Goal: Transaction & Acquisition: Purchase product/service

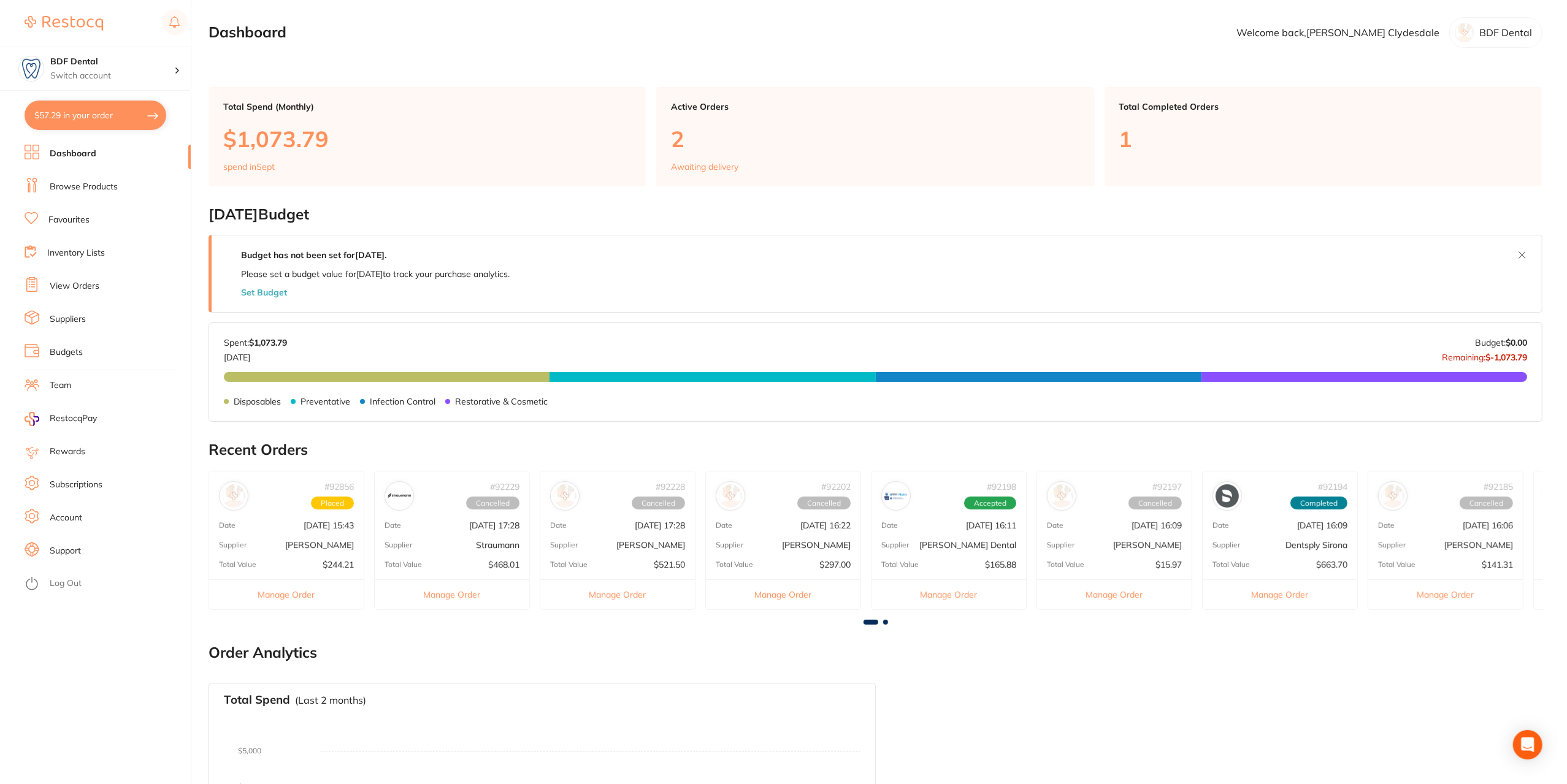
click at [87, 106] on button "$57.29 in your order" at bounding box center [96, 115] width 142 height 30
checkbox input "true"
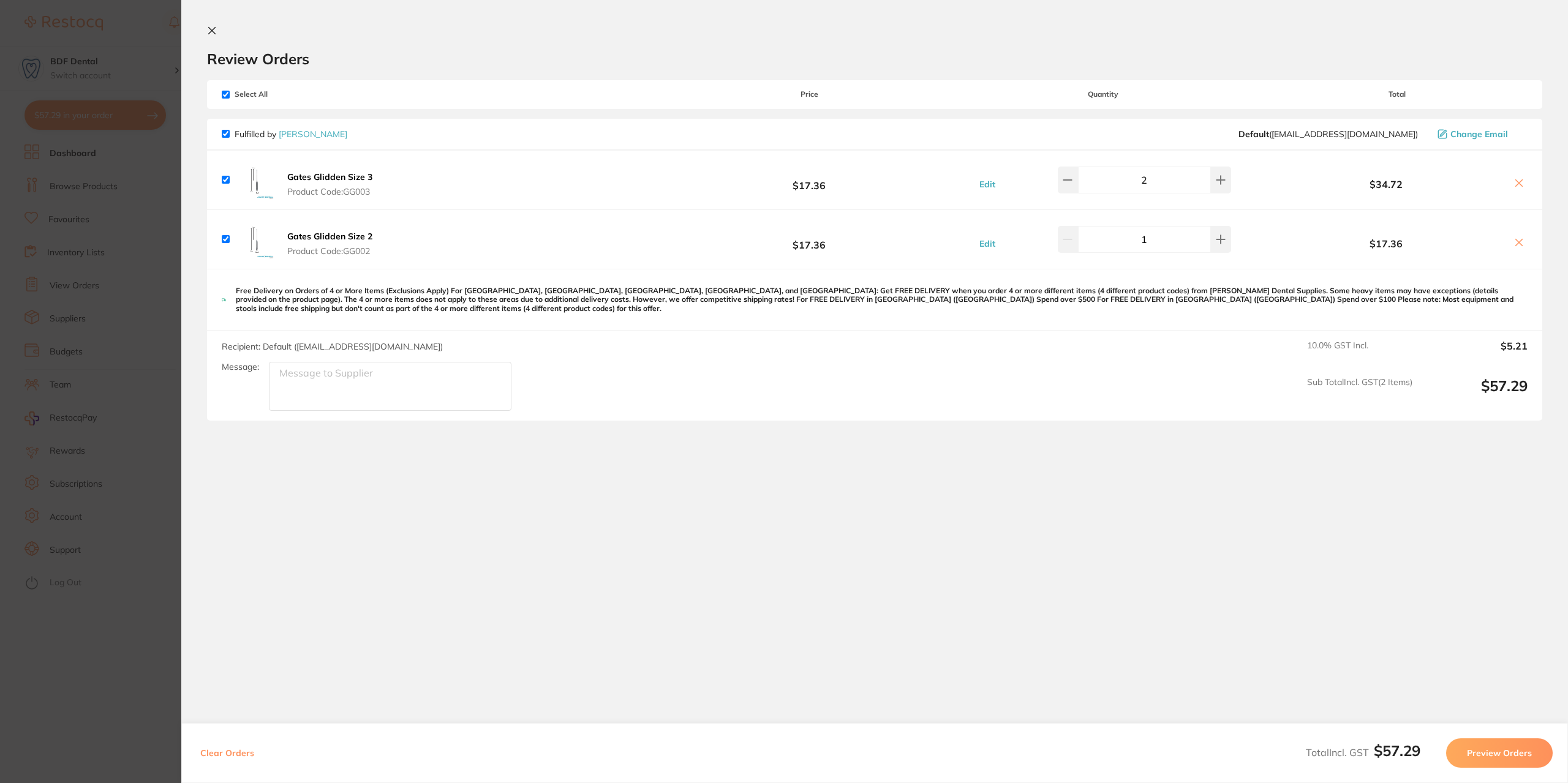
click at [161, 208] on section "Update RRP Set your pre negotiated price for this item. Item Agreed RRP (excl. …" at bounding box center [784, 392] width 1568 height 783
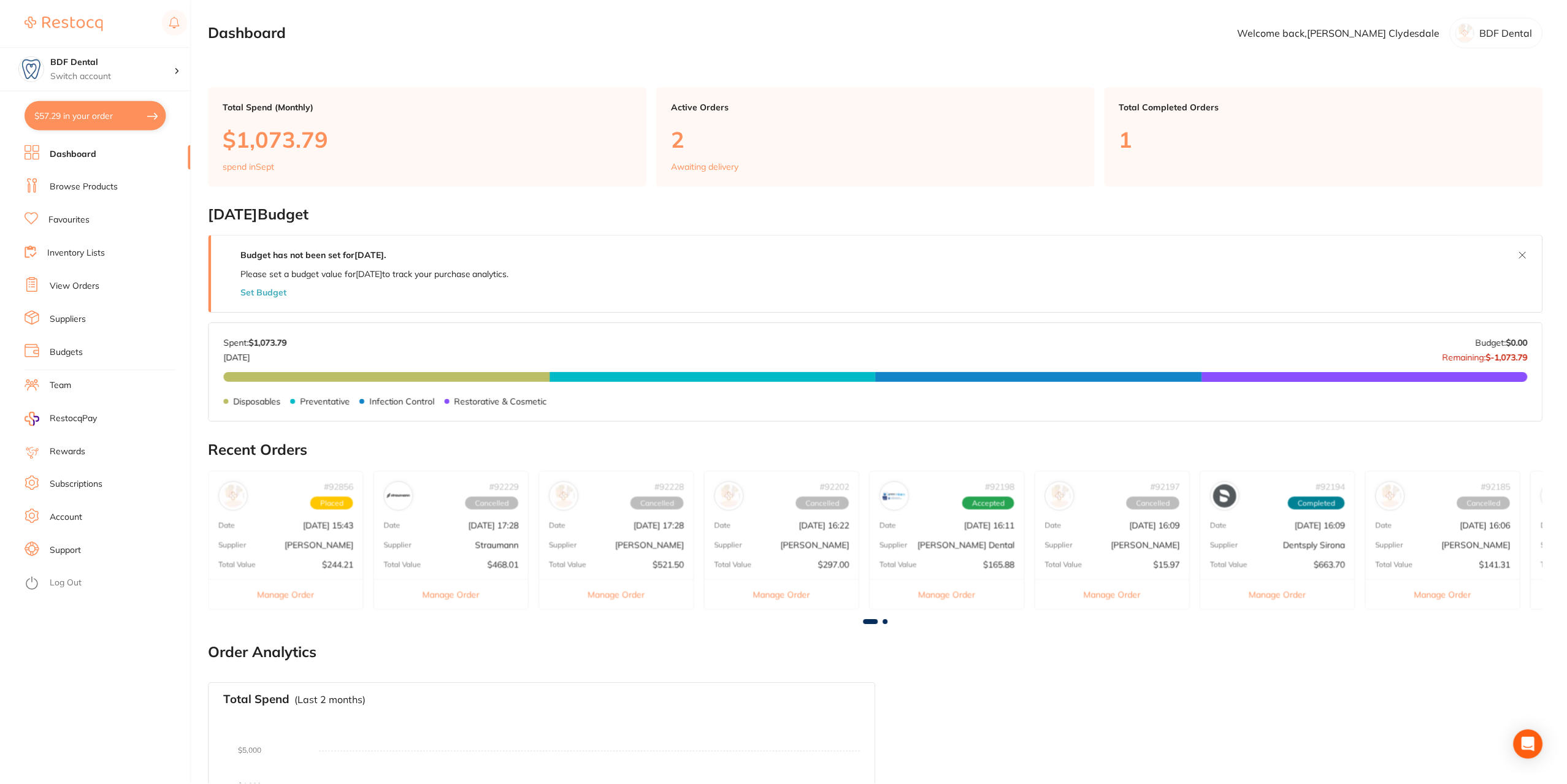
scroll to position [124, 0]
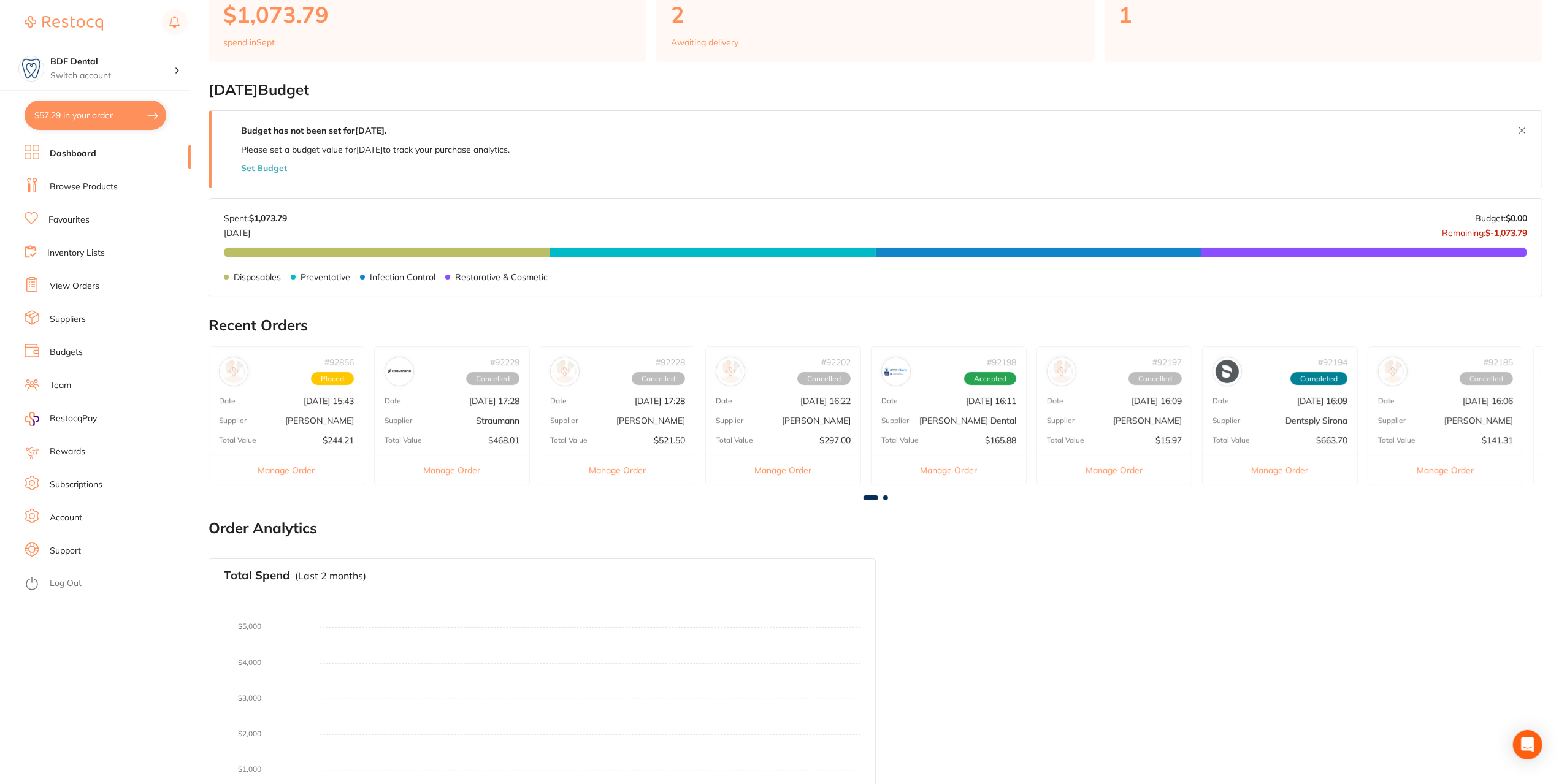
click at [80, 189] on link "Browse Products" at bounding box center [83, 187] width 68 height 12
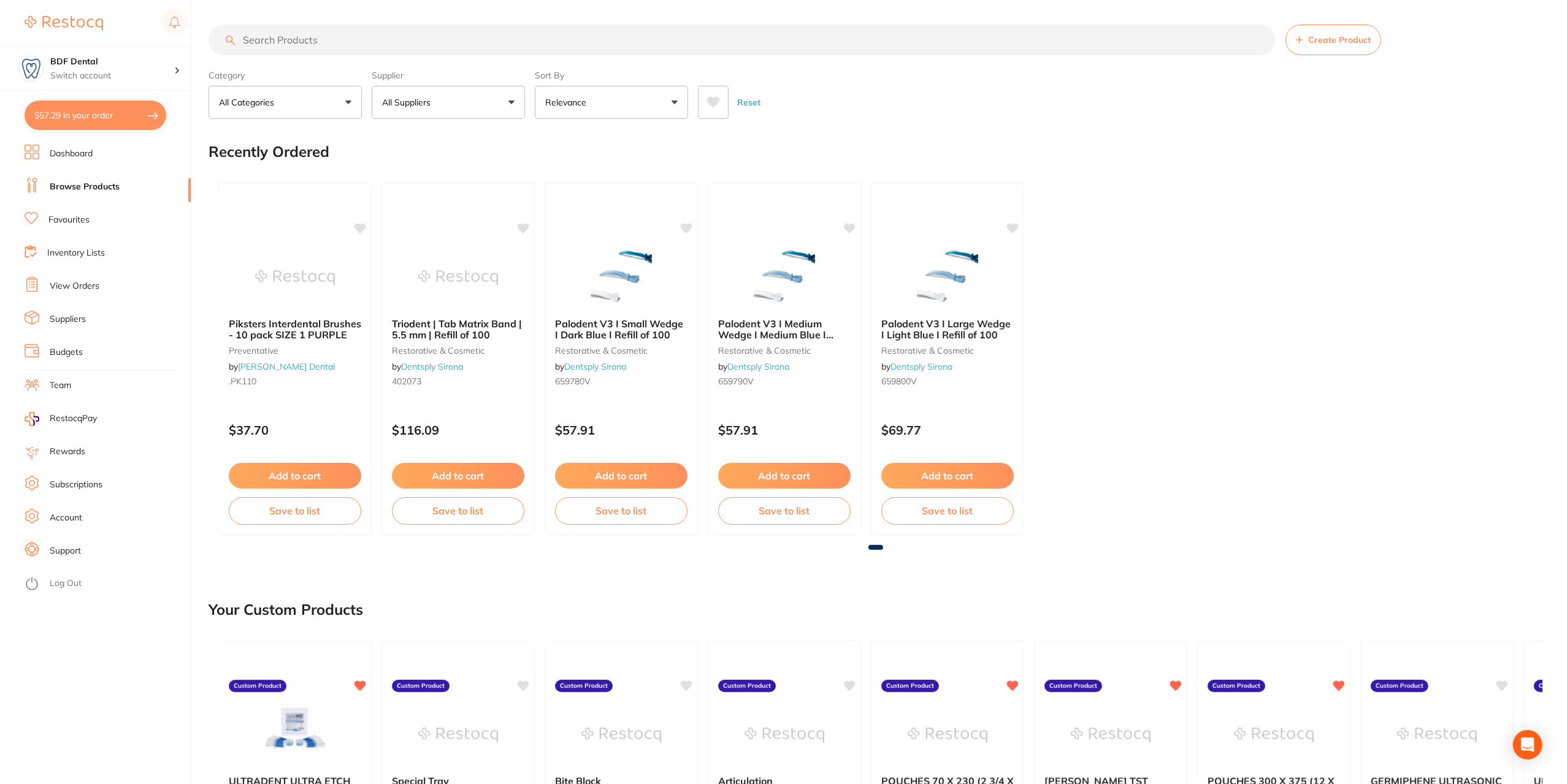
click at [324, 38] on input "search" at bounding box center [742, 40] width 1067 height 31
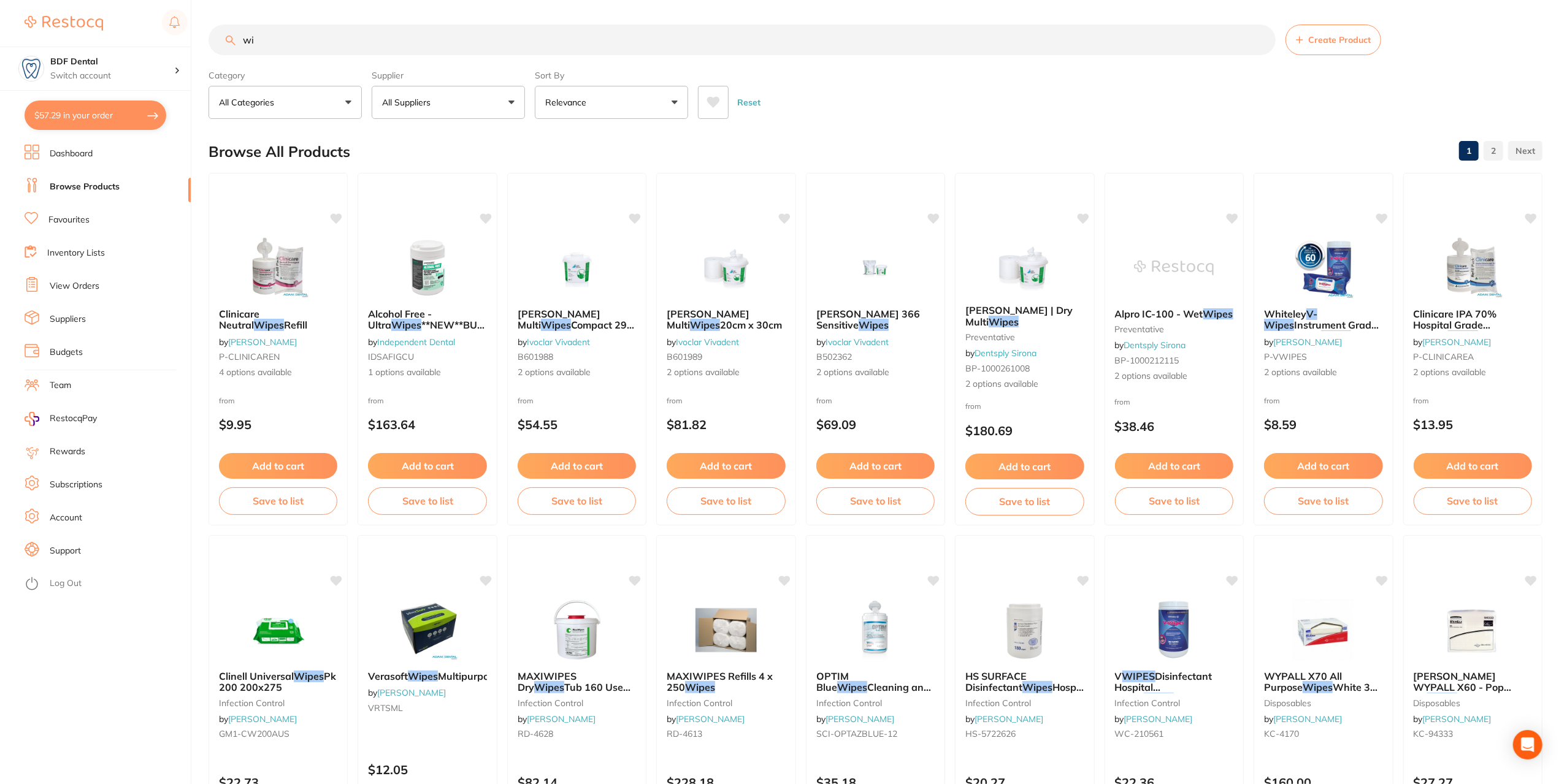
type input "w"
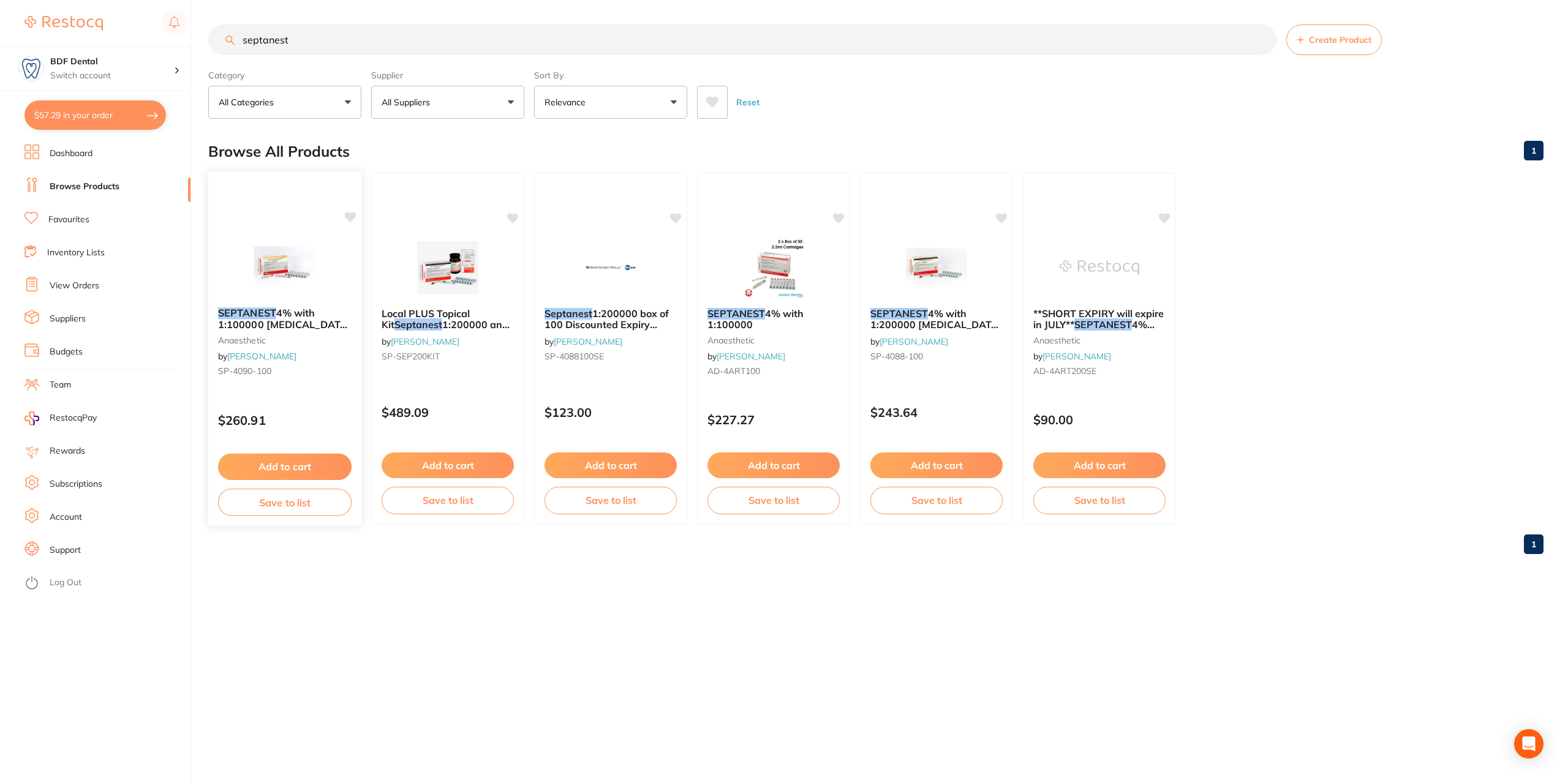
type input "septanest"
click at [299, 319] on span "4% with 1:100000 [MEDICAL_DATA] 2.2ml 2xBox 50 GOLD" at bounding box center [284, 324] width 133 height 35
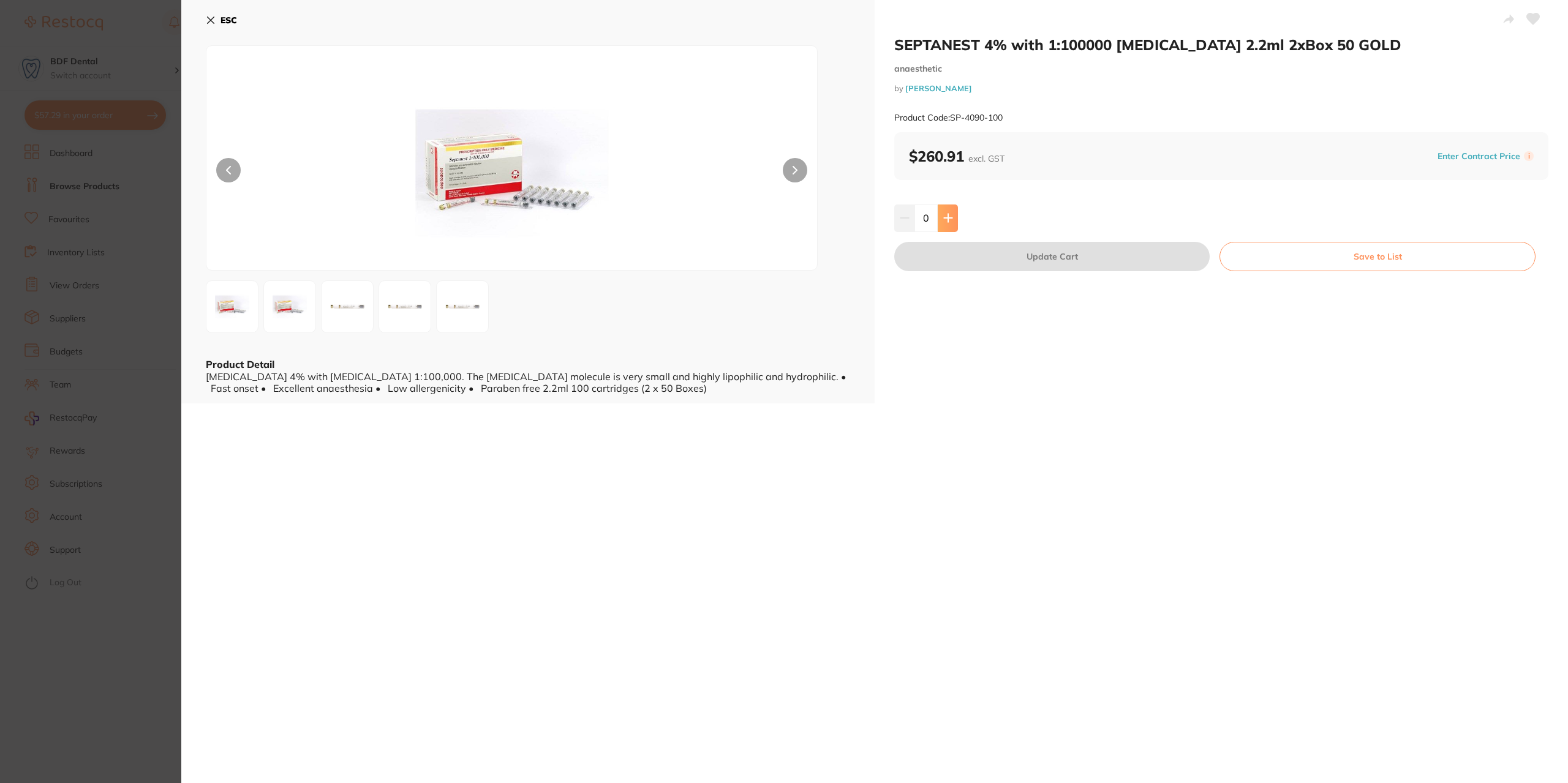
click at [945, 219] on icon at bounding box center [948, 218] width 10 height 10
type input "2"
click at [1038, 253] on button "Update Cart" at bounding box center [1052, 256] width 315 height 30
checkbox input "false"
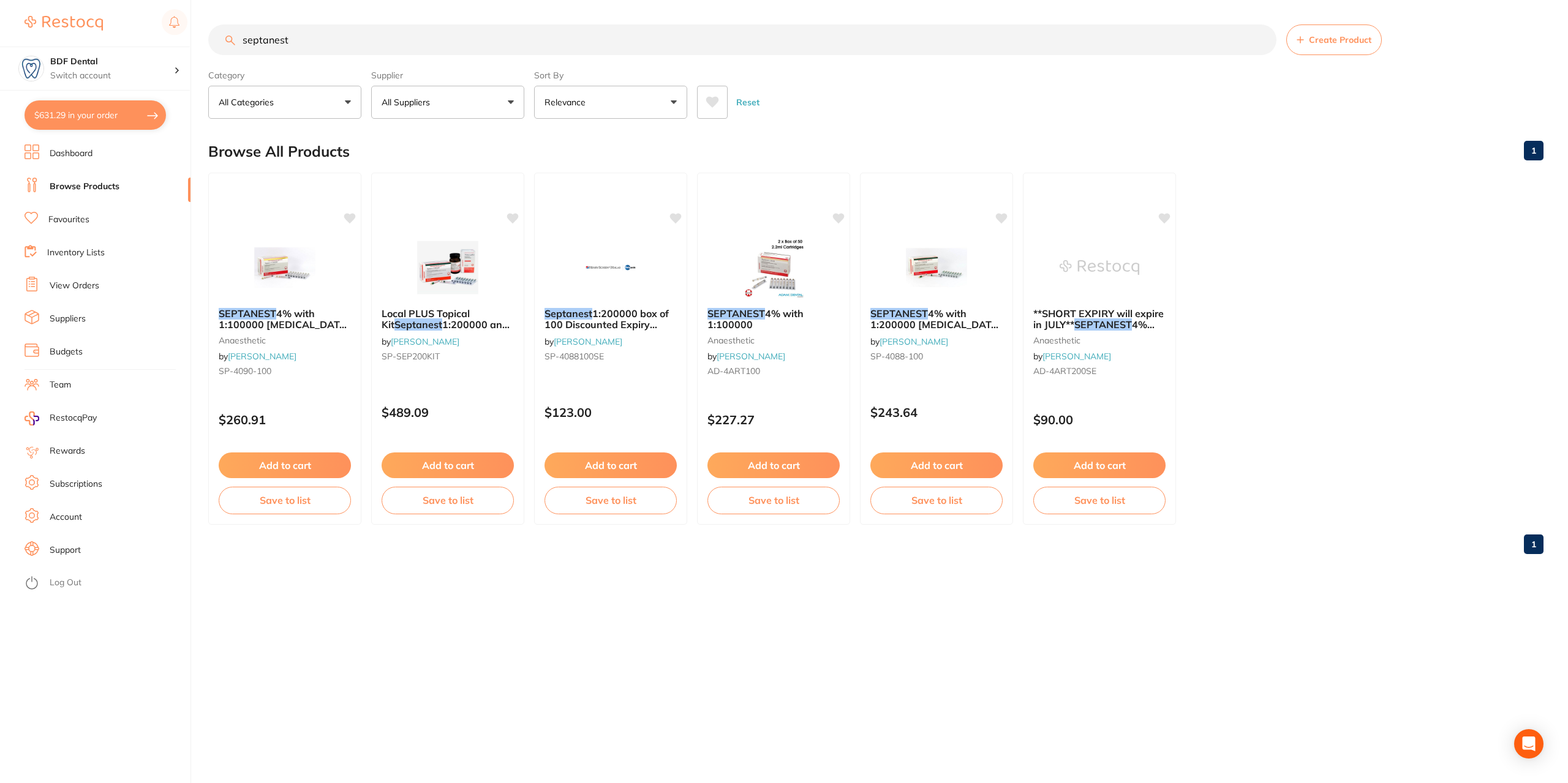
drag, startPoint x: 305, startPoint y: 40, endPoint x: 213, endPoint y: 48, distance: 92.3
click at [213, 48] on input "septanest" at bounding box center [742, 40] width 1068 height 31
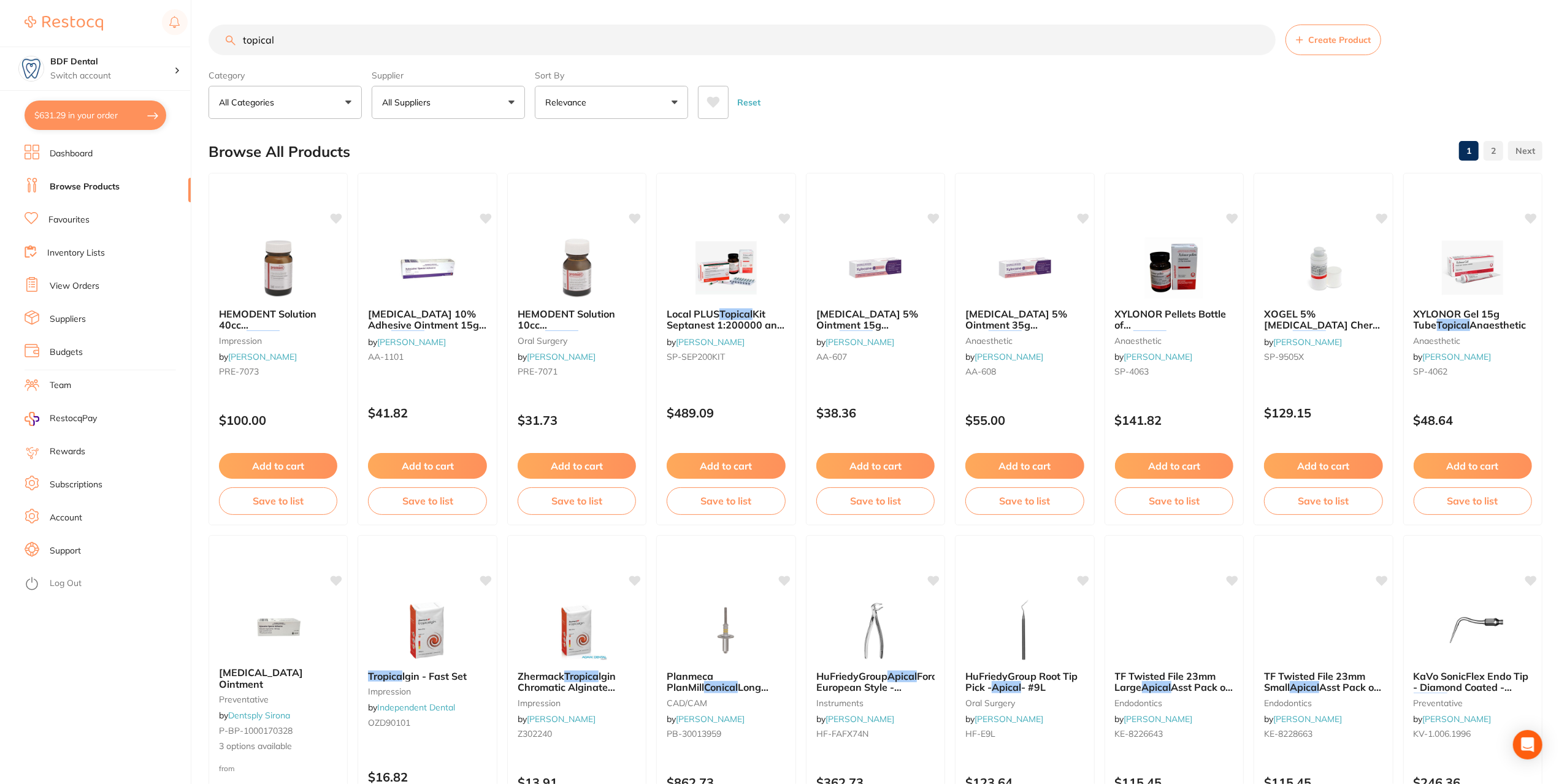
type input "topical"
click at [1174, 468] on button "Add to cart" at bounding box center [1174, 468] width 120 height 26
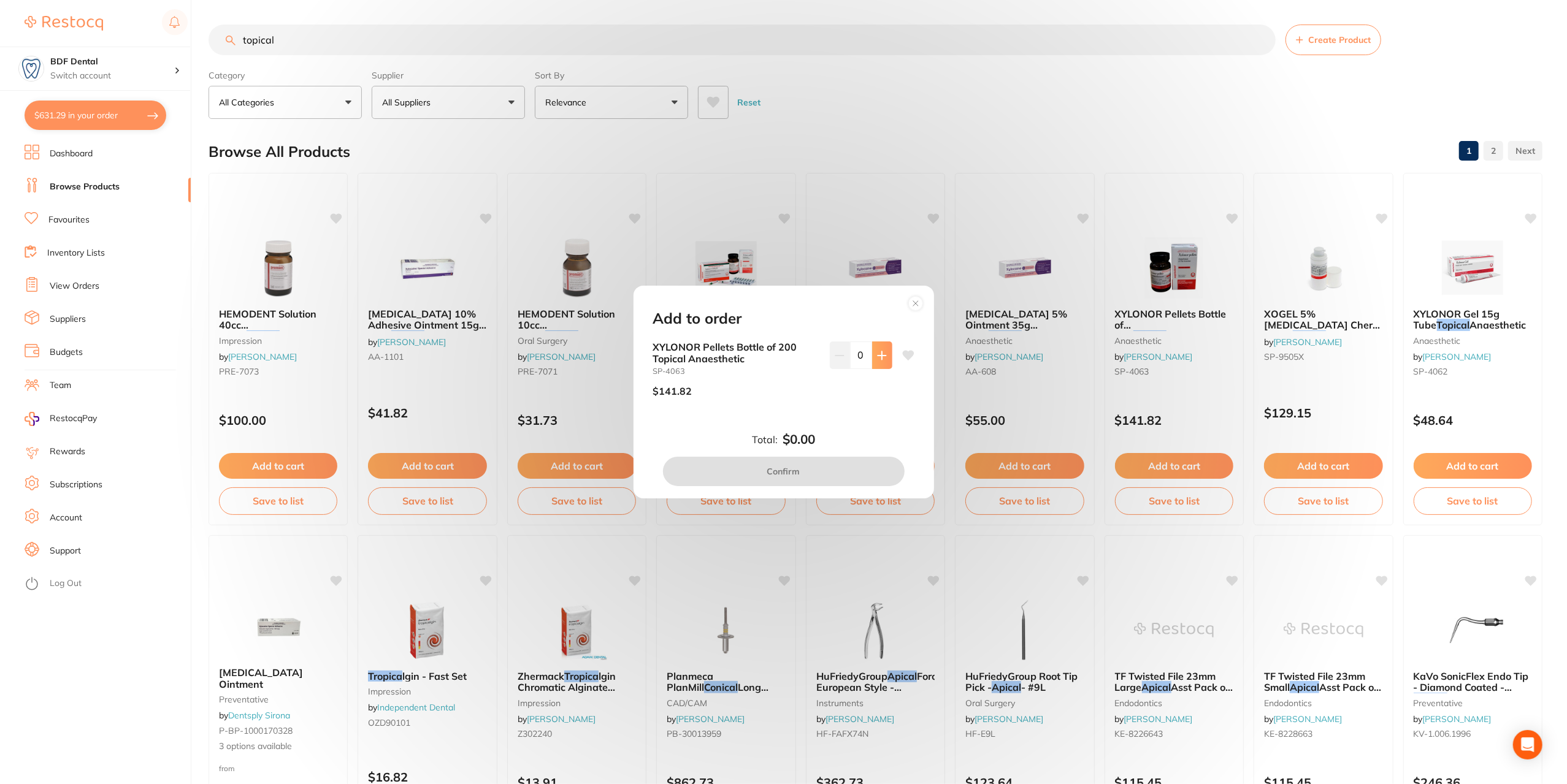
click at [878, 353] on icon at bounding box center [882, 356] width 10 height 10
click at [880, 353] on icon at bounding box center [882, 356] width 10 height 10
type input "2"
click at [806, 468] on button "Confirm" at bounding box center [784, 471] width 241 height 30
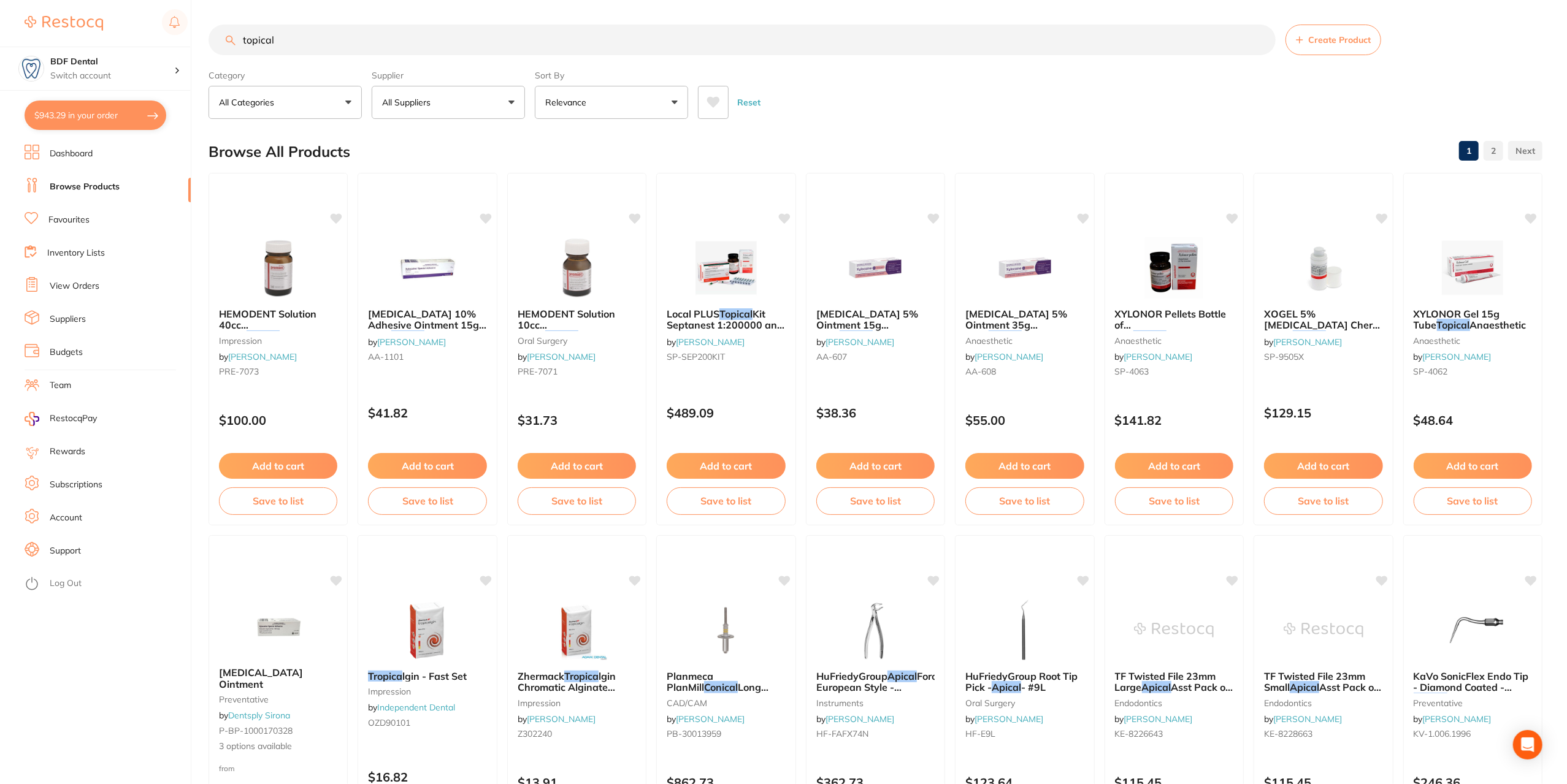
drag, startPoint x: 299, startPoint y: 37, endPoint x: 186, endPoint y: 45, distance: 113.3
click at [197, 47] on div "$943.29 BDF Dental Switch account BDF Dental $943.29 in your order Dashboard Br…" at bounding box center [784, 392] width 1567 height 784
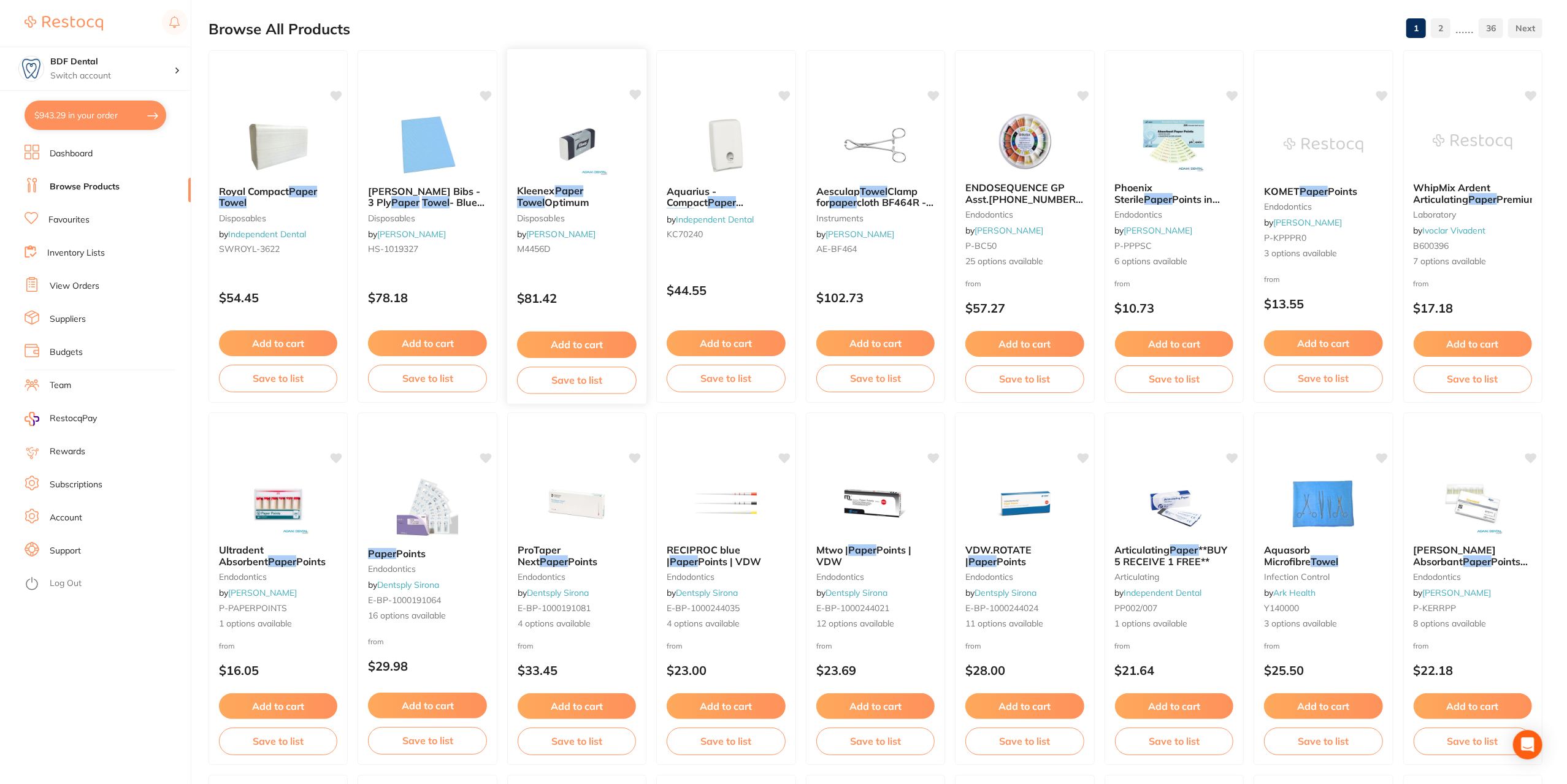
scroll to position [184, 0]
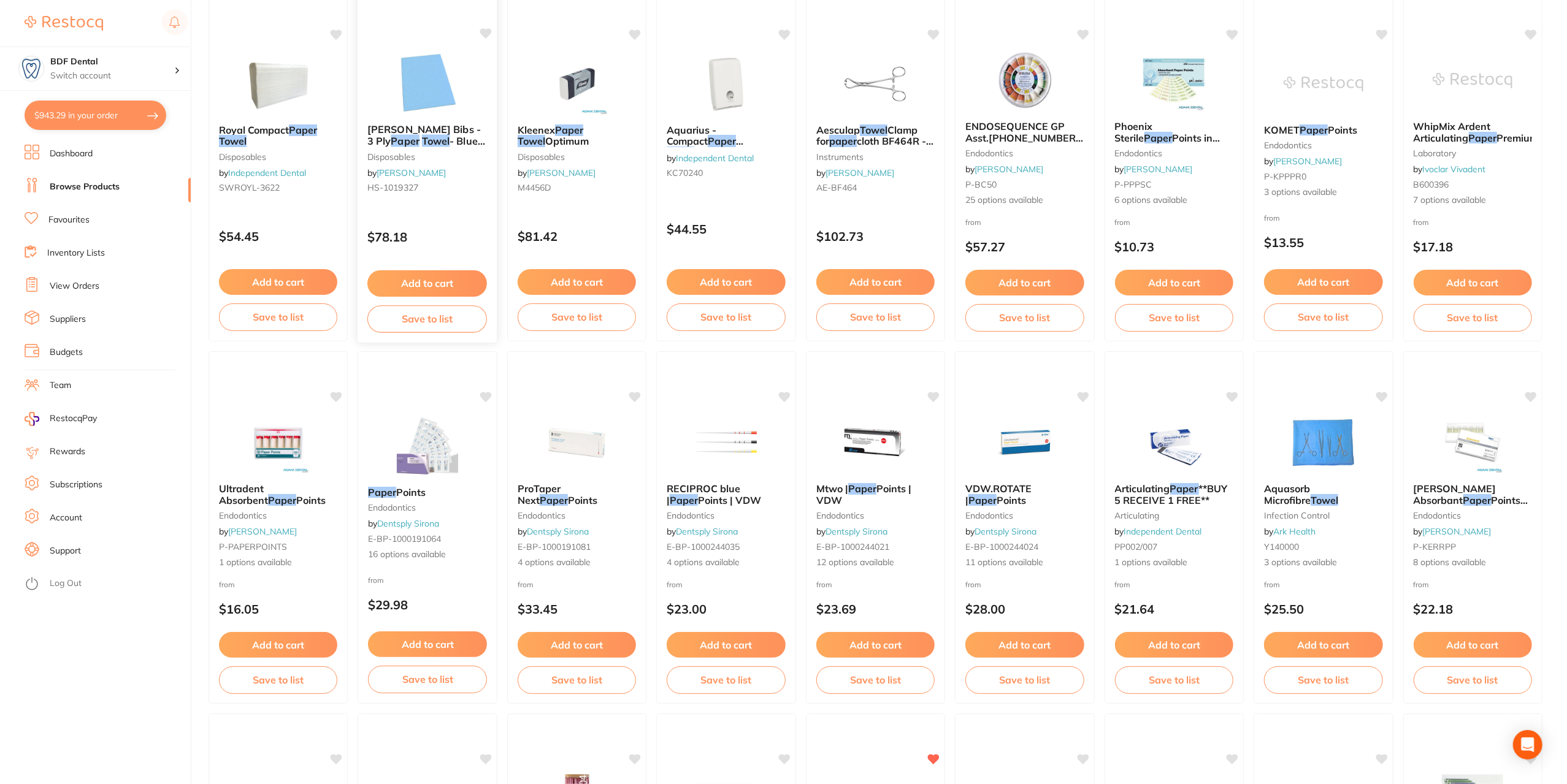
type input "paper towel"
click at [72, 115] on button "$943.29 in your order" at bounding box center [96, 115] width 142 height 30
checkbox input "true"
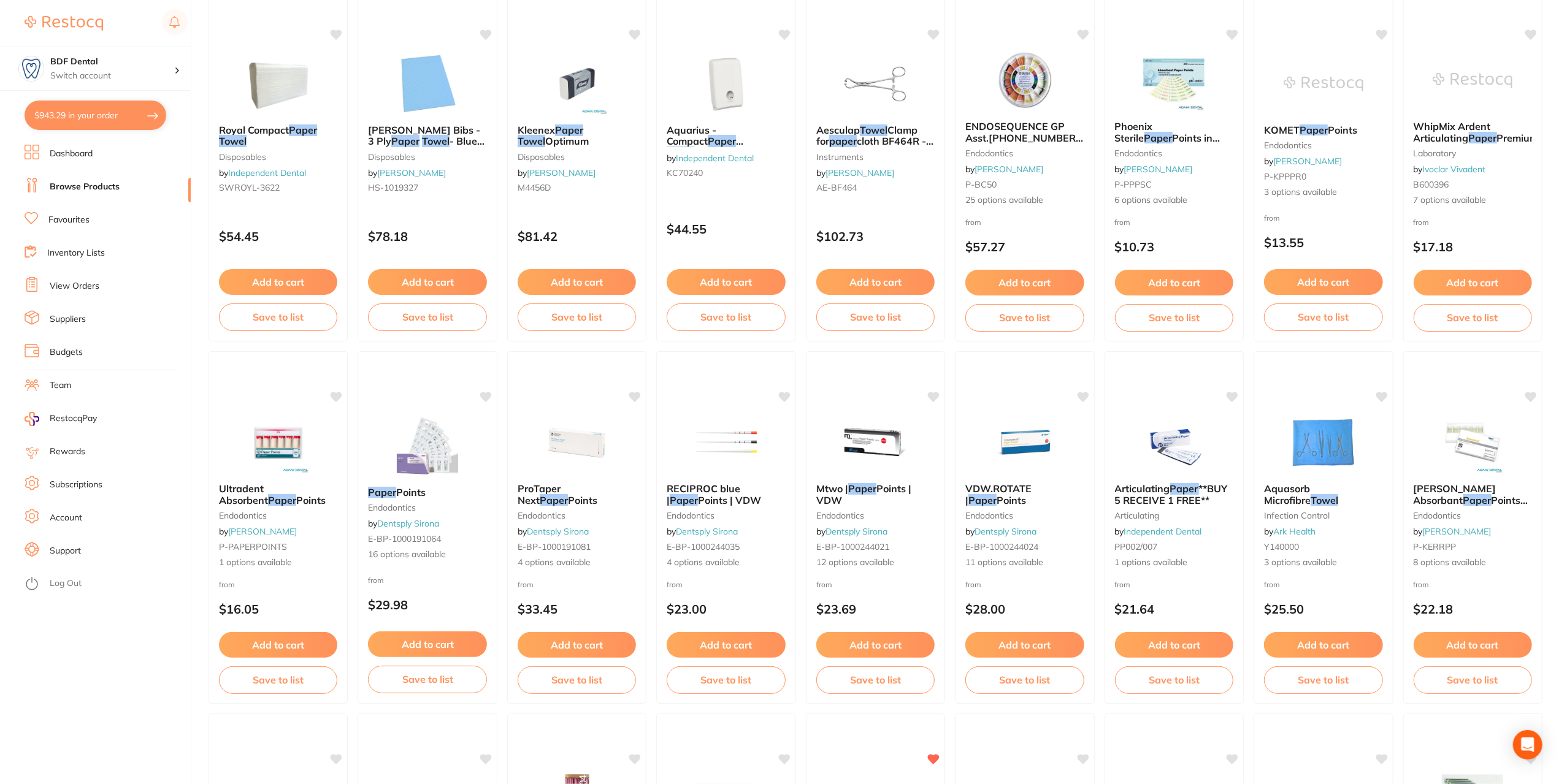
checkbox input "true"
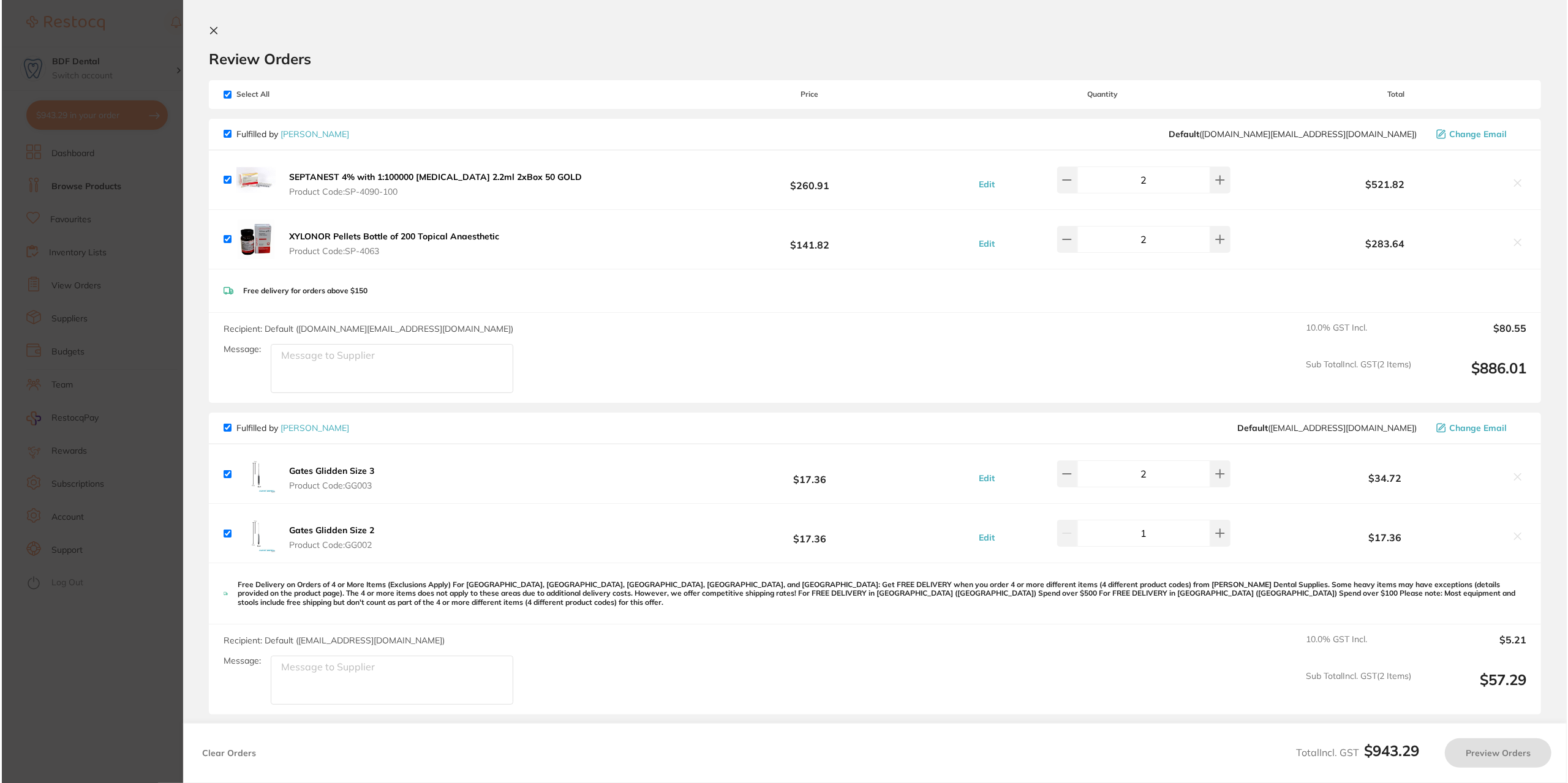
scroll to position [0, 0]
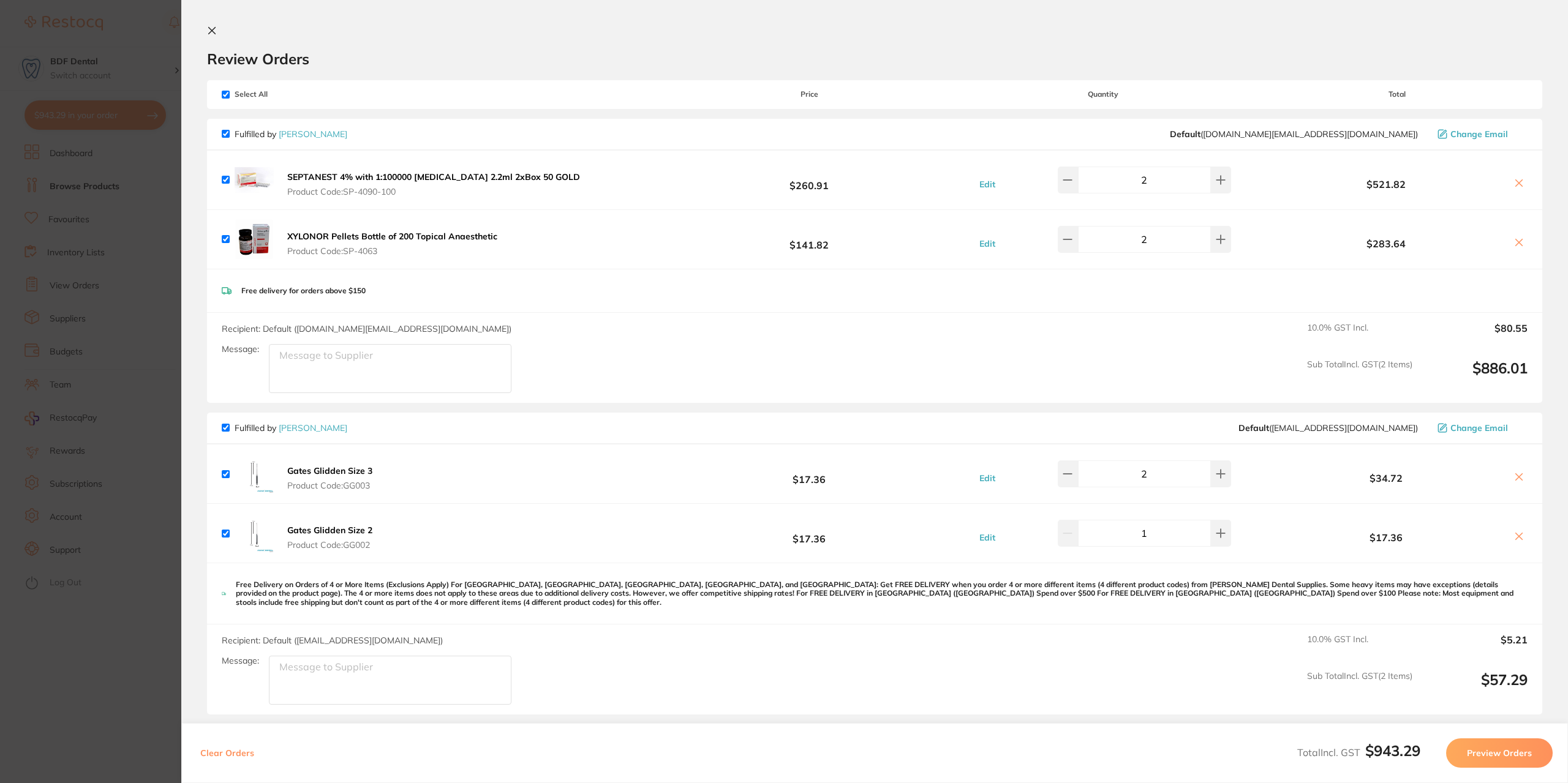
click at [144, 201] on section "Update RRP Set your pre negotiated price for this item. Item Agreed RRP (excl. …" at bounding box center [784, 392] width 1568 height 783
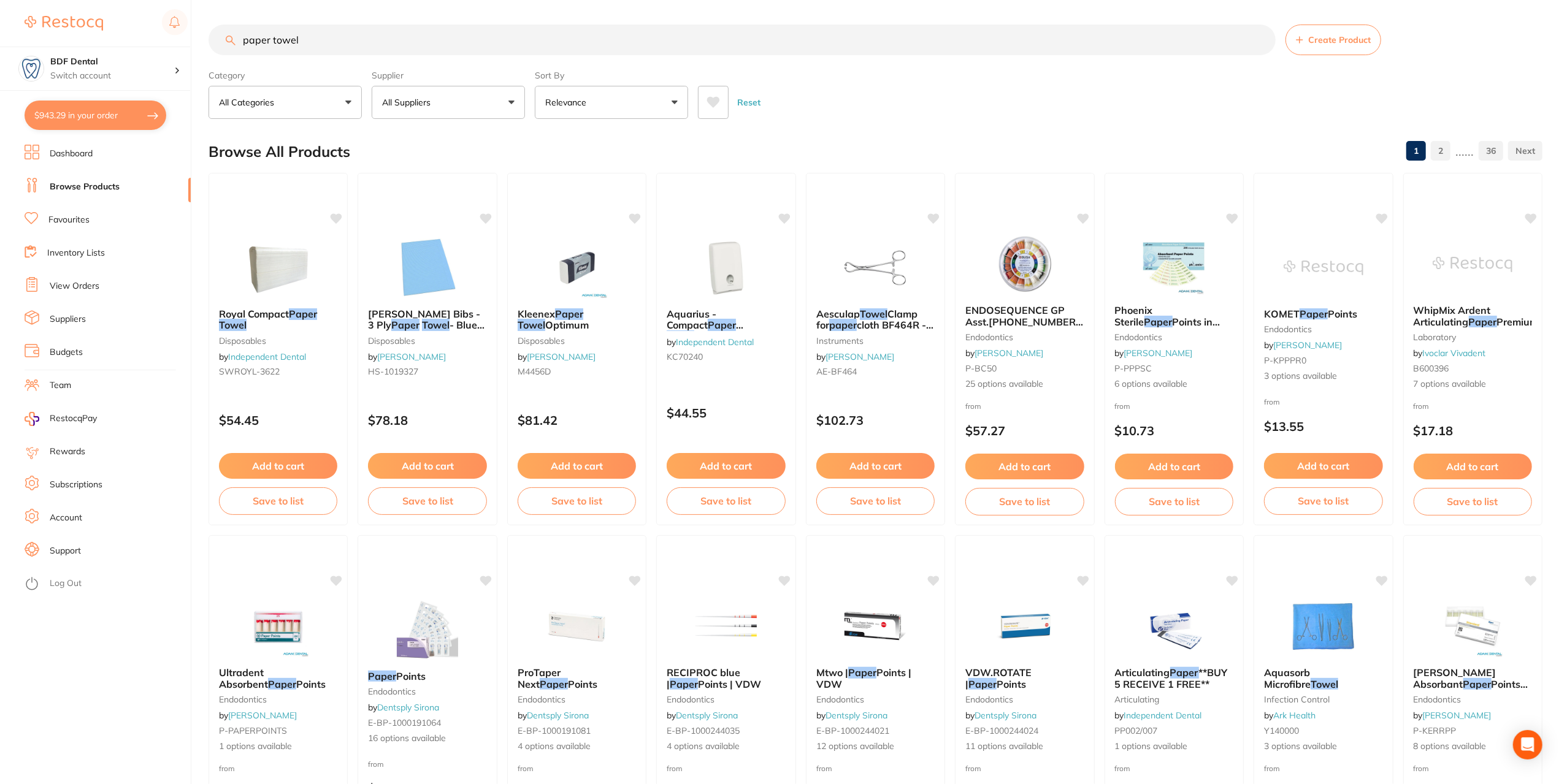
click at [459, 112] on button "All Suppliers" at bounding box center [448, 102] width 153 height 33
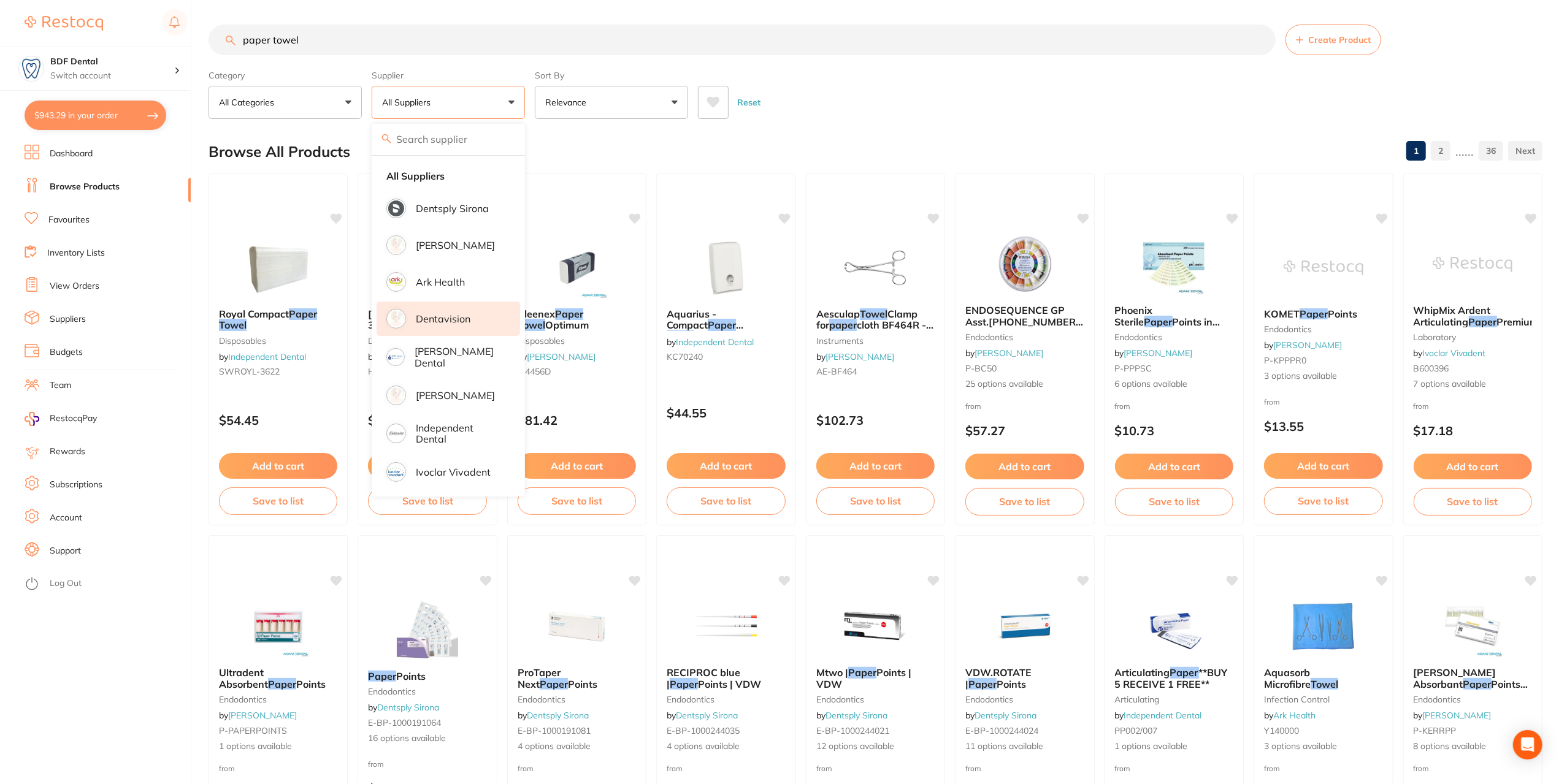
click at [467, 316] on p "Dentavision" at bounding box center [443, 319] width 54 height 11
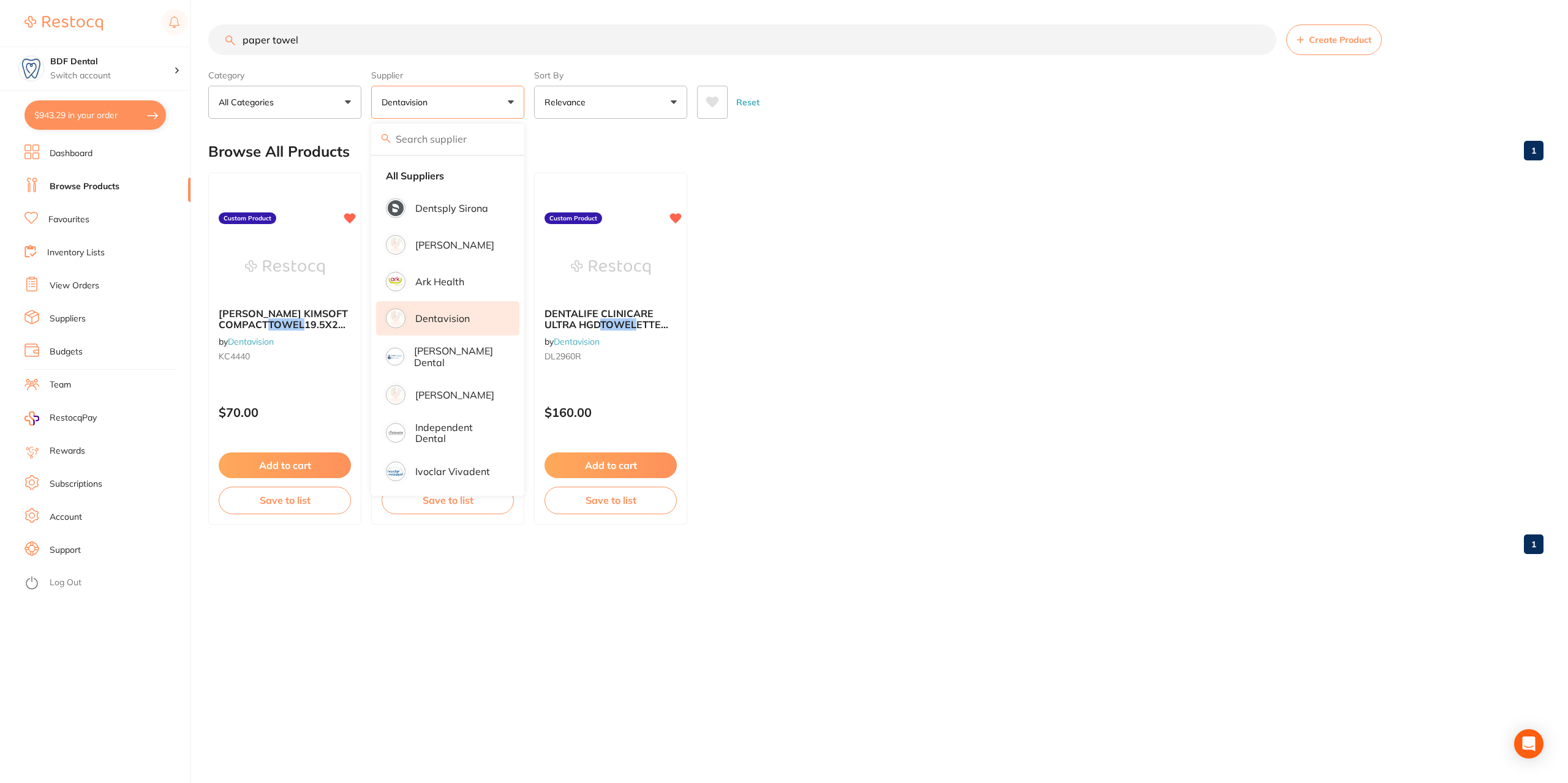
click at [510, 106] on button "Dentavision" at bounding box center [447, 102] width 153 height 33
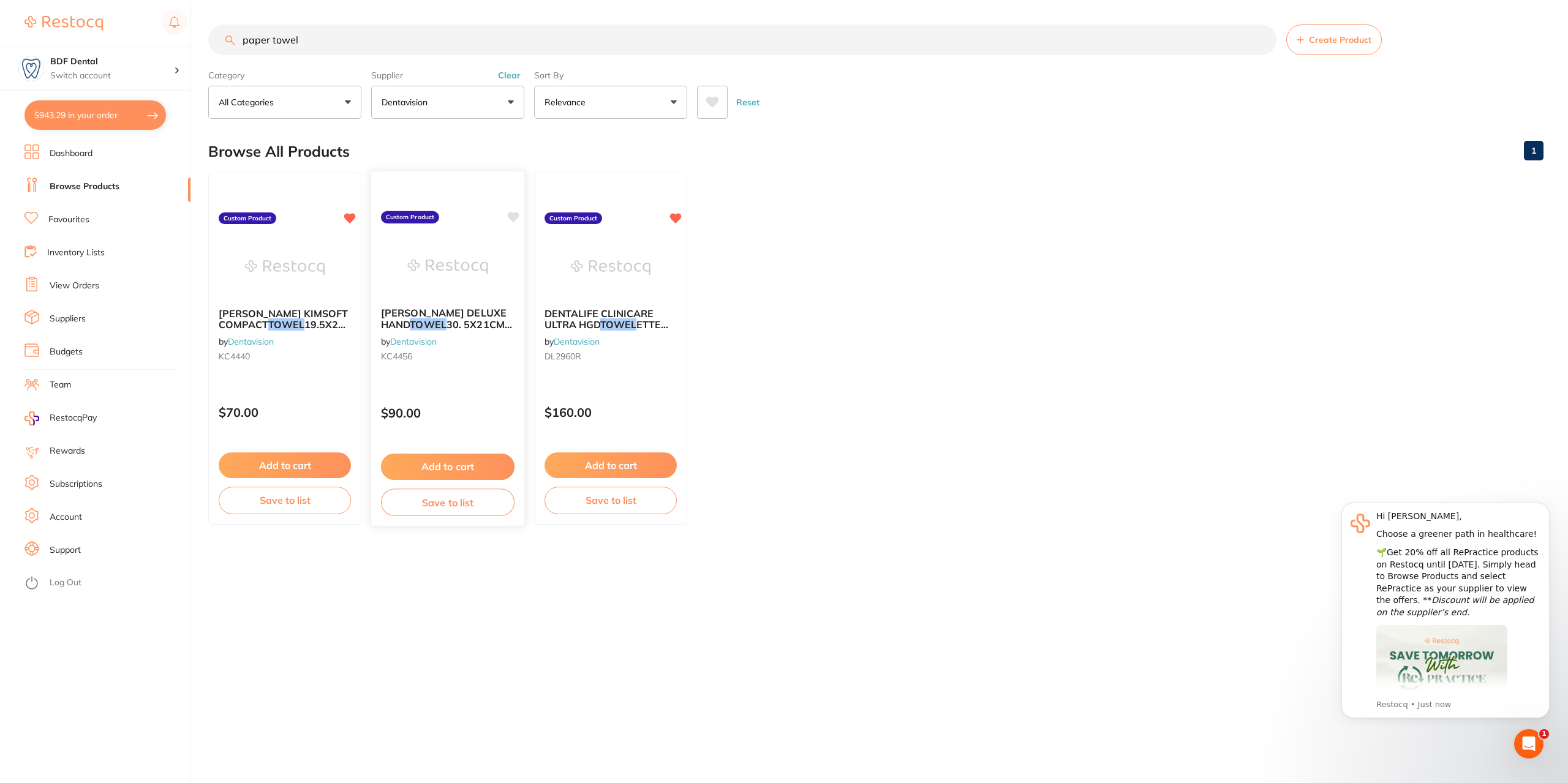
click at [448, 462] on button "Add to cart" at bounding box center [448, 467] width 133 height 26
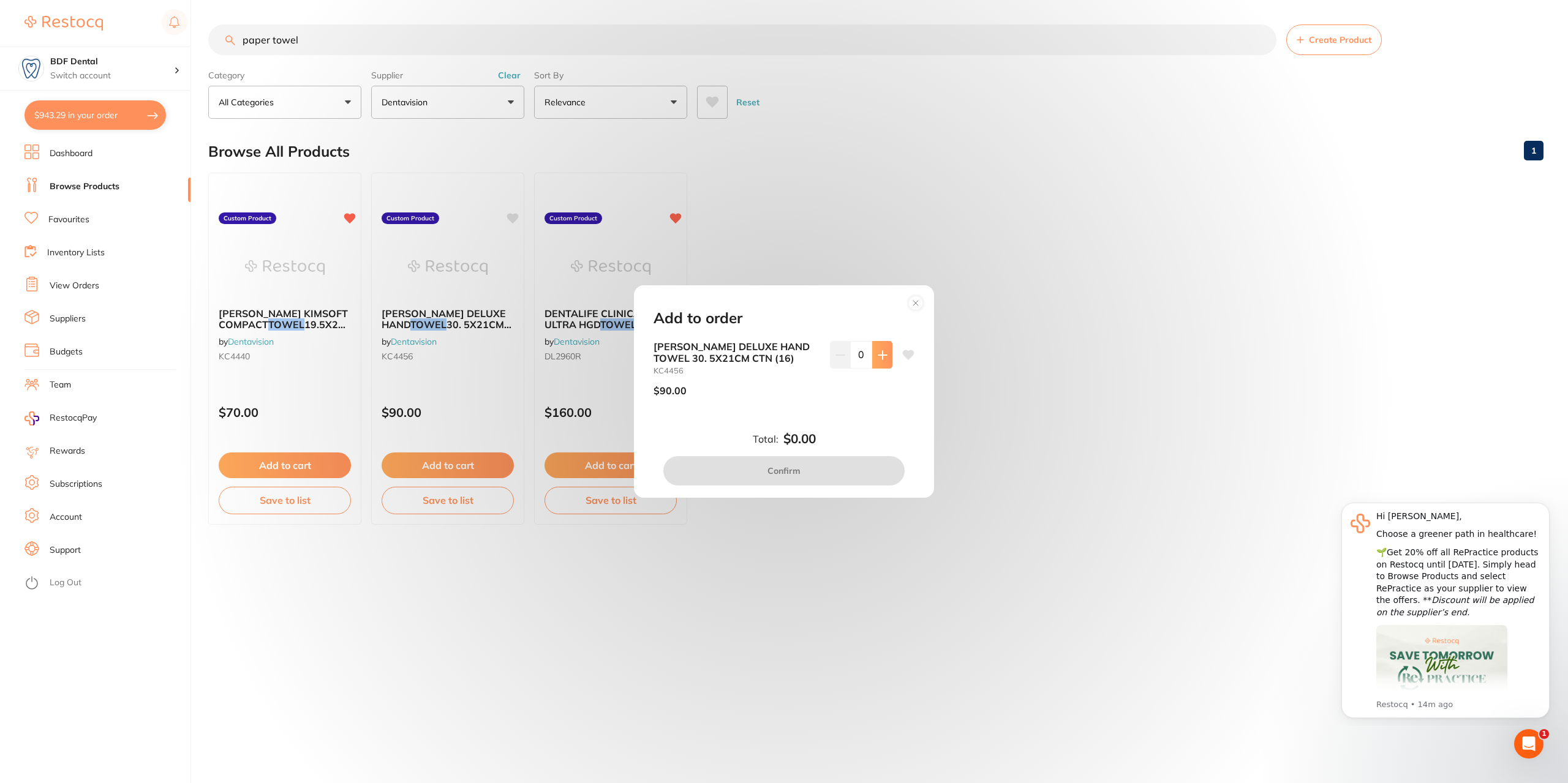
click at [878, 356] on icon at bounding box center [883, 355] width 10 height 10
type input "1"
click at [827, 472] on button "Confirm" at bounding box center [784, 470] width 241 height 30
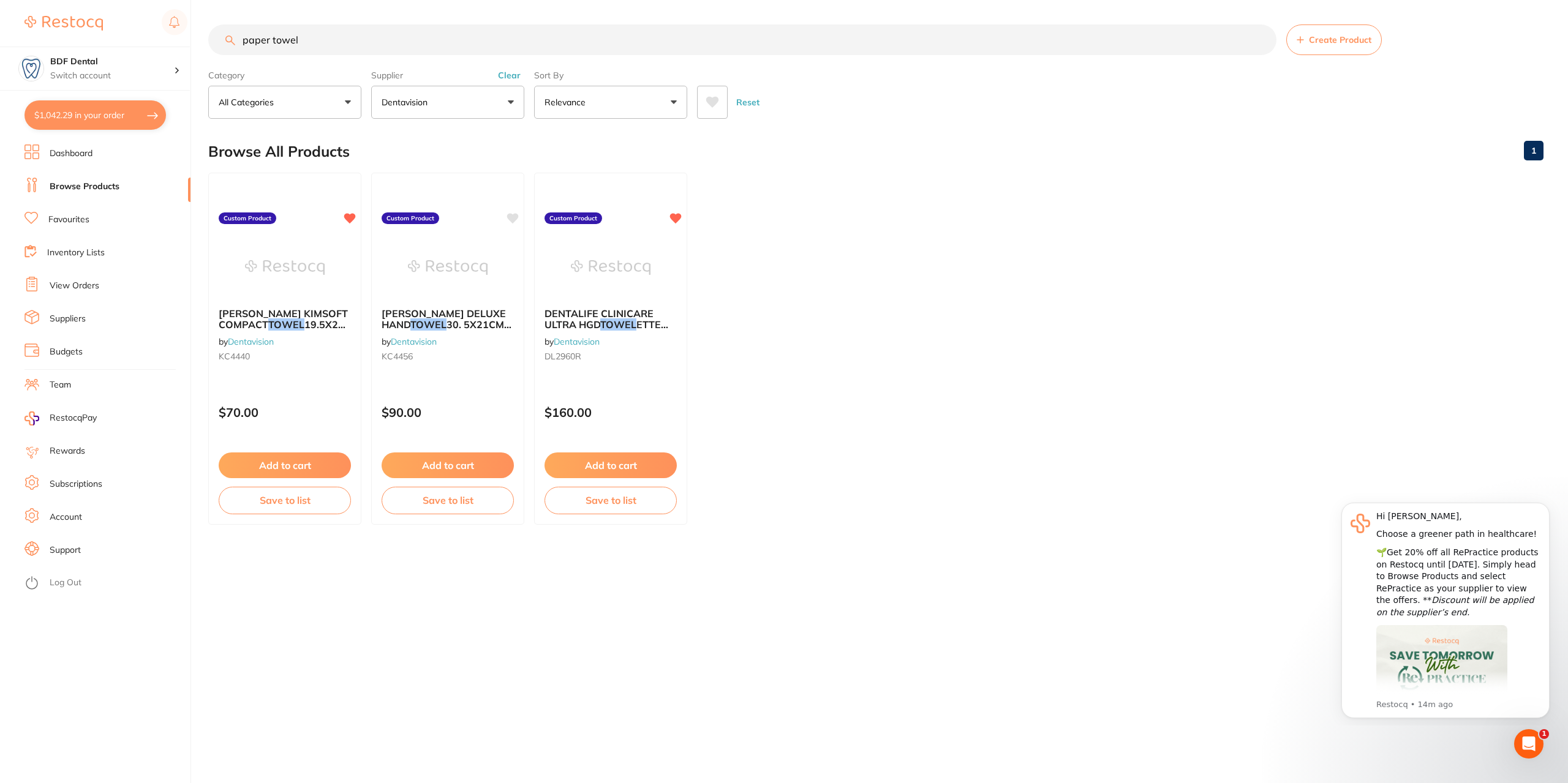
click at [100, 115] on button "$1,042.29 in your order" at bounding box center [95, 115] width 141 height 30
checkbox input "true"
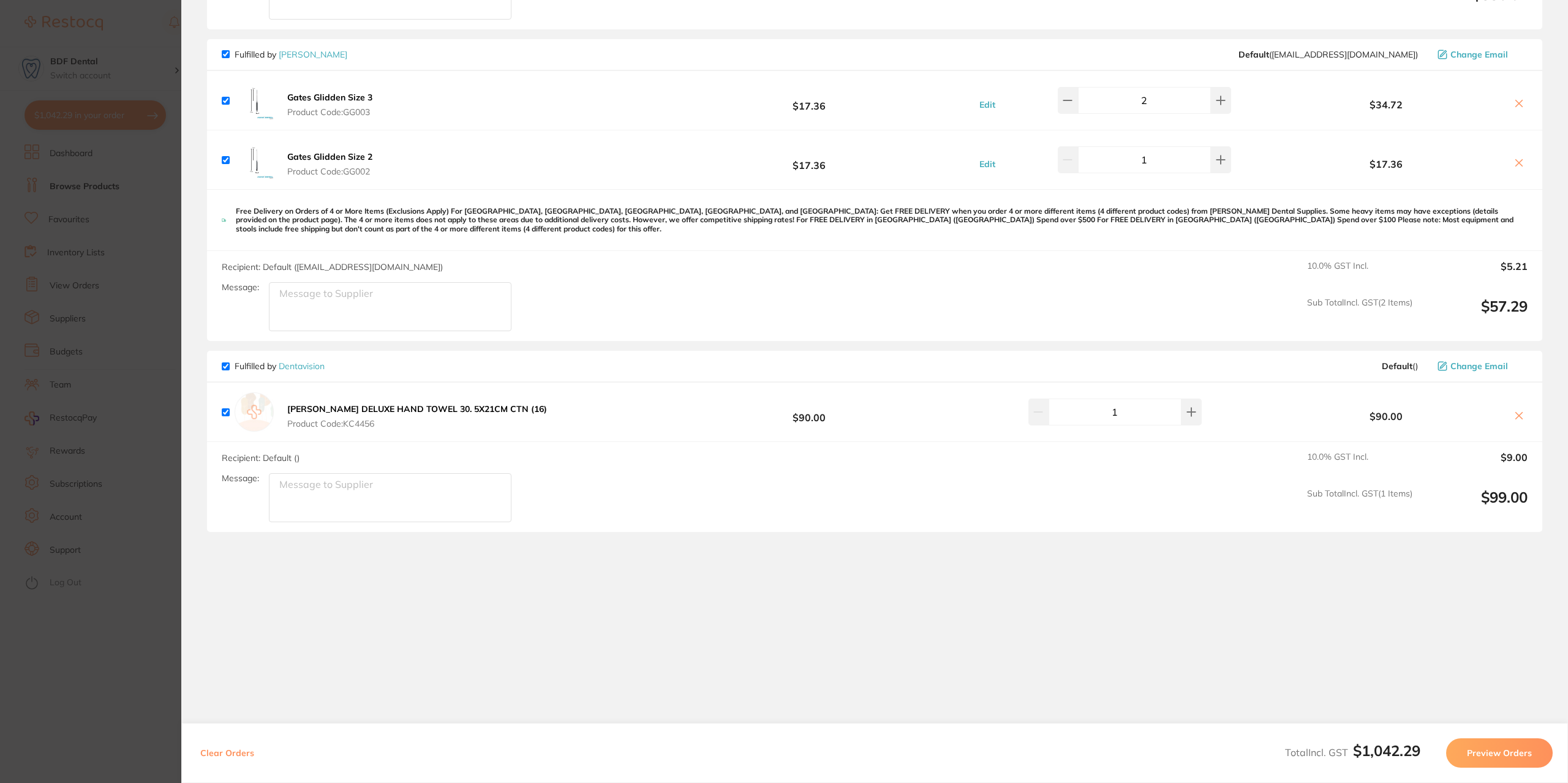
scroll to position [381, 0]
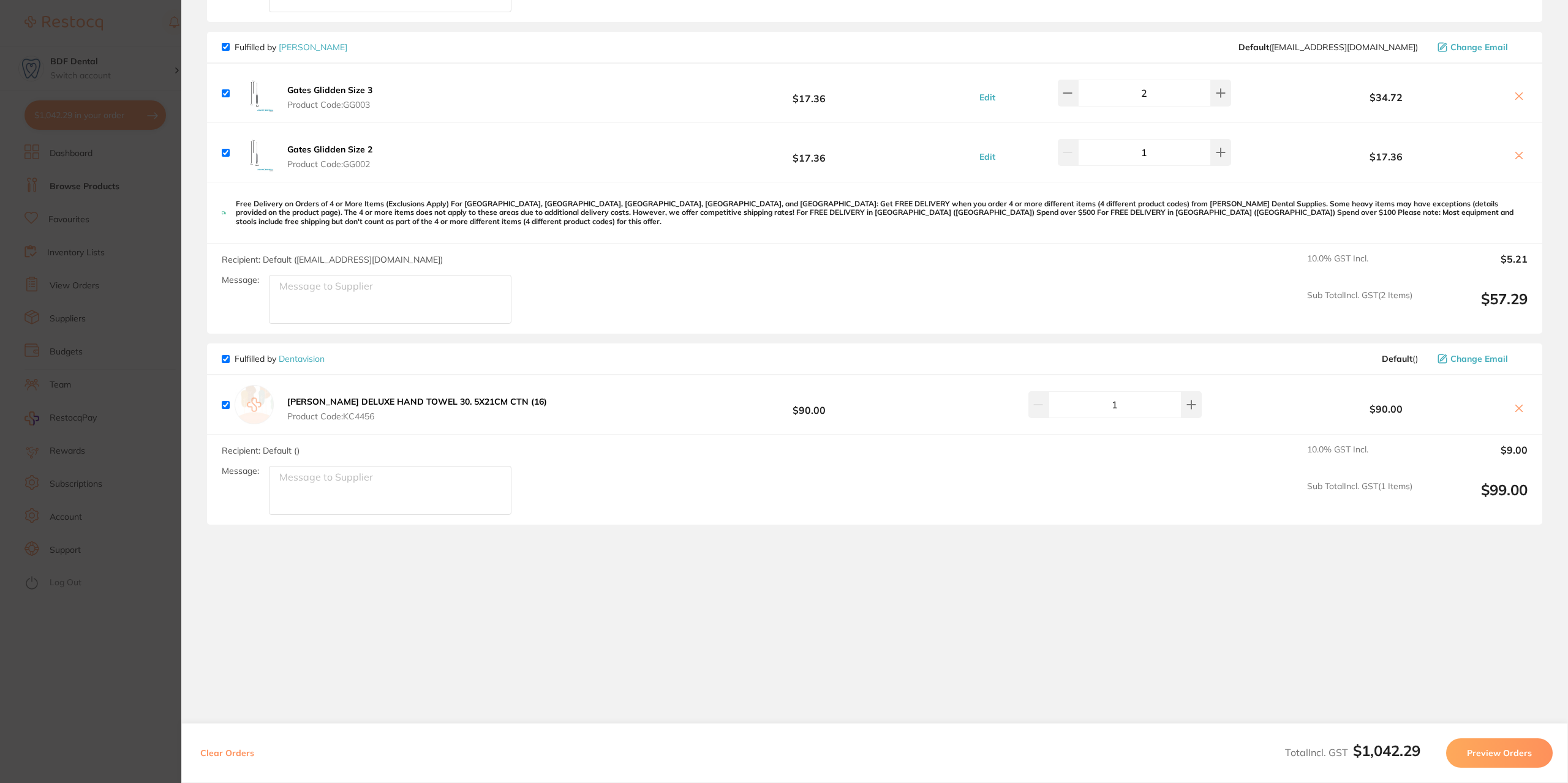
click at [146, 314] on section "Update RRP Set your pre negotiated price for this item. Item Agreed RRP (excl. …" at bounding box center [784, 392] width 1568 height 783
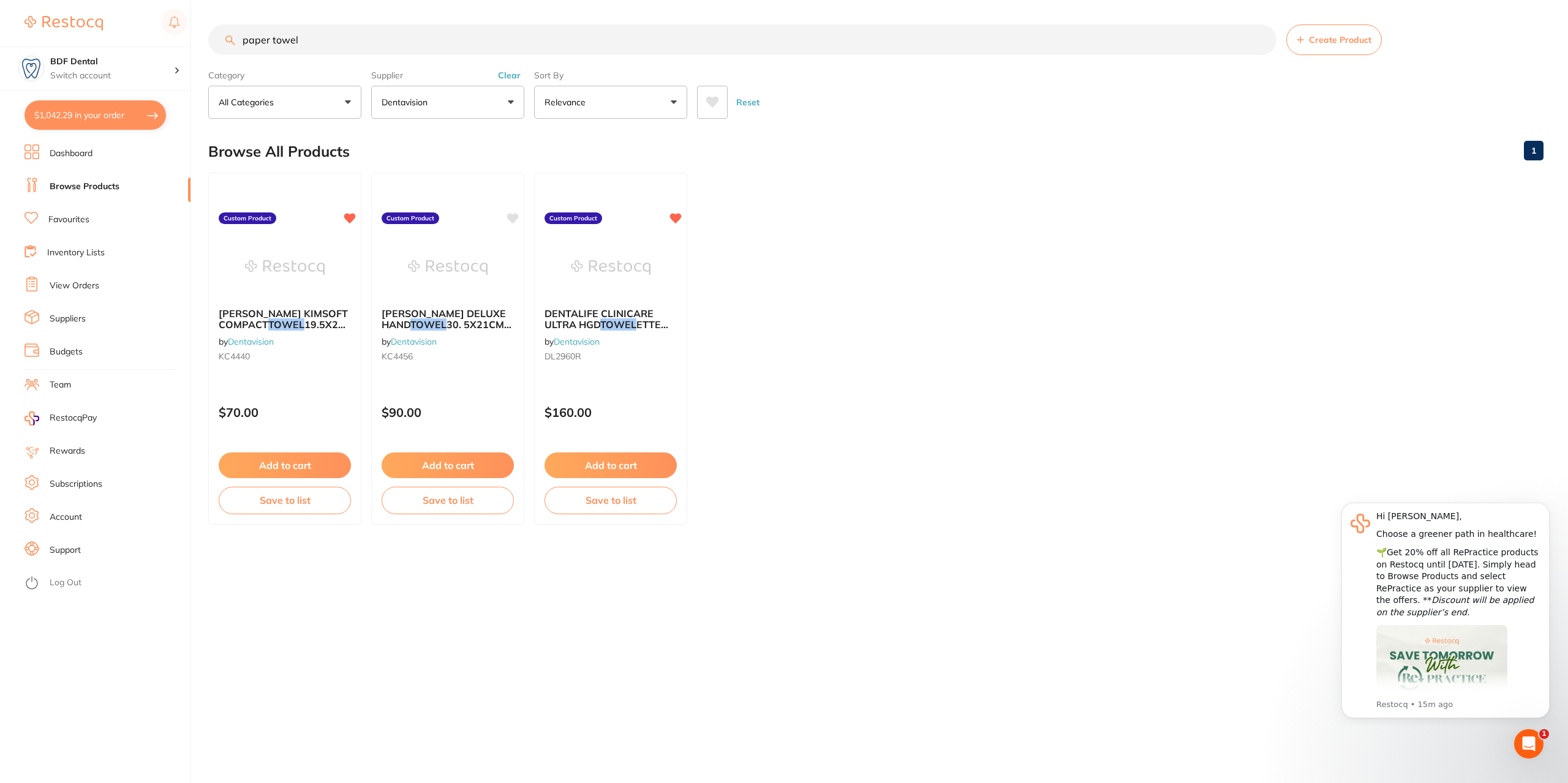
drag, startPoint x: 308, startPoint y: 38, endPoint x: 172, endPoint y: 39, distance: 136.0
click at [172, 39] on div "$1,042.29 BDF Dental Switch account BDF Dental $1,042.29 in your order Dashboar…" at bounding box center [784, 392] width 1568 height 783
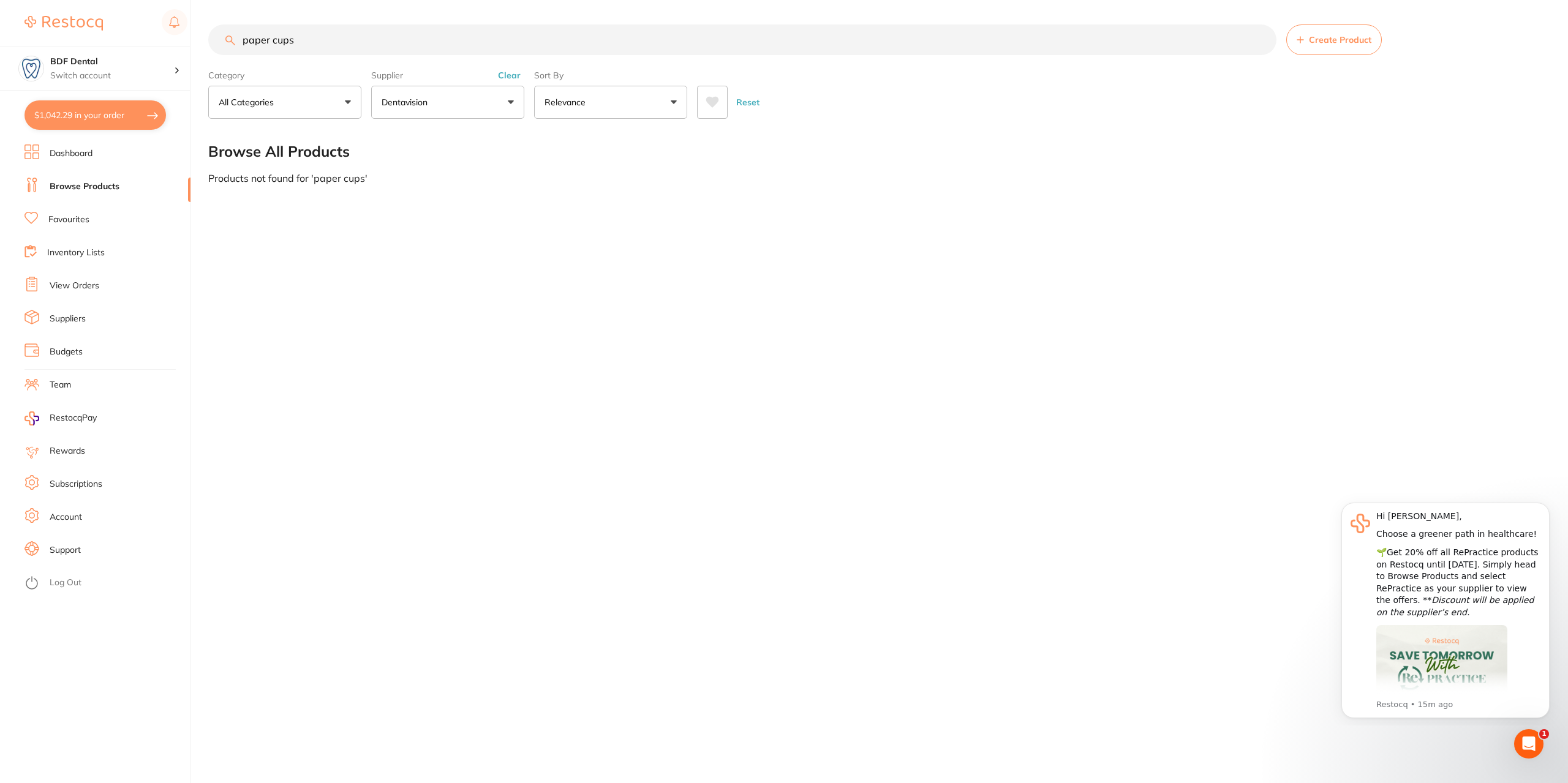
drag, startPoint x: 307, startPoint y: 37, endPoint x: 229, endPoint y: 41, distance: 78.1
click at [230, 41] on div "paper cups Create Product" at bounding box center [876, 40] width 1335 height 31
type input "cups"
drag, startPoint x: 322, startPoint y: 48, endPoint x: 165, endPoint y: 70, distance: 158.5
click at [165, 70] on div "$1,042.29 BDF Dental Switch account BDF Dental $1,042.29 in your order Dashboar…" at bounding box center [784, 392] width 1568 height 783
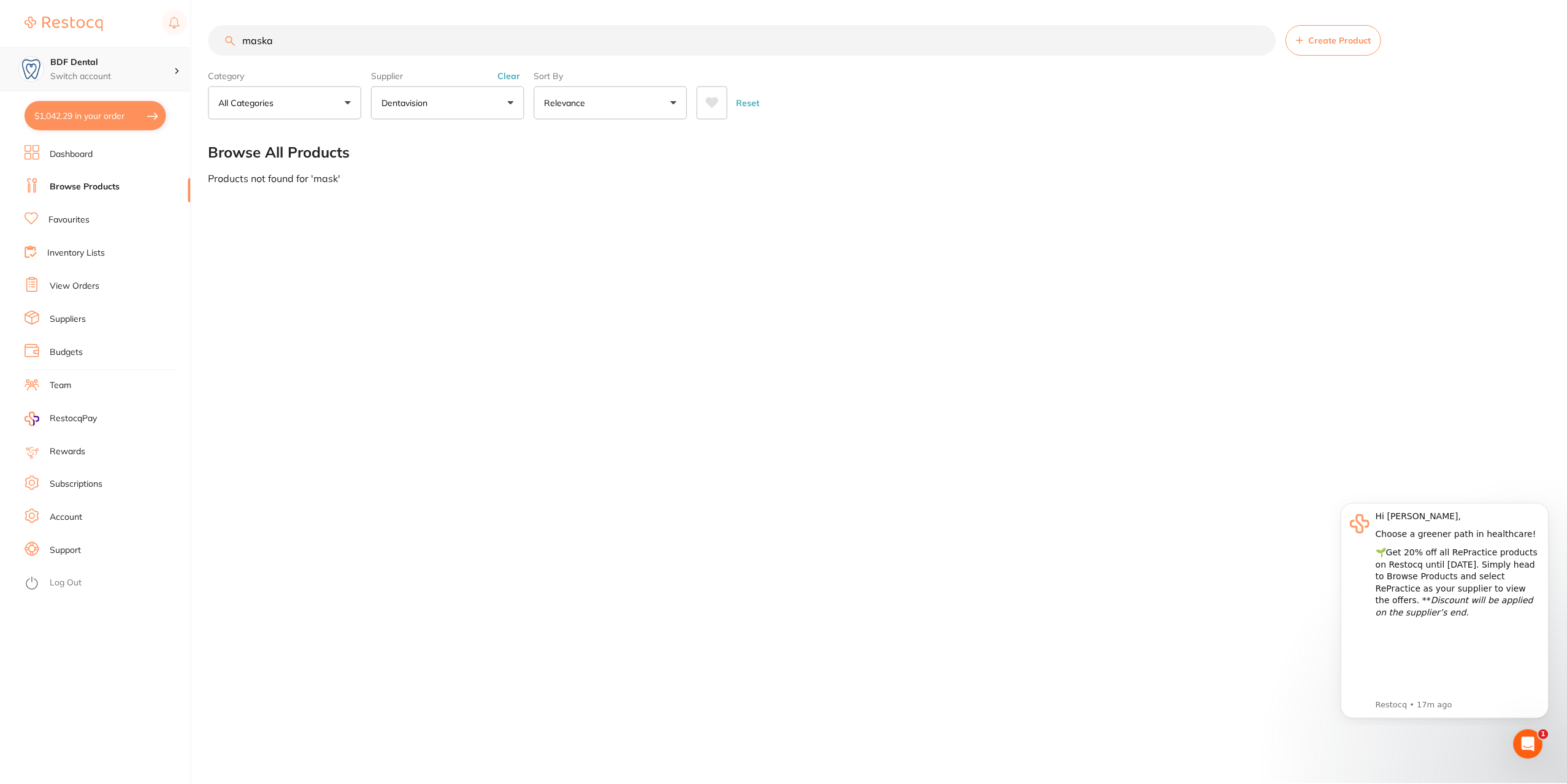
scroll to position [0, 0]
type input "masks"
click at [510, 100] on button "Dentavision" at bounding box center [448, 102] width 153 height 33
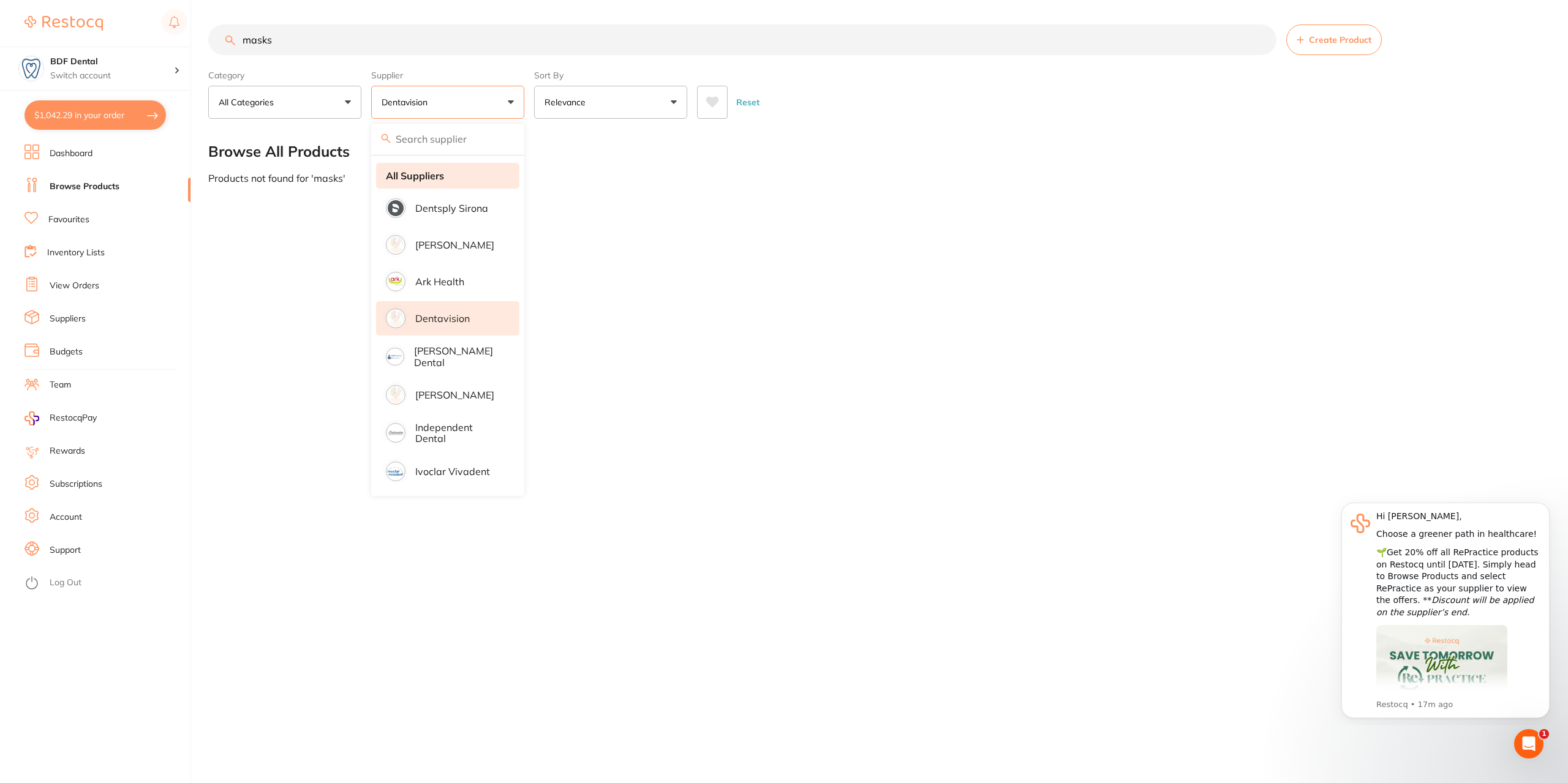
click at [451, 178] on li "All Suppliers" at bounding box center [447, 175] width 144 height 25
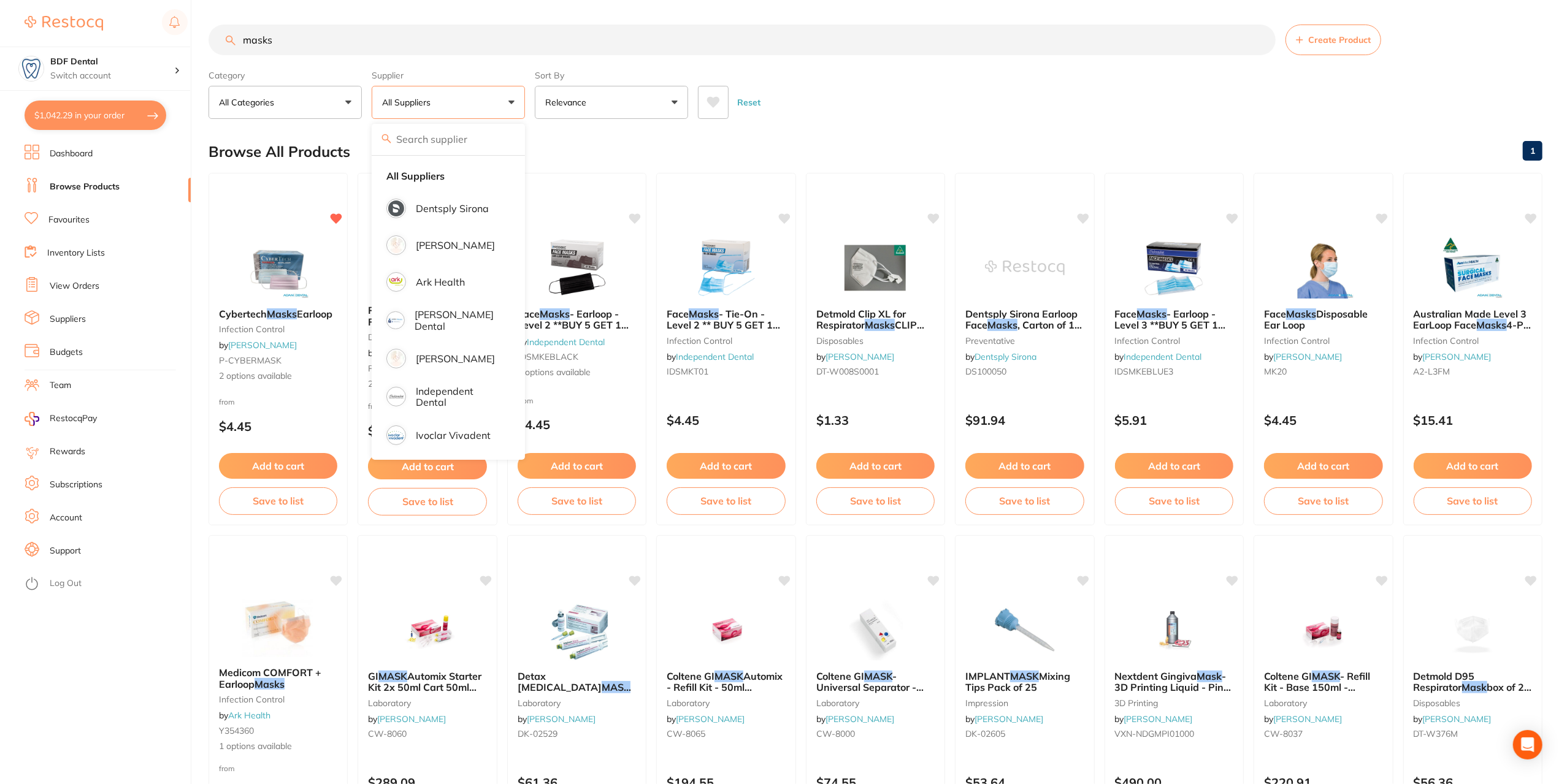
drag, startPoint x: 312, startPoint y: 36, endPoint x: 150, endPoint y: 39, distance: 162.0
click at [127, 41] on div "$1,042.29 BDF Dental Switch account BDF Dental $1,042.29 in your order Dashboar…" at bounding box center [784, 392] width 1567 height 784
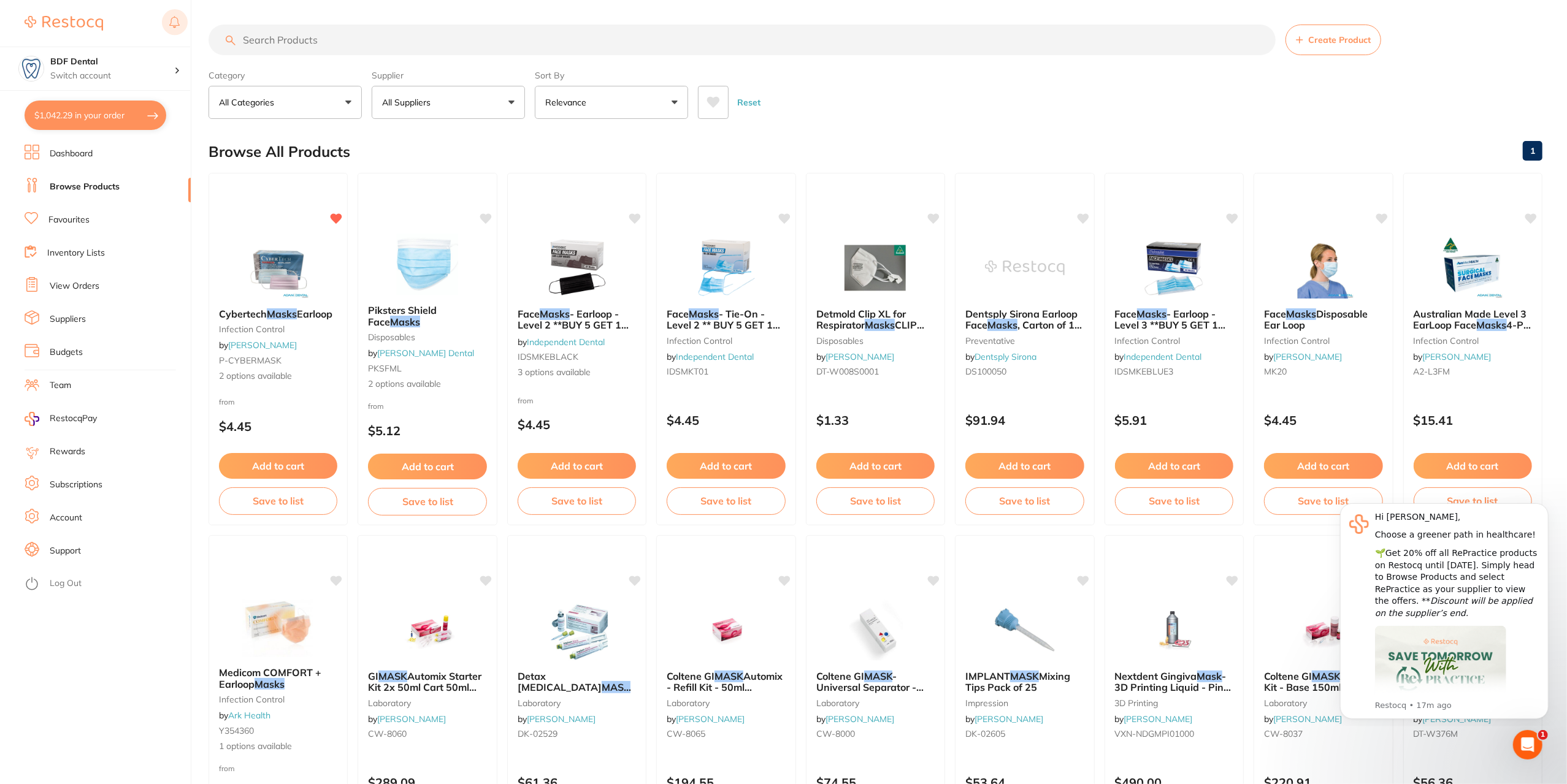
type input "s"
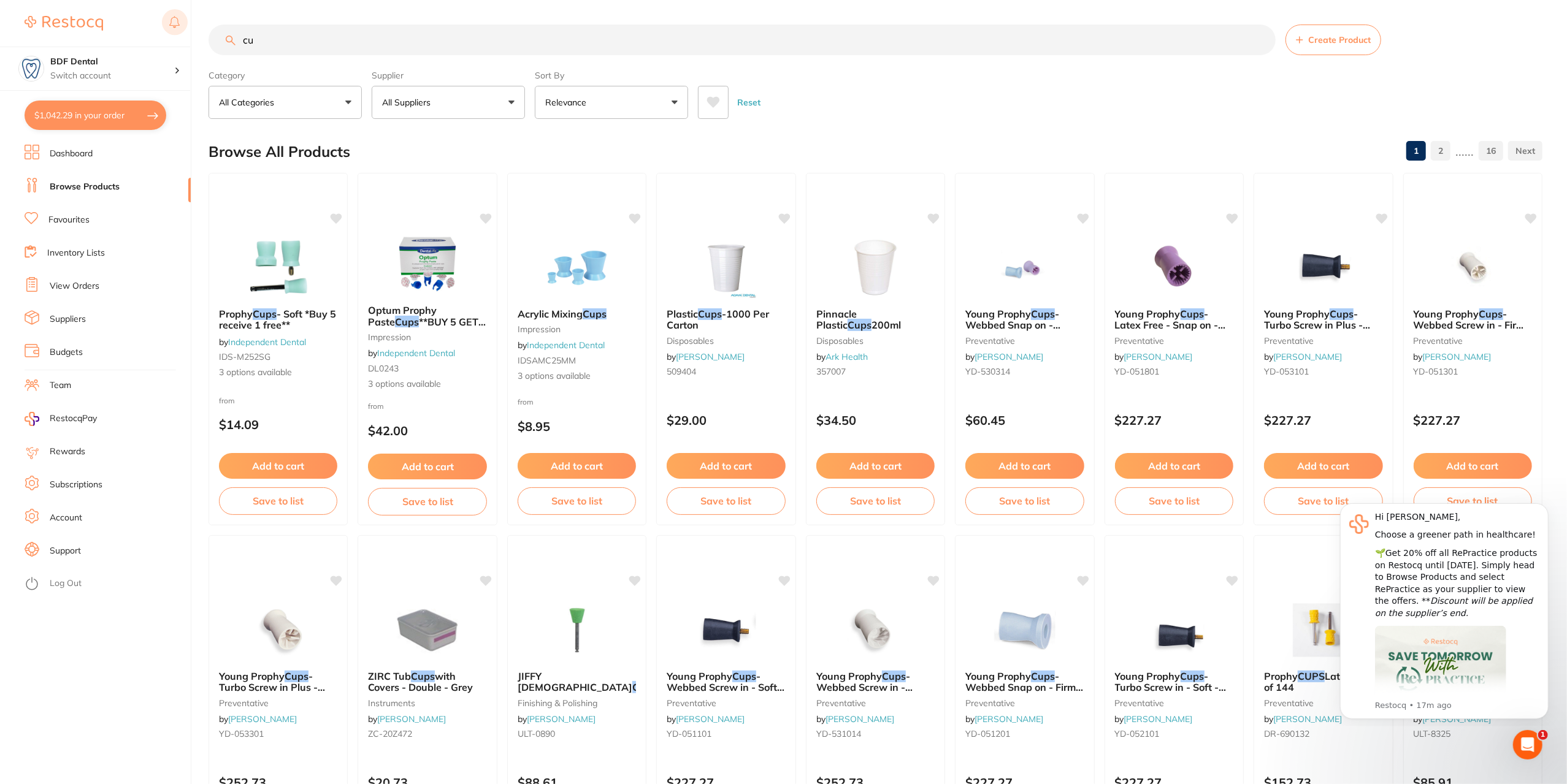
type input "c"
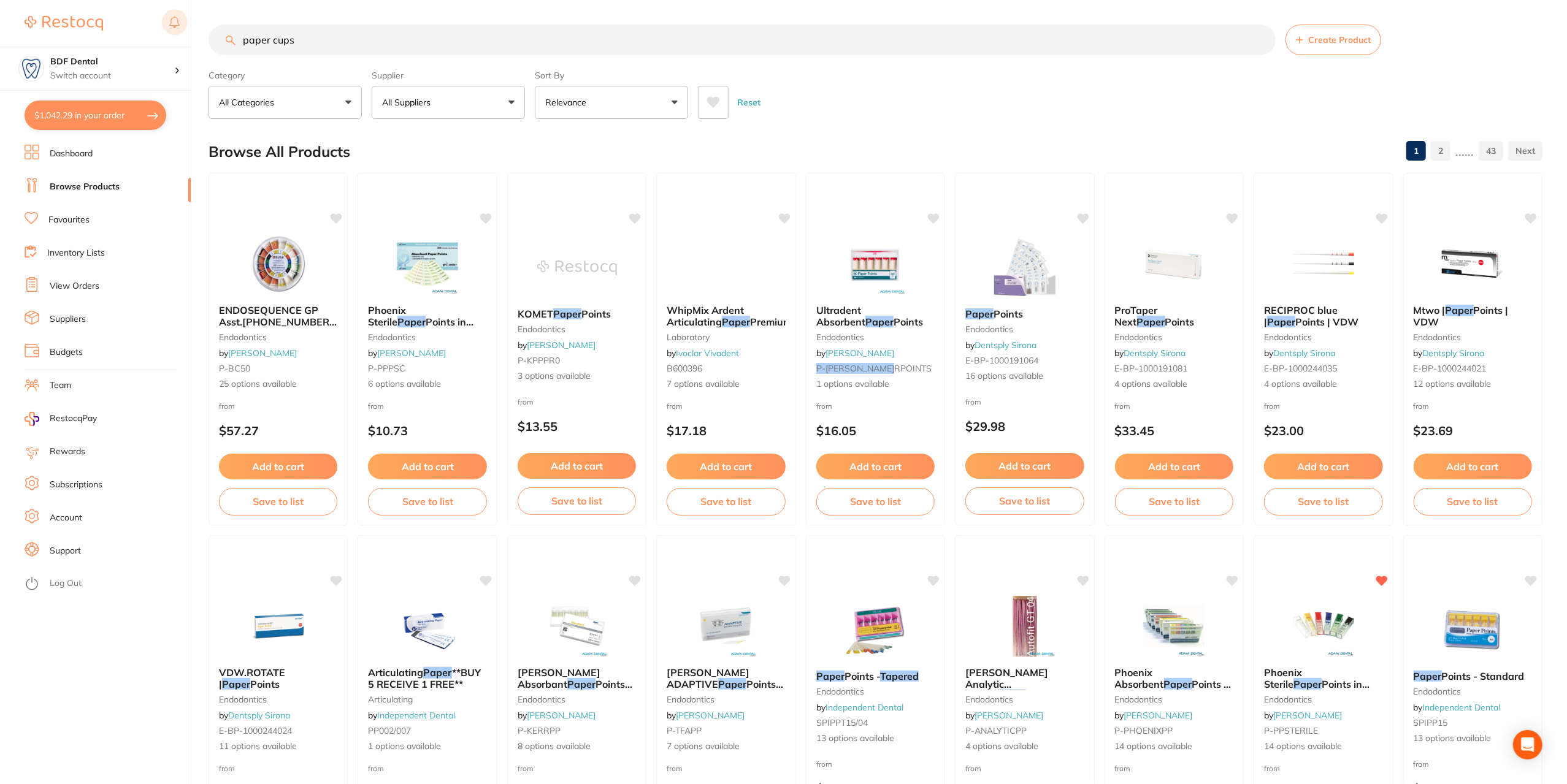
type input "paper cups"
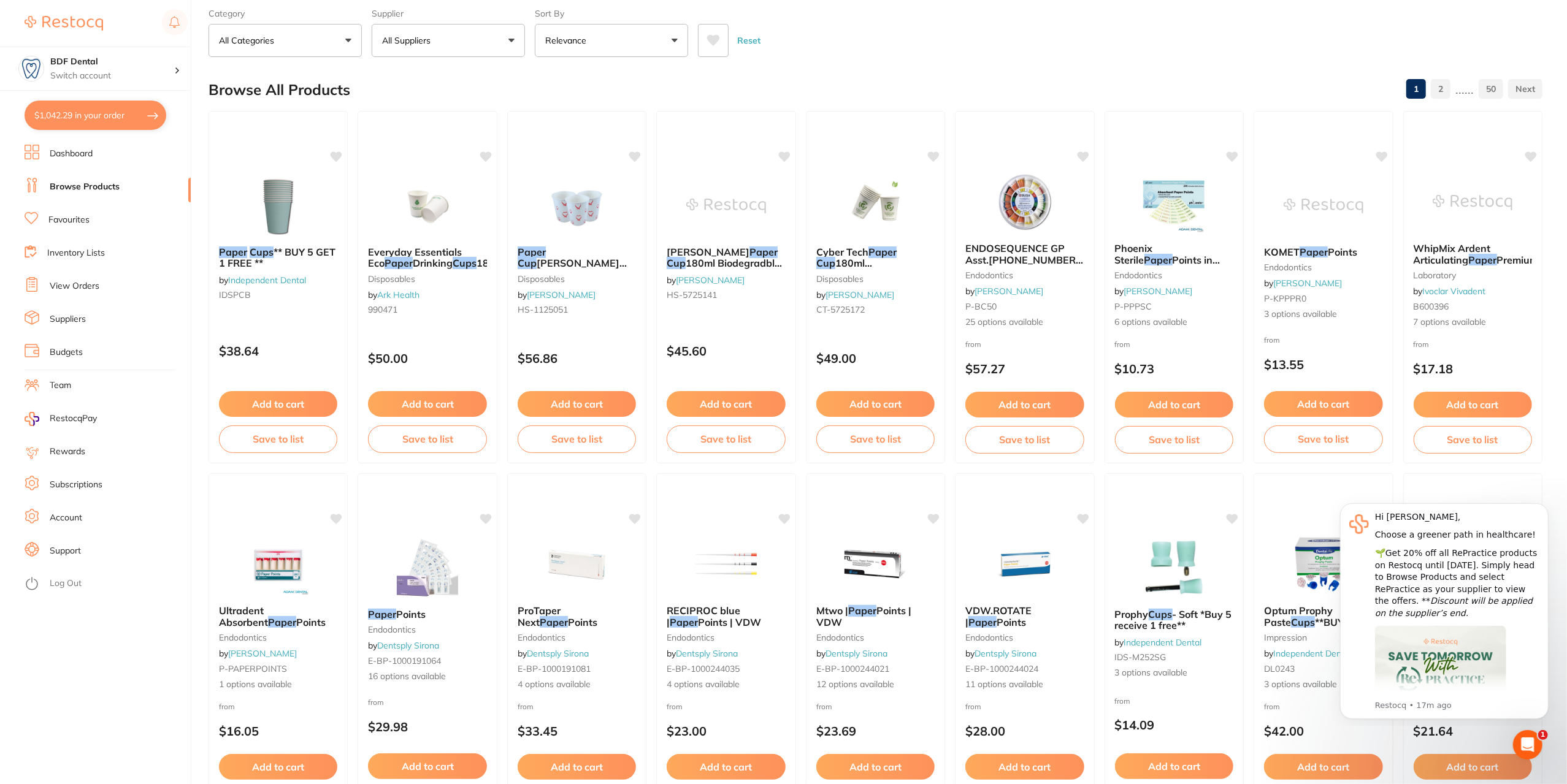
scroll to position [61, 0]
click at [711, 251] on span "[PERSON_NAME]" at bounding box center [707, 252] width 83 height 12
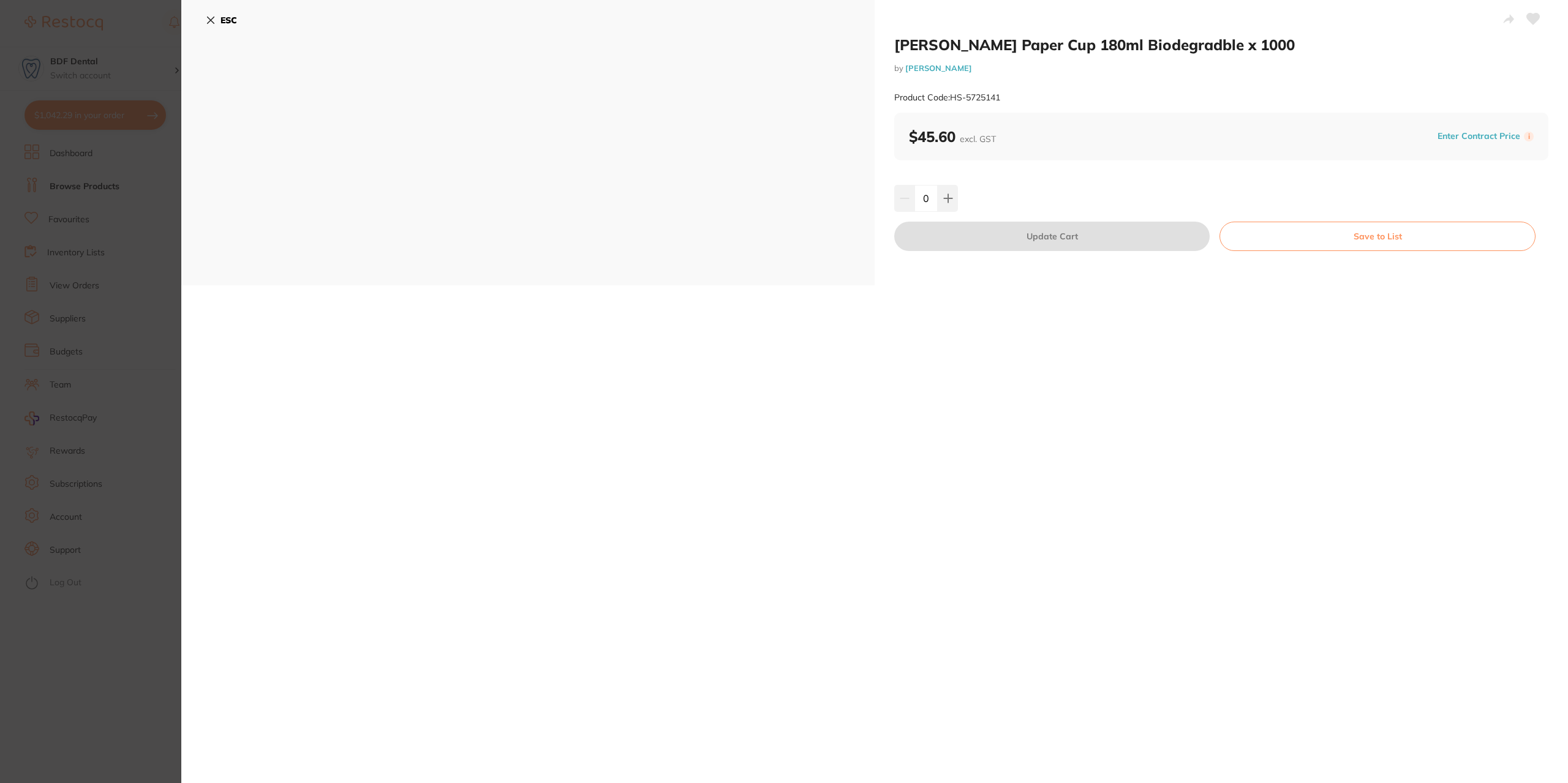
click at [210, 22] on icon at bounding box center [211, 20] width 10 height 10
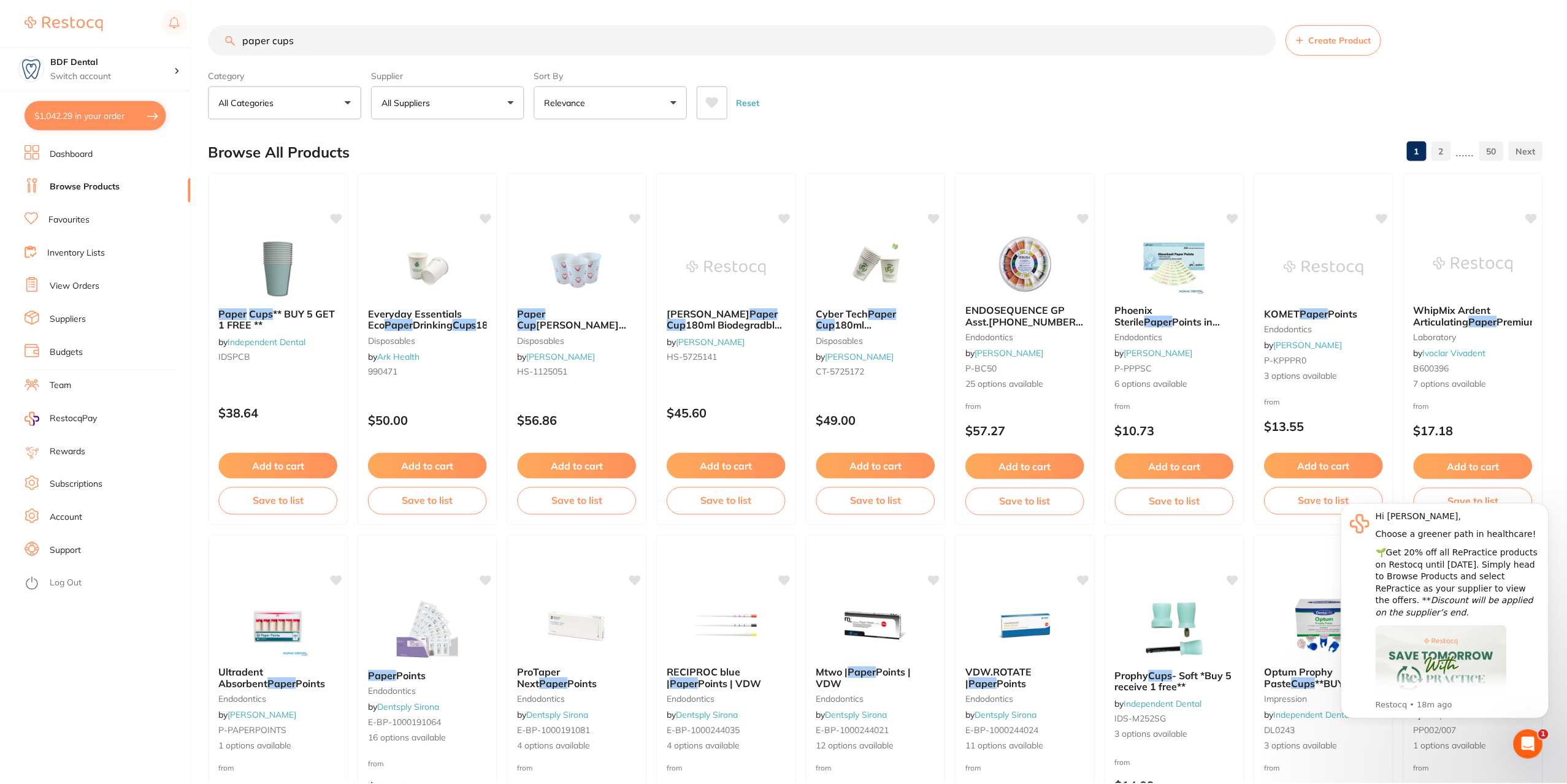
scroll to position [61, 0]
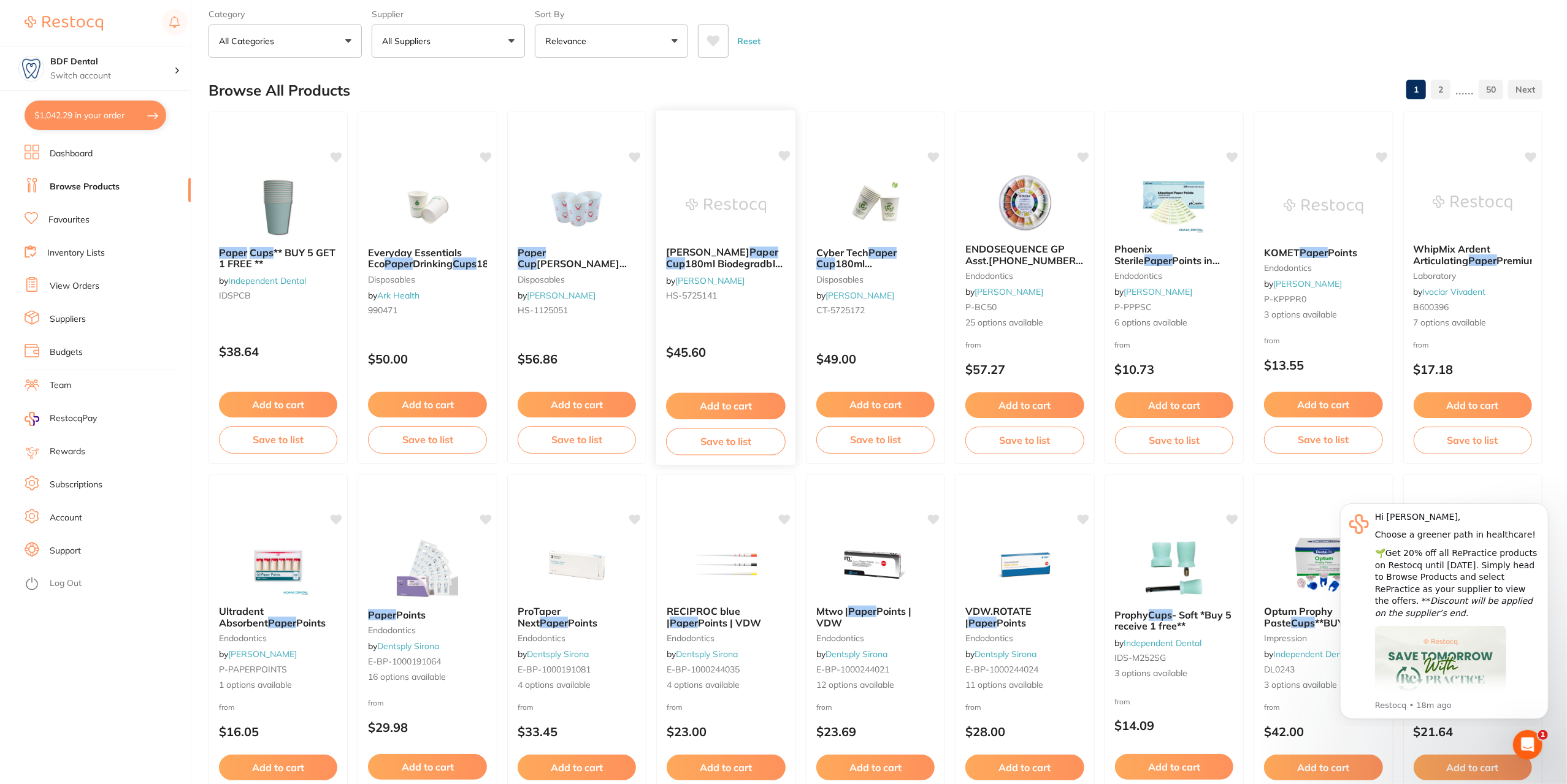
click at [739, 409] on button "Add to cart" at bounding box center [726, 406] width 120 height 26
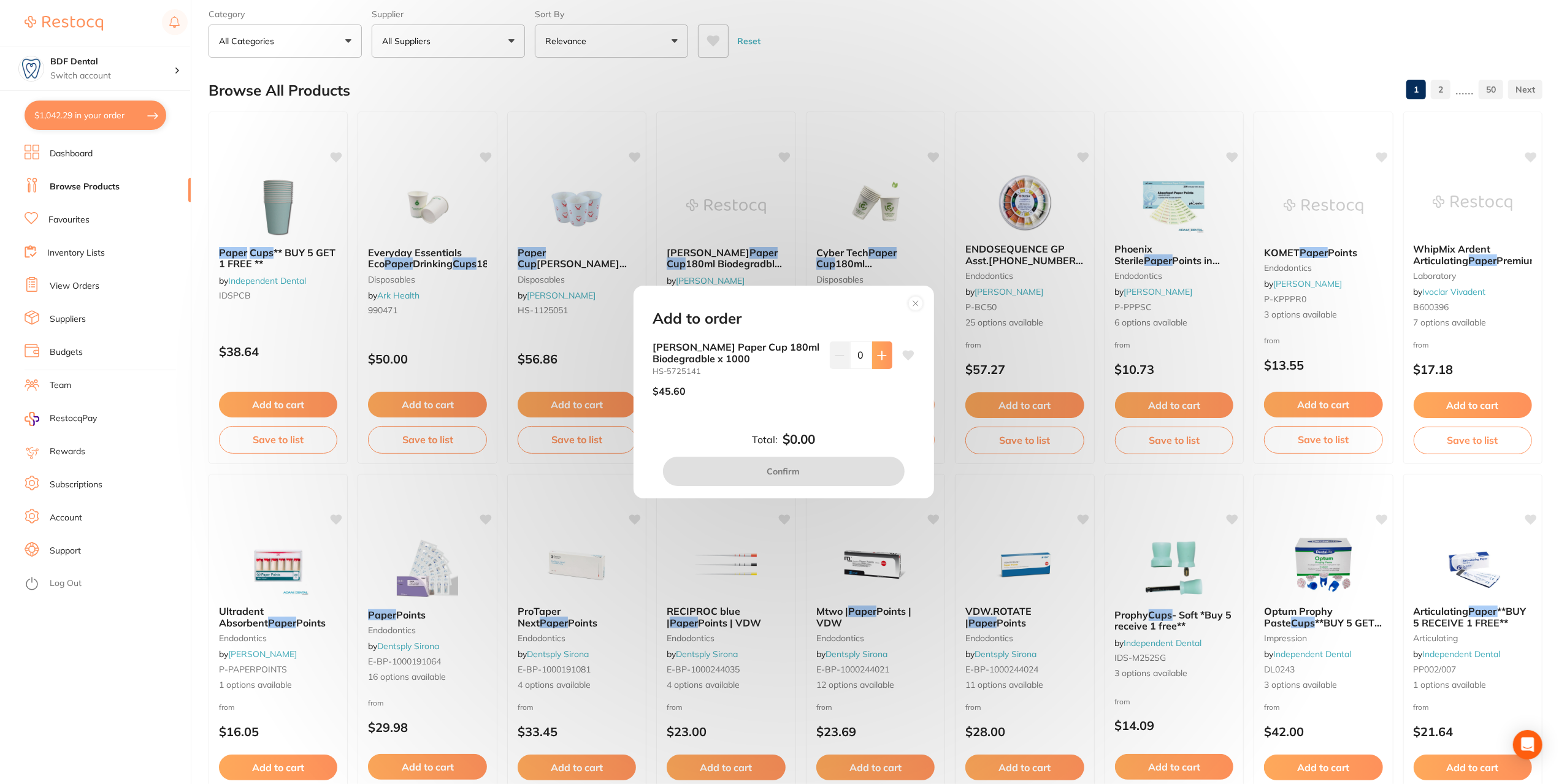
click at [886, 353] on button at bounding box center [882, 355] width 20 height 27
type input "1"
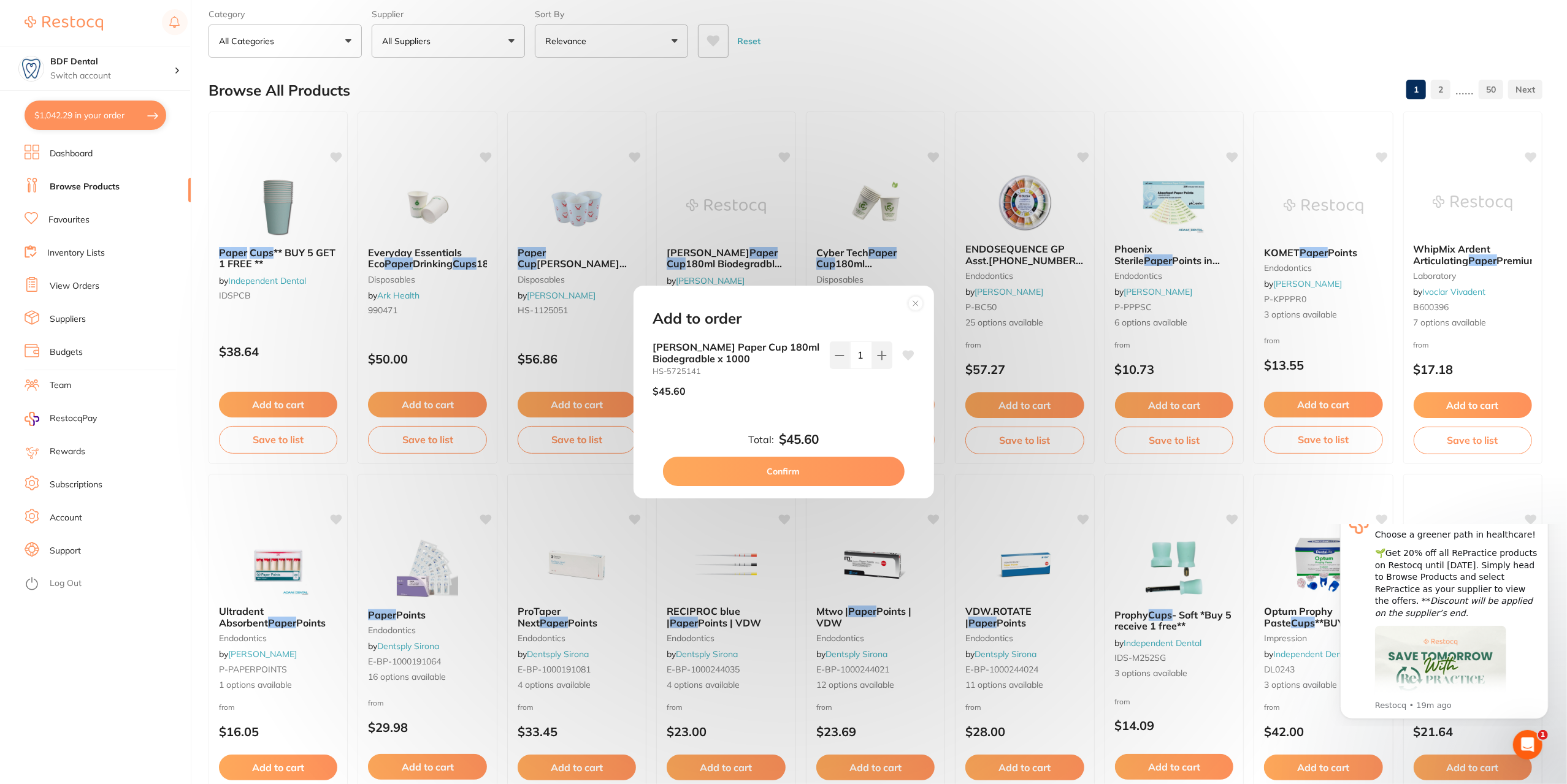
scroll to position [0, 0]
drag, startPoint x: 812, startPoint y: 470, endPoint x: 827, endPoint y: 470, distance: 15.0
click at [812, 470] on button "Confirm" at bounding box center [784, 471] width 241 height 30
checkbox input "false"
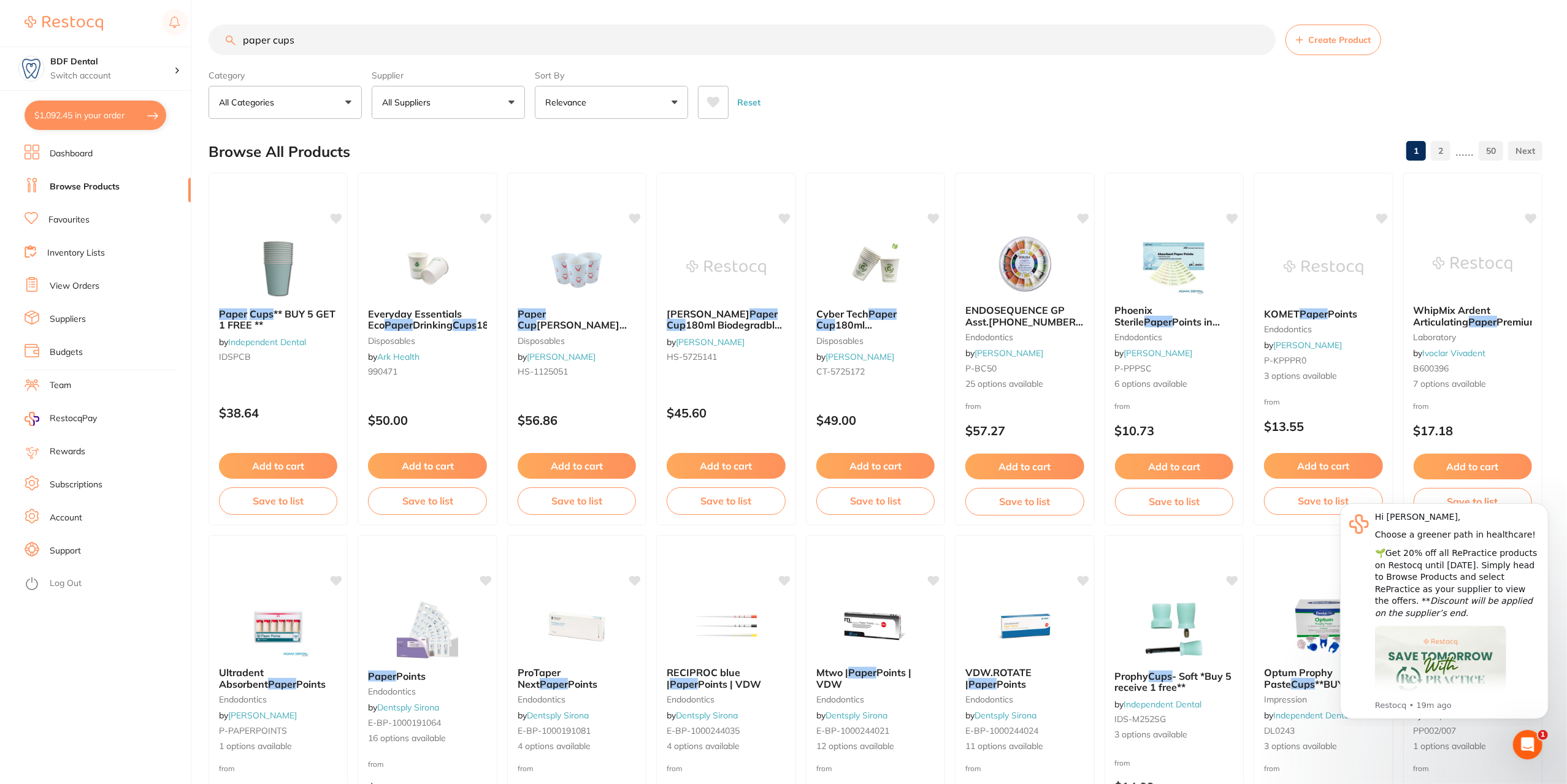
drag, startPoint x: 323, startPoint y: 45, endPoint x: 94, endPoint y: 43, distance: 229.0
click at [94, 43] on div "$1,092.45 BDF Dental Switch account BDF Dental $1,092.45 in your order Dashboar…" at bounding box center [784, 392] width 1567 height 784
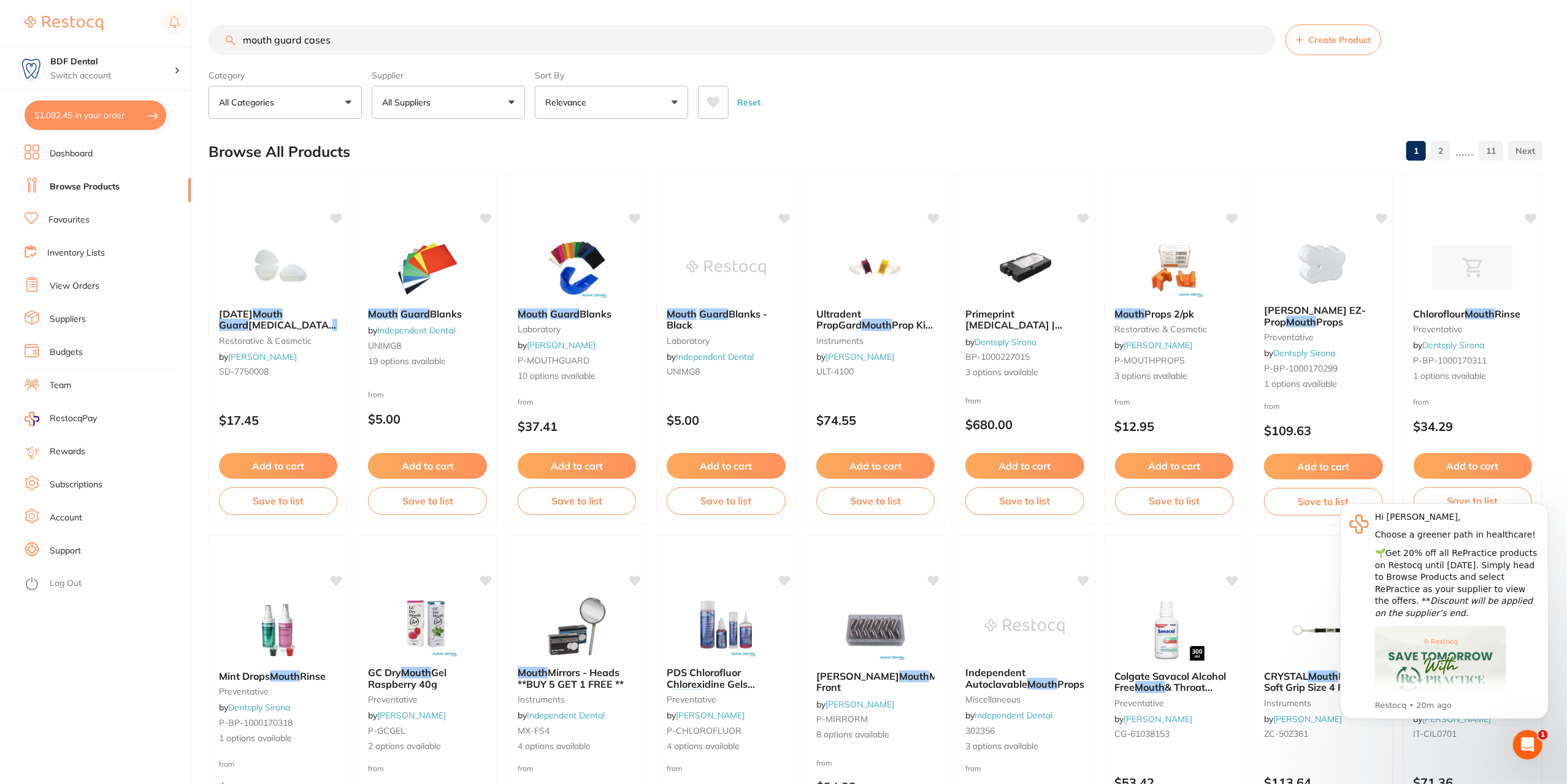
drag, startPoint x: 352, startPoint y: 41, endPoint x: 200, endPoint y: 59, distance: 153.1
click at [200, 59] on div "$1,092.45 BDF Dental Switch account BDF Dental $1,092.45 in your order Dashboar…" at bounding box center [784, 392] width 1567 height 784
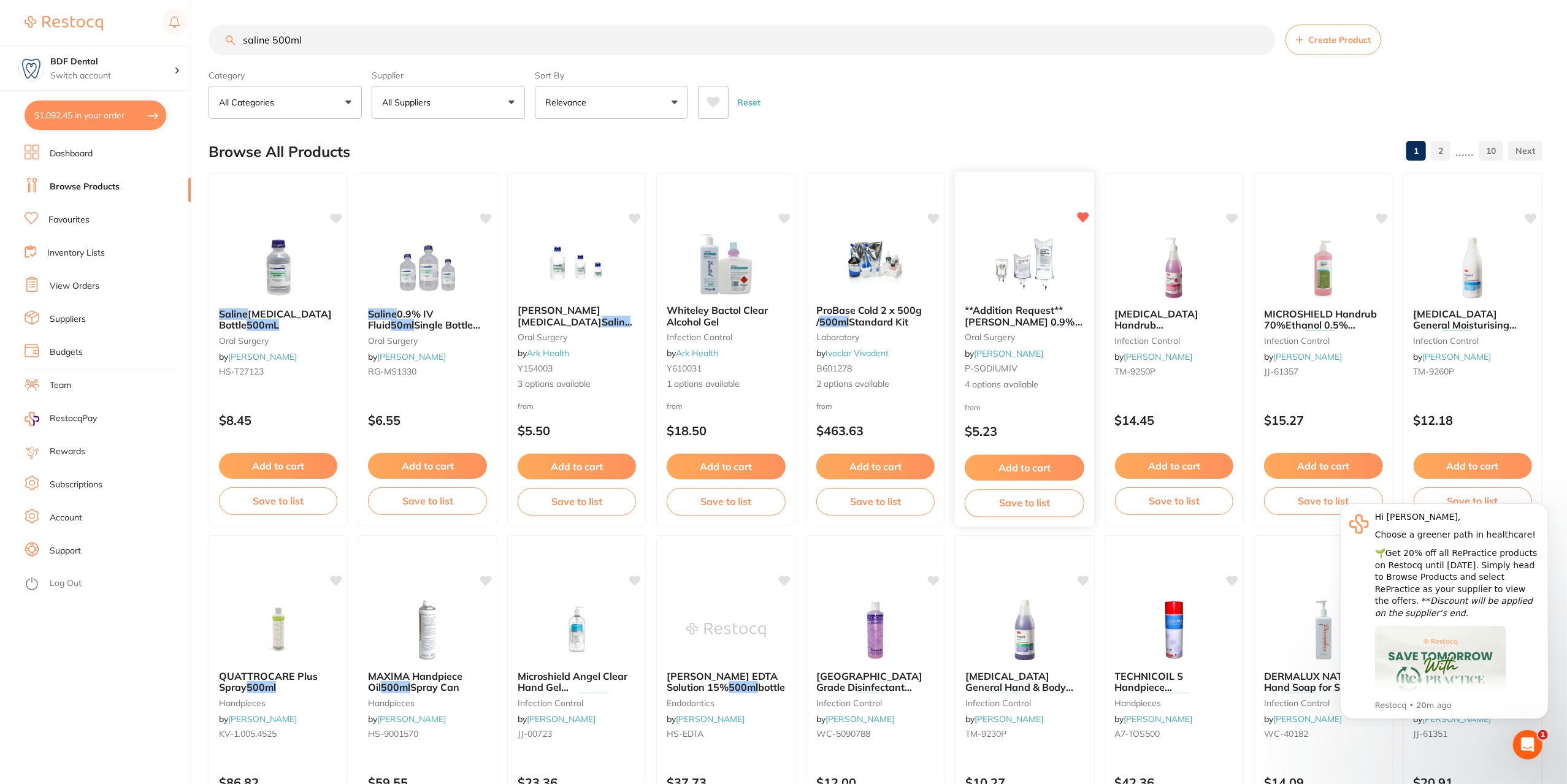
click at [986, 331] on div "**Addition Request**[PERSON_NAME] 0.9% [MEDICAL_DATA] Saline IV Intravenous Bag…" at bounding box center [1024, 348] width 140 height 106
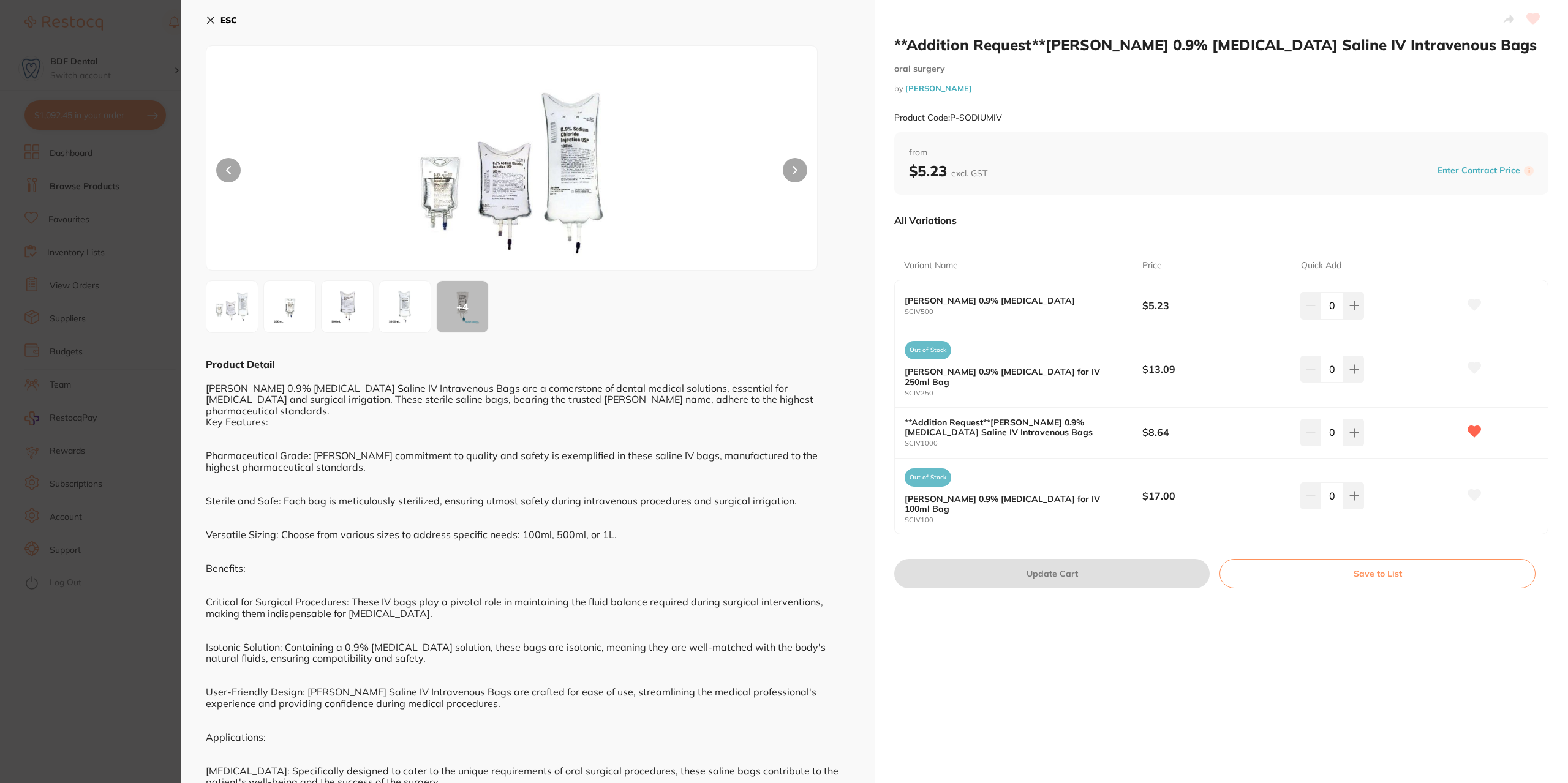
click at [208, 17] on icon at bounding box center [211, 21] width 7 height 7
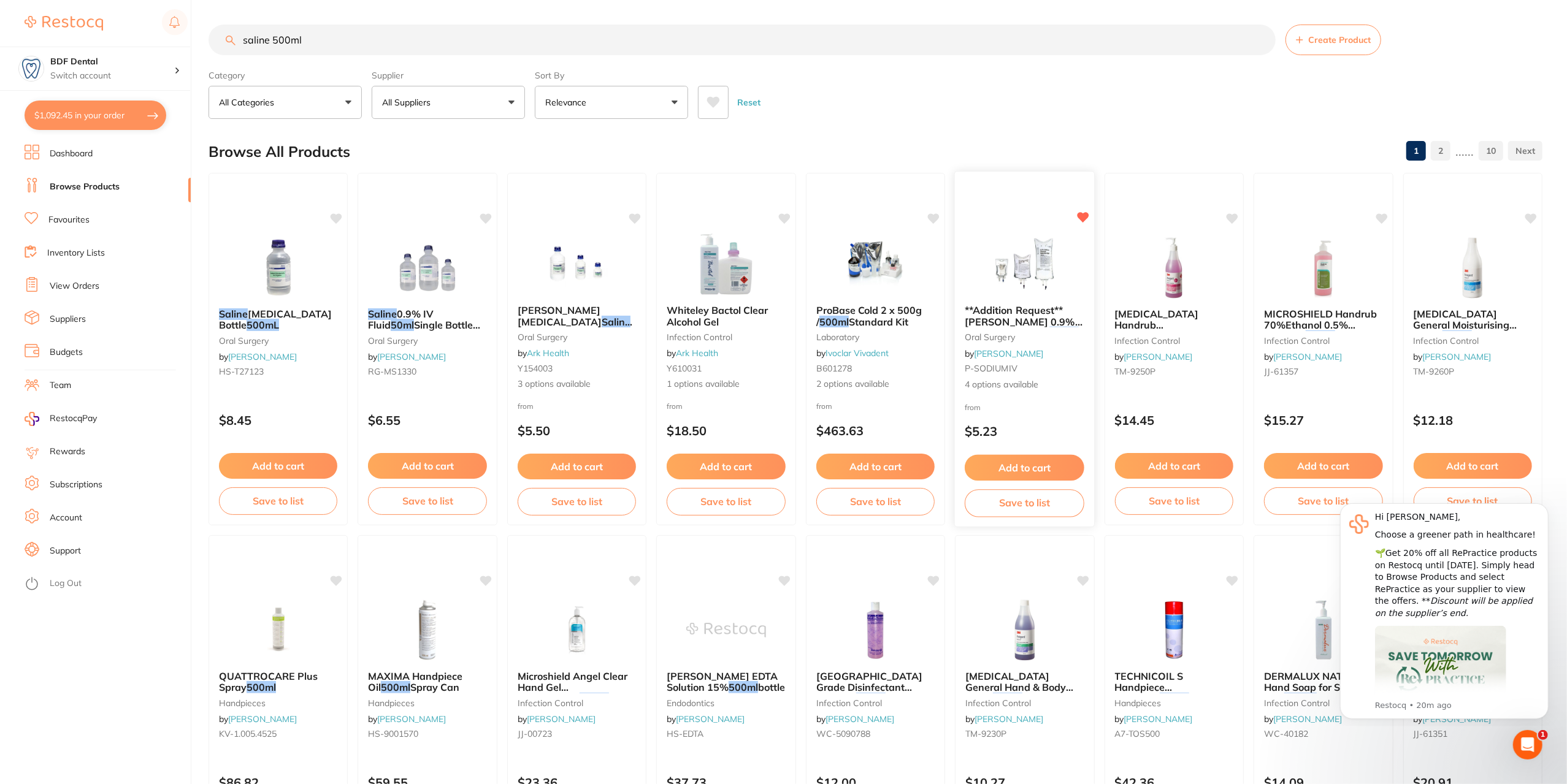
click at [1015, 328] on div "**Addition Request**[PERSON_NAME] 0.9% [MEDICAL_DATA] Saline IV Intravenous Bag…" at bounding box center [1024, 348] width 140 height 106
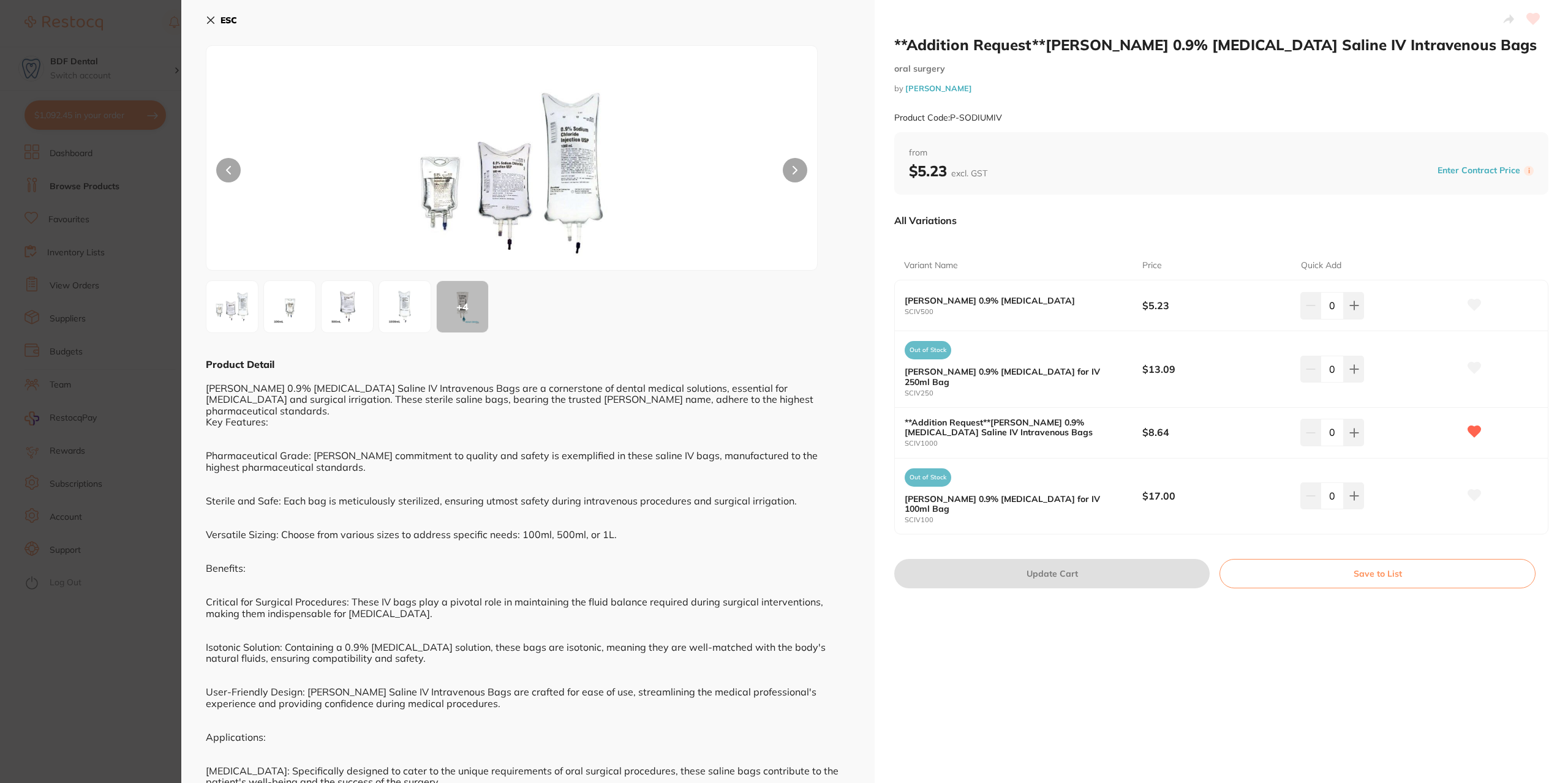
click at [216, 21] on button "ESC" at bounding box center [221, 20] width 31 height 21
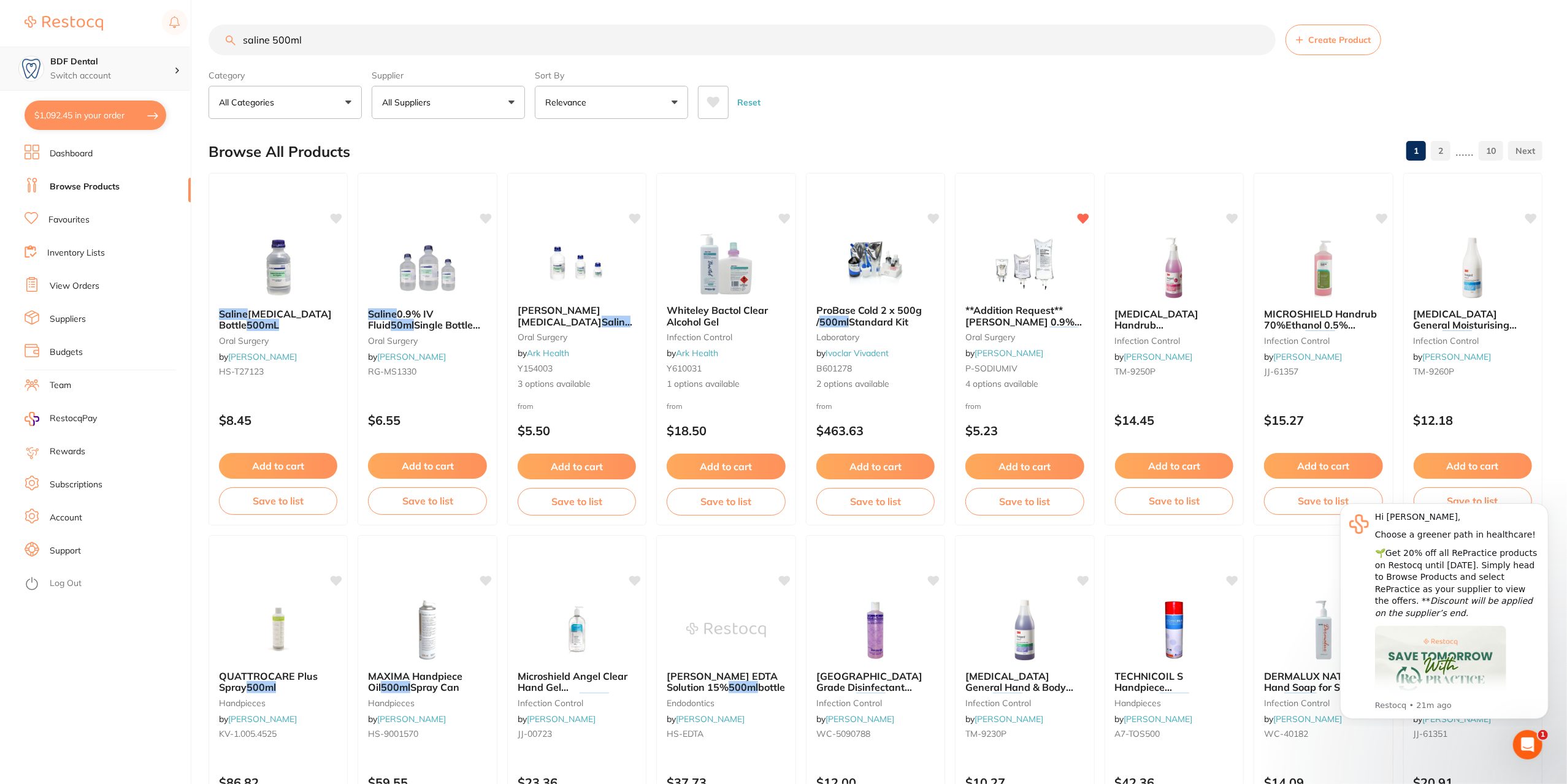
drag, startPoint x: 312, startPoint y: 39, endPoint x: 114, endPoint y: 50, distance: 198.3
click at [114, 50] on div "$1,092.45 BDF Dental Switch account BDF Dental $1,092.45 in your order Dashboar…" at bounding box center [784, 392] width 1567 height 784
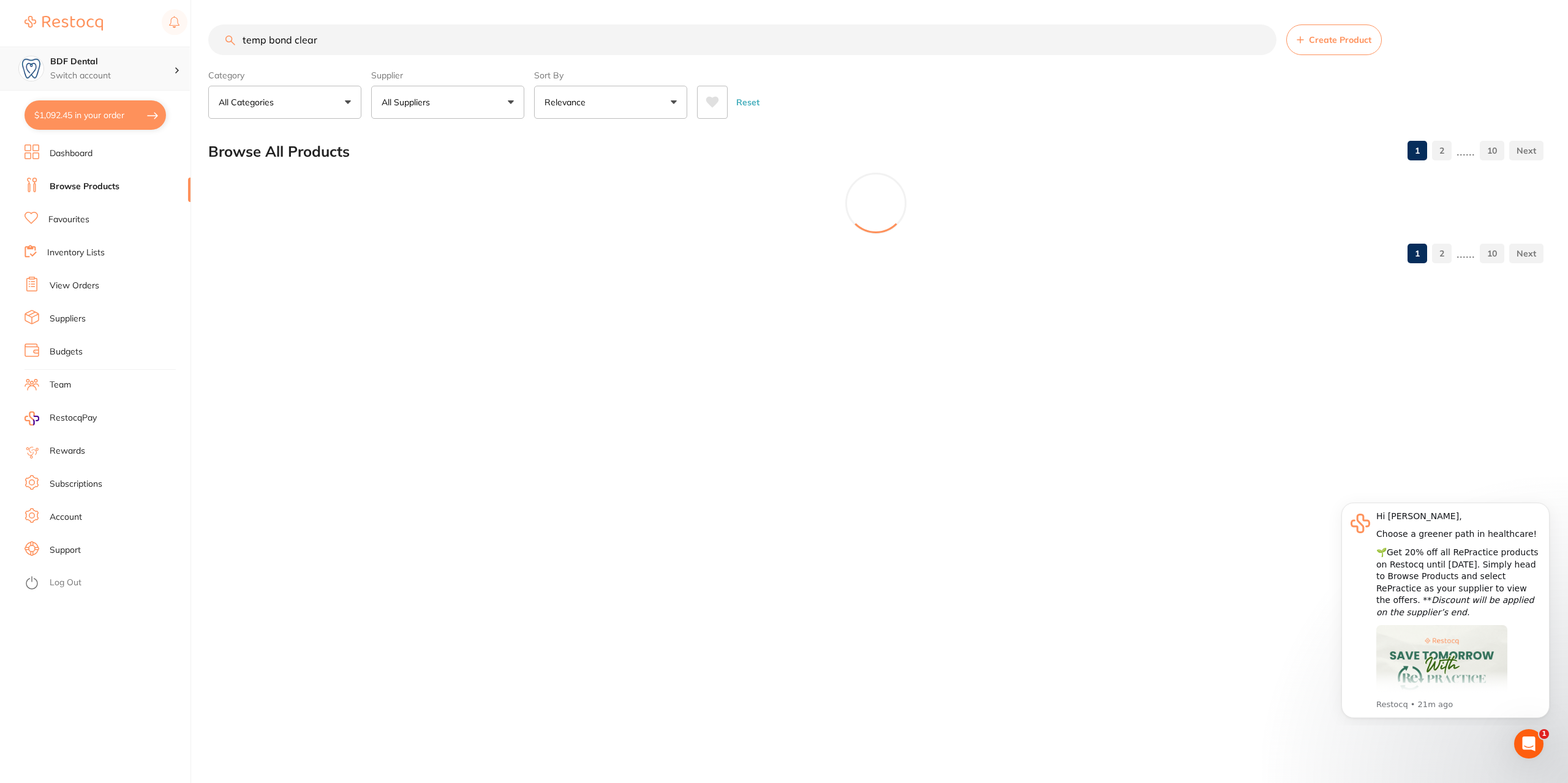
type input "temp bond clear"
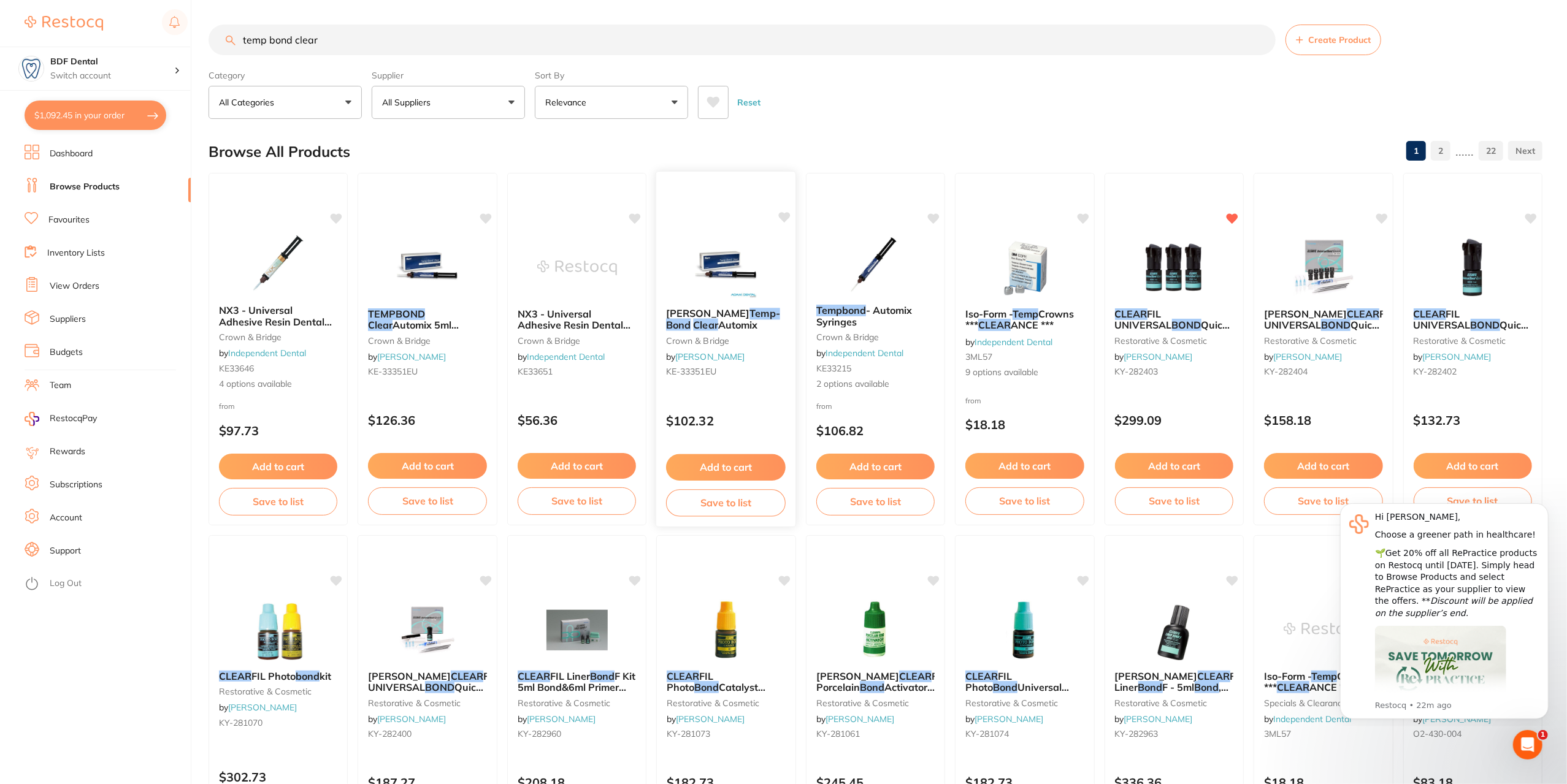
click at [733, 466] on button "Add to cart" at bounding box center [726, 468] width 120 height 26
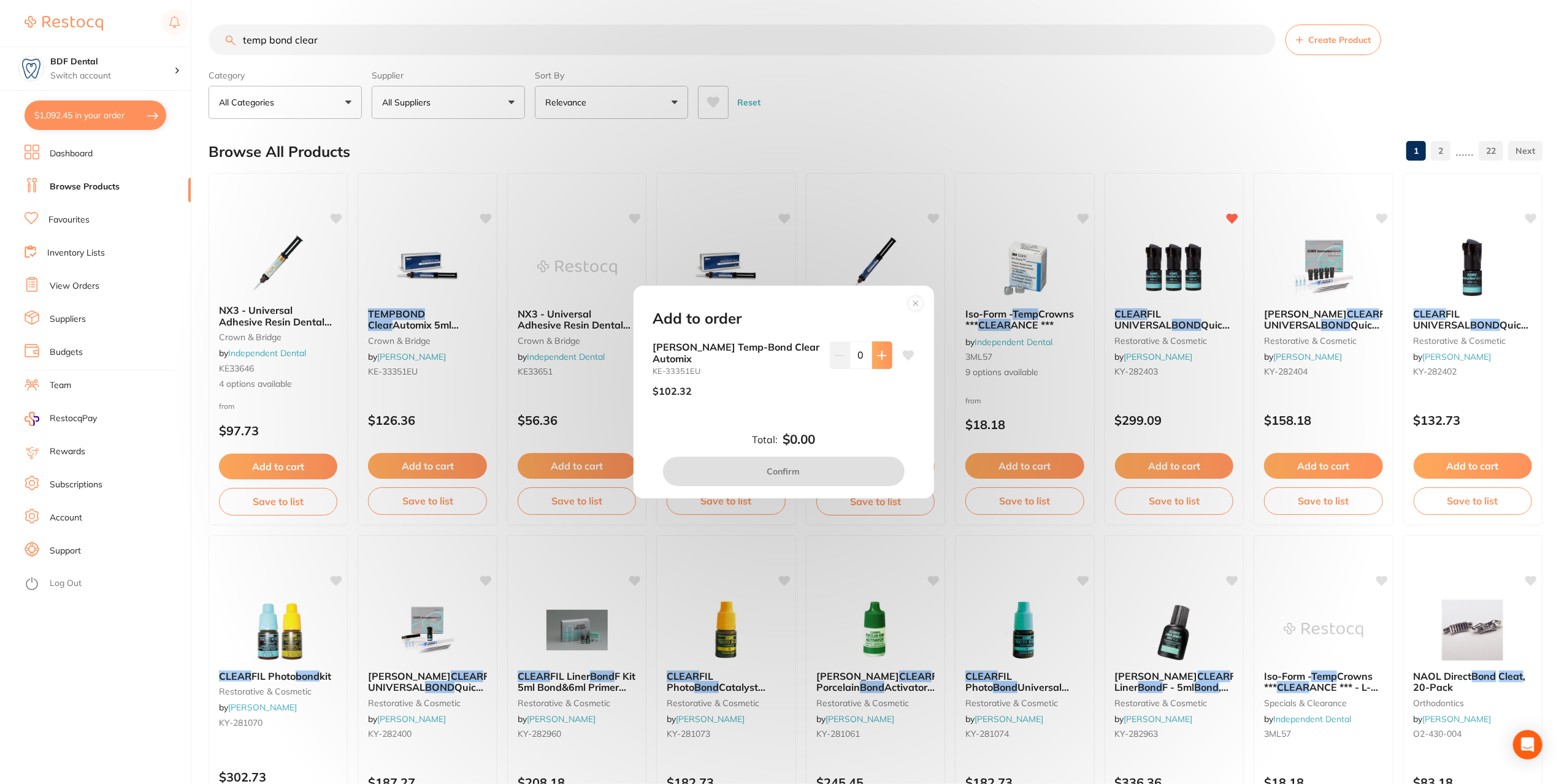
click at [883, 358] on icon at bounding box center [882, 356] width 10 height 10
type input "1"
click at [812, 467] on button "Confirm" at bounding box center [784, 471] width 241 height 30
checkbox input "false"
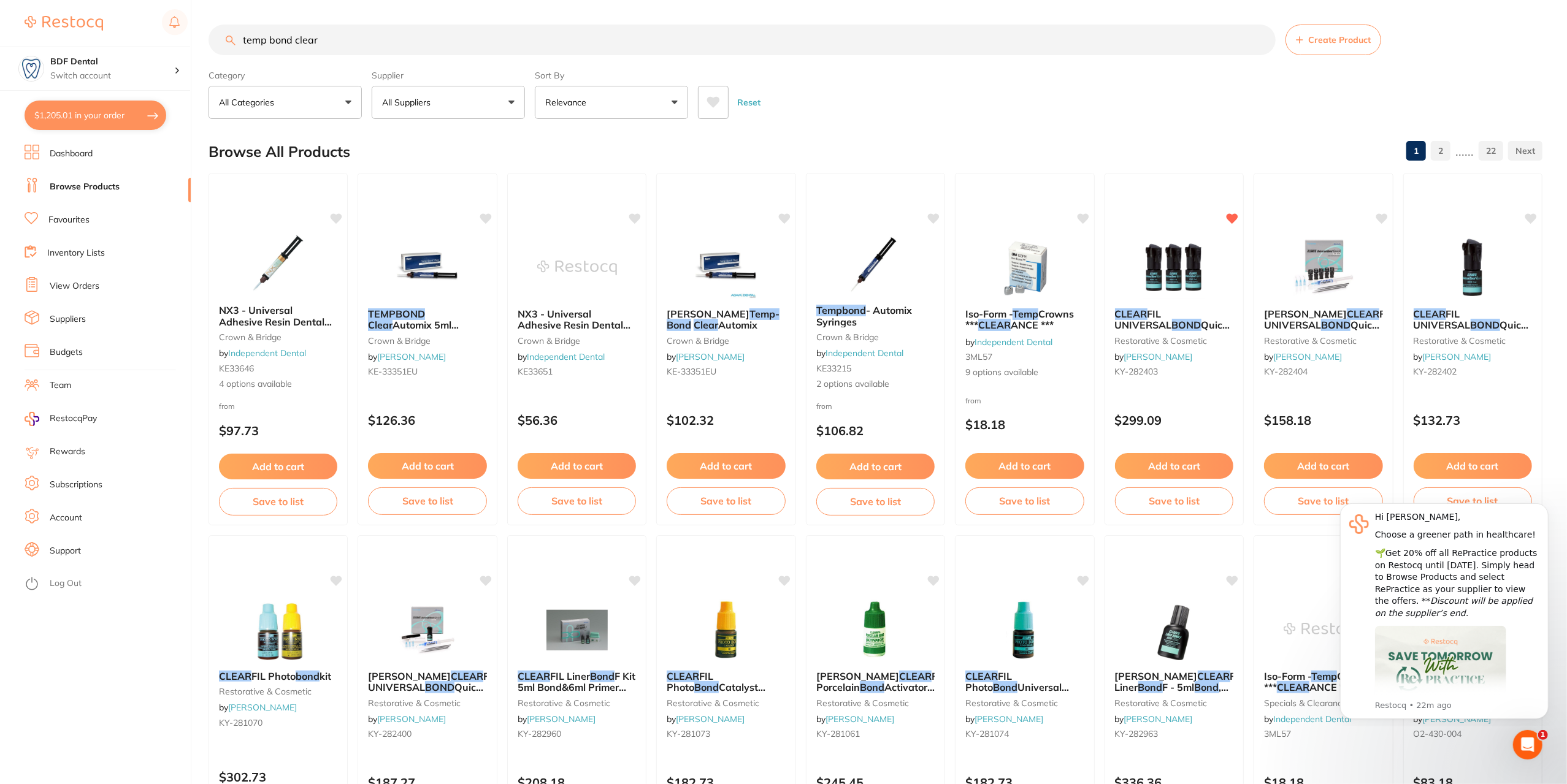
click at [314, 38] on input "temp bond clear" at bounding box center [742, 40] width 1067 height 31
drag, startPoint x: 368, startPoint y: 43, endPoint x: 208, endPoint y: 56, distance: 160.5
click at [209, 56] on section "temp bond clear Create Product Category All Categories All Categories 3D Printi…" at bounding box center [875, 72] width 1334 height 94
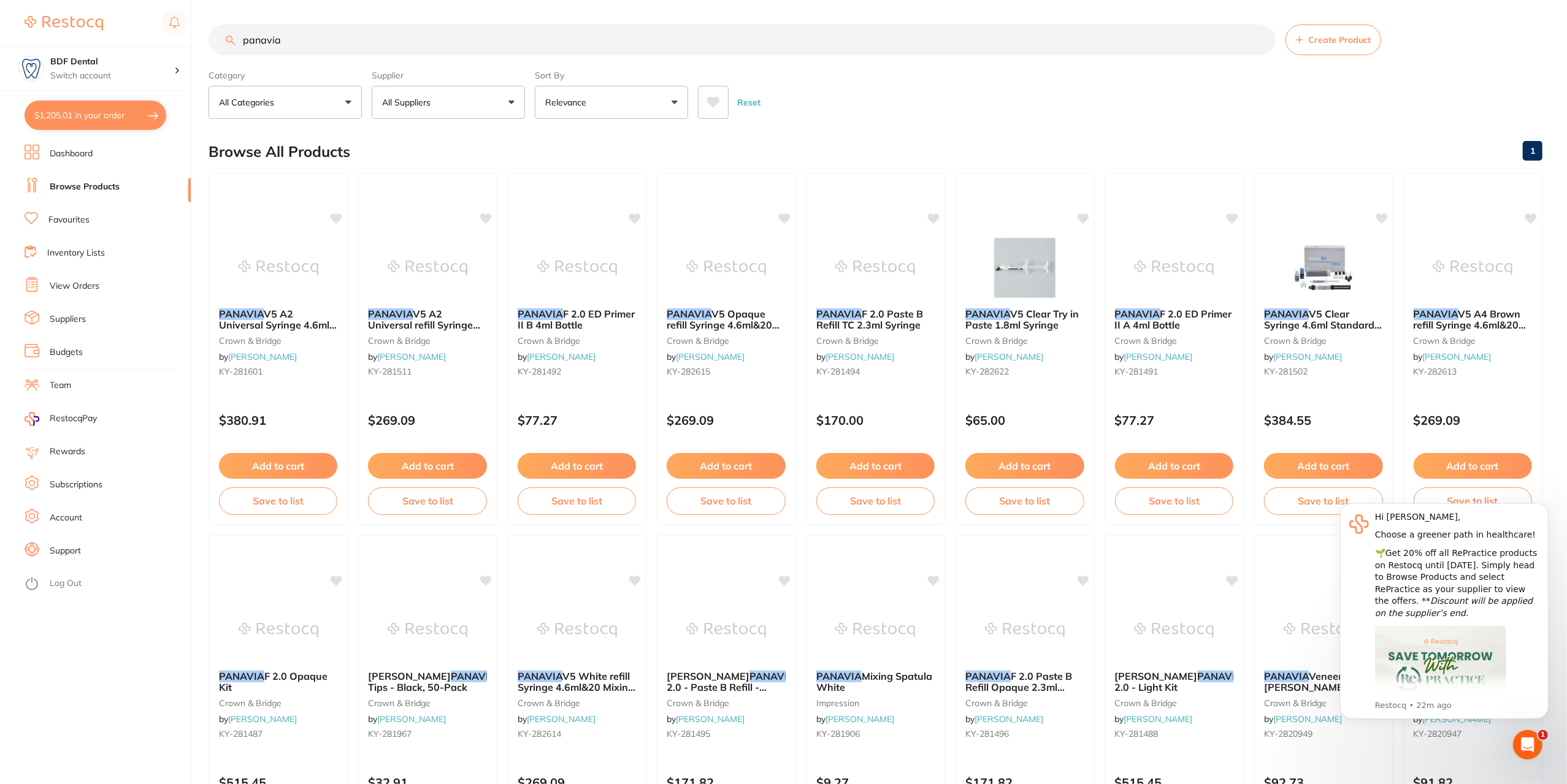
drag, startPoint x: 299, startPoint y: 35, endPoint x: 235, endPoint y: 45, distance: 64.8
click at [235, 45] on input "panavia" at bounding box center [742, 40] width 1067 height 31
type input "panavia"
click at [107, 115] on button "$1,205.01 in your order" at bounding box center [96, 115] width 142 height 30
checkbox input "true"
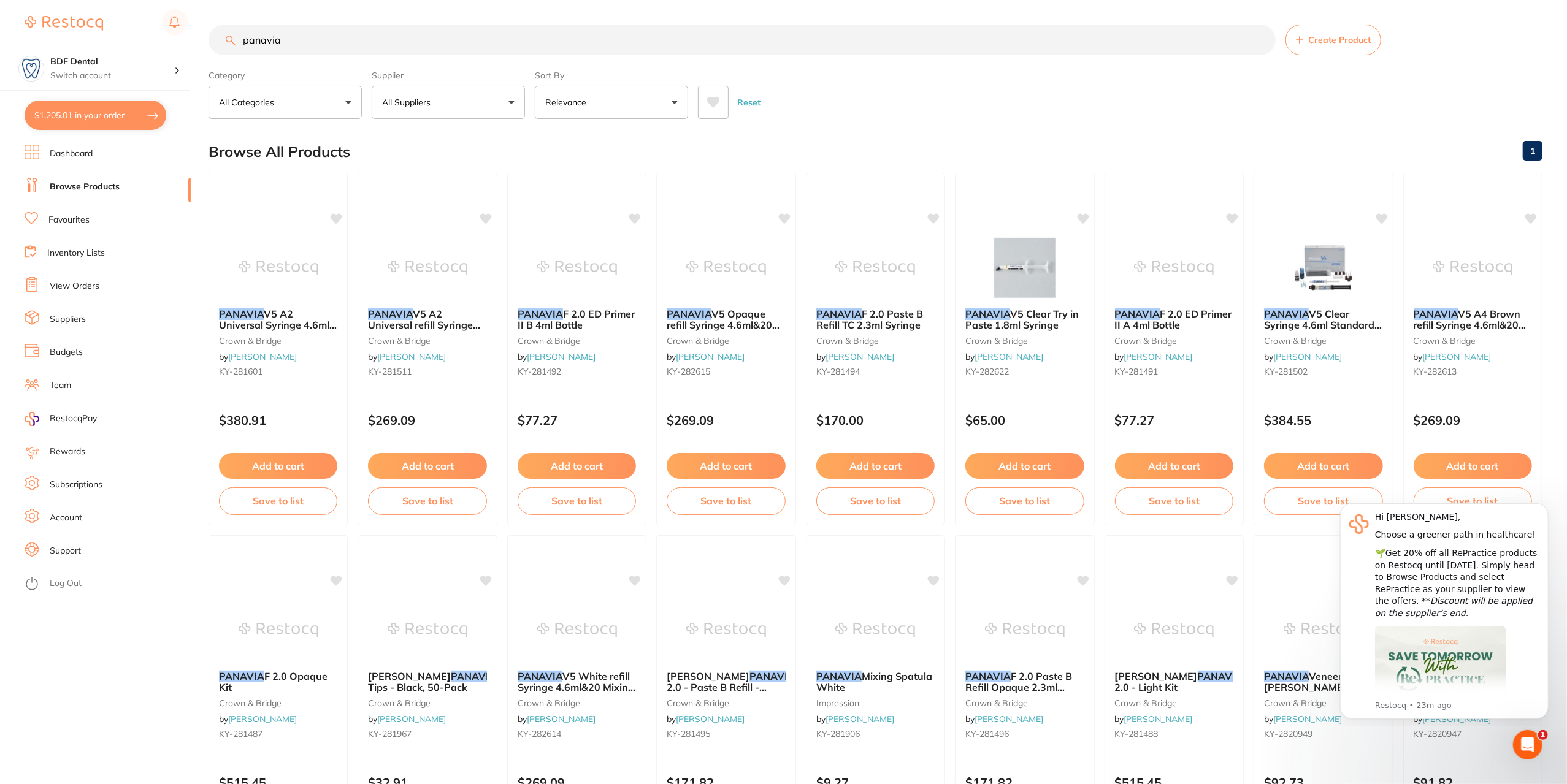
checkbox input "true"
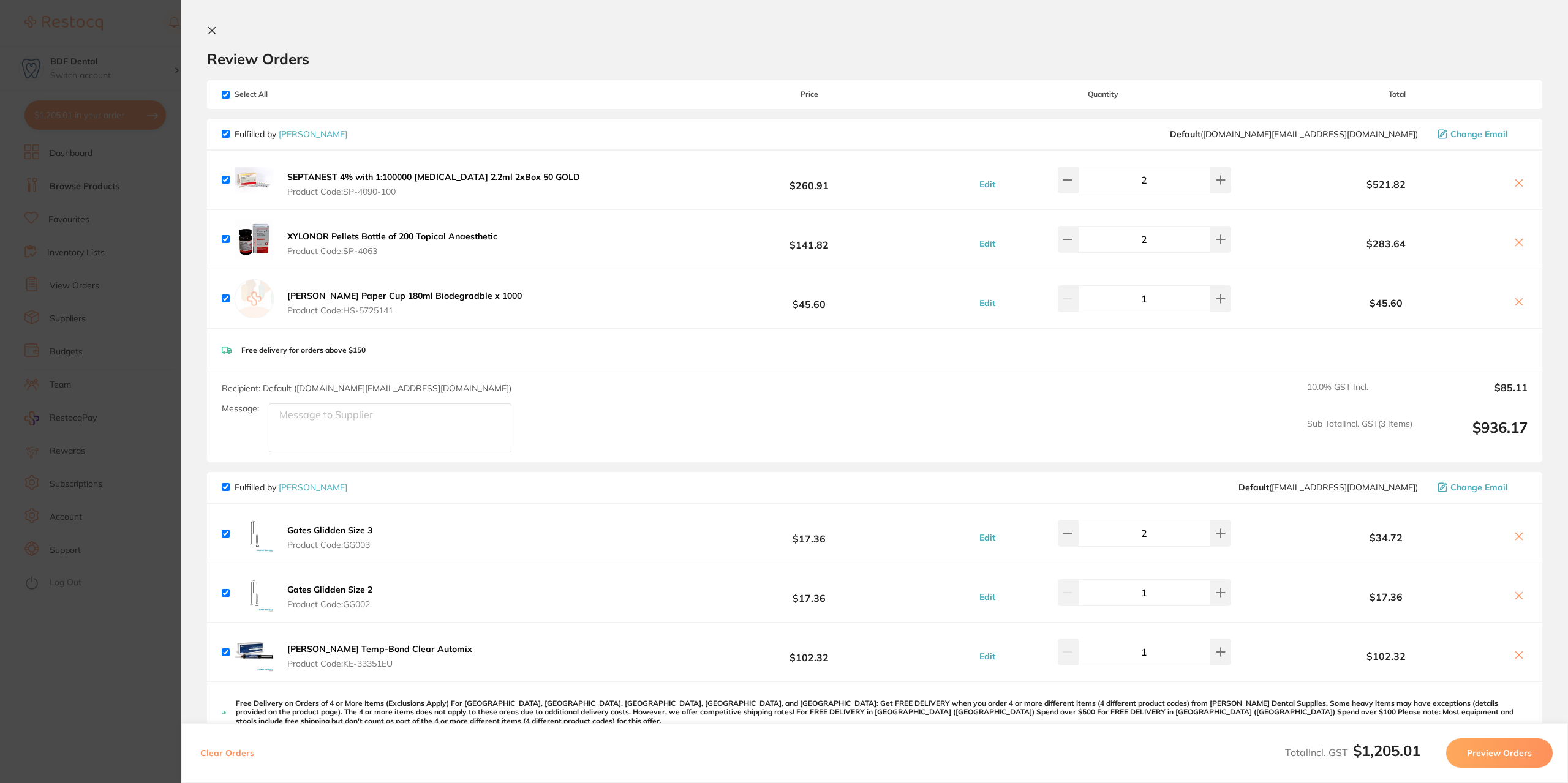
click at [216, 24] on section "Review Orders Your orders are being processed and we will notify you once we ha…" at bounding box center [874, 392] width 1387 height 783
click at [213, 31] on icon at bounding box center [212, 30] width 10 height 10
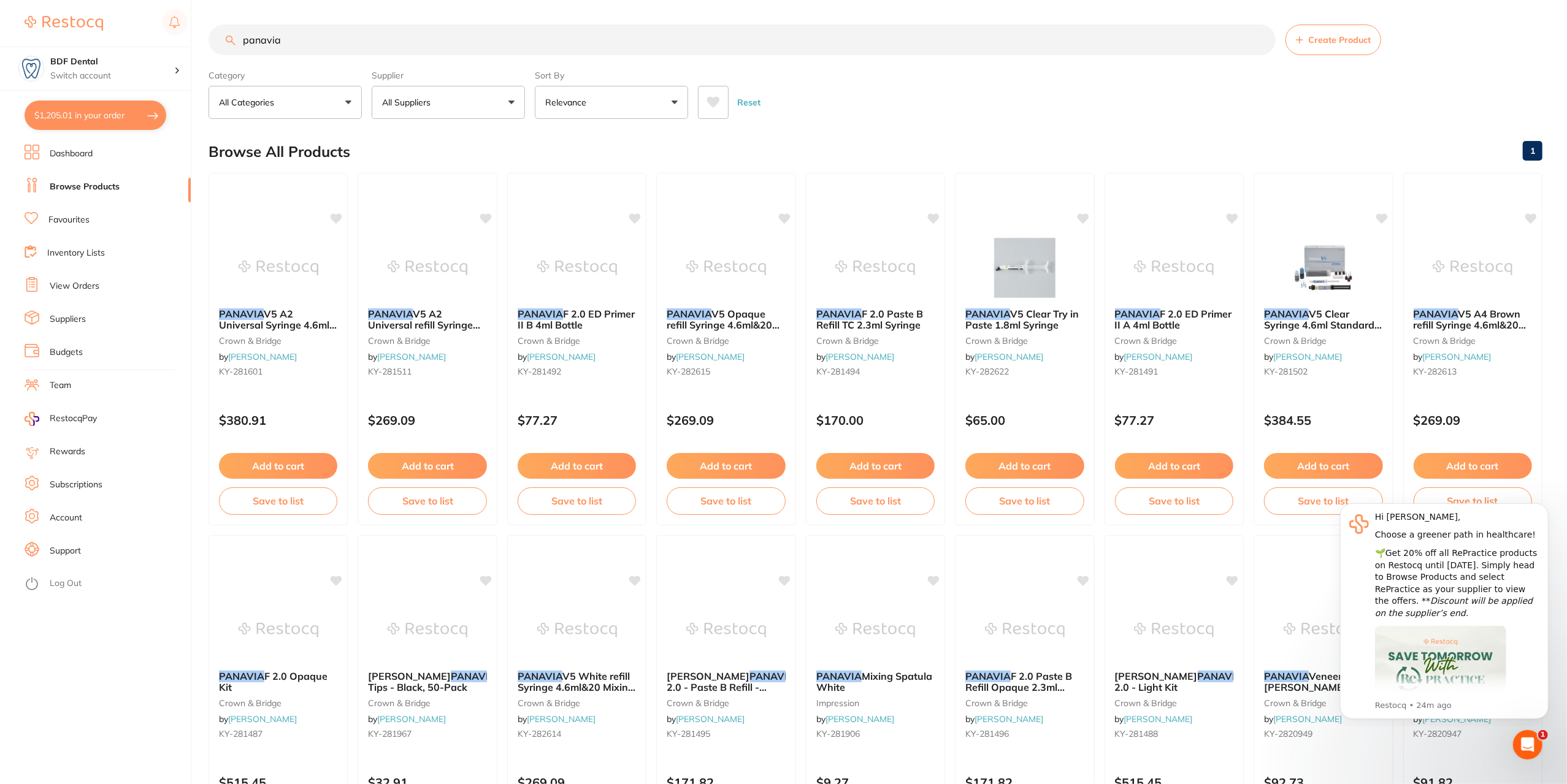
drag, startPoint x: 363, startPoint y: 40, endPoint x: 233, endPoint y: 49, distance: 130.3
click at [233, 49] on input "panavia" at bounding box center [742, 40] width 1067 height 31
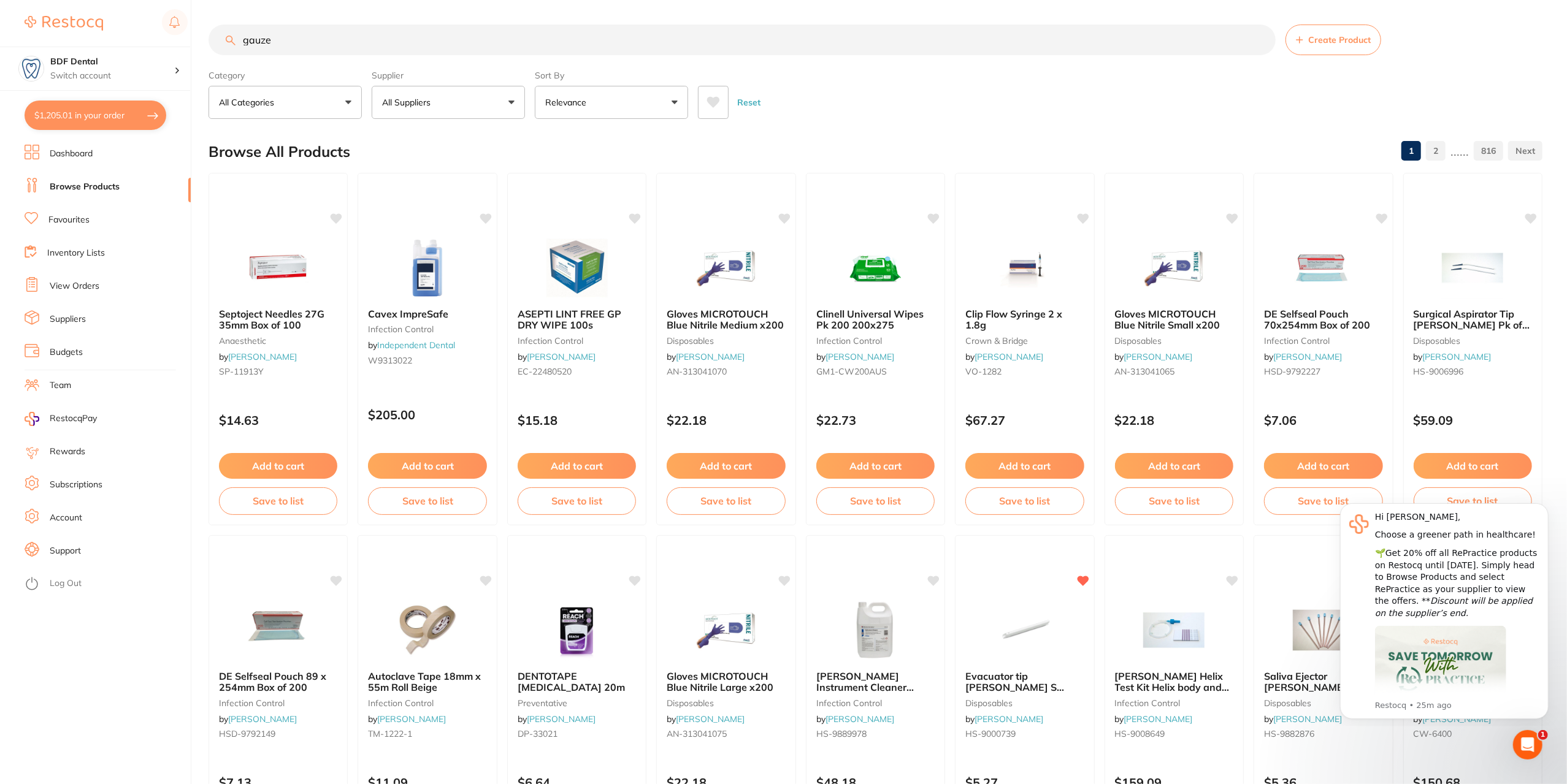
type input "gauze"
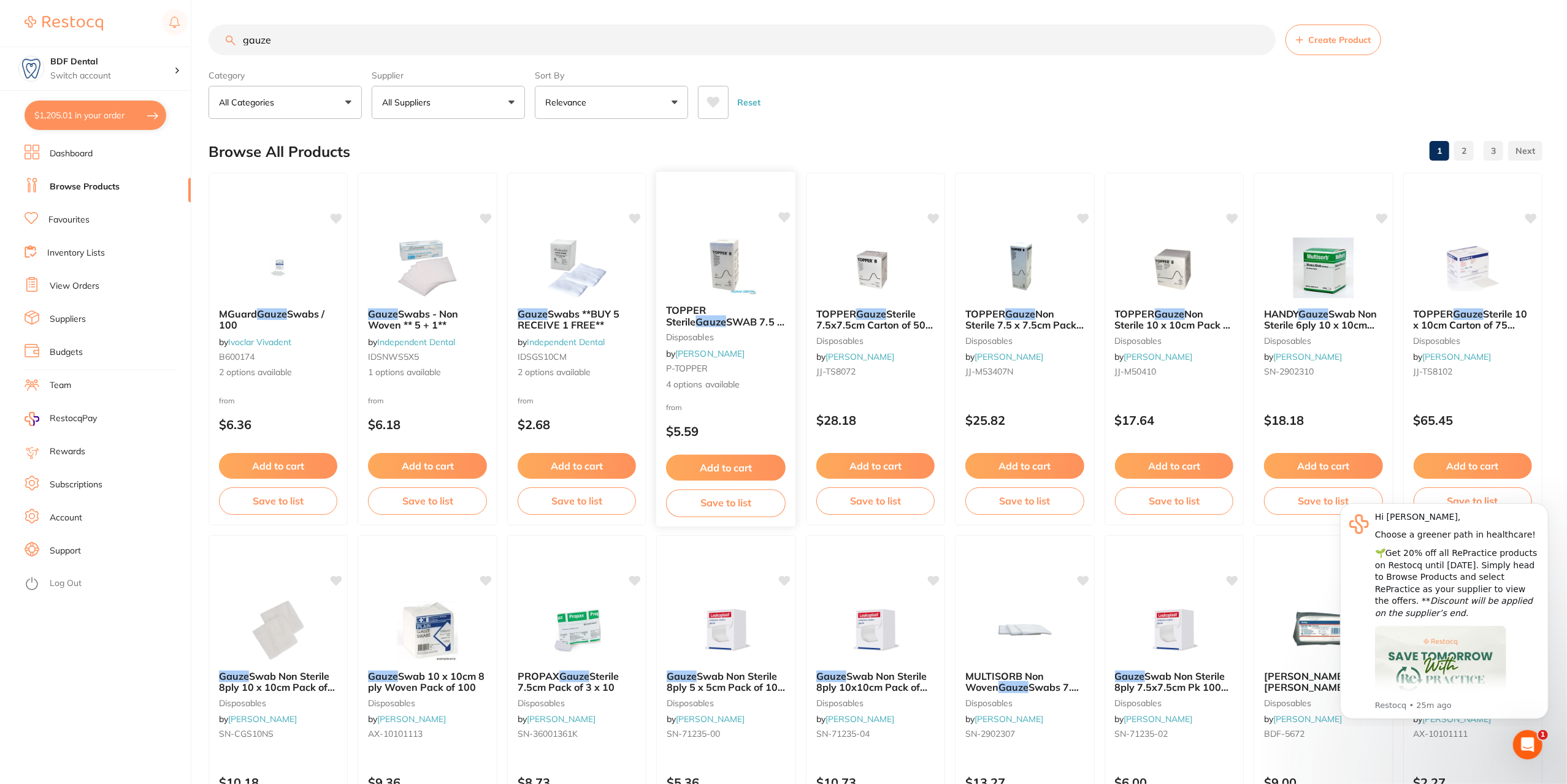
click at [726, 261] on img at bounding box center [726, 264] width 80 height 62
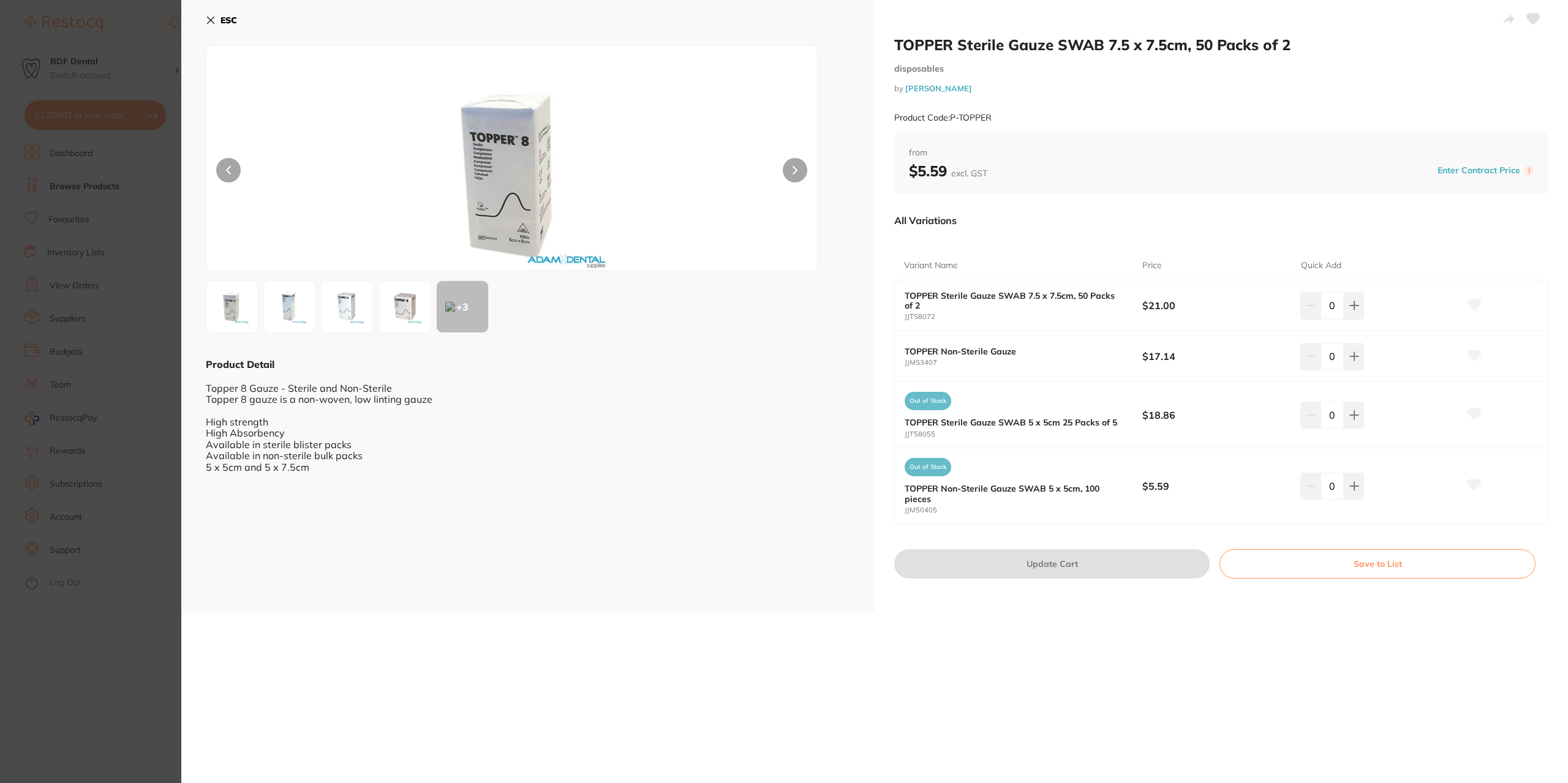
click at [788, 166] on button at bounding box center [795, 170] width 25 height 25
click at [209, 20] on icon at bounding box center [211, 21] width 7 height 7
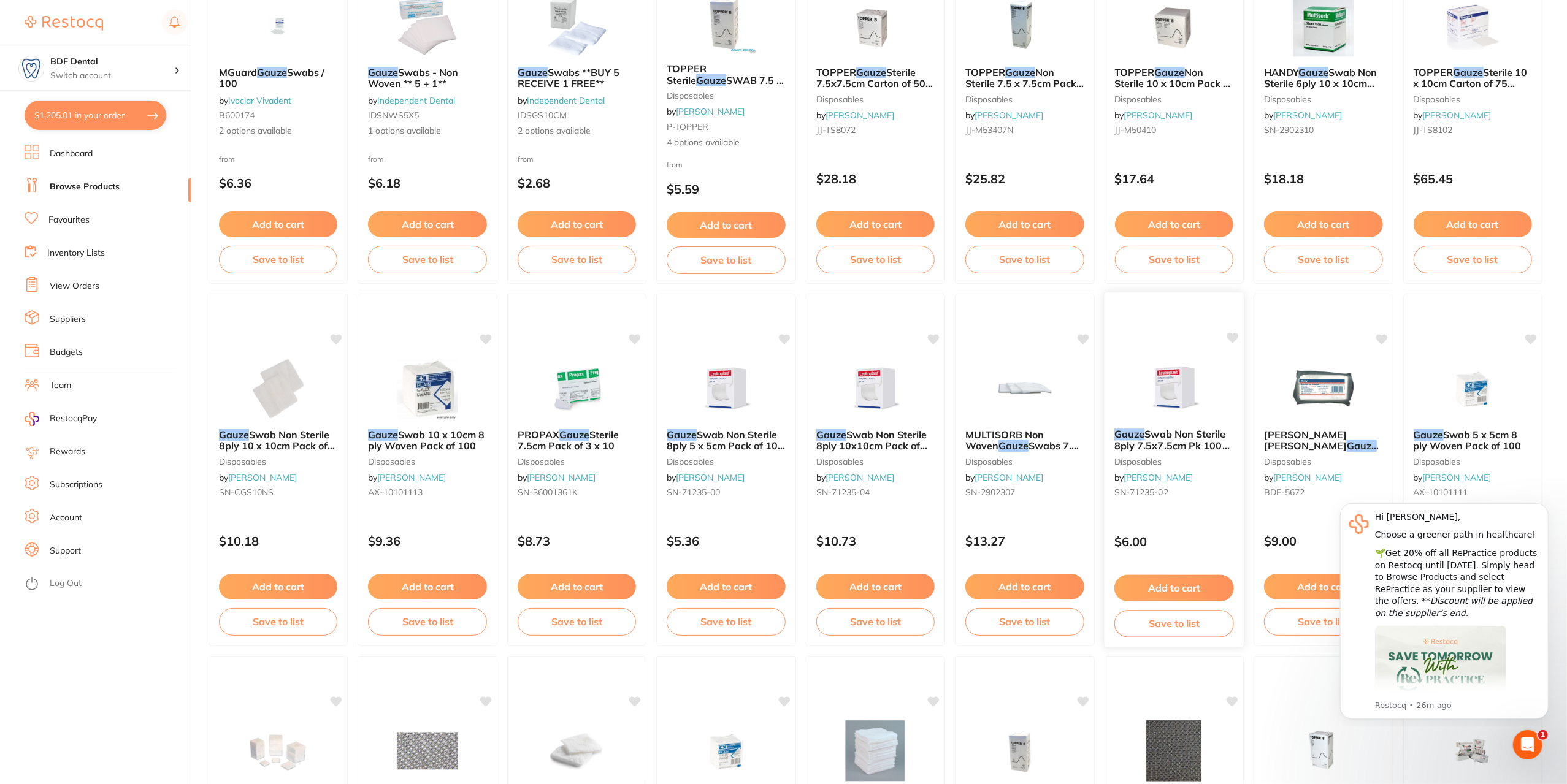
scroll to position [246, 0]
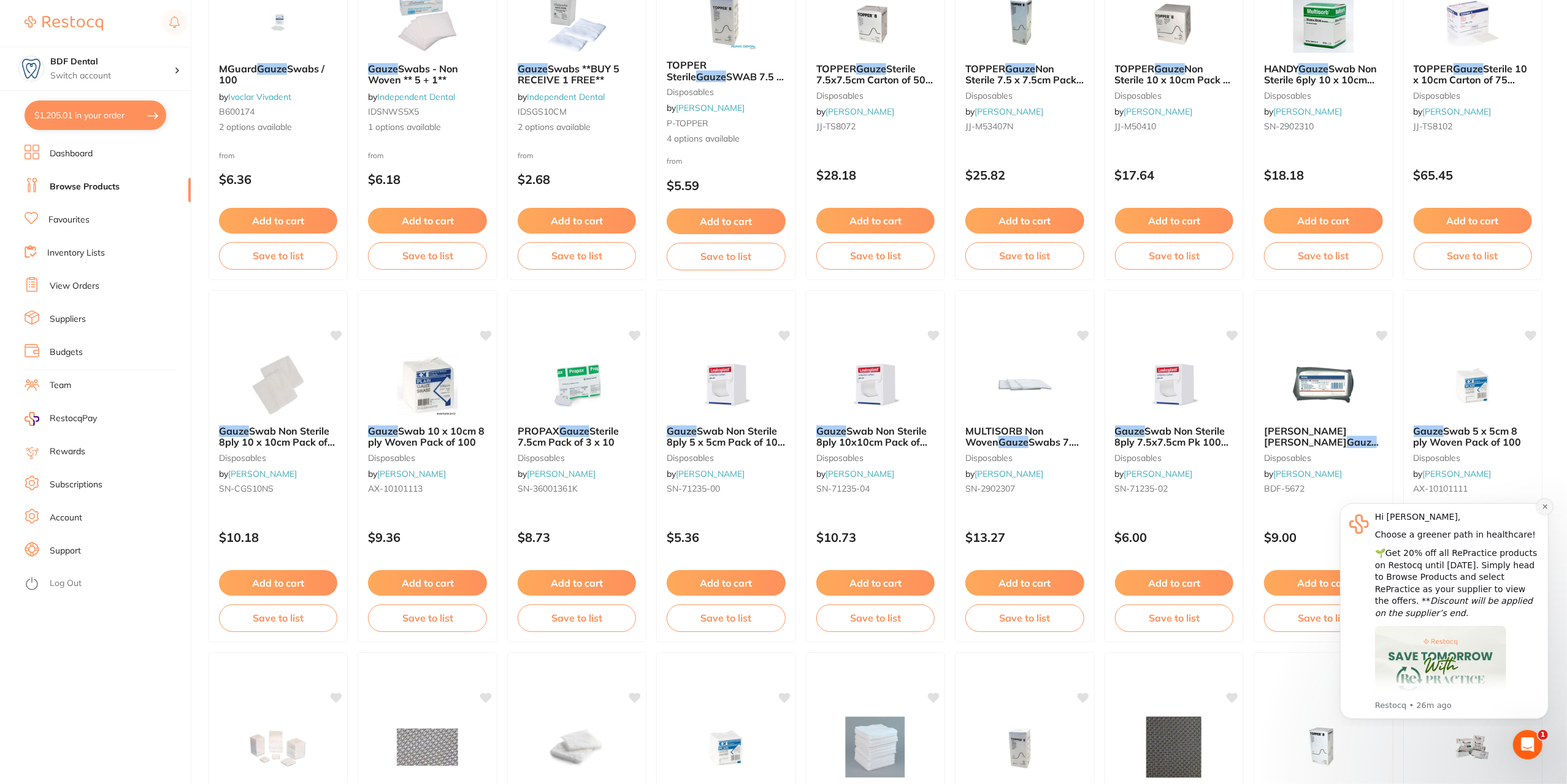
click at [1541, 506] on button "Dismiss notification" at bounding box center [1544, 506] width 16 height 16
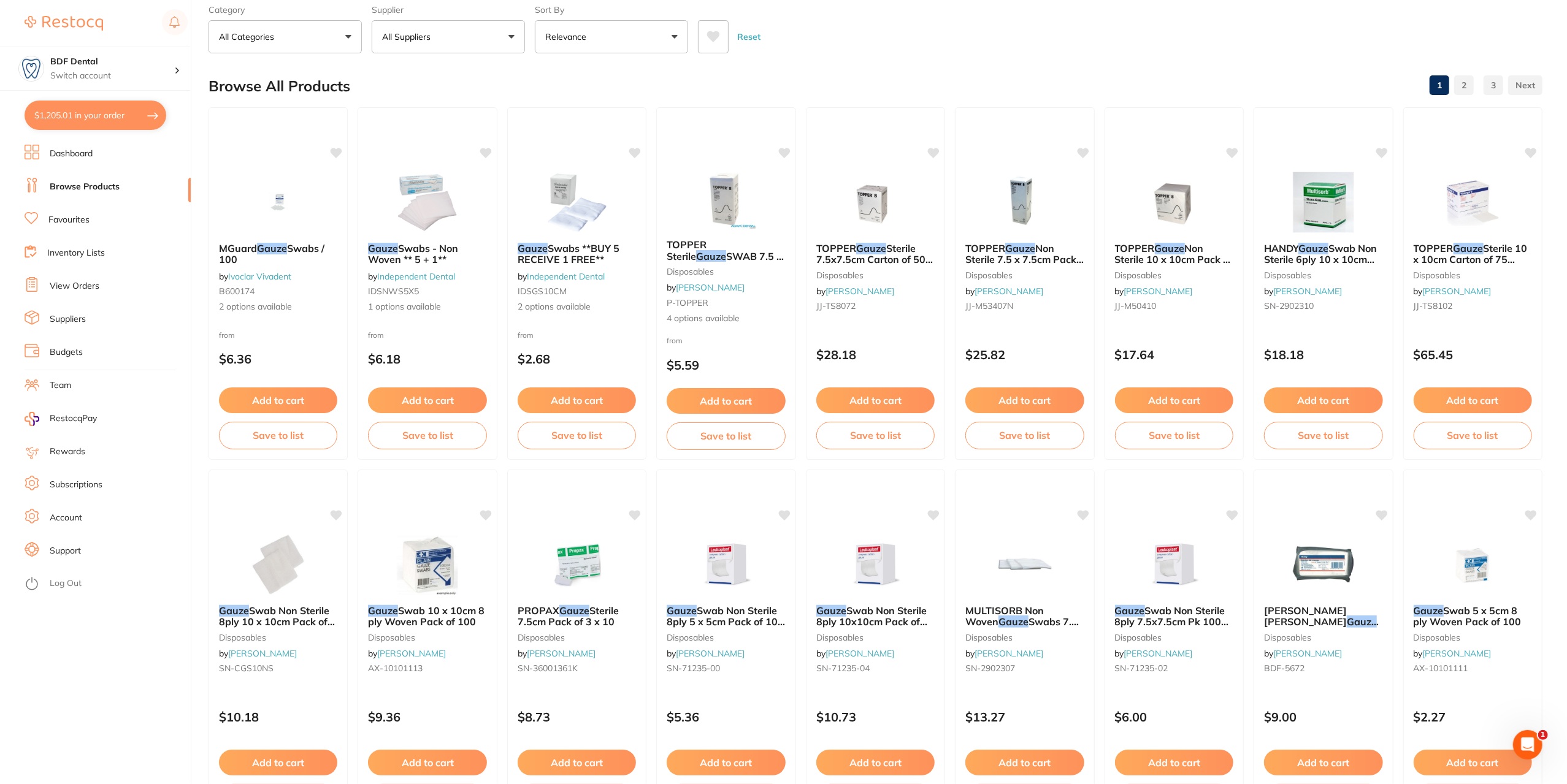
scroll to position [0, 0]
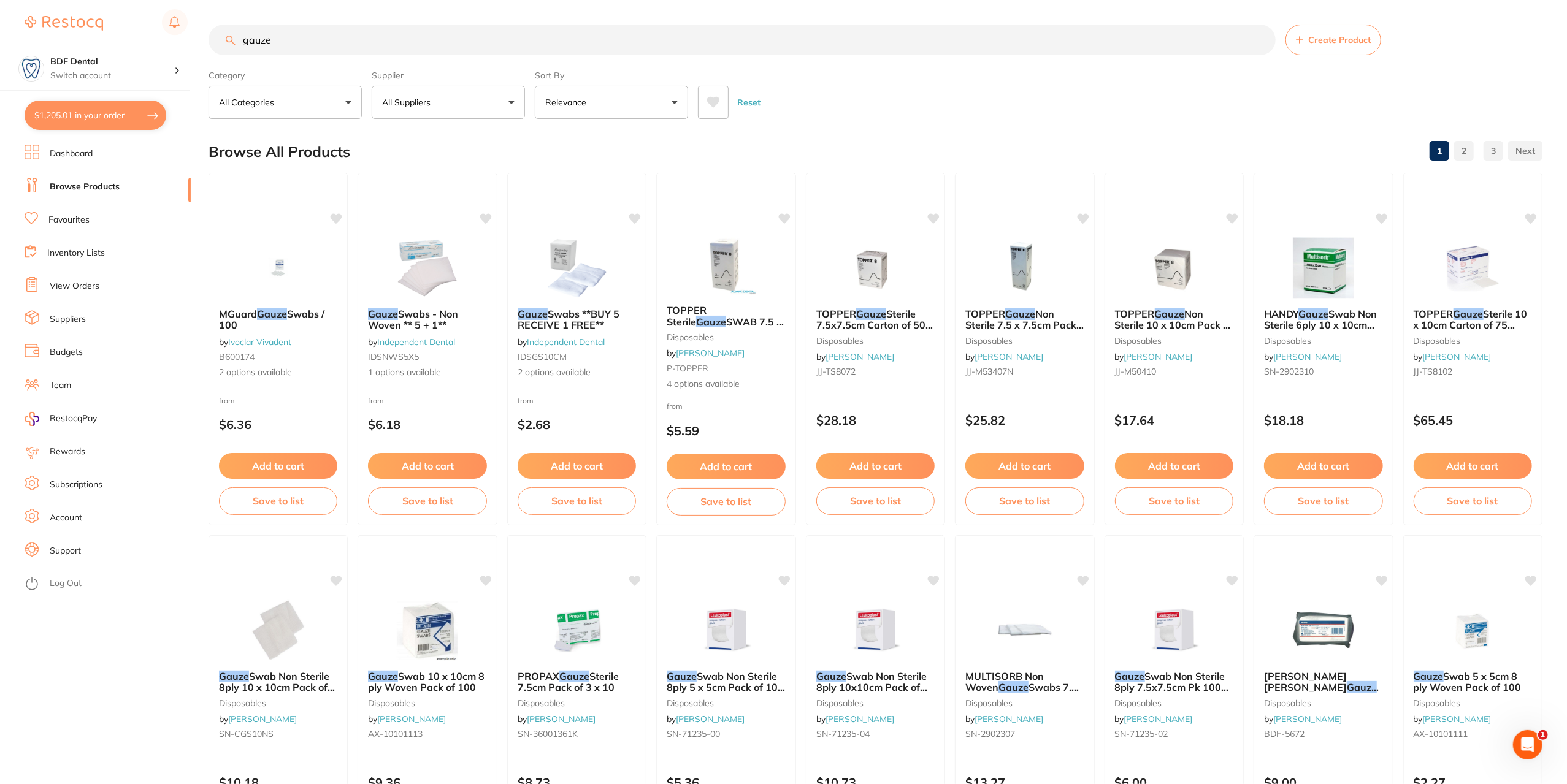
drag, startPoint x: 283, startPoint y: 49, endPoint x: 225, endPoint y: 61, distance: 59.2
click at [225, 61] on section "gauze Create Product Category All Categories All Categories anaesthetic articul…" at bounding box center [875, 72] width 1334 height 94
type input "masks"
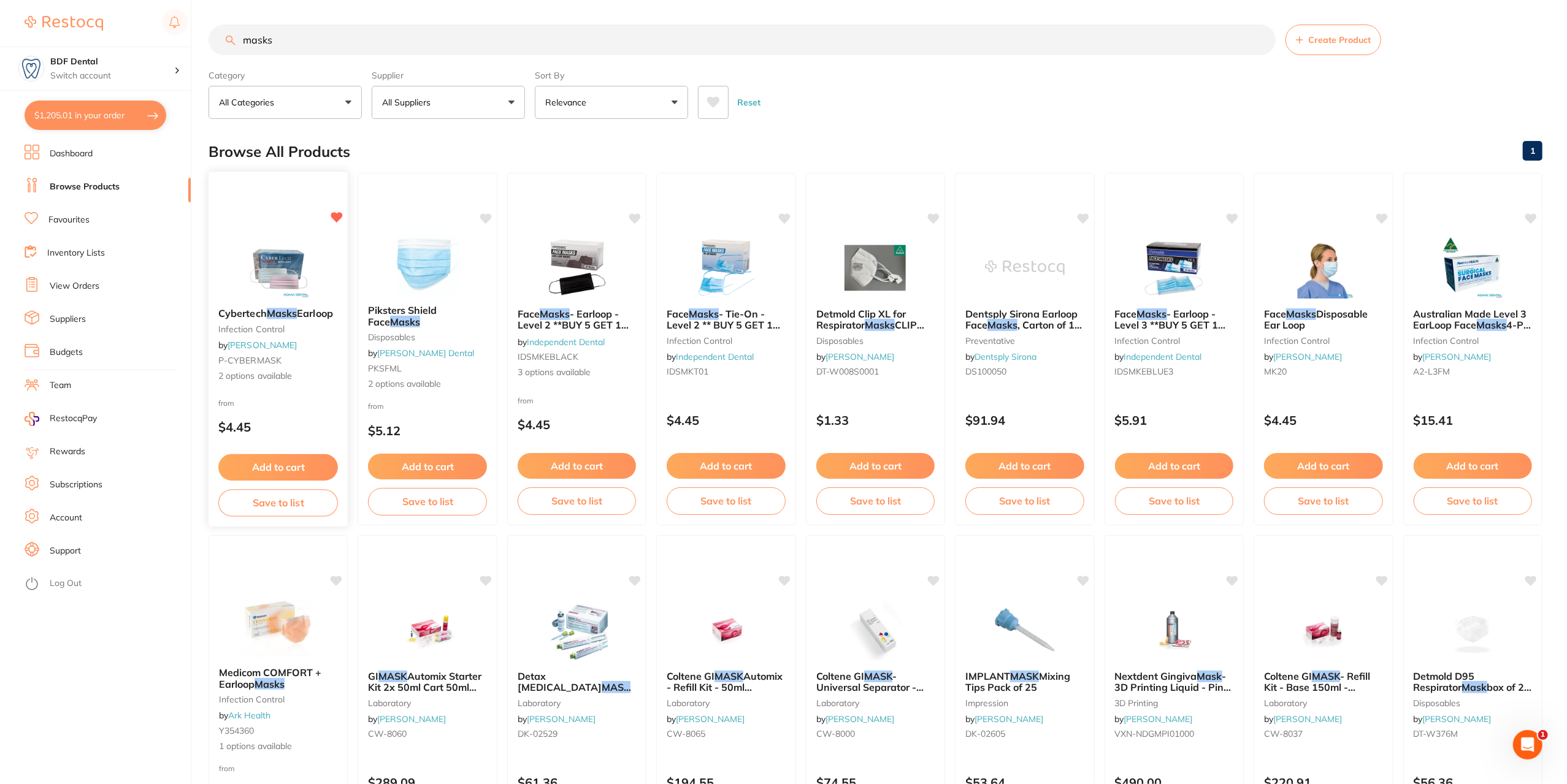
click at [290, 465] on button "Add to cart" at bounding box center [278, 468] width 120 height 26
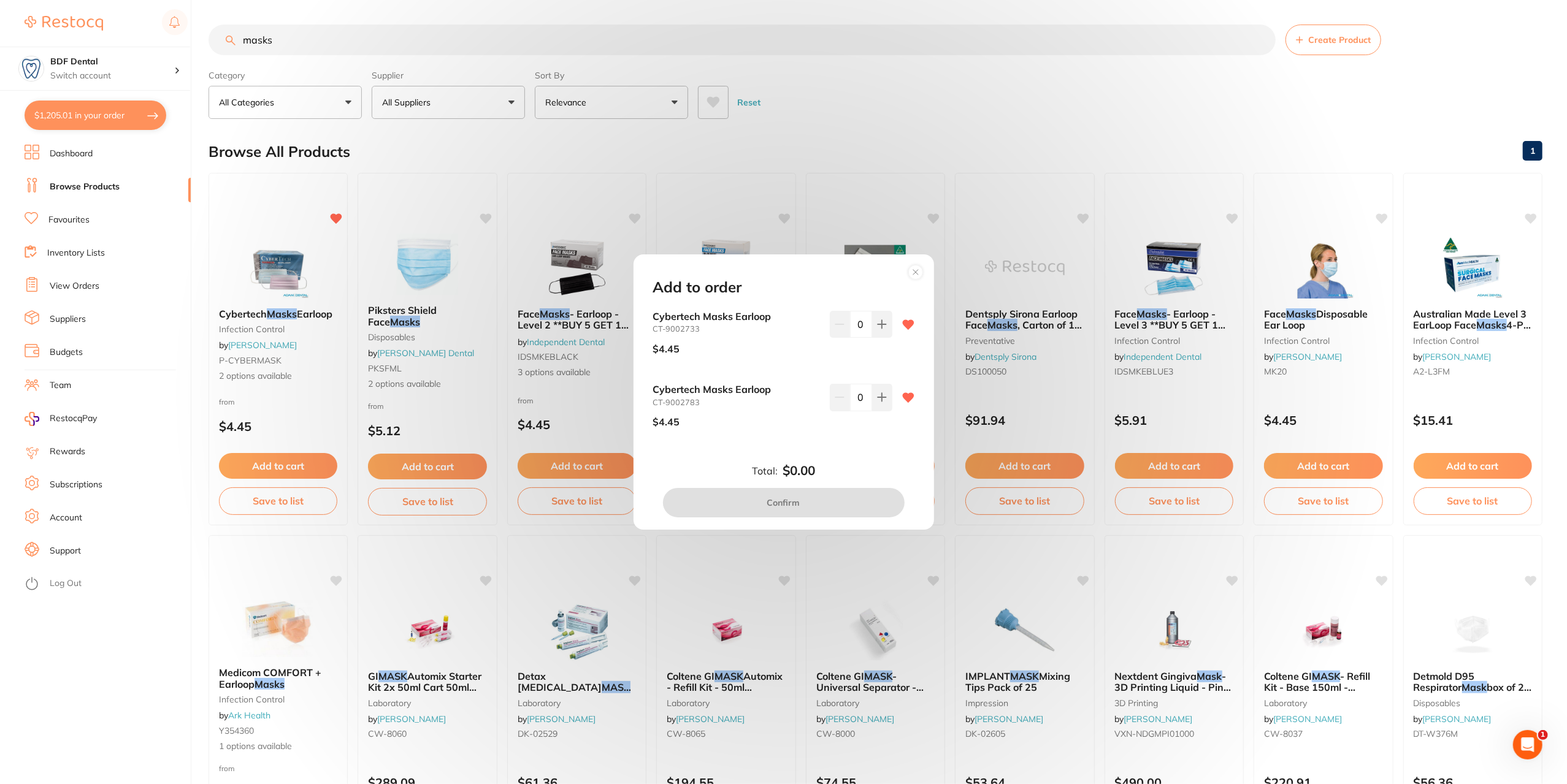
click at [916, 279] on circle at bounding box center [915, 272] width 14 height 14
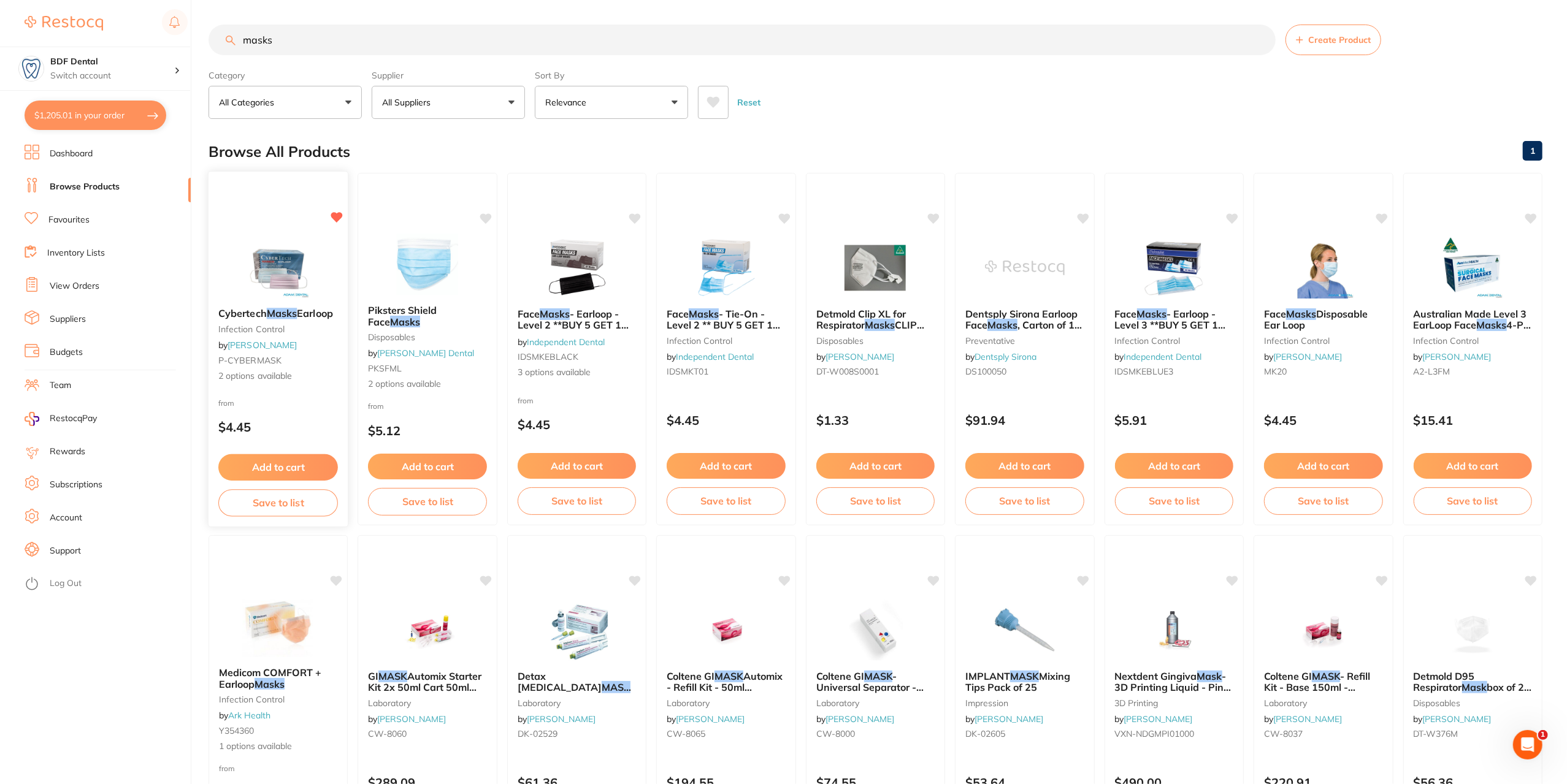
click at [261, 267] on img at bounding box center [278, 267] width 80 height 62
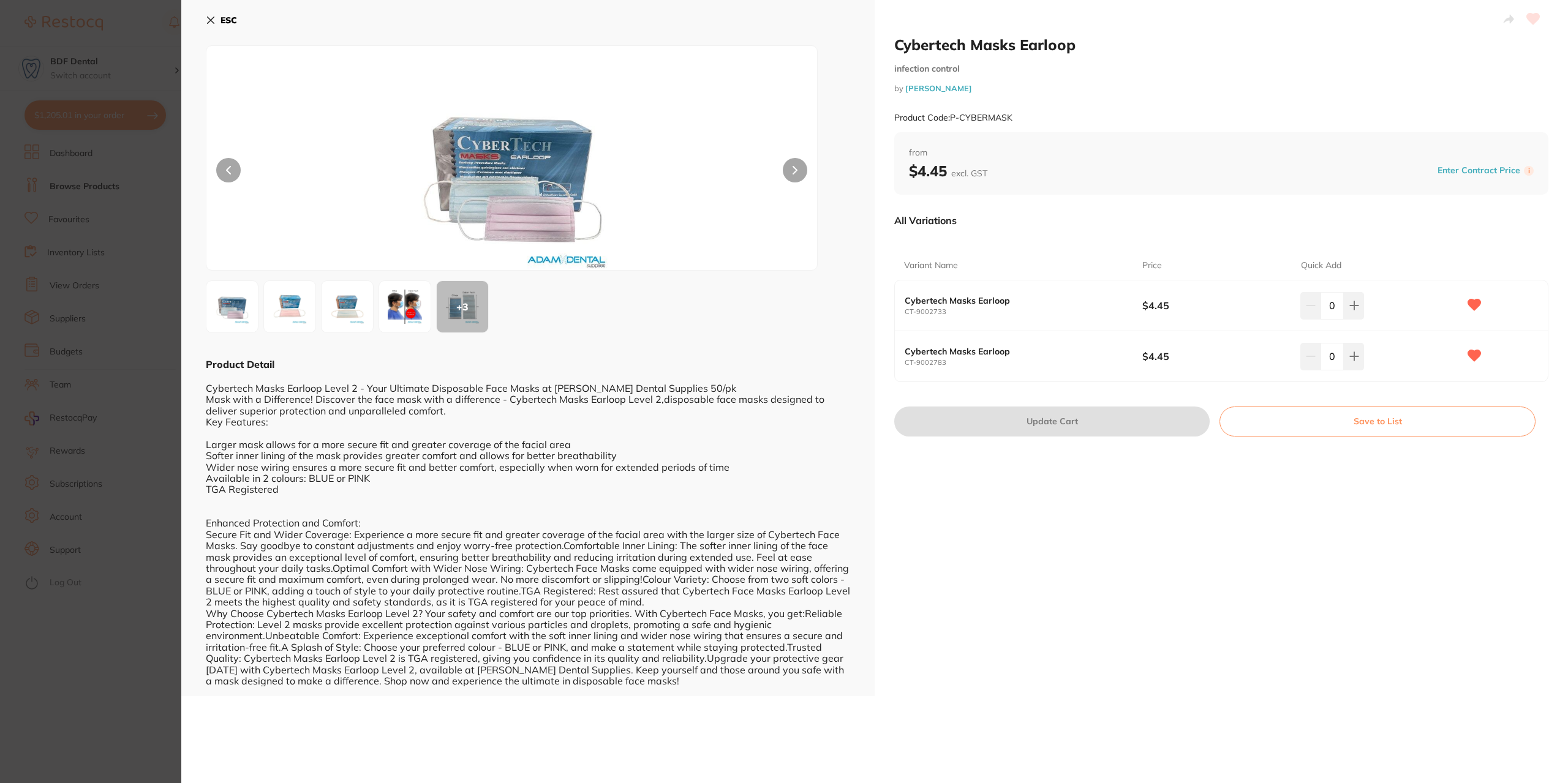
click at [795, 168] on icon at bounding box center [795, 170] width 5 height 8
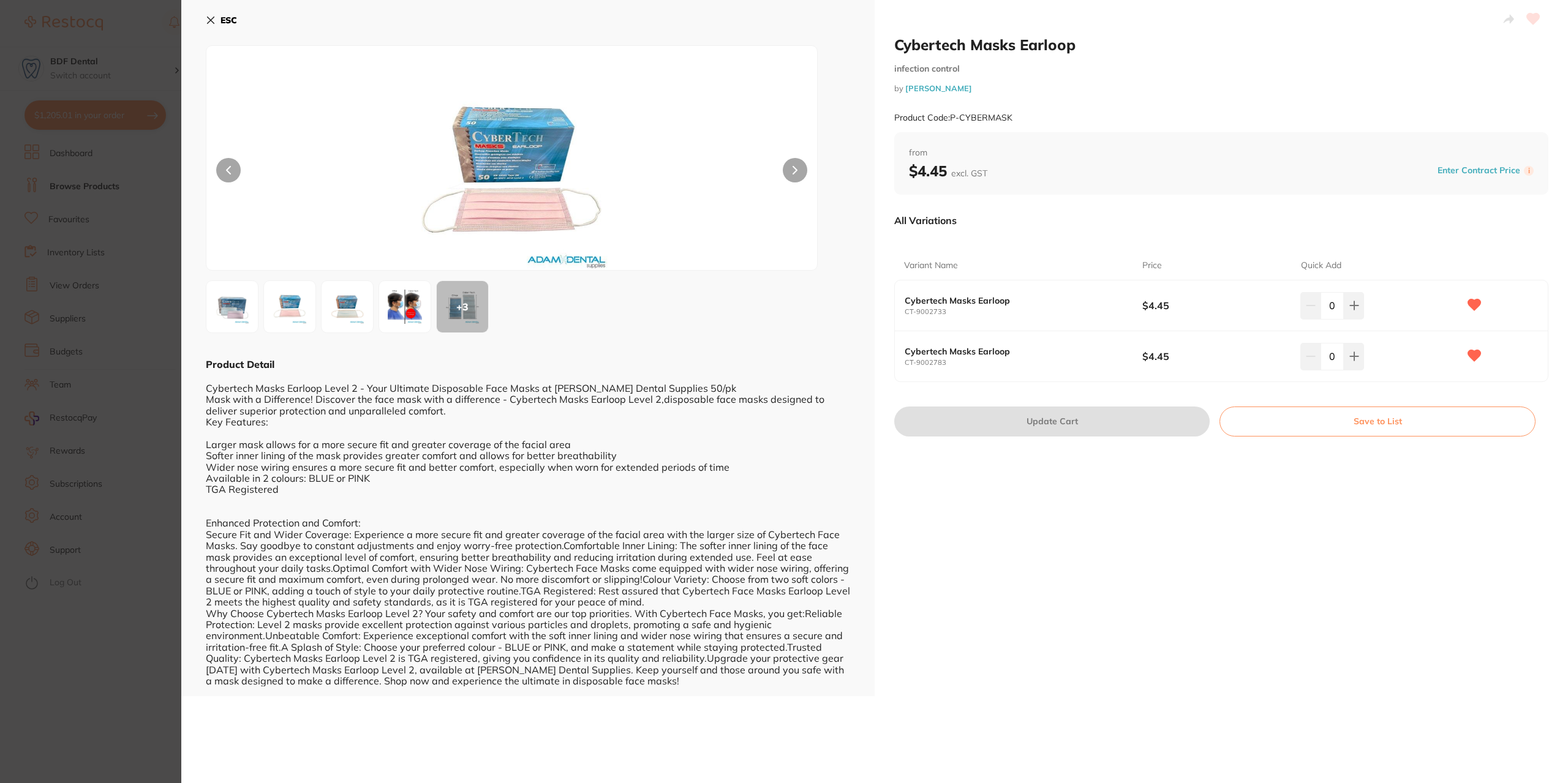
click at [795, 168] on icon at bounding box center [795, 170] width 5 height 8
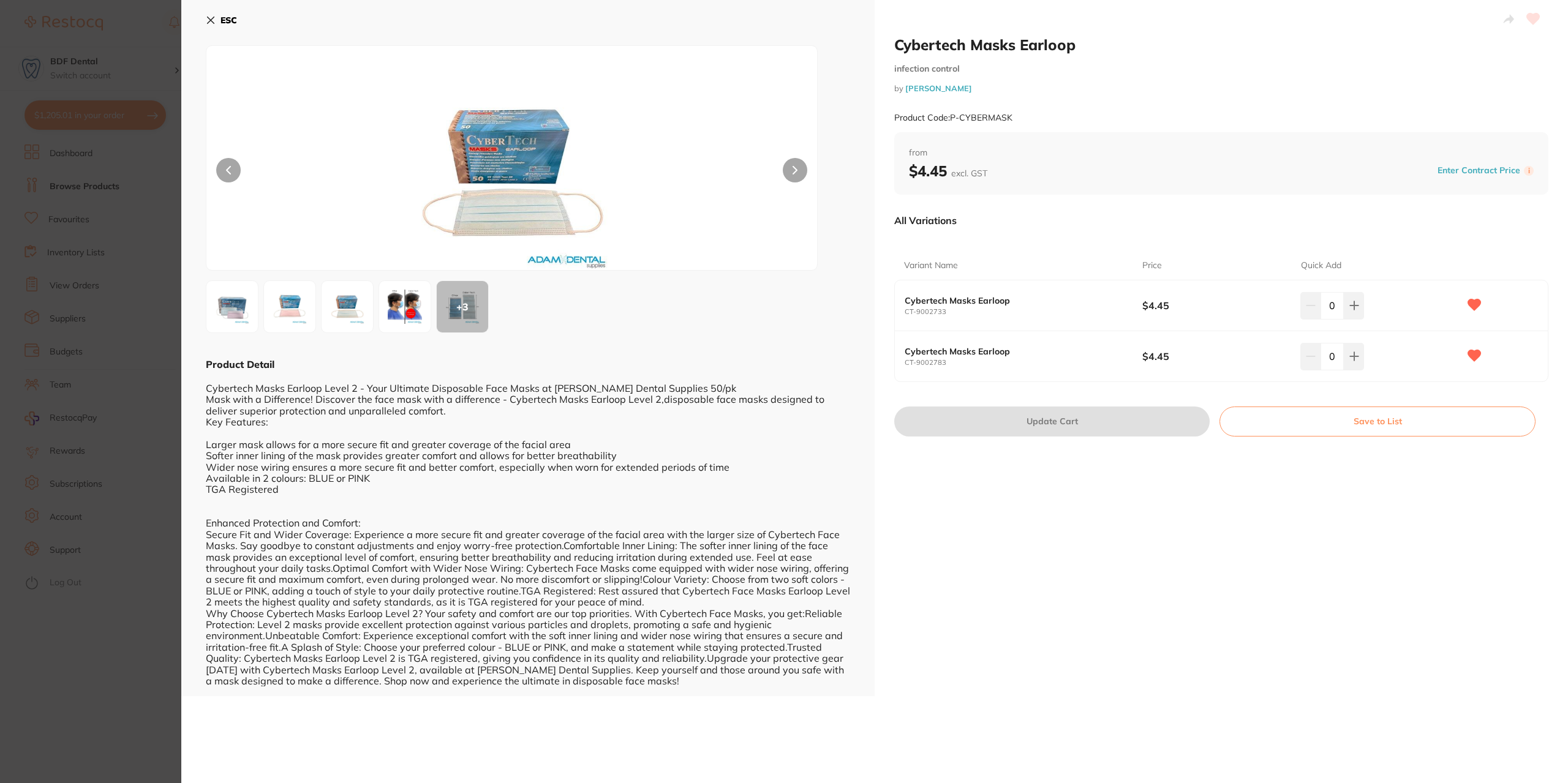
click at [402, 313] on img at bounding box center [405, 307] width 44 height 44
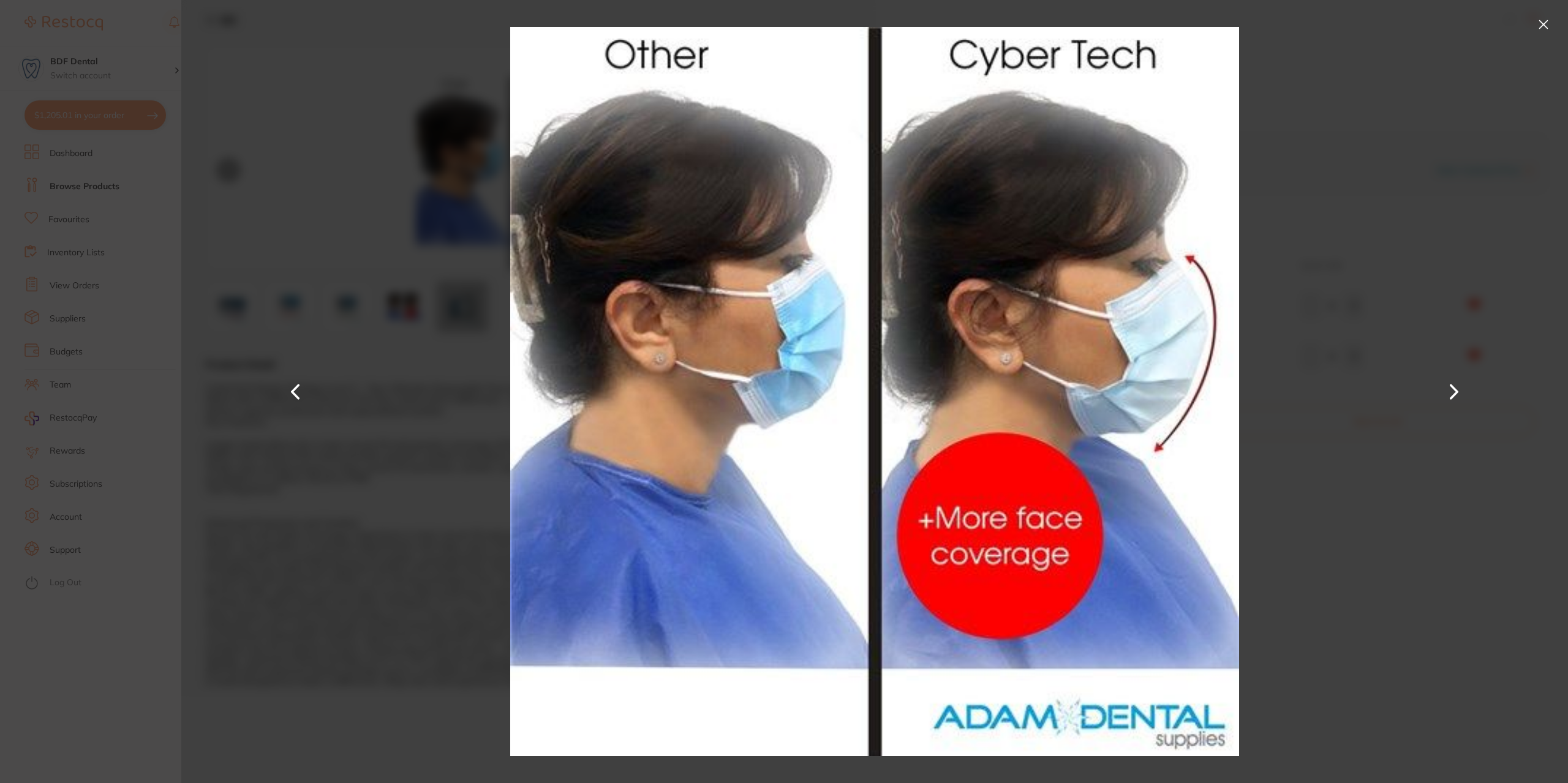
click at [1543, 24] on button at bounding box center [1543, 24] width 20 height 20
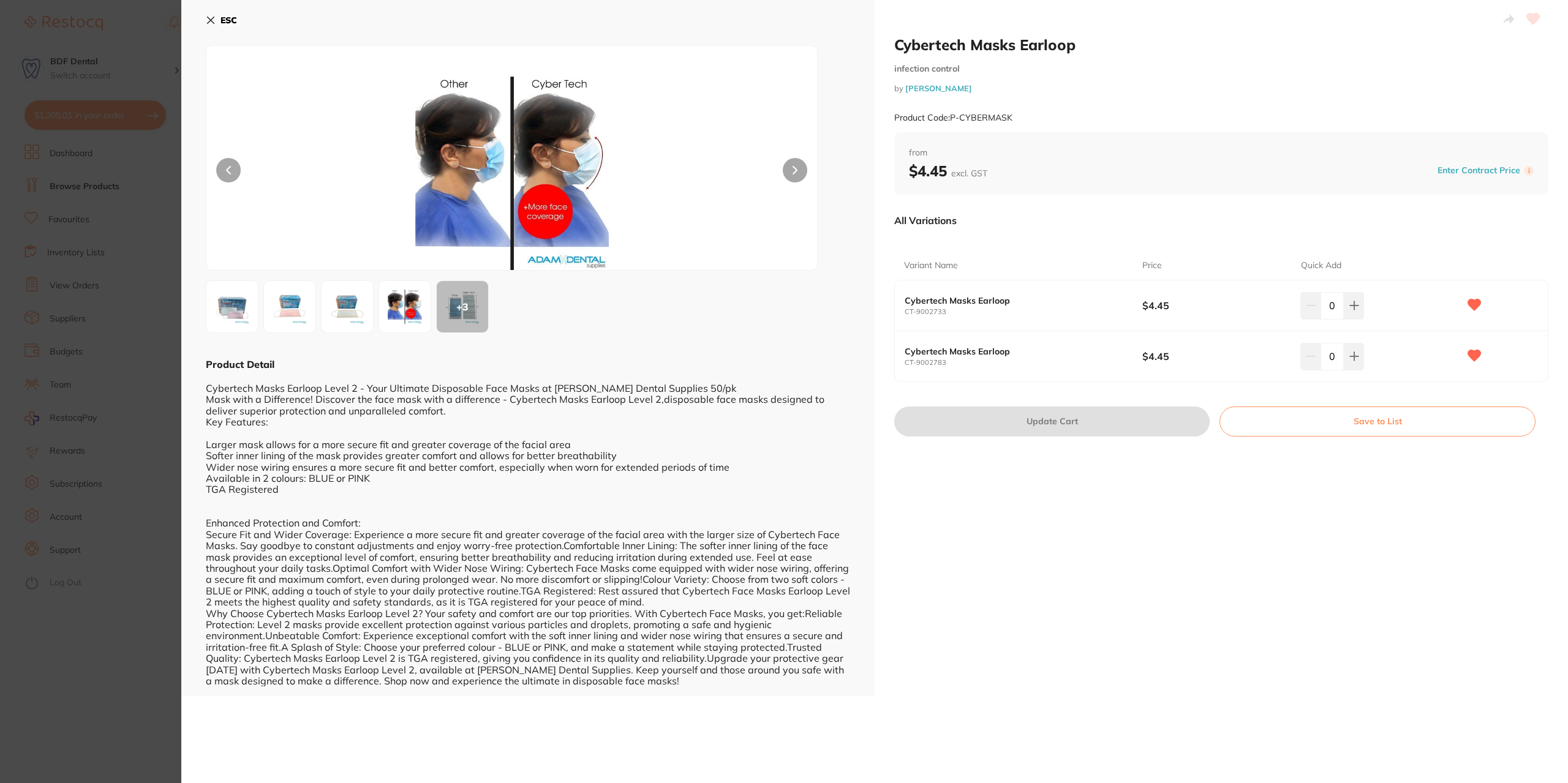
click at [291, 318] on img at bounding box center [290, 307] width 44 height 44
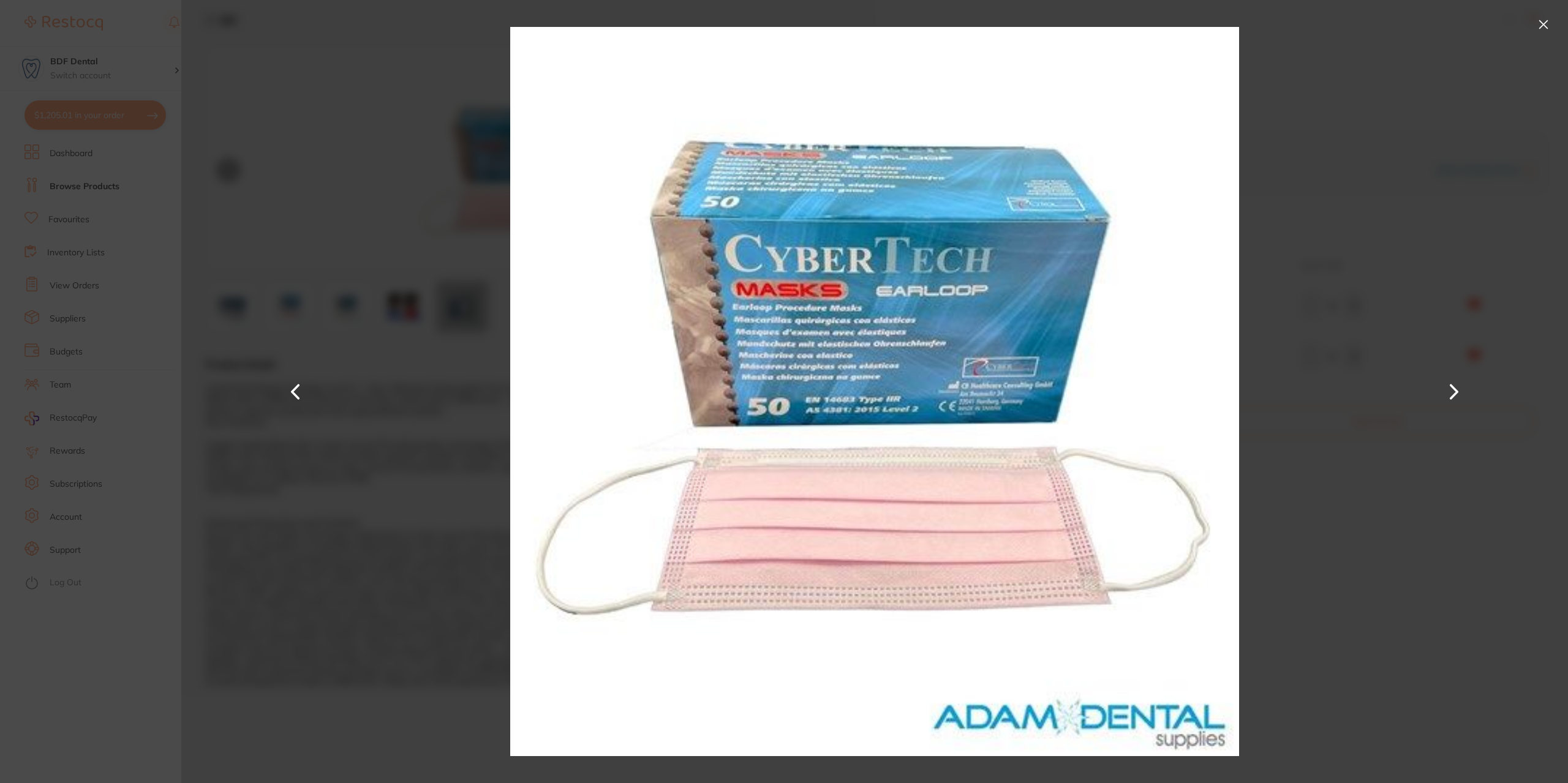
click at [1540, 32] on button at bounding box center [1543, 24] width 20 height 20
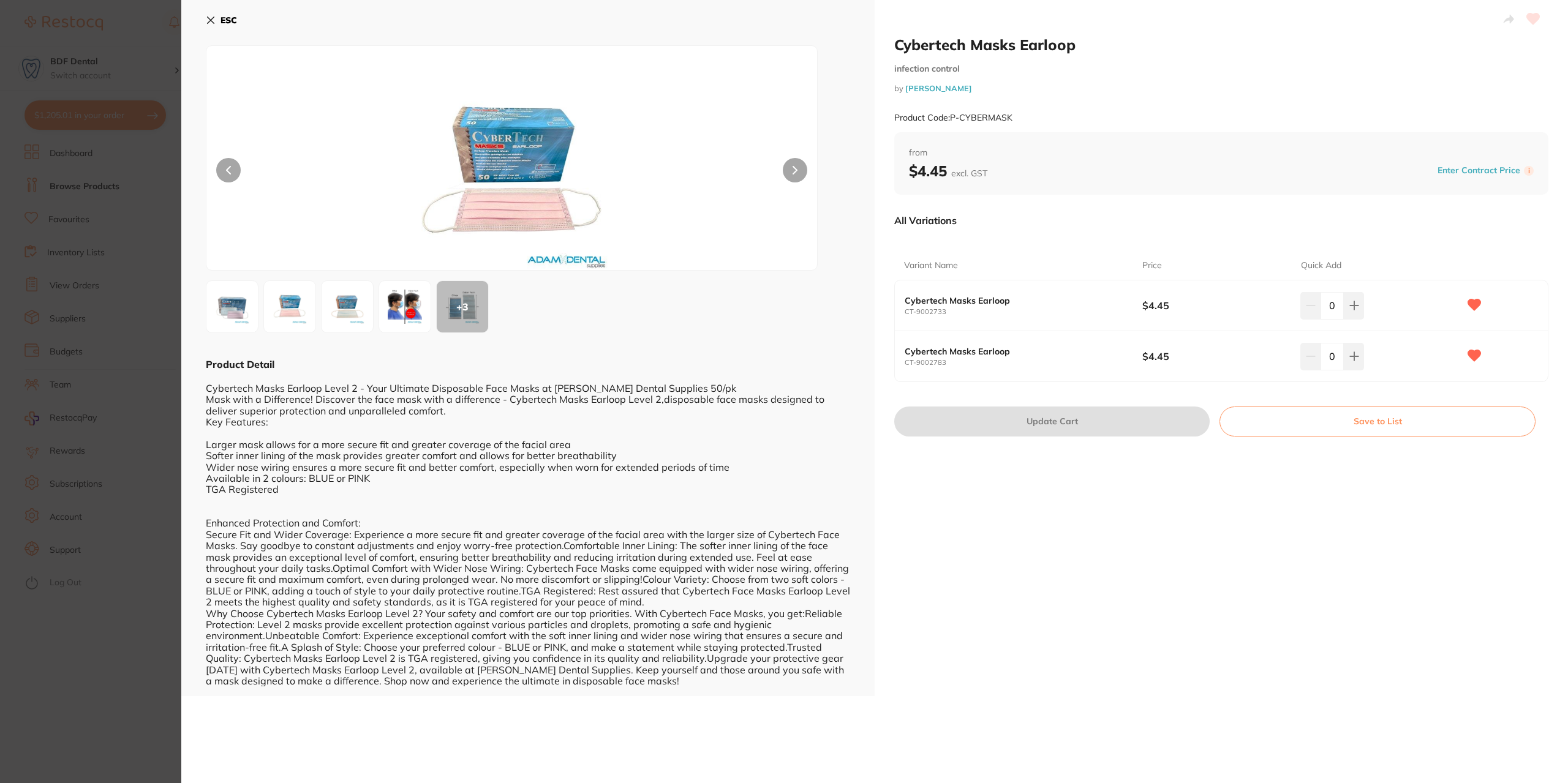
click at [209, 18] on icon at bounding box center [211, 21] width 7 height 7
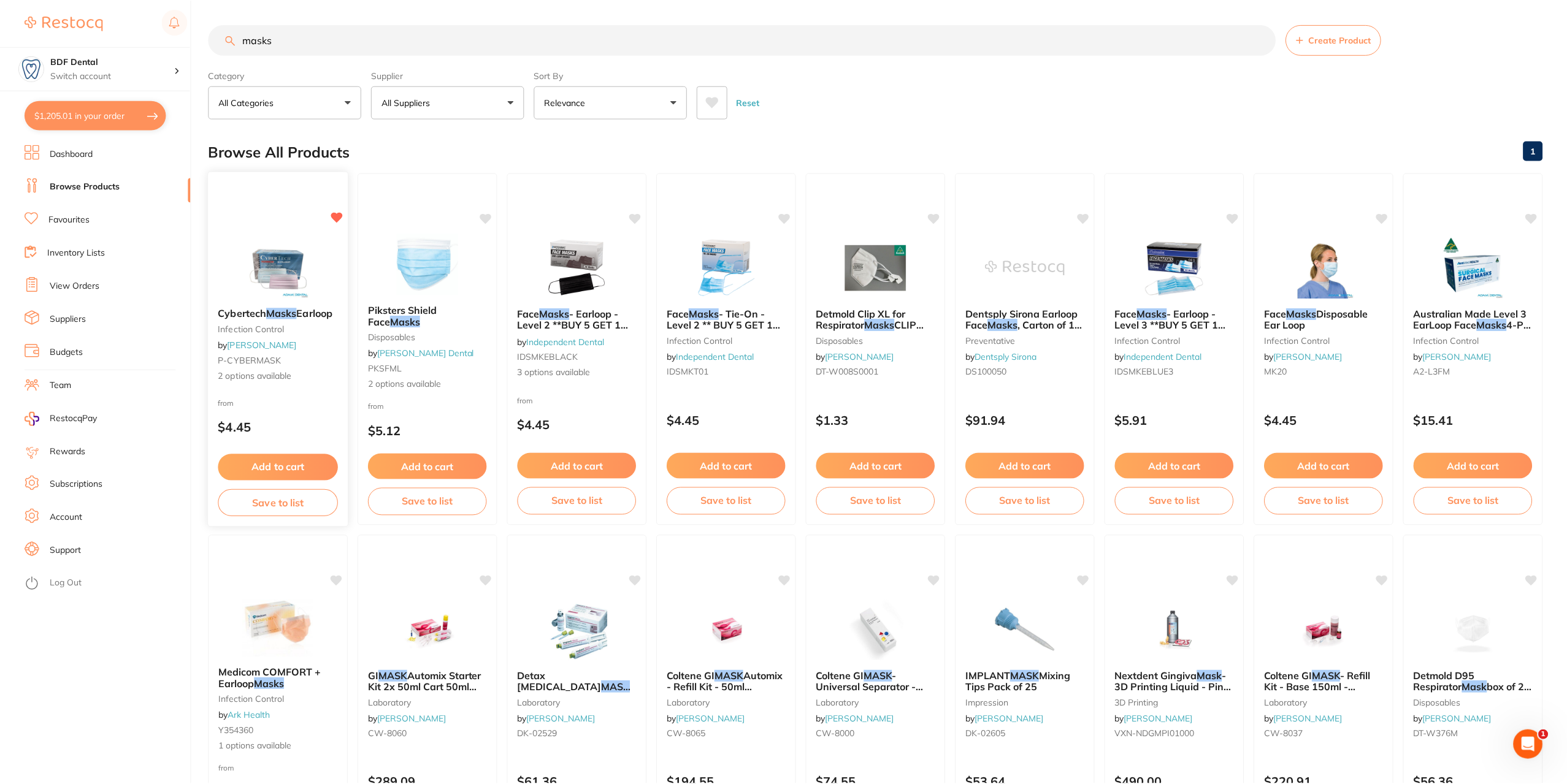
scroll to position [1, 0]
click at [294, 471] on button "Add to cart" at bounding box center [278, 466] width 120 height 26
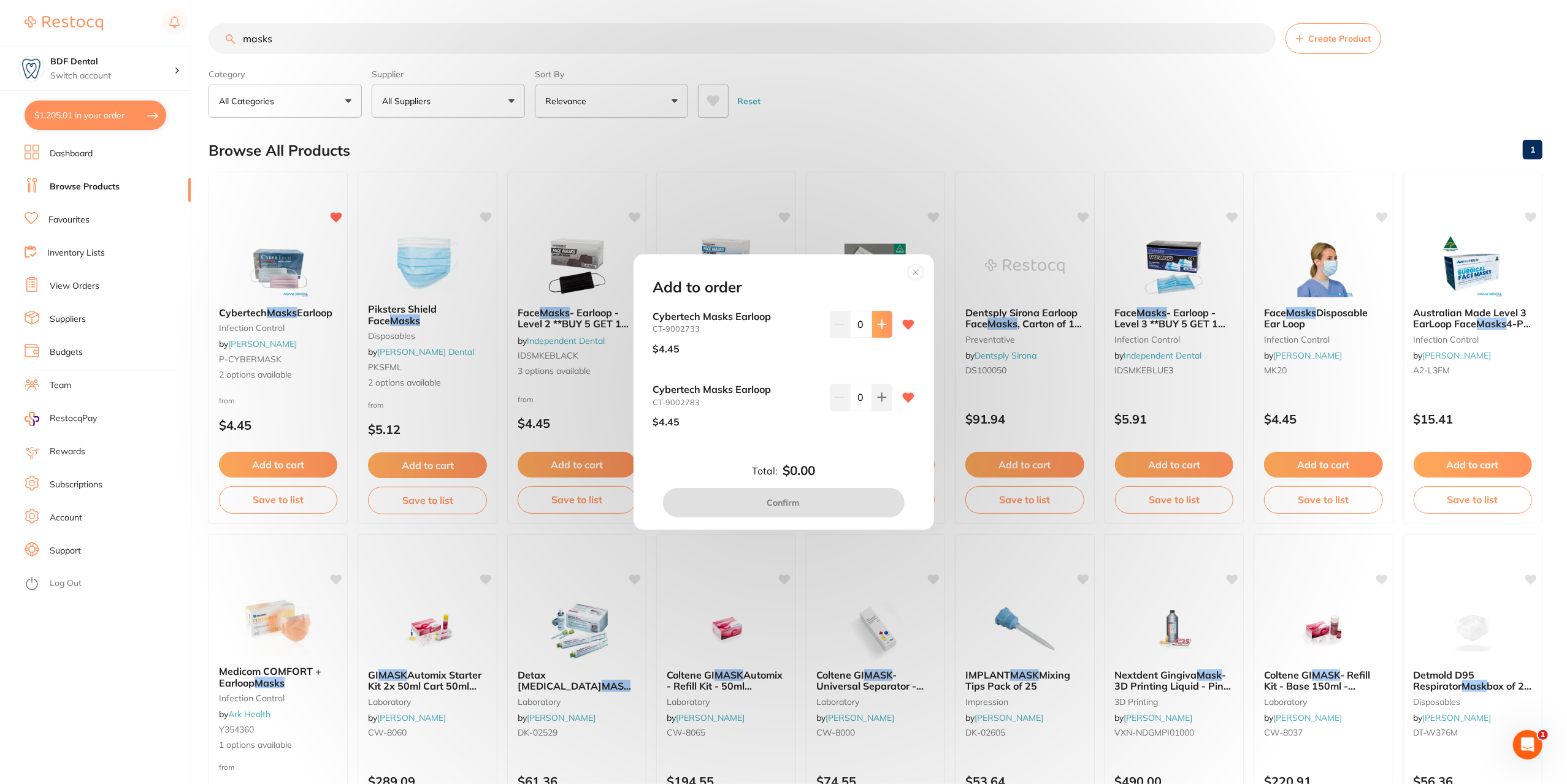
scroll to position [0, 0]
click at [880, 327] on icon at bounding box center [882, 324] width 8 height 8
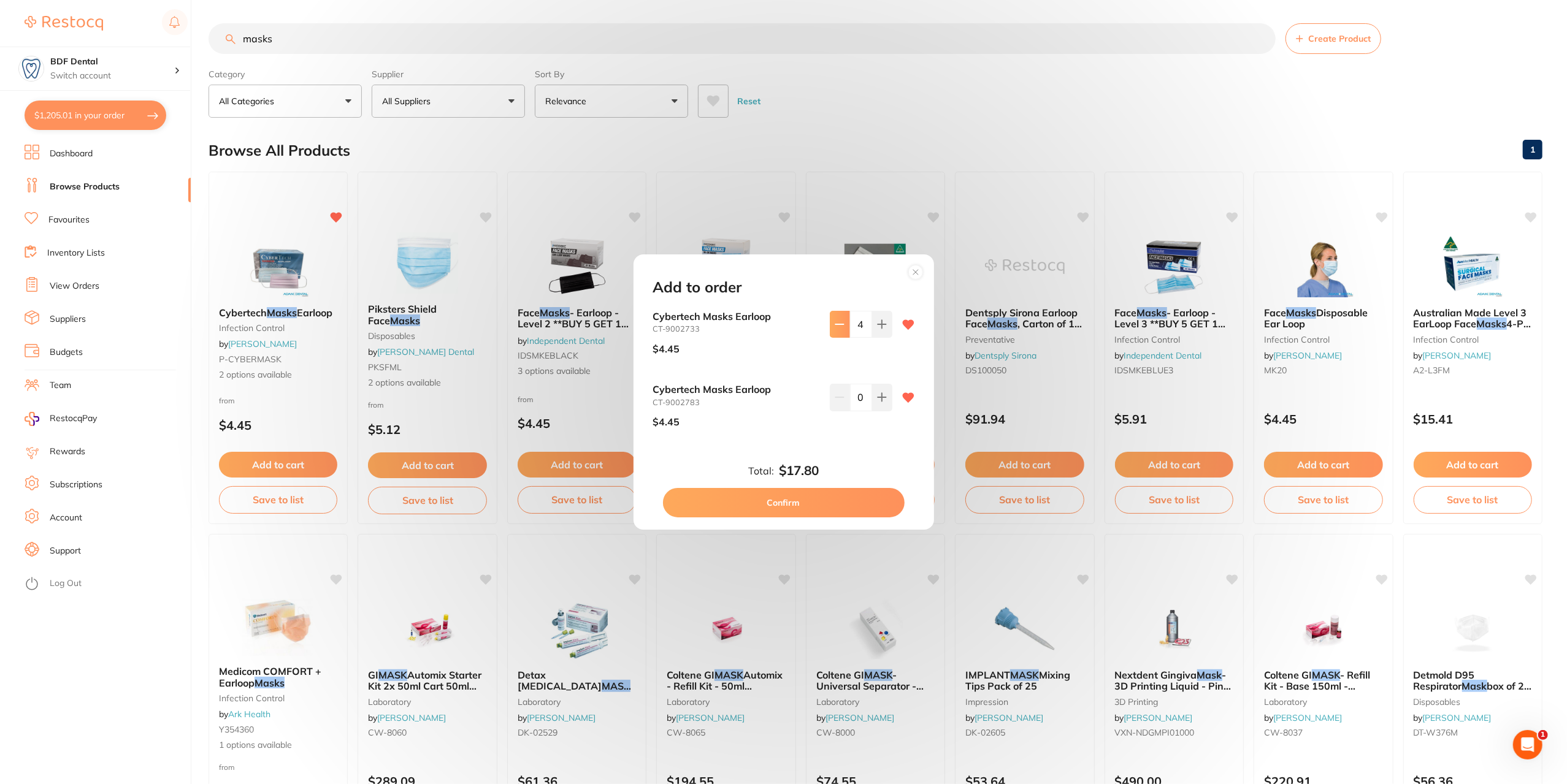
click at [843, 328] on button at bounding box center [839, 324] width 20 height 27
type input "3"
click at [877, 400] on icon at bounding box center [882, 398] width 10 height 10
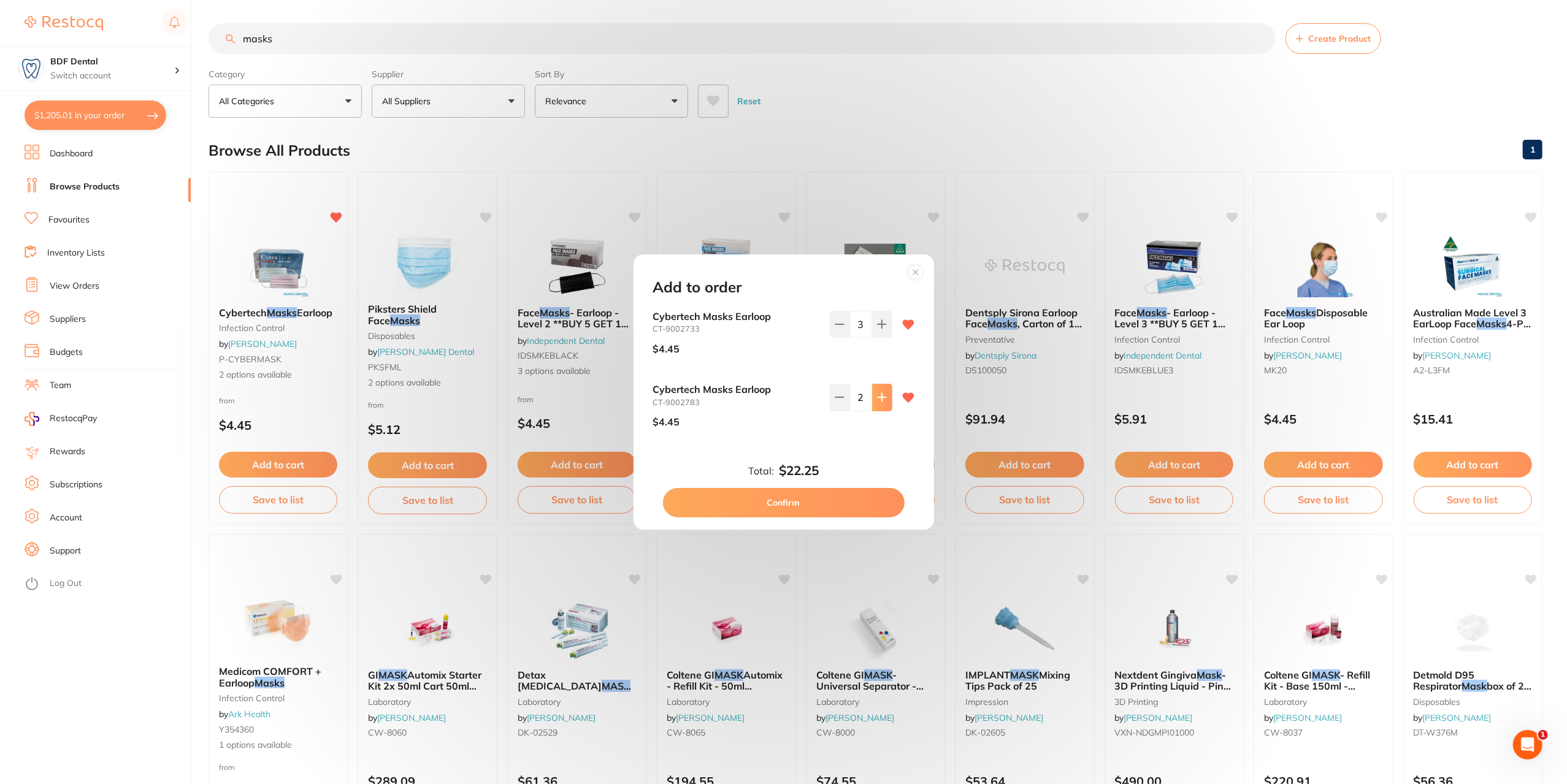
type input "3"
click at [810, 504] on button "Confirm" at bounding box center [784, 503] width 241 height 30
checkbox input "false"
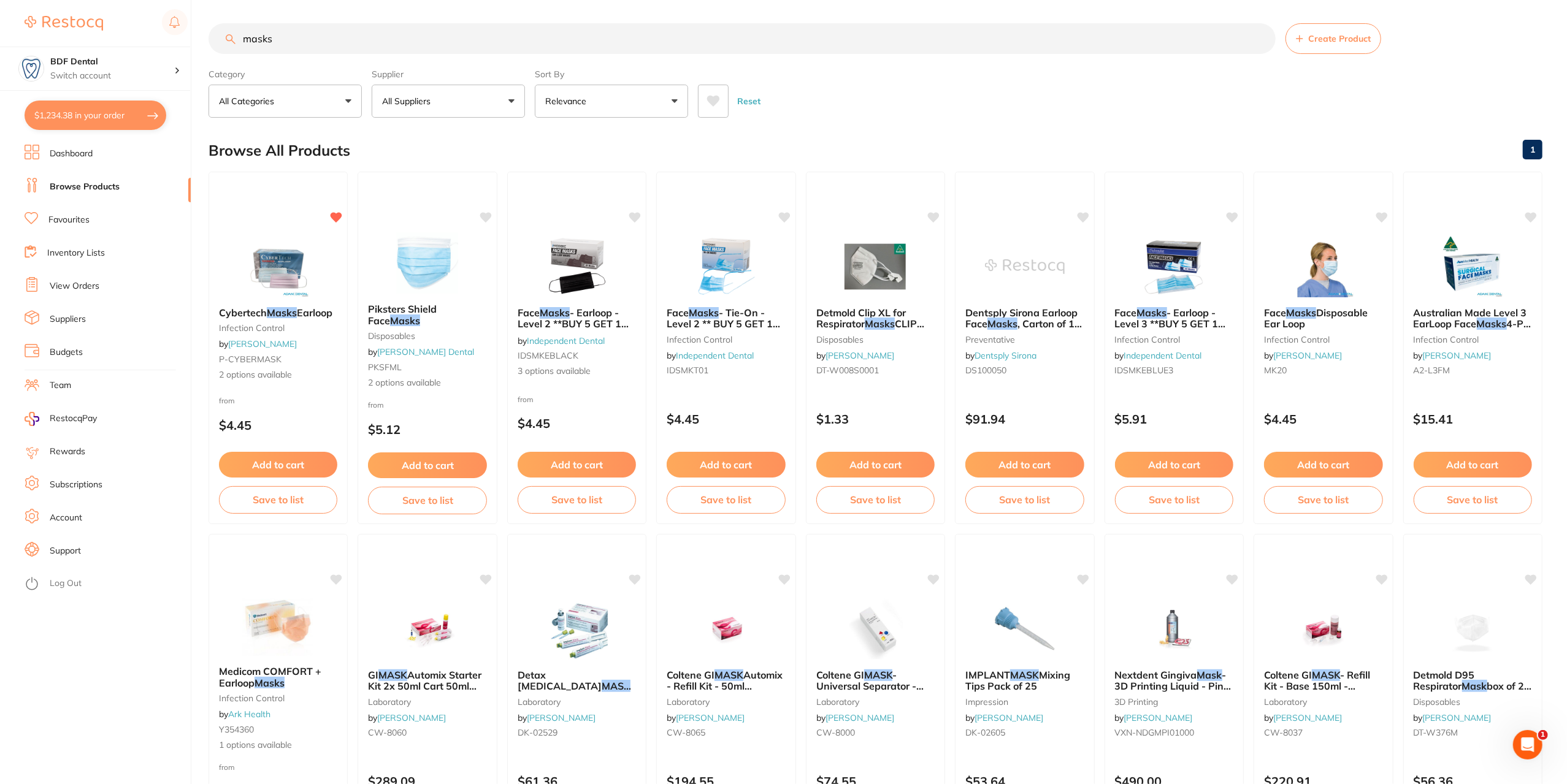
click at [52, 109] on button "$1,234.38 in your order" at bounding box center [96, 115] width 142 height 30
checkbox input "true"
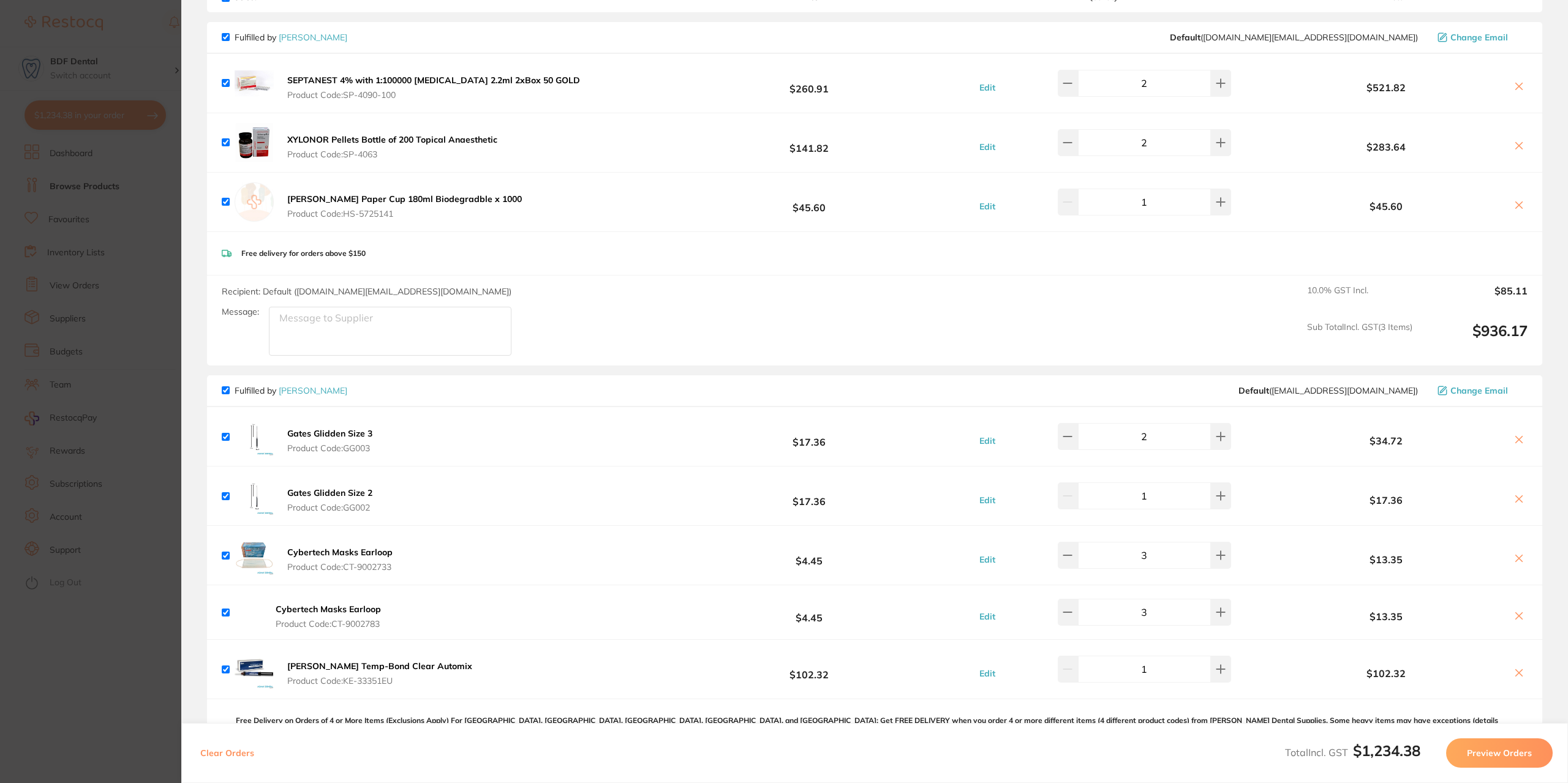
scroll to position [122, 0]
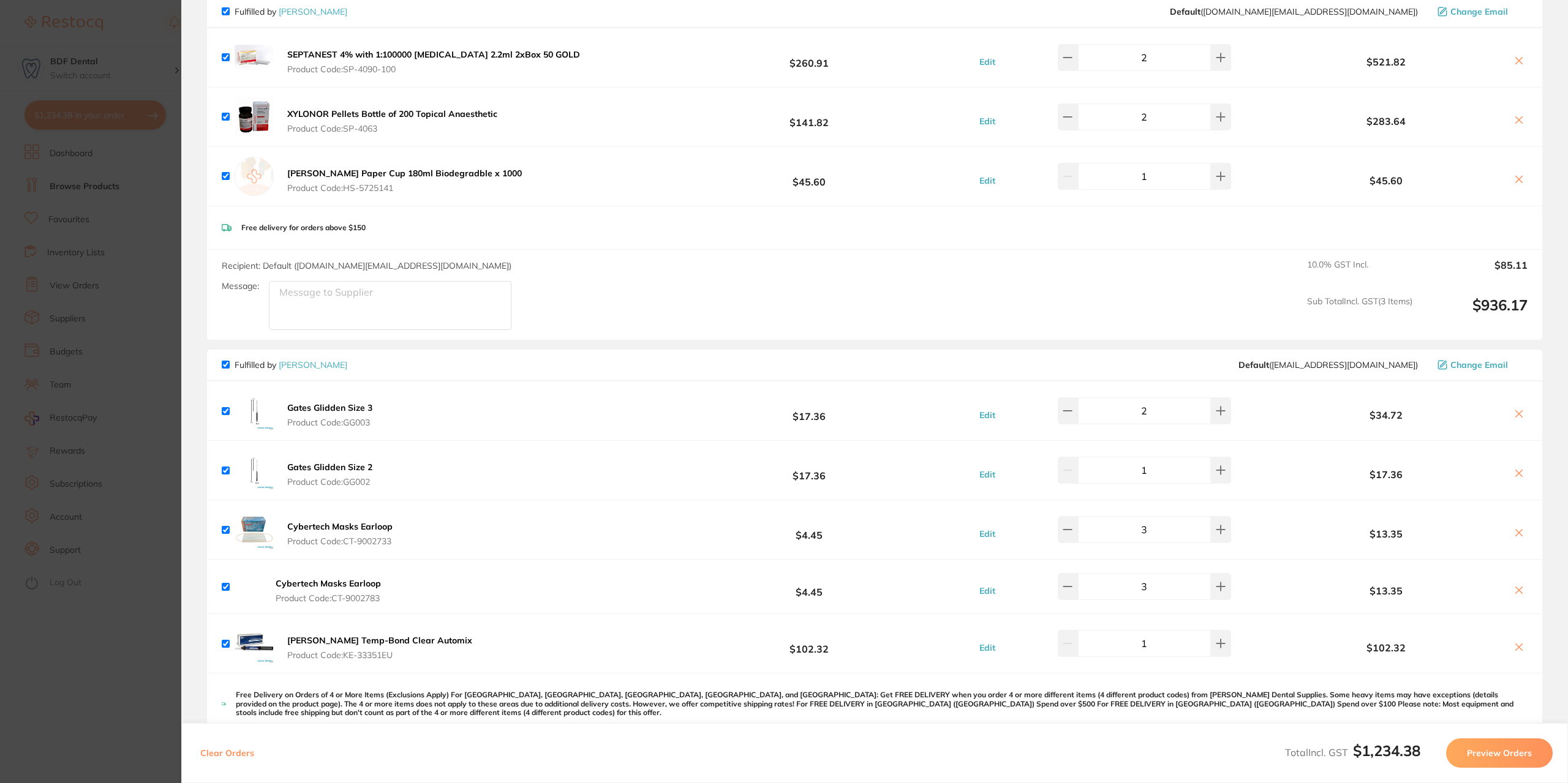
click at [1515, 589] on icon at bounding box center [1519, 590] width 10 height 10
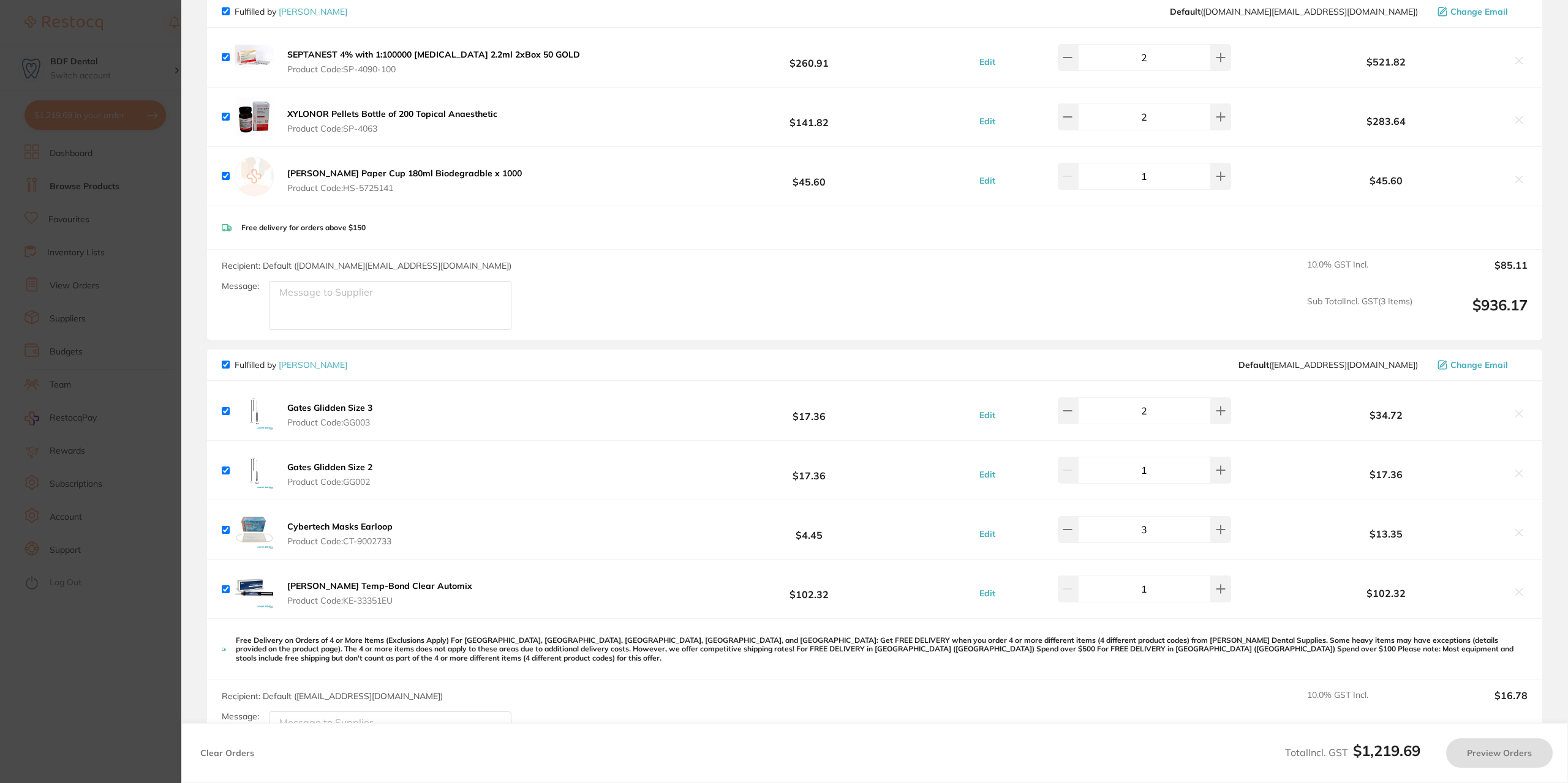
checkbox input "true"
click at [167, 28] on section "Update RRP Set your pre negotiated price for this item. Item Agreed RRP (excl. …" at bounding box center [784, 392] width 1568 height 783
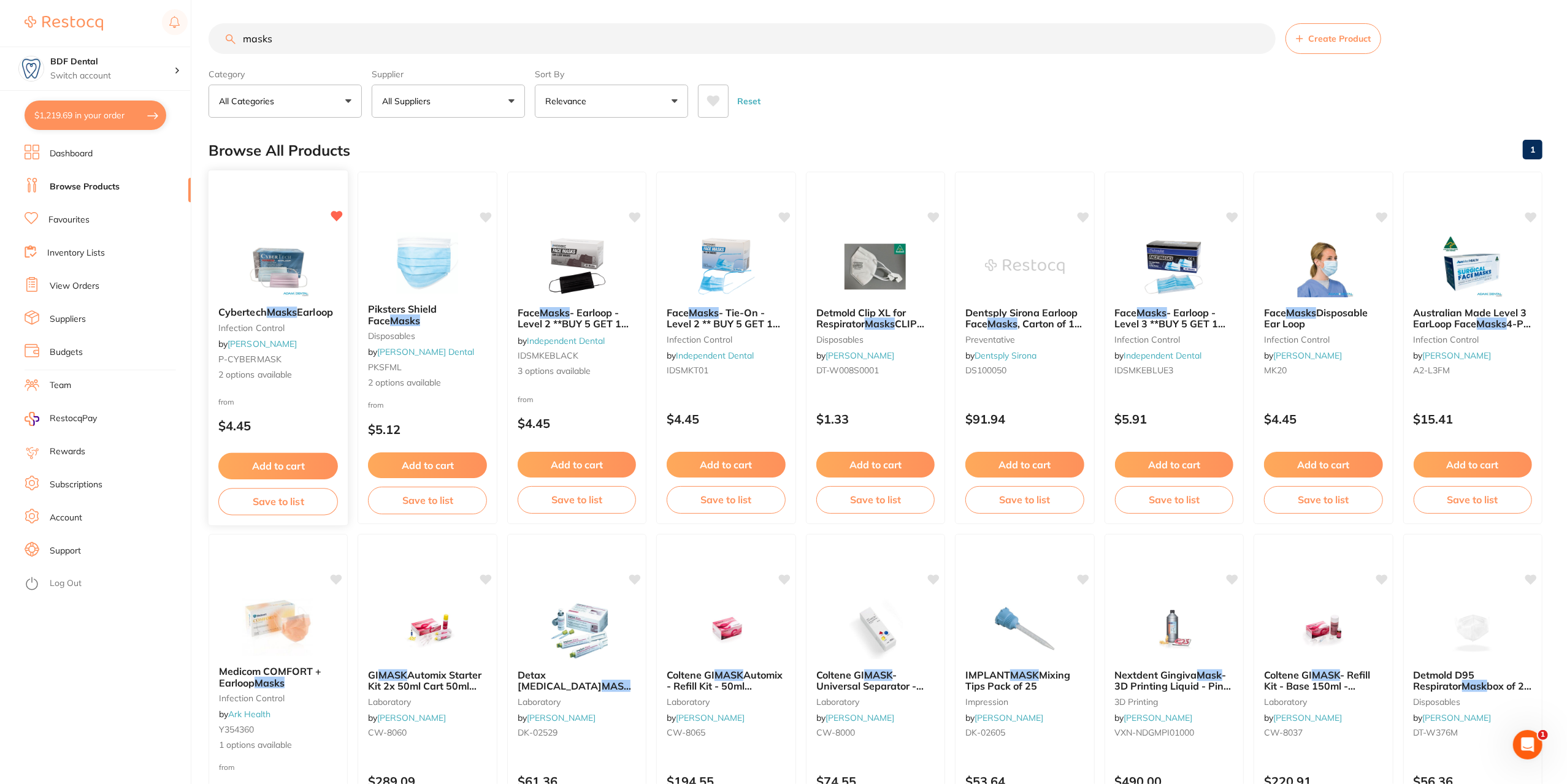
click at [255, 285] on img at bounding box center [278, 265] width 80 height 62
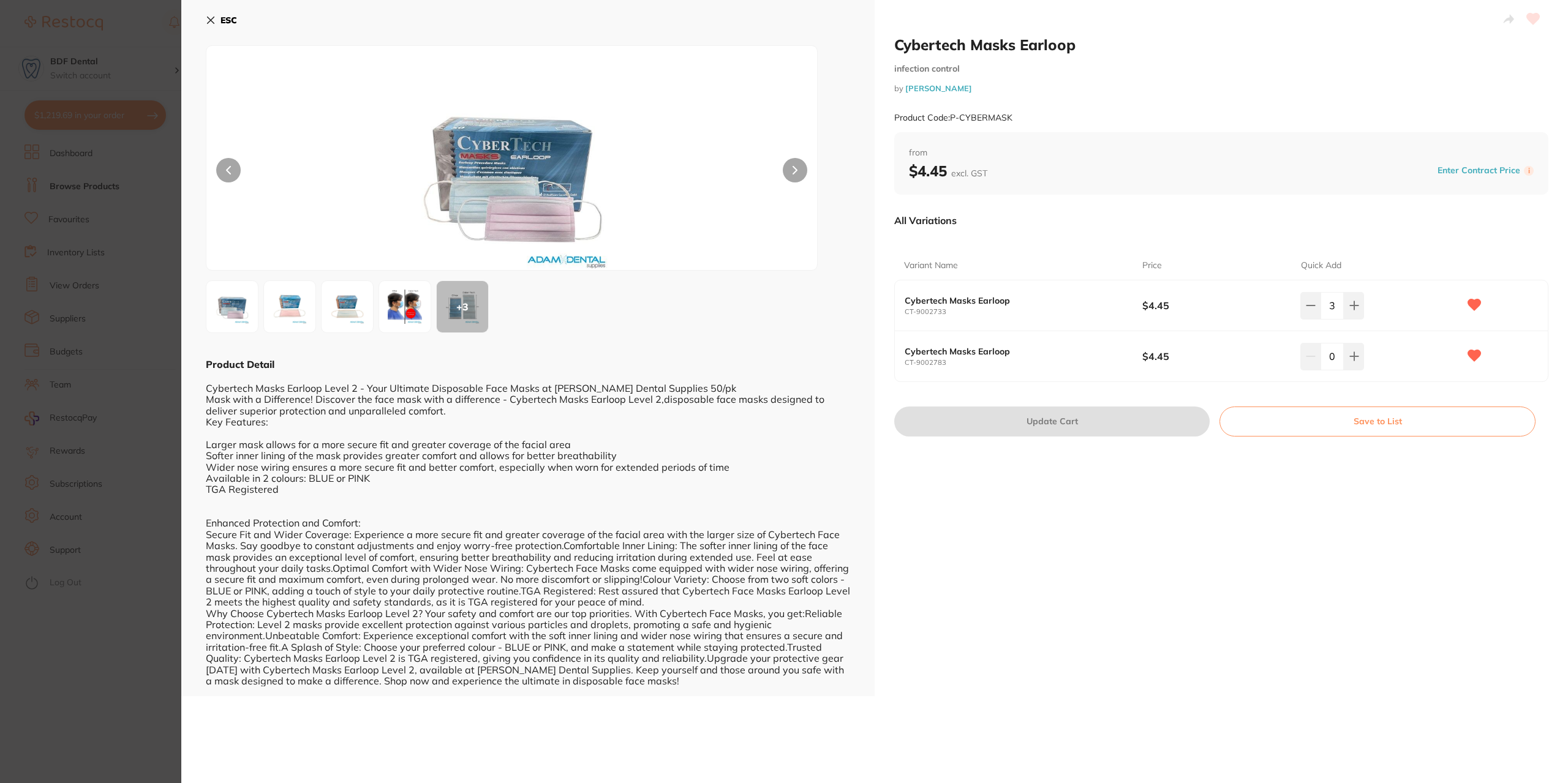
click at [1477, 353] on icon at bounding box center [1474, 356] width 13 height 11
click at [1354, 306] on icon at bounding box center [1354, 306] width 8 height 8
type input "6"
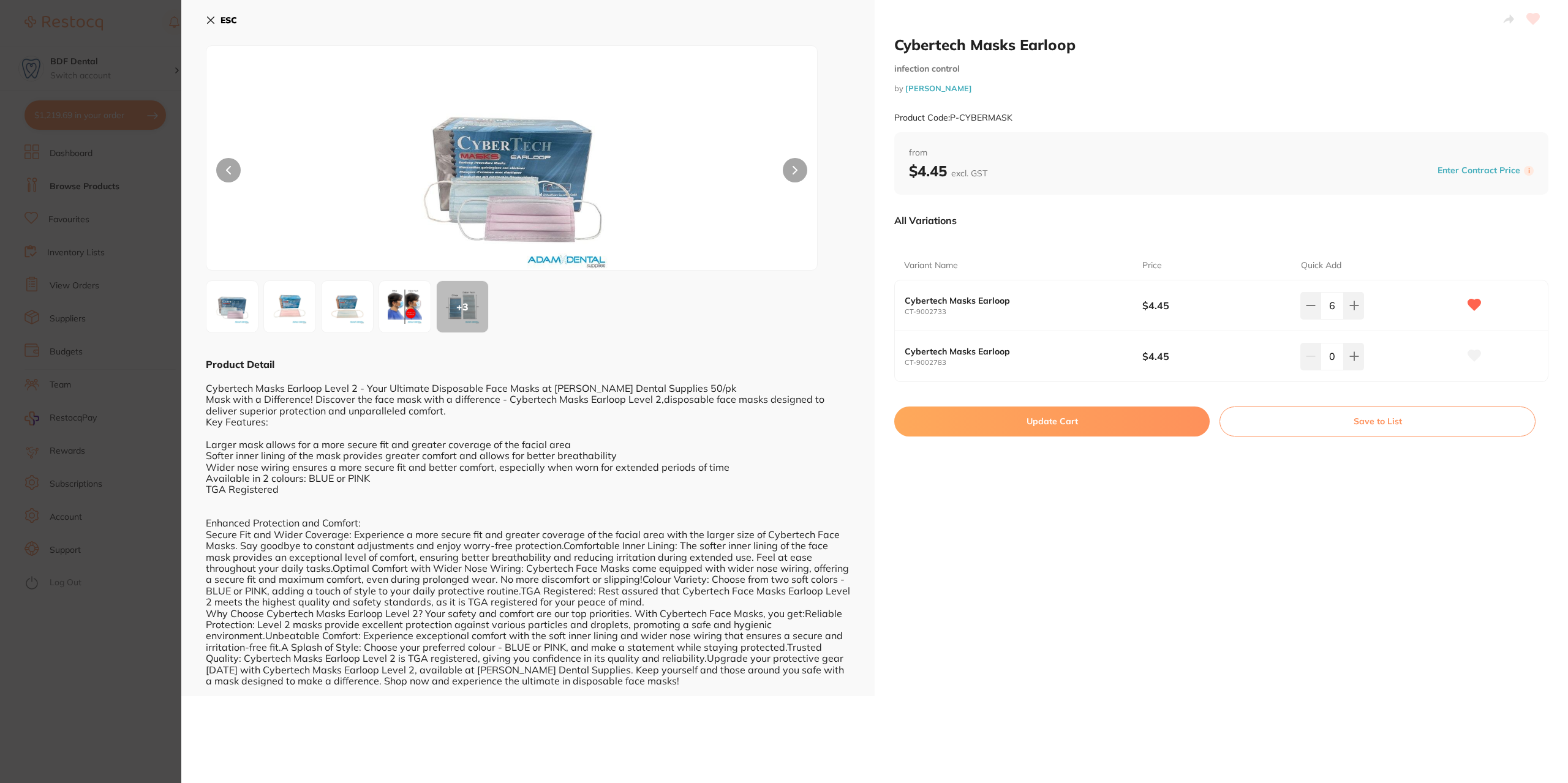
click at [1077, 415] on button "Update Cart" at bounding box center [1052, 421] width 315 height 30
type input "6"
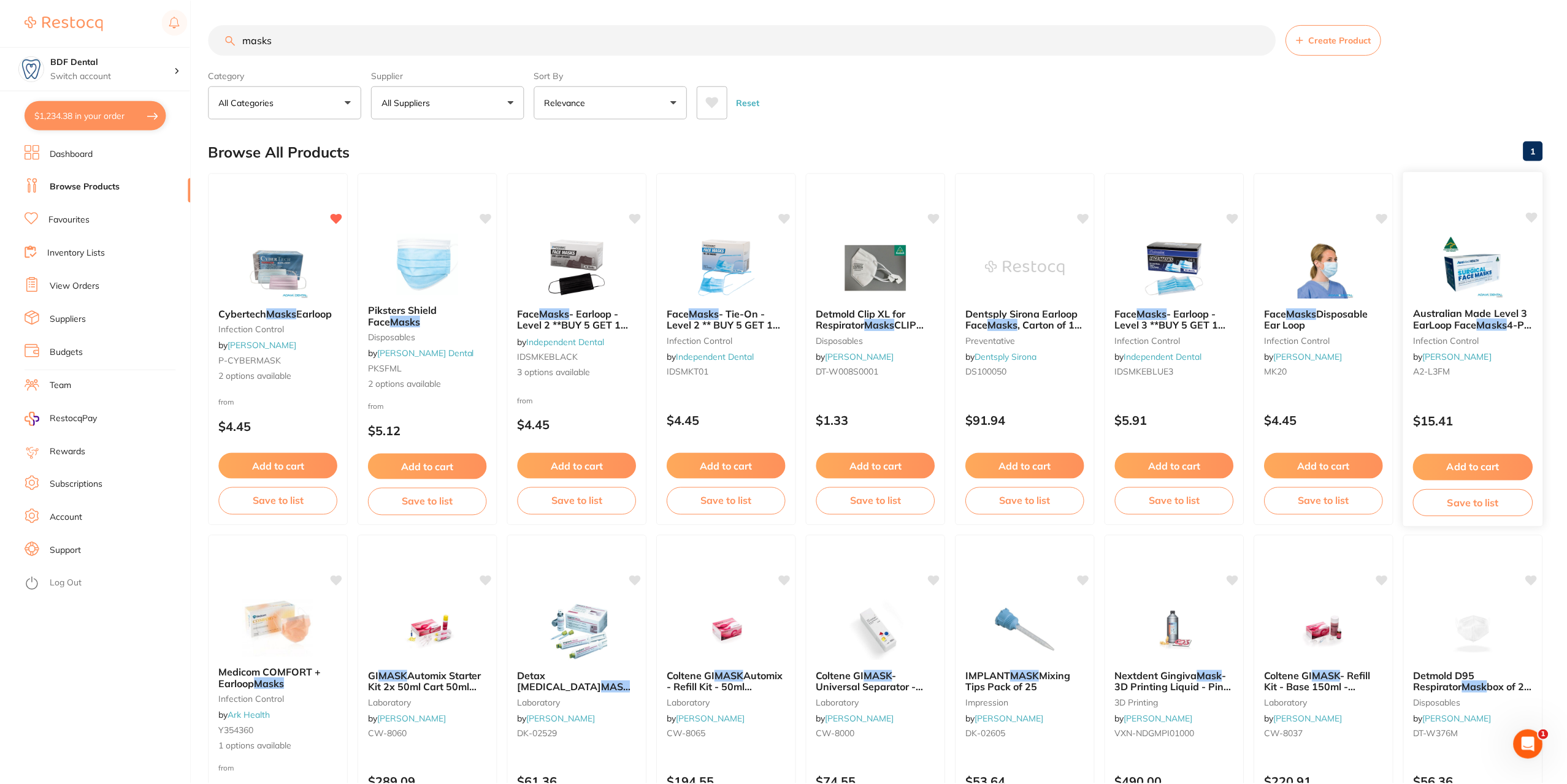
scroll to position [1, 0]
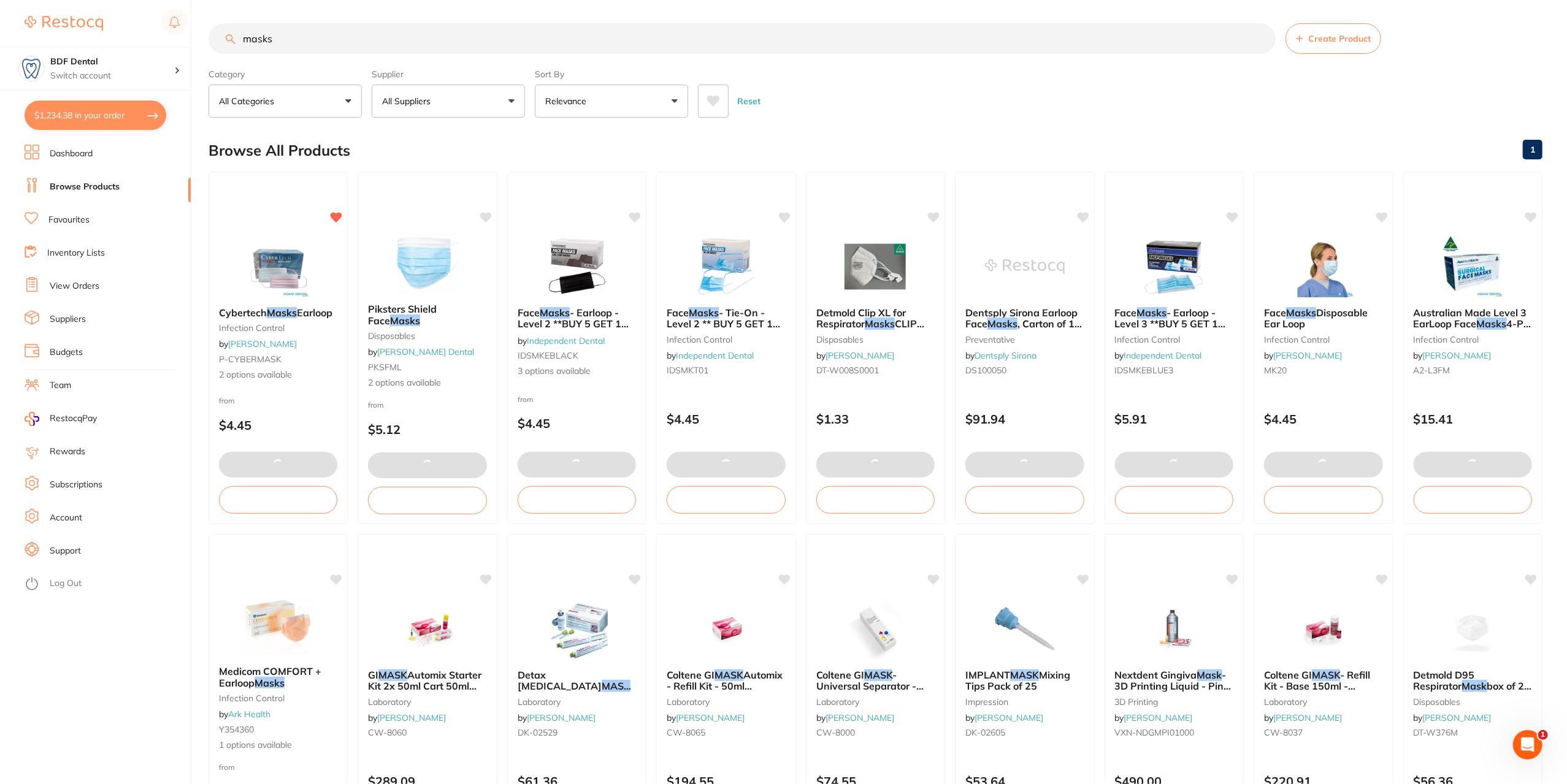
click at [70, 113] on button "$1,234.38 in your order" at bounding box center [96, 115] width 142 height 30
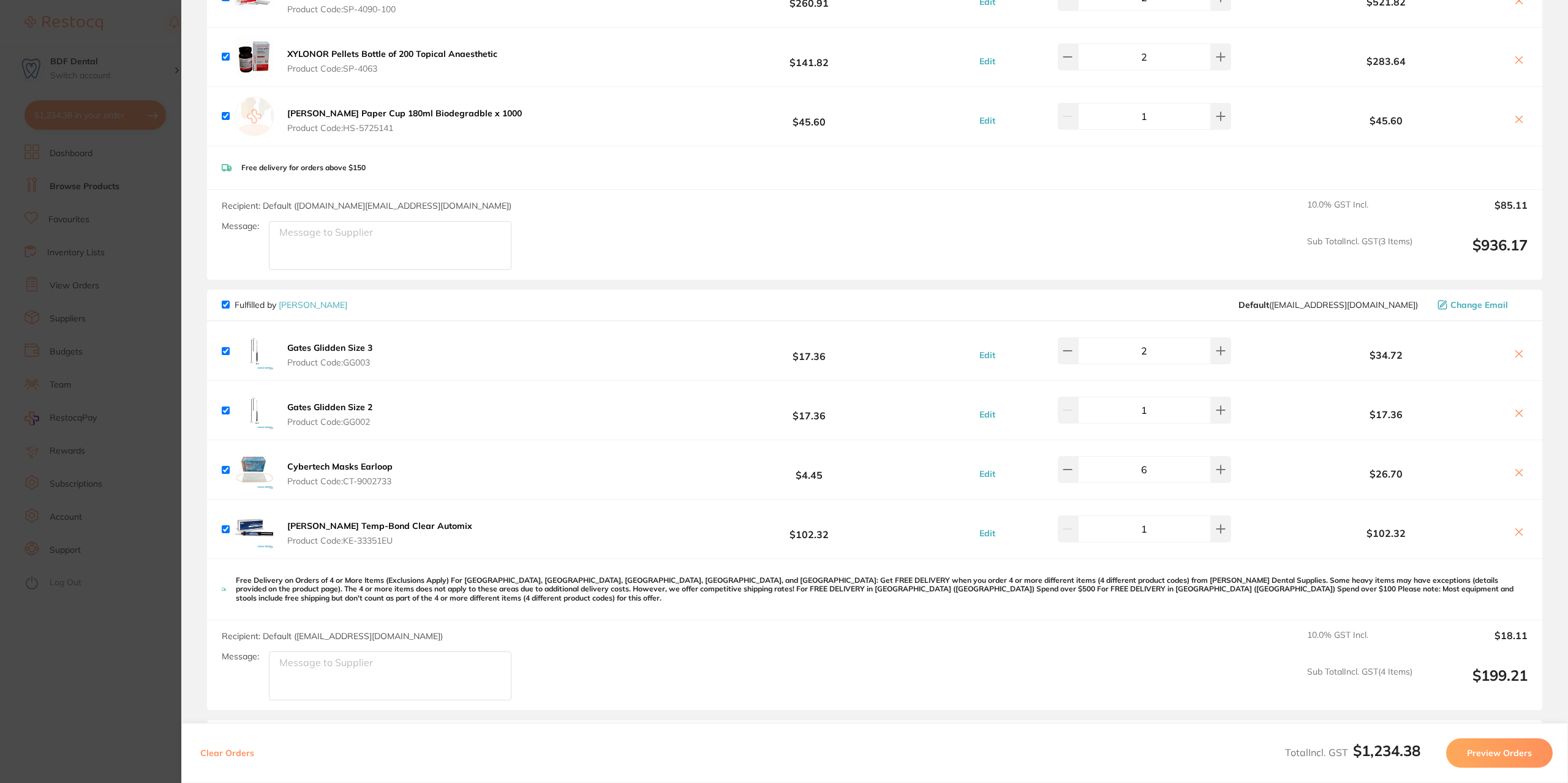
scroll to position [0, 0]
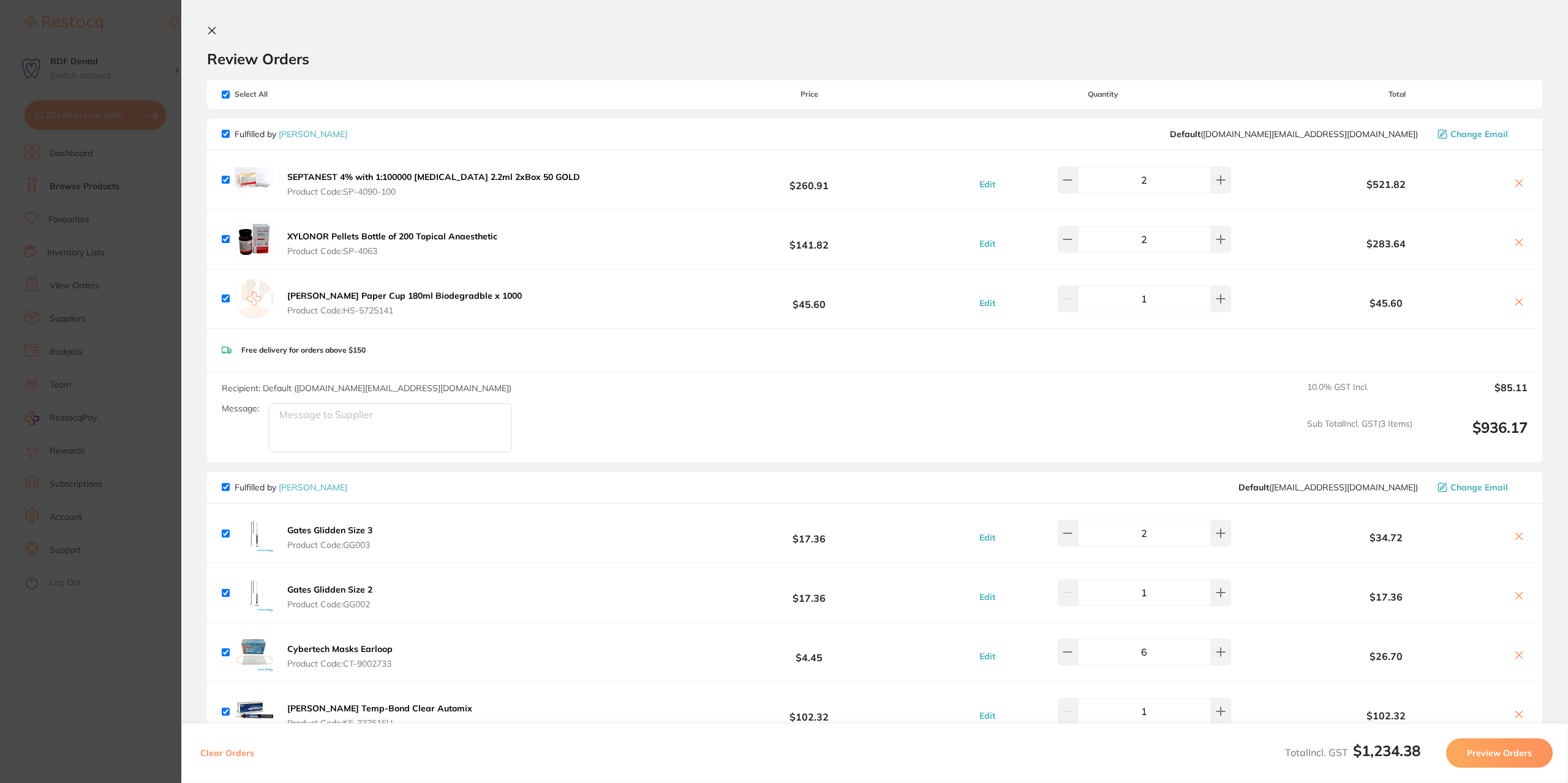
click at [210, 32] on icon at bounding box center [212, 31] width 7 height 7
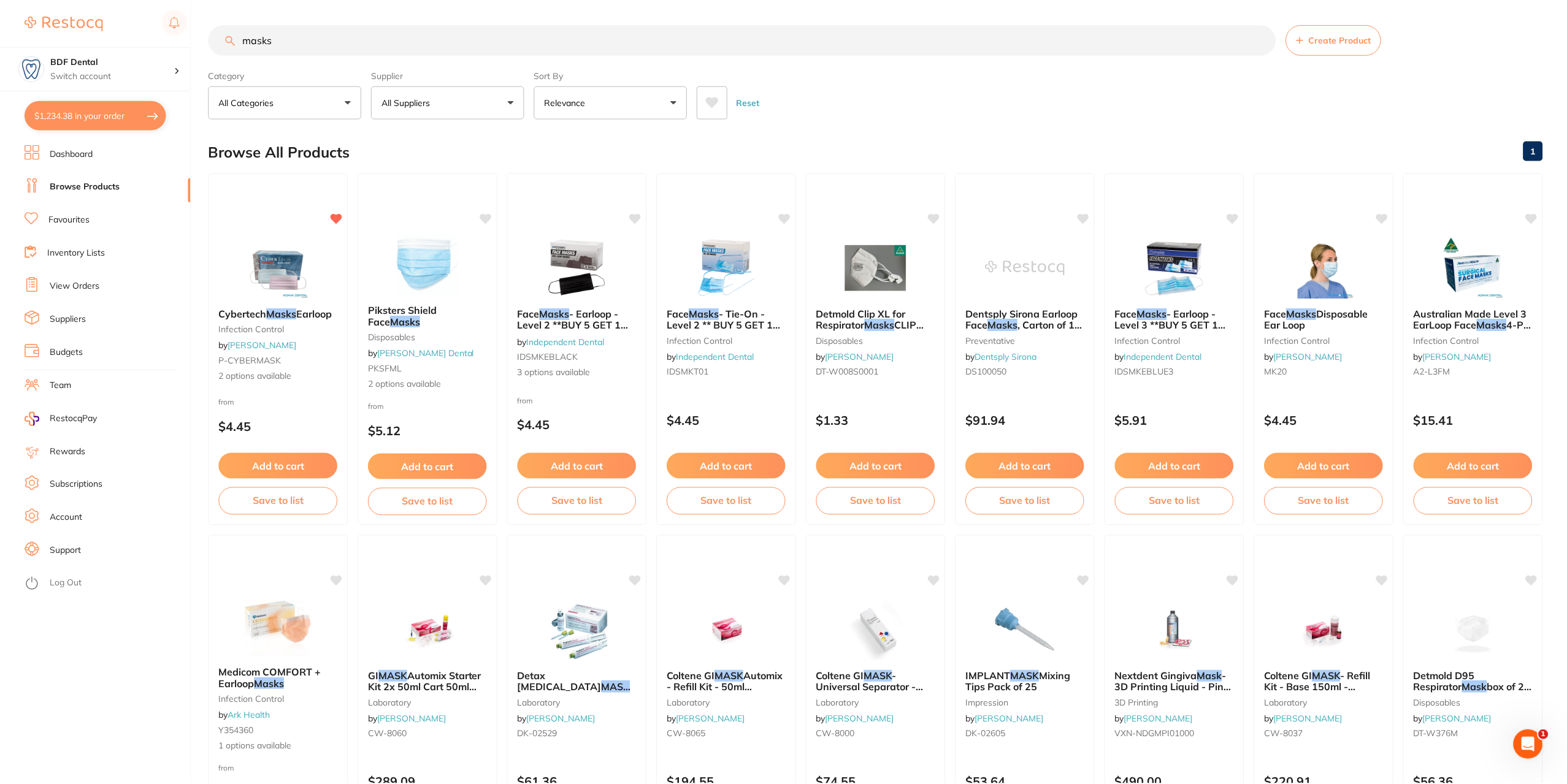
scroll to position [1, 0]
drag, startPoint x: 283, startPoint y: 35, endPoint x: 246, endPoint y: 39, distance: 37.2
click at [246, 39] on input "masks" at bounding box center [742, 39] width 1067 height 31
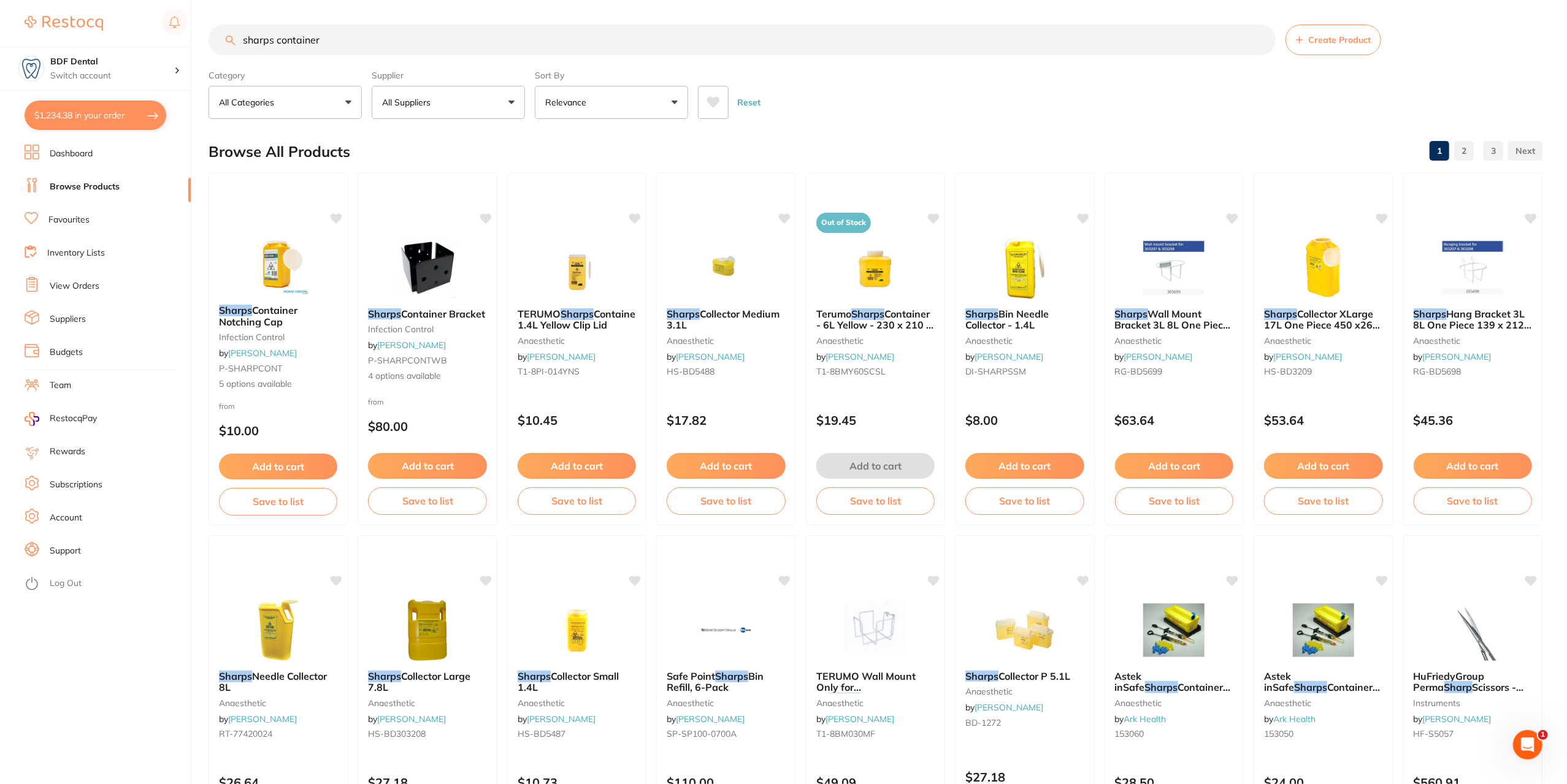
scroll to position [0, 0]
type input "sharps containers"
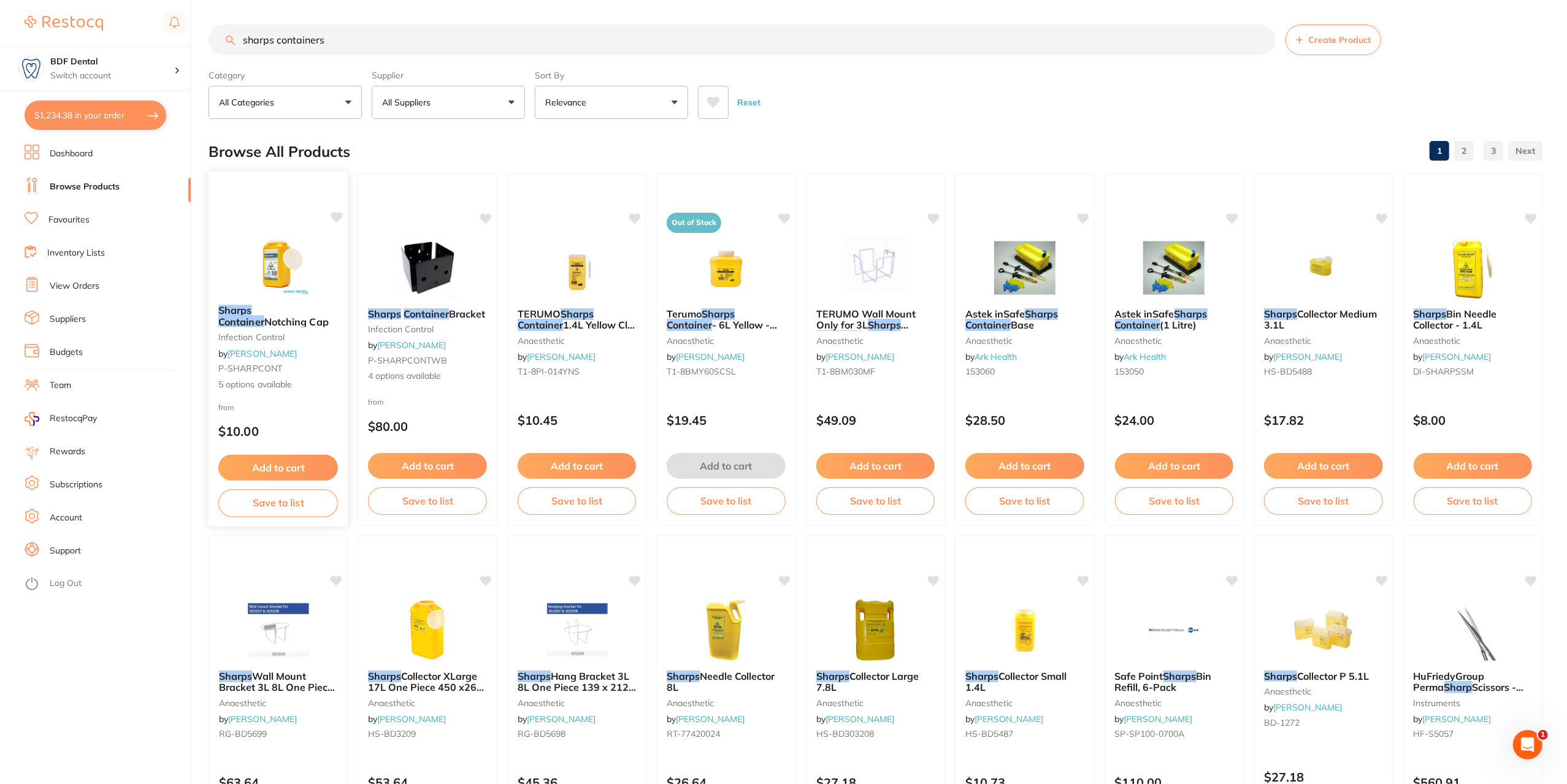
click at [244, 345] on div "Sharps Container Notching Cap infection control by Adam Dental P-SHARPCONT 5 op…" at bounding box center [278, 348] width 140 height 106
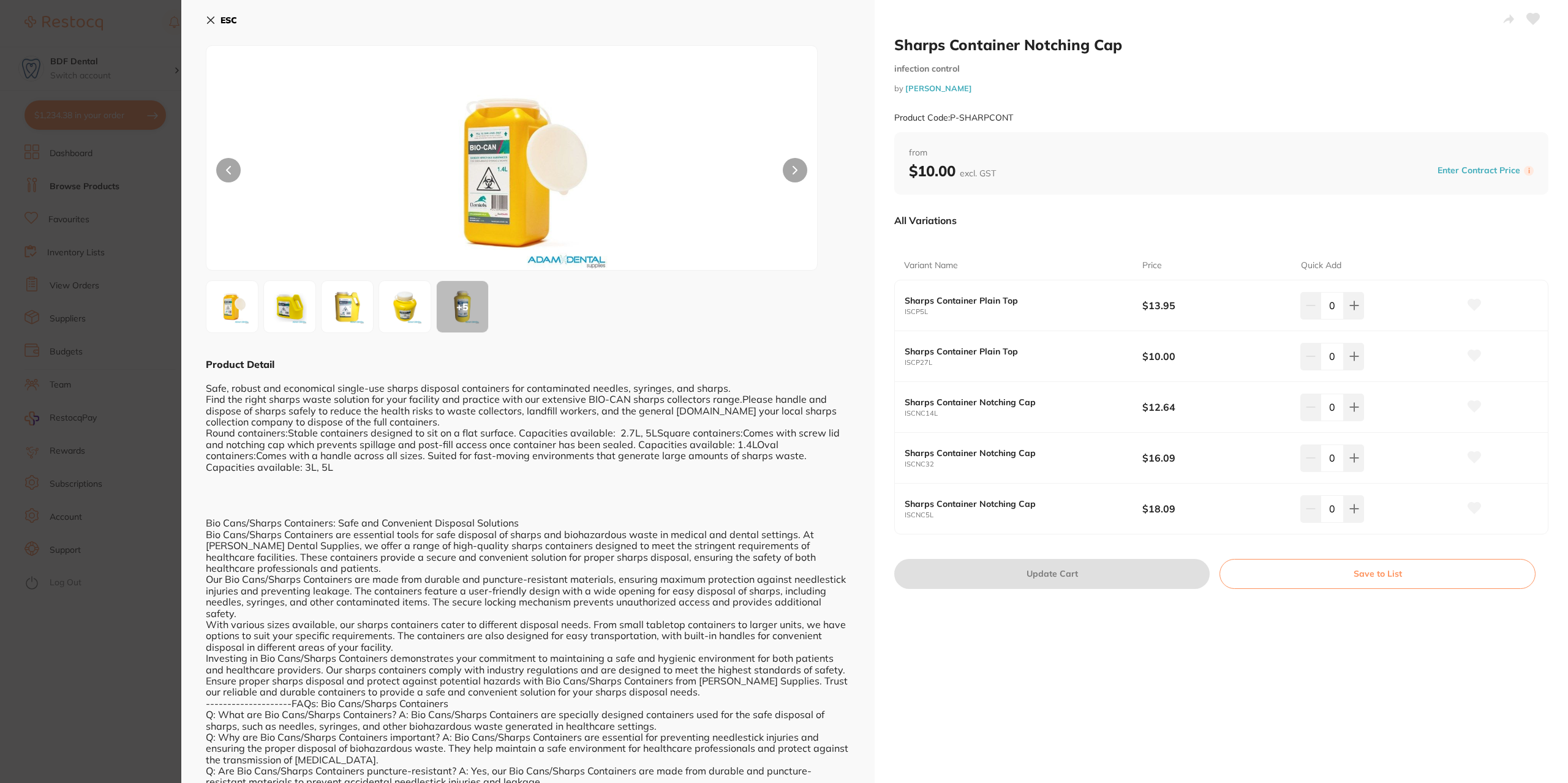
click at [286, 290] on img at bounding box center [290, 307] width 44 height 44
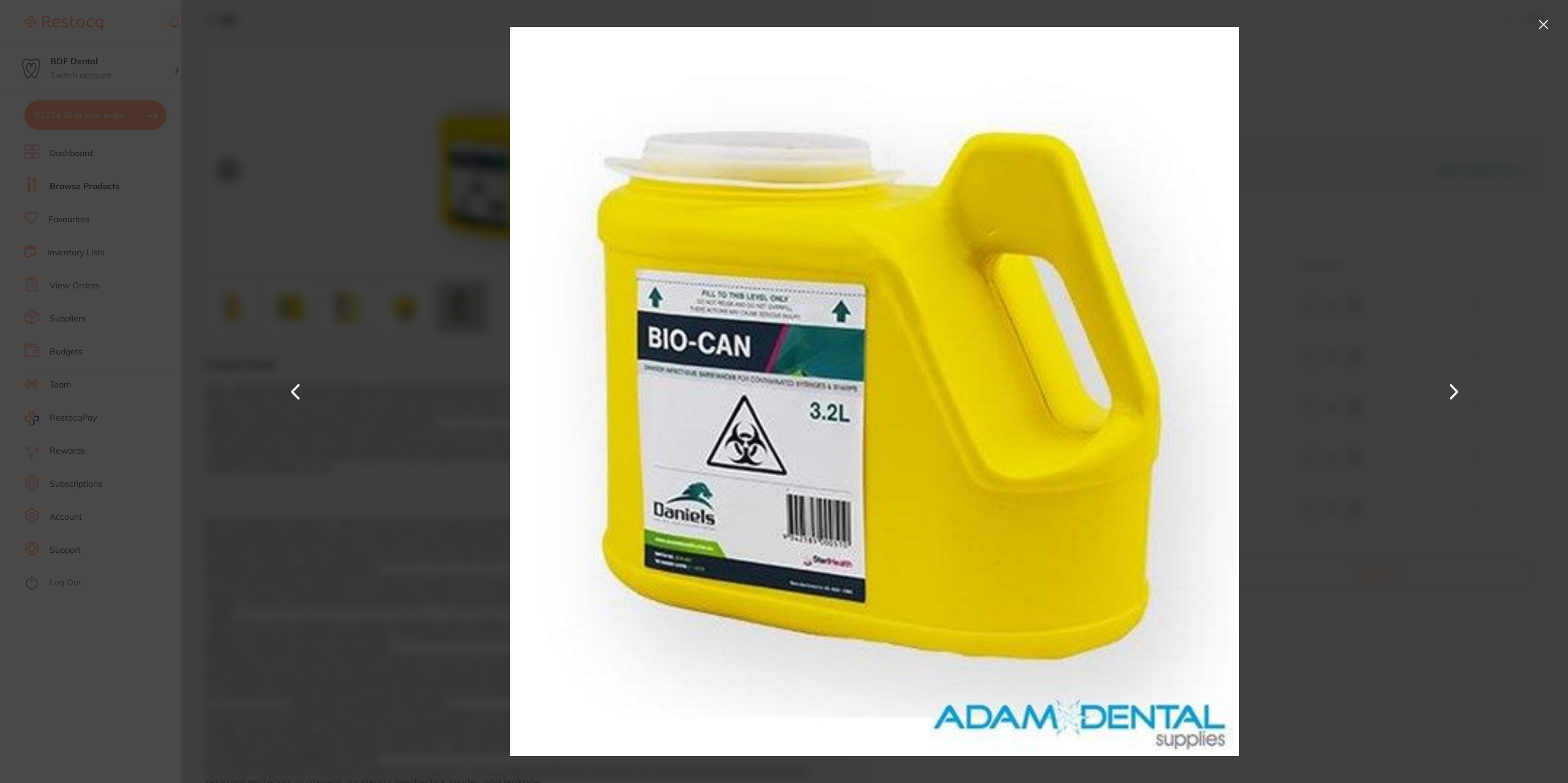
click at [1540, 21] on button at bounding box center [1543, 24] width 20 height 20
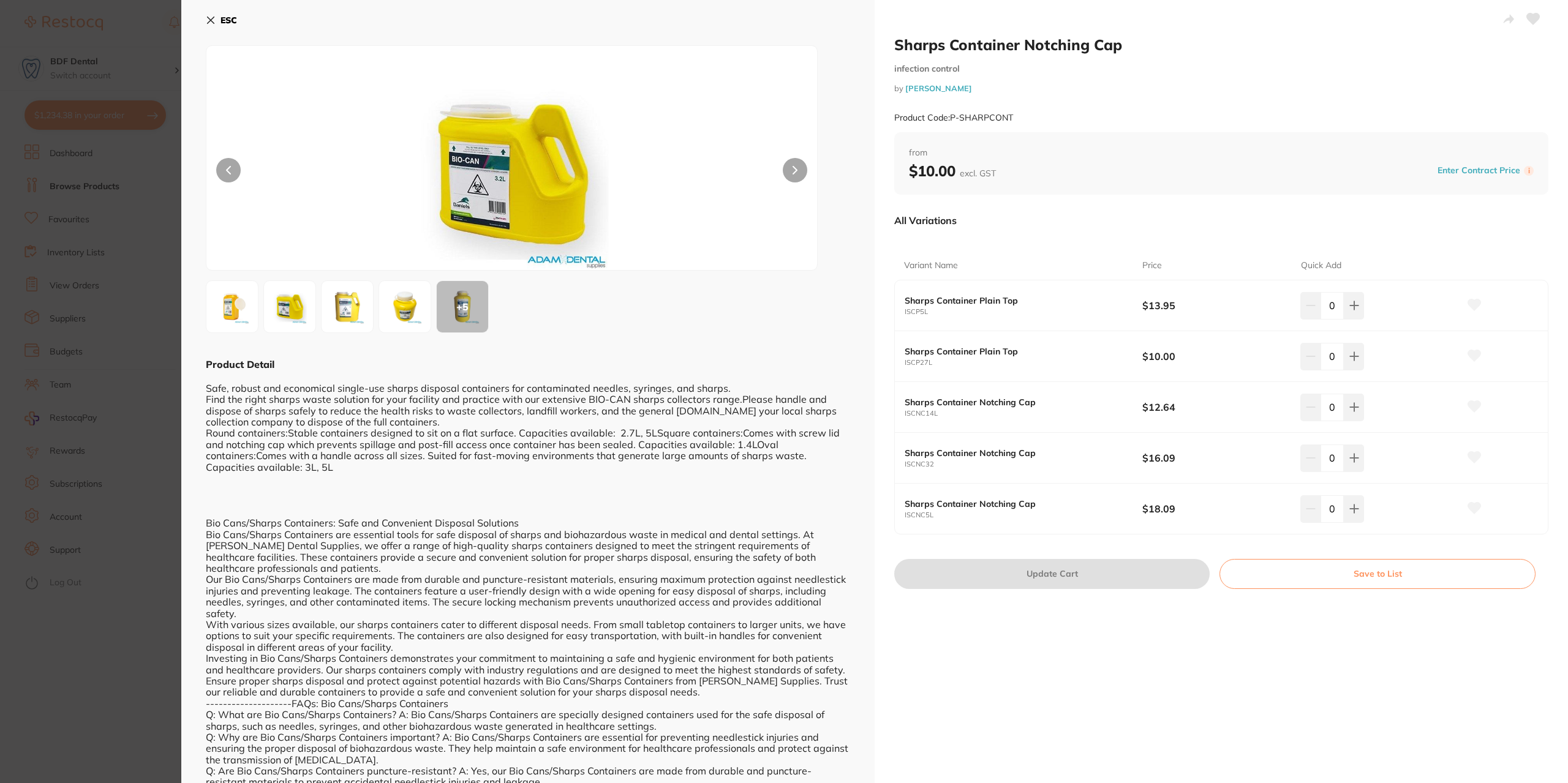
click at [962, 352] on b "Sharps Container Plain Top" at bounding box center [1011, 352] width 214 height 10
click at [398, 315] on img at bounding box center [405, 307] width 44 height 44
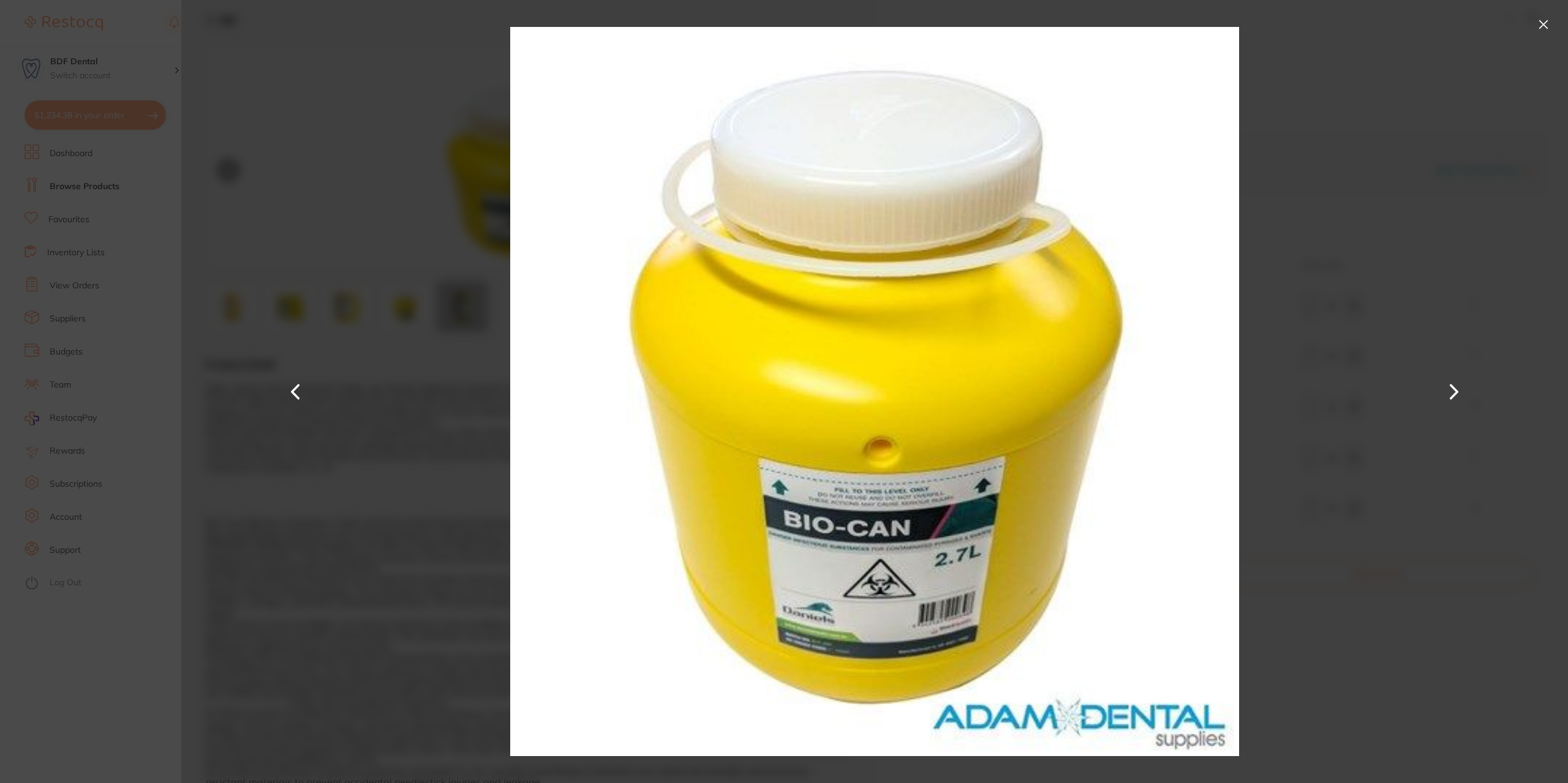
click at [1453, 389] on button at bounding box center [1453, 392] width 30 height 392
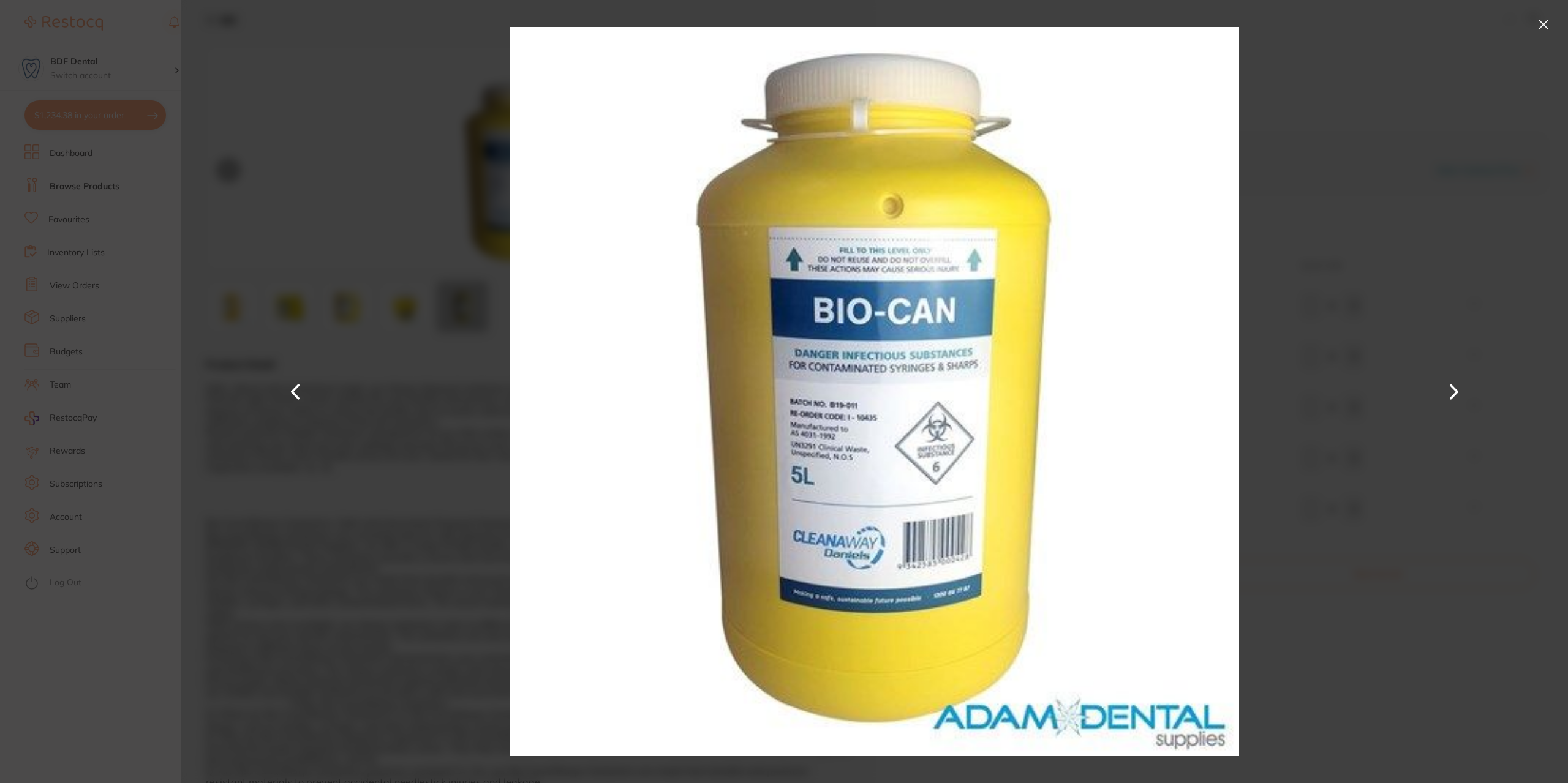
click at [1453, 389] on button at bounding box center [1453, 392] width 30 height 392
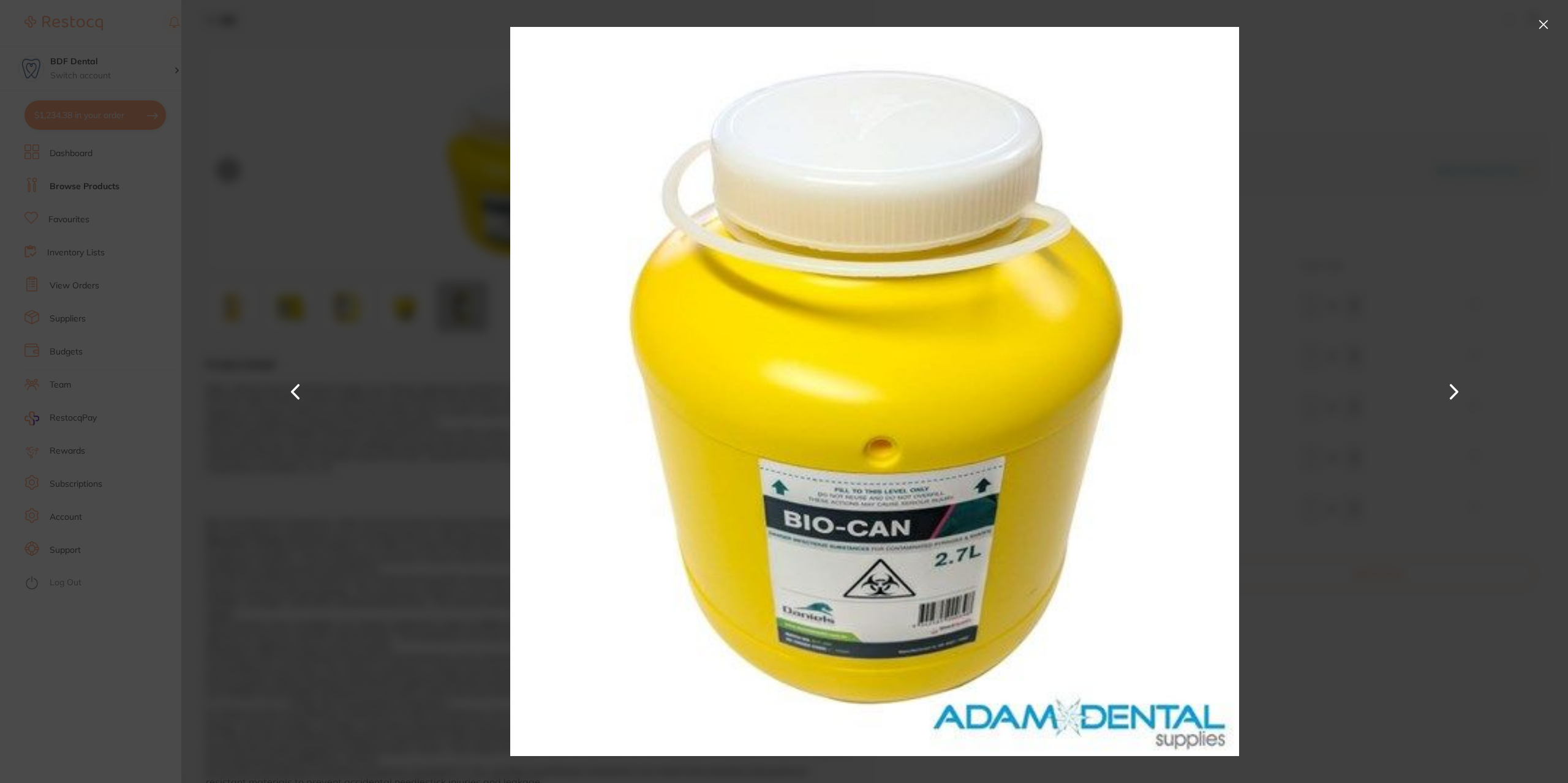
click at [1453, 389] on button at bounding box center [1453, 392] width 30 height 392
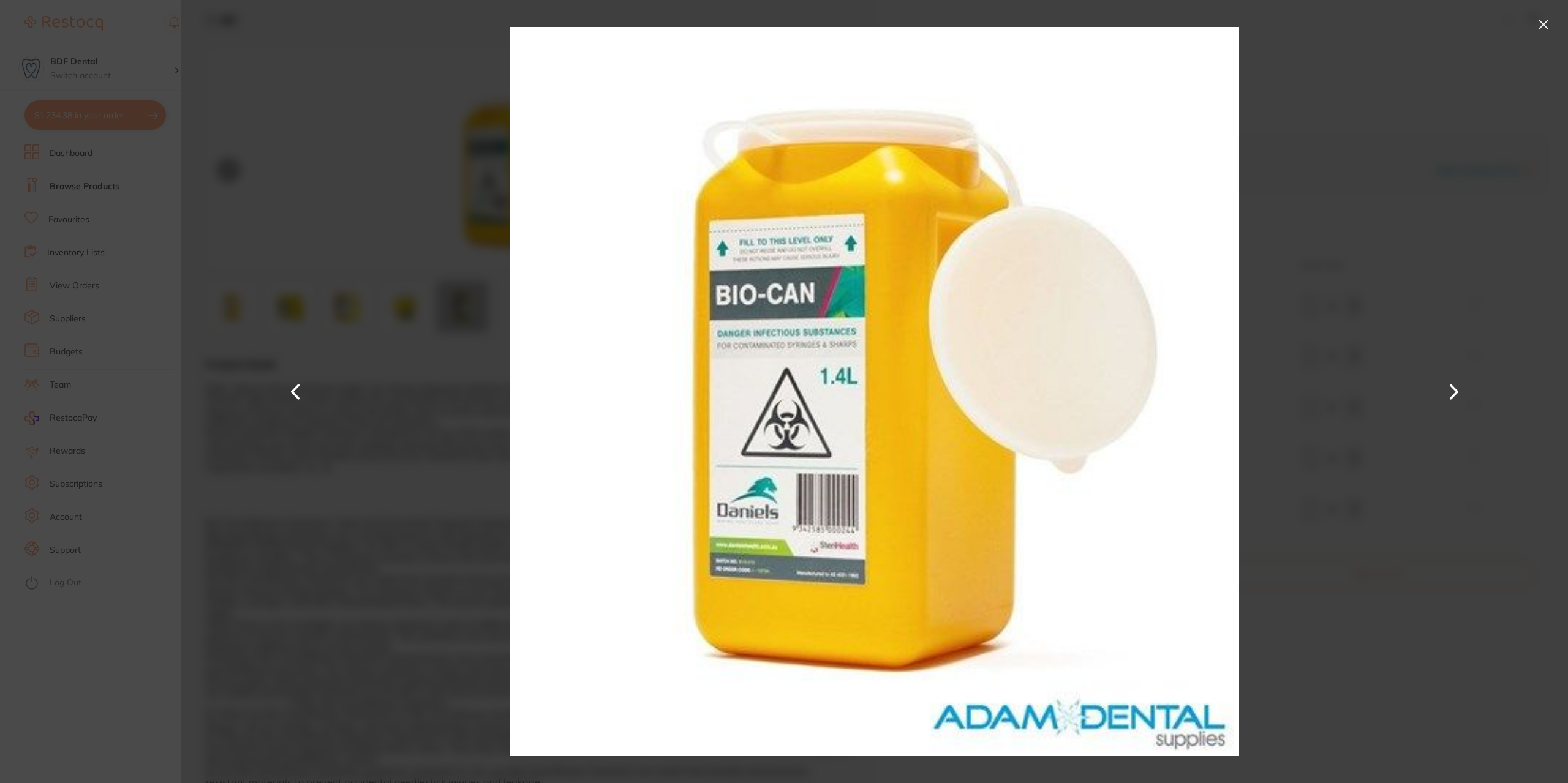
click at [1453, 389] on button at bounding box center [1453, 392] width 30 height 392
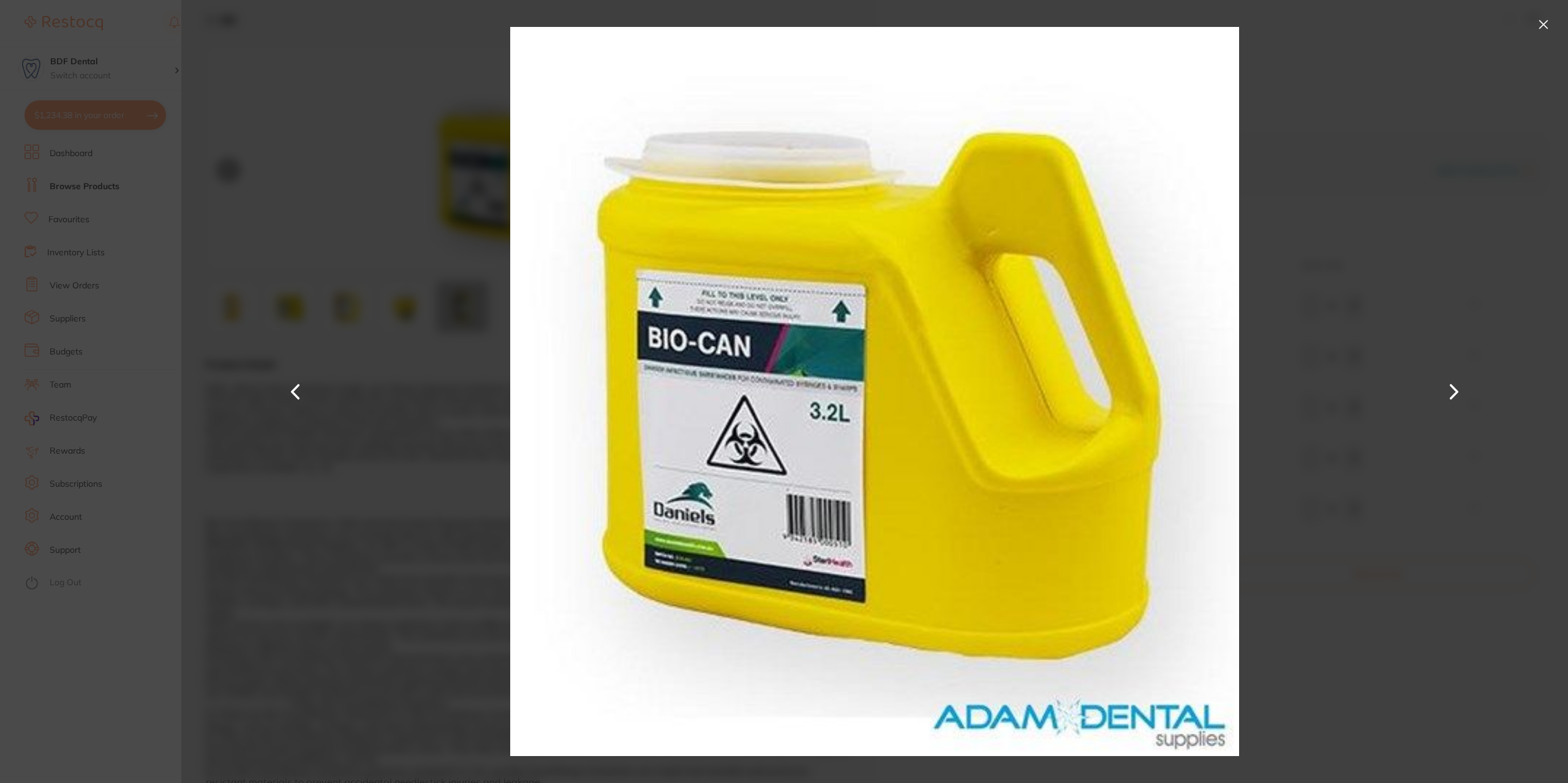
click at [1545, 23] on button at bounding box center [1543, 24] width 20 height 20
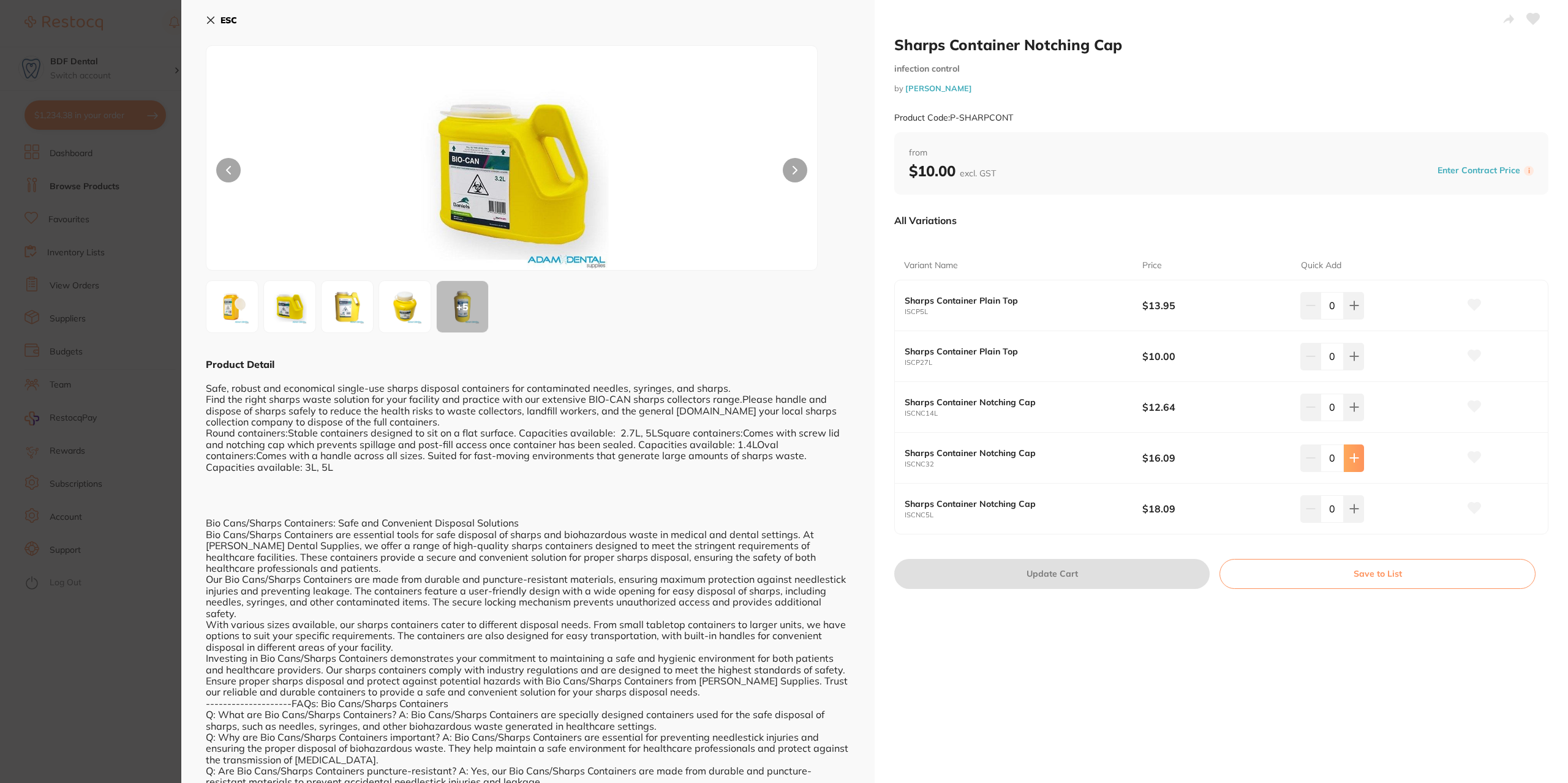
click at [1359, 458] on button at bounding box center [1353, 457] width 20 height 27
click at [1350, 462] on icon at bounding box center [1354, 458] width 10 height 10
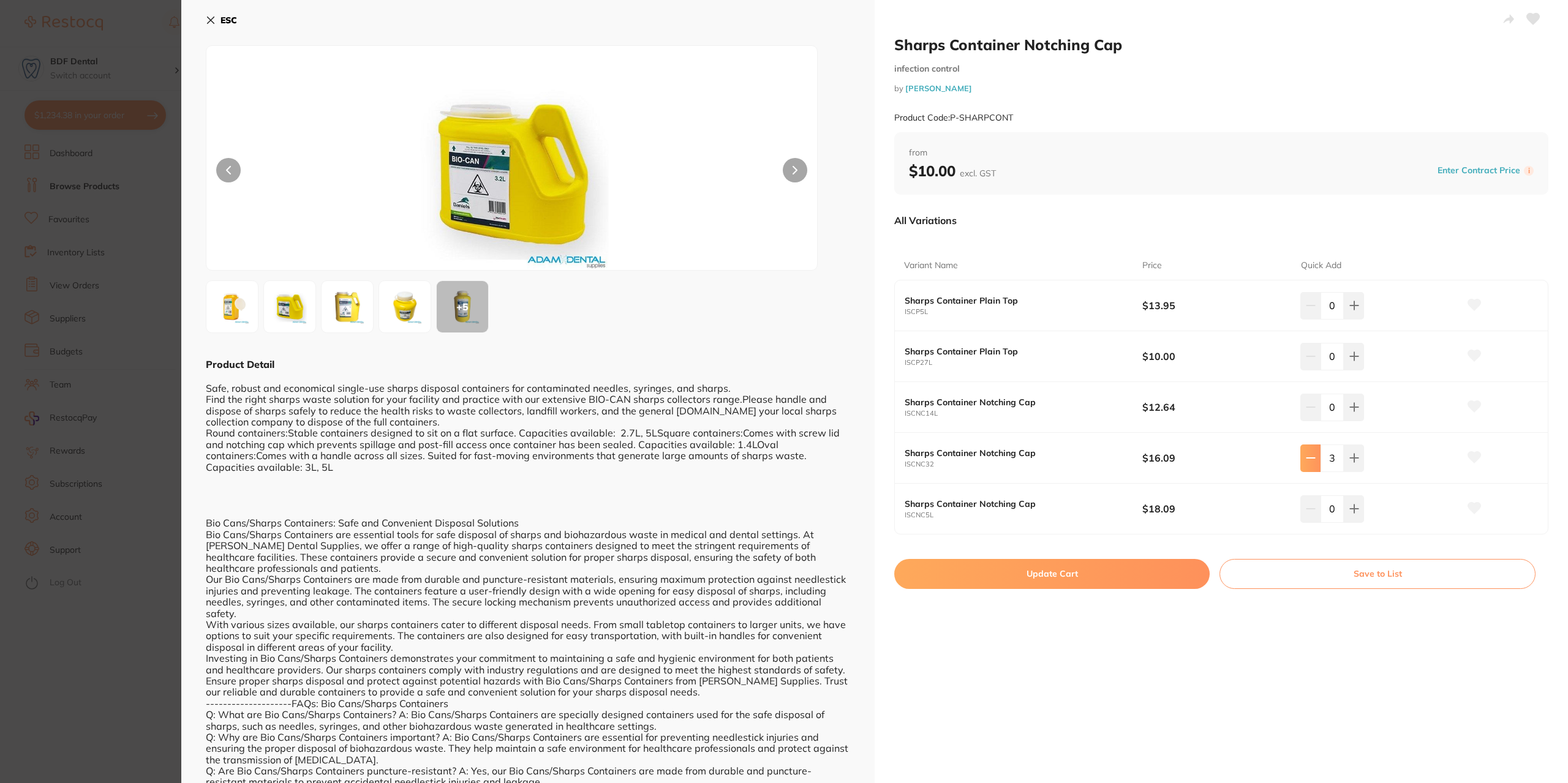
click at [1308, 456] on icon at bounding box center [1310, 458] width 10 height 10
type input "2"
click at [1072, 569] on button "Update Cart" at bounding box center [1052, 574] width 315 height 30
checkbox input "false"
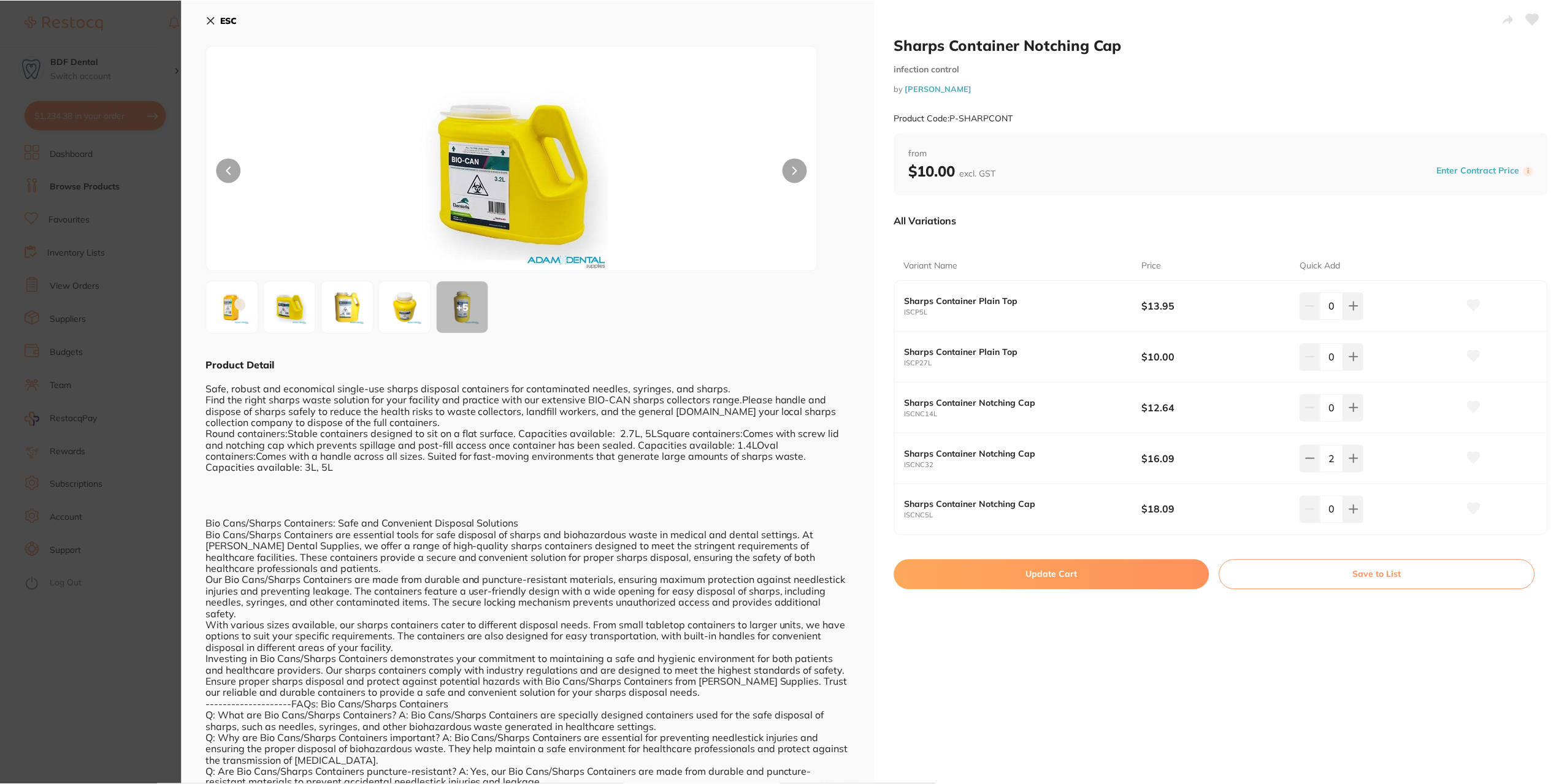
scroll to position [4, 0]
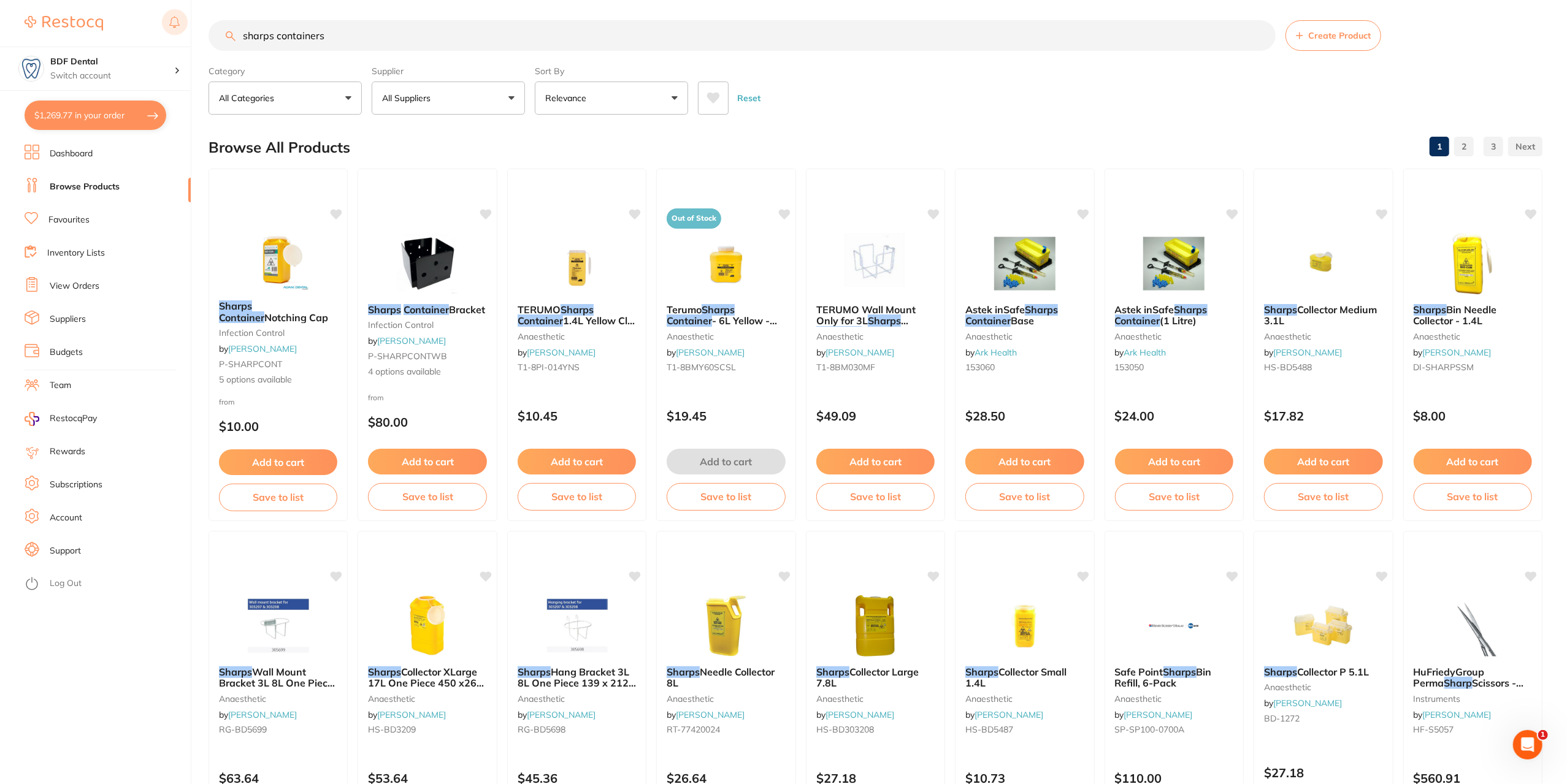
drag, startPoint x: 334, startPoint y: 34, endPoint x: 174, endPoint y: 30, distance: 160.0
click at [175, 30] on div "$1,269.77 BDF Dental Switch account BDF Dental $1,269.77 in your order Dashboar…" at bounding box center [784, 388] width 1567 height 784
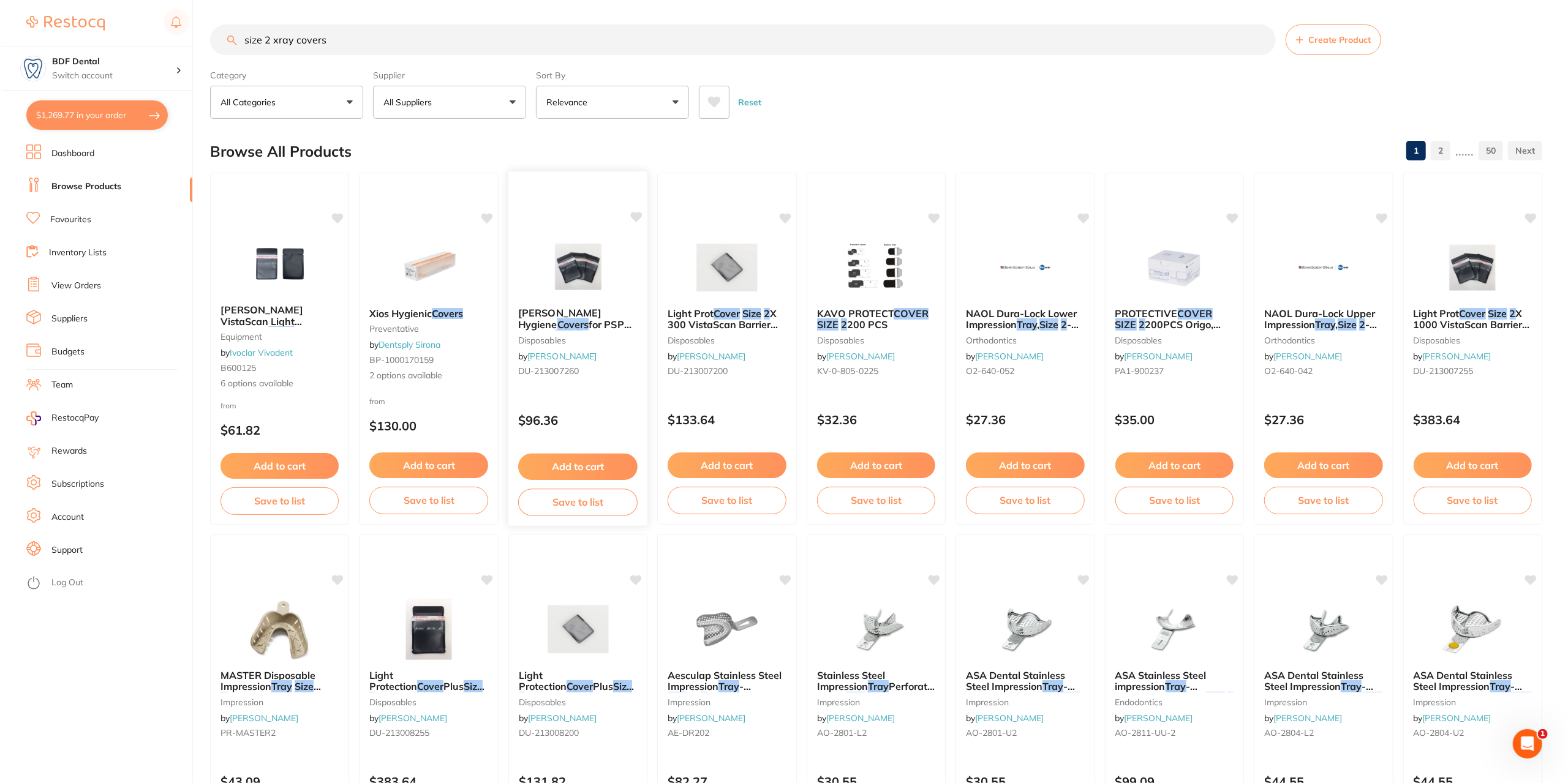
scroll to position [0, 0]
drag, startPoint x: 334, startPoint y: 43, endPoint x: 139, endPoint y: 61, distance: 195.8
click at [139, 61] on div "$1,269.77 BDF Dental Switch account BDF Dental $1,269.77 in your order Dashboar…" at bounding box center [782, 392] width 1565 height 783
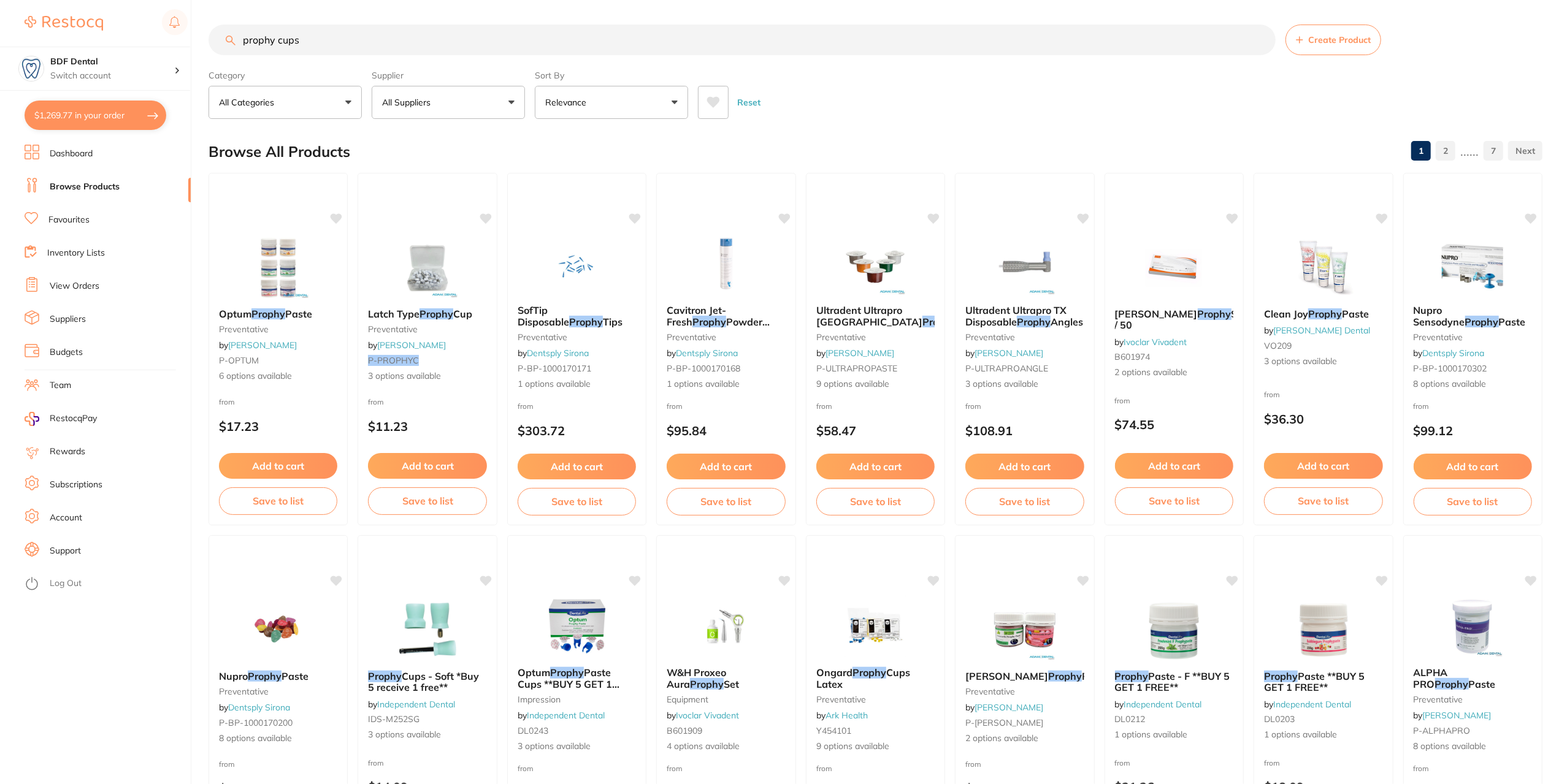
type input "prophy cups"
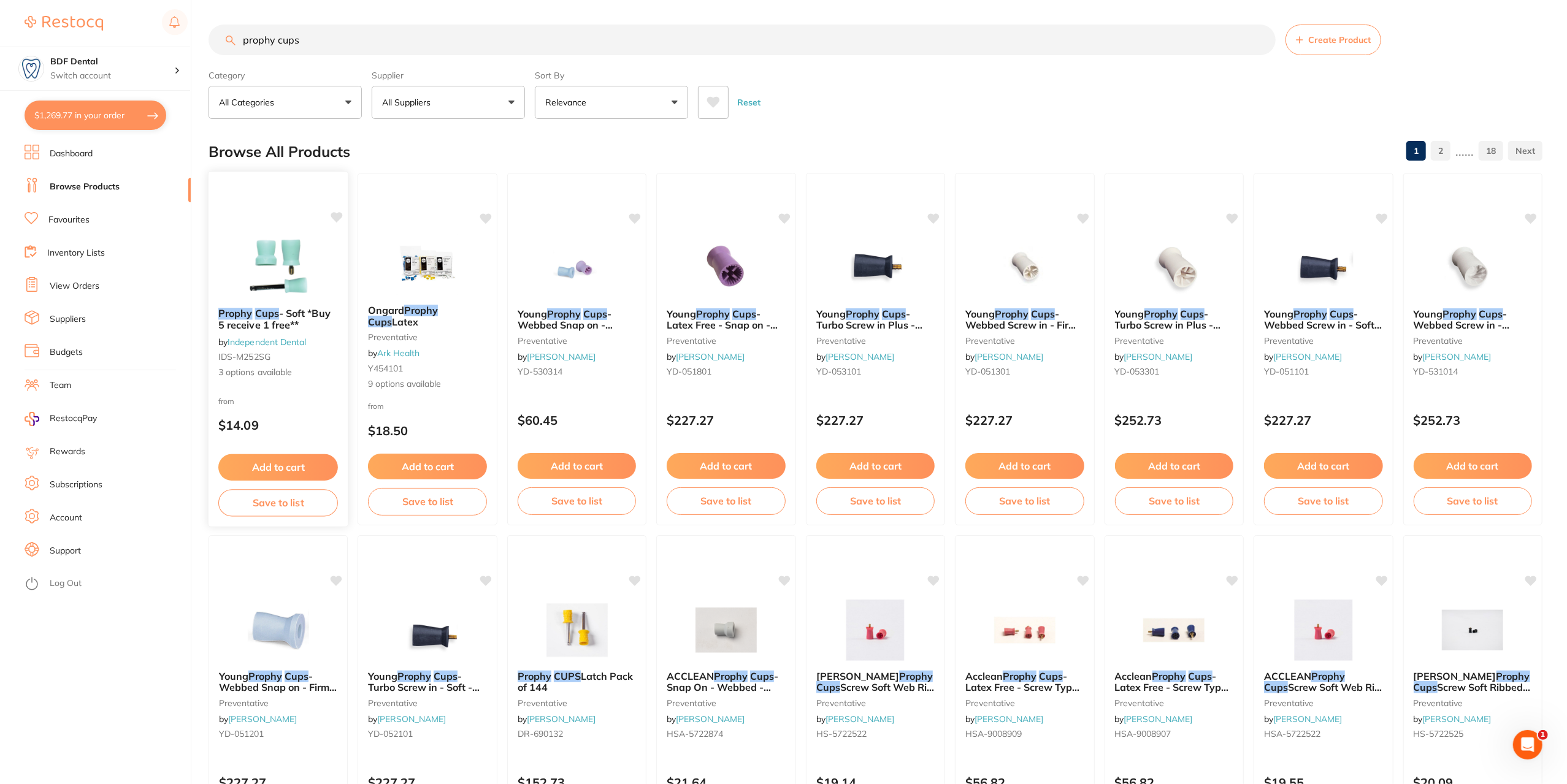
click at [285, 286] on img at bounding box center [278, 267] width 80 height 62
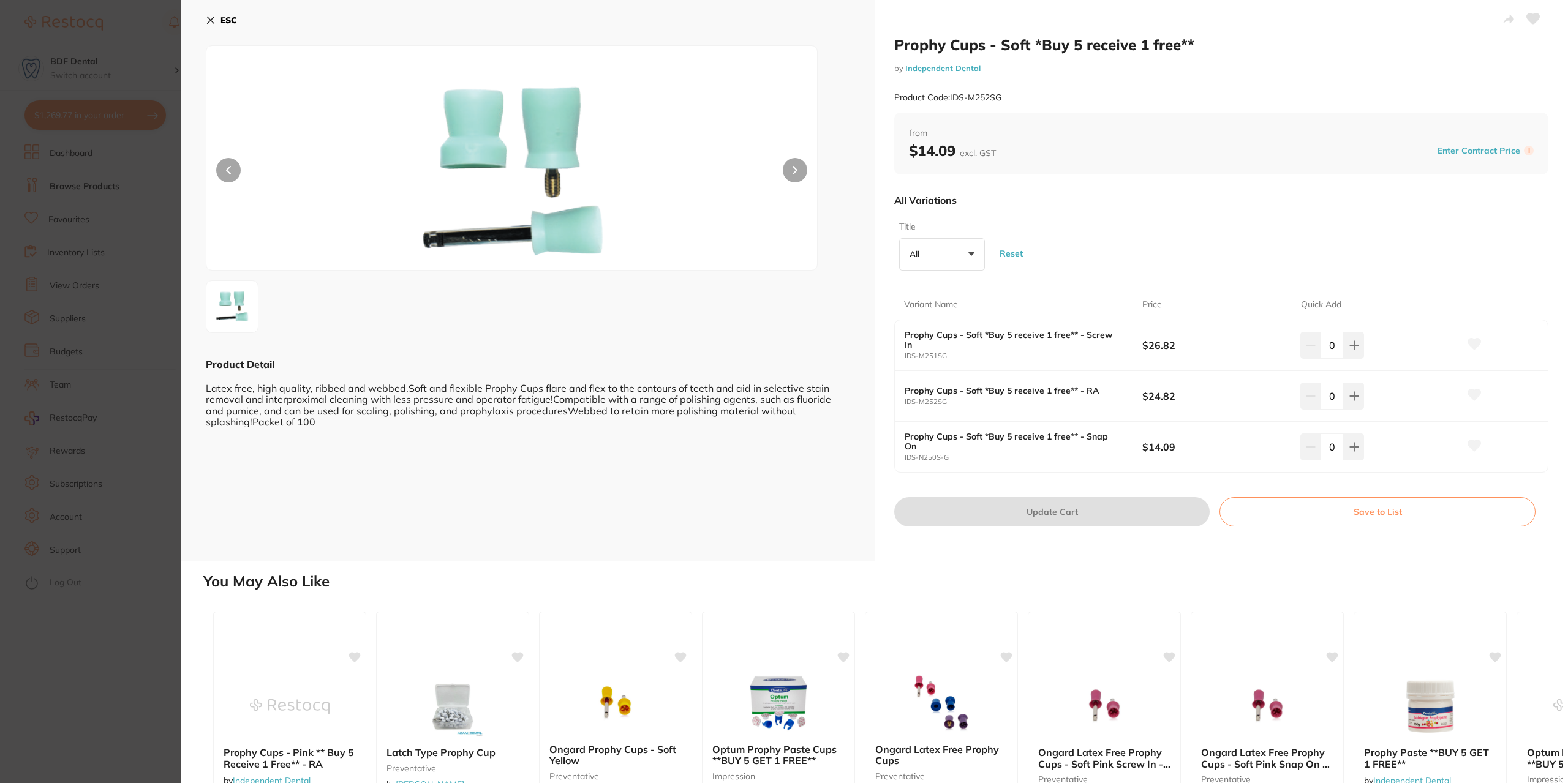
click at [795, 166] on icon at bounding box center [795, 170] width 5 height 8
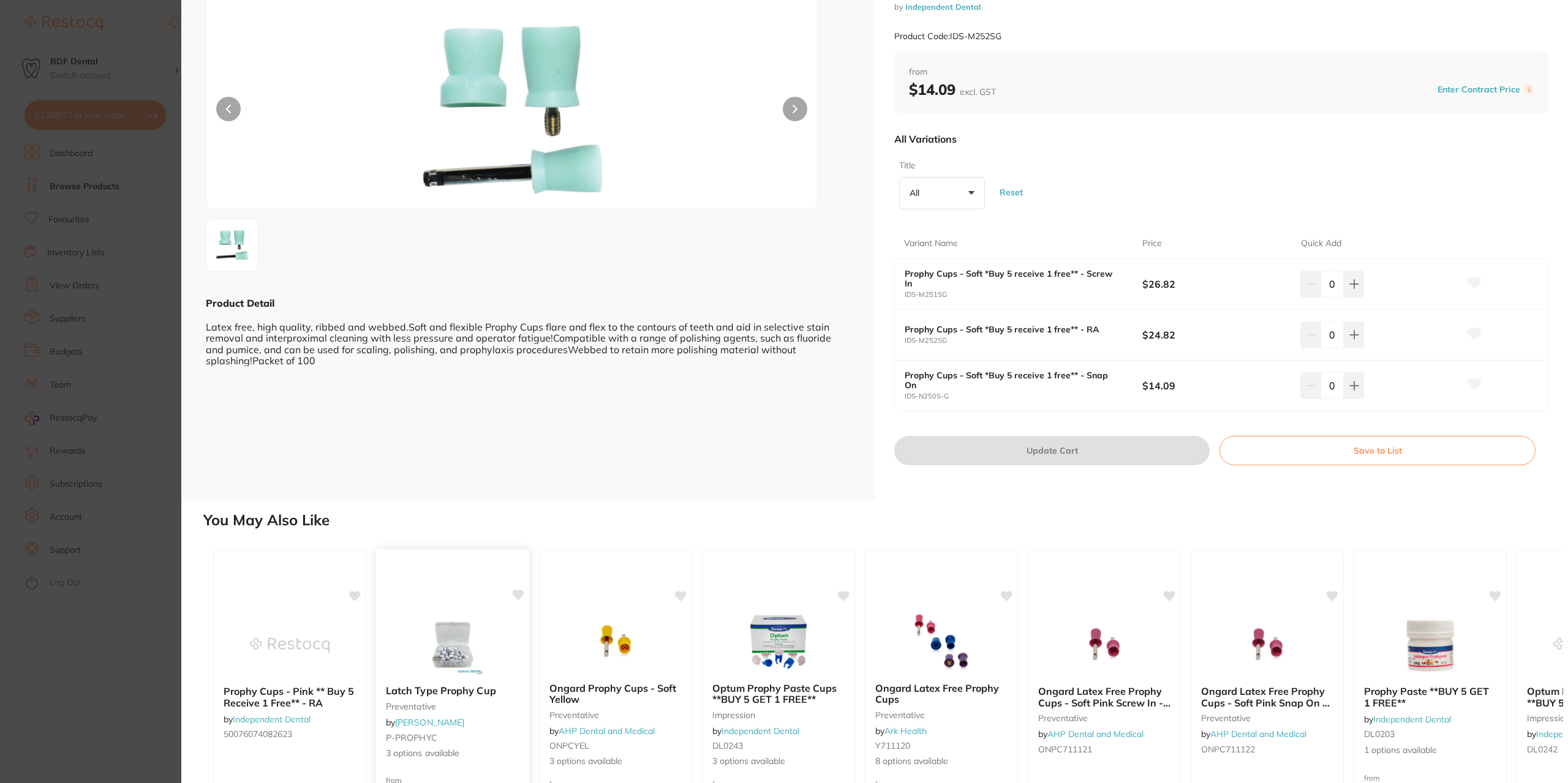
scroll to position [122, 0]
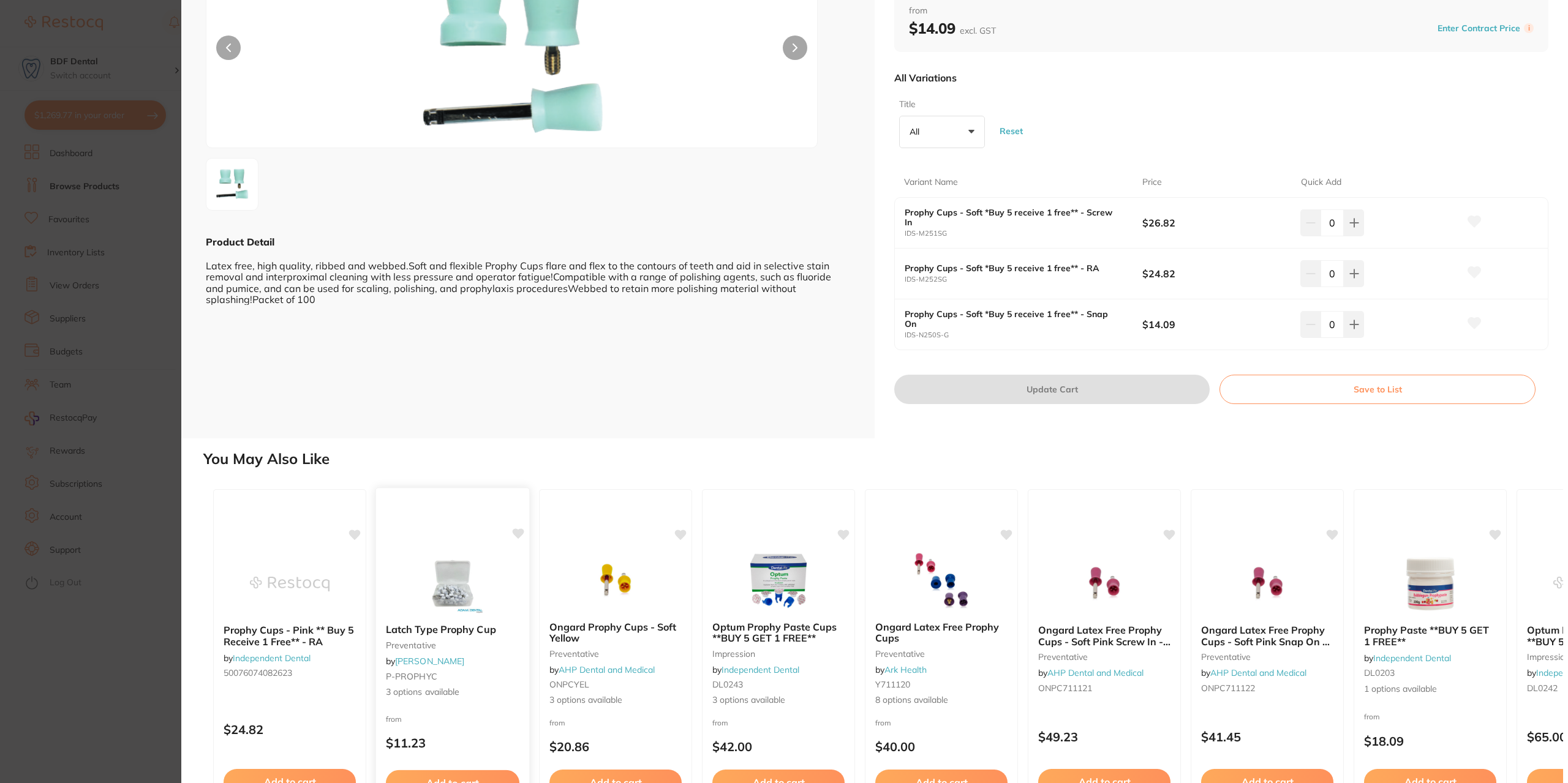
click at [448, 637] on div "Latch Type Prophy Cup preventative by Adam Dental P-PROPHYC 3 options available" at bounding box center [452, 661] width 153 height 94
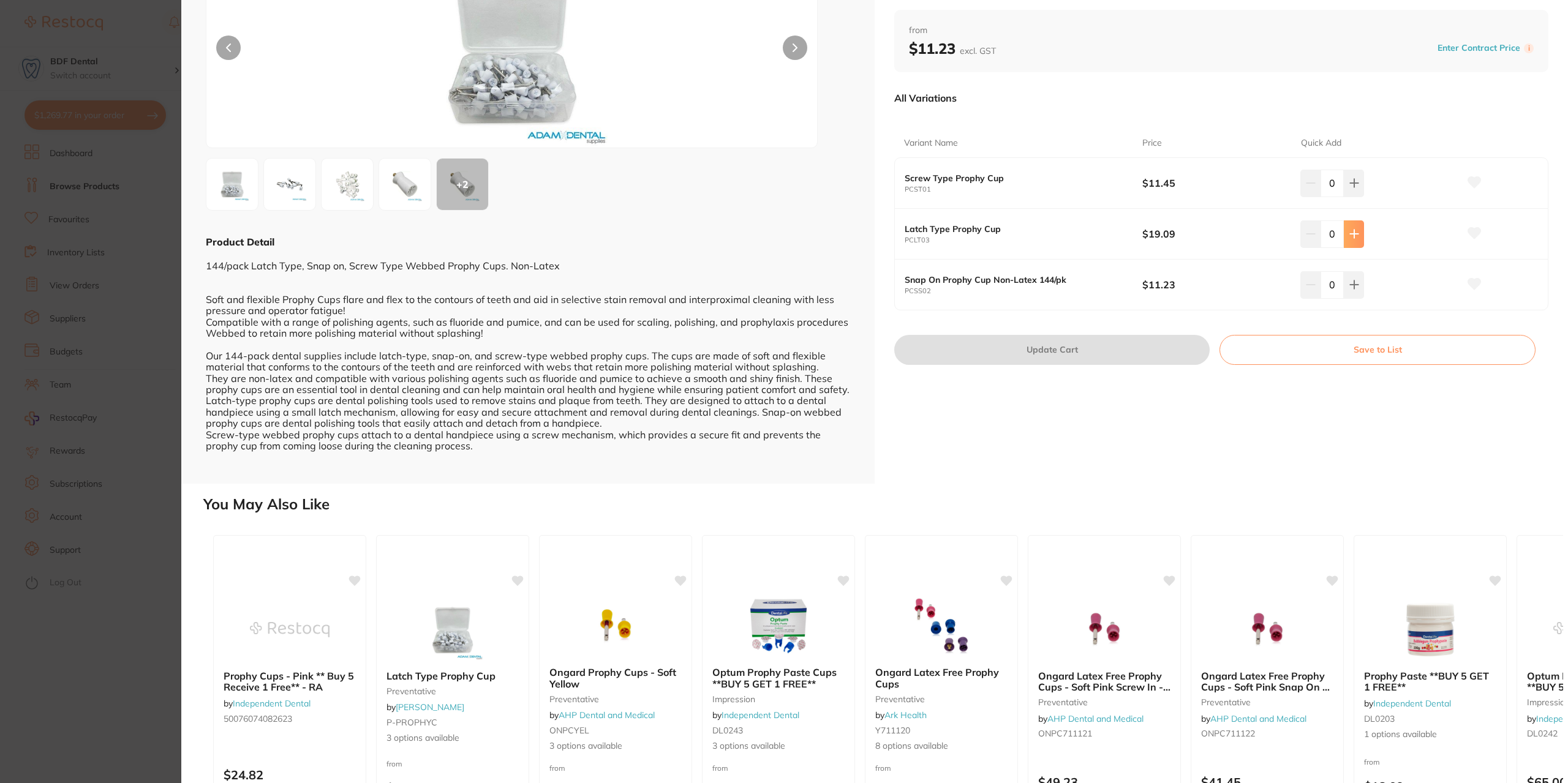
click at [1350, 239] on icon at bounding box center [1354, 234] width 10 height 10
type input "3"
click at [1025, 365] on button "Update Cart" at bounding box center [1052, 350] width 315 height 30
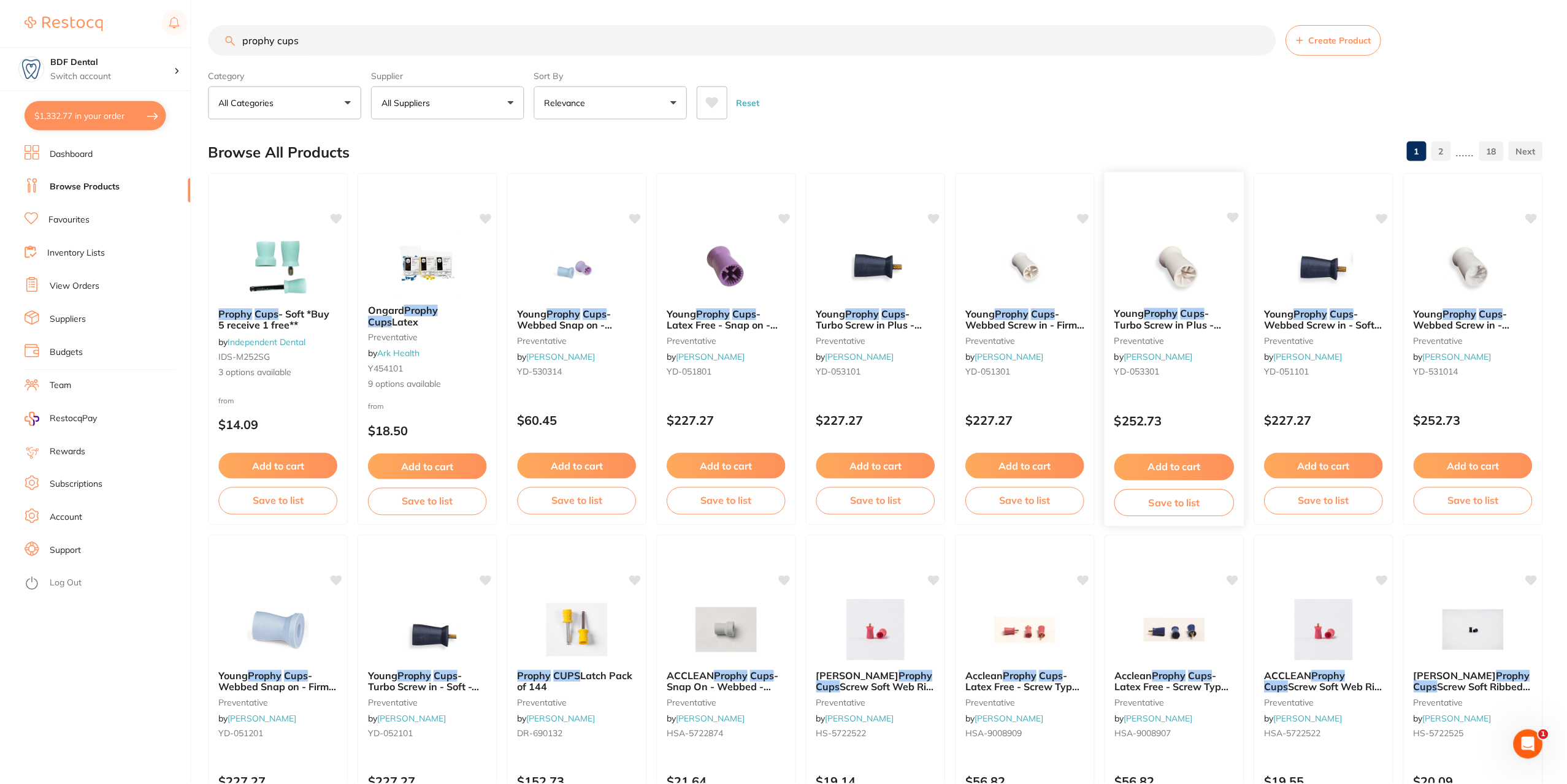
scroll to position [4, 0]
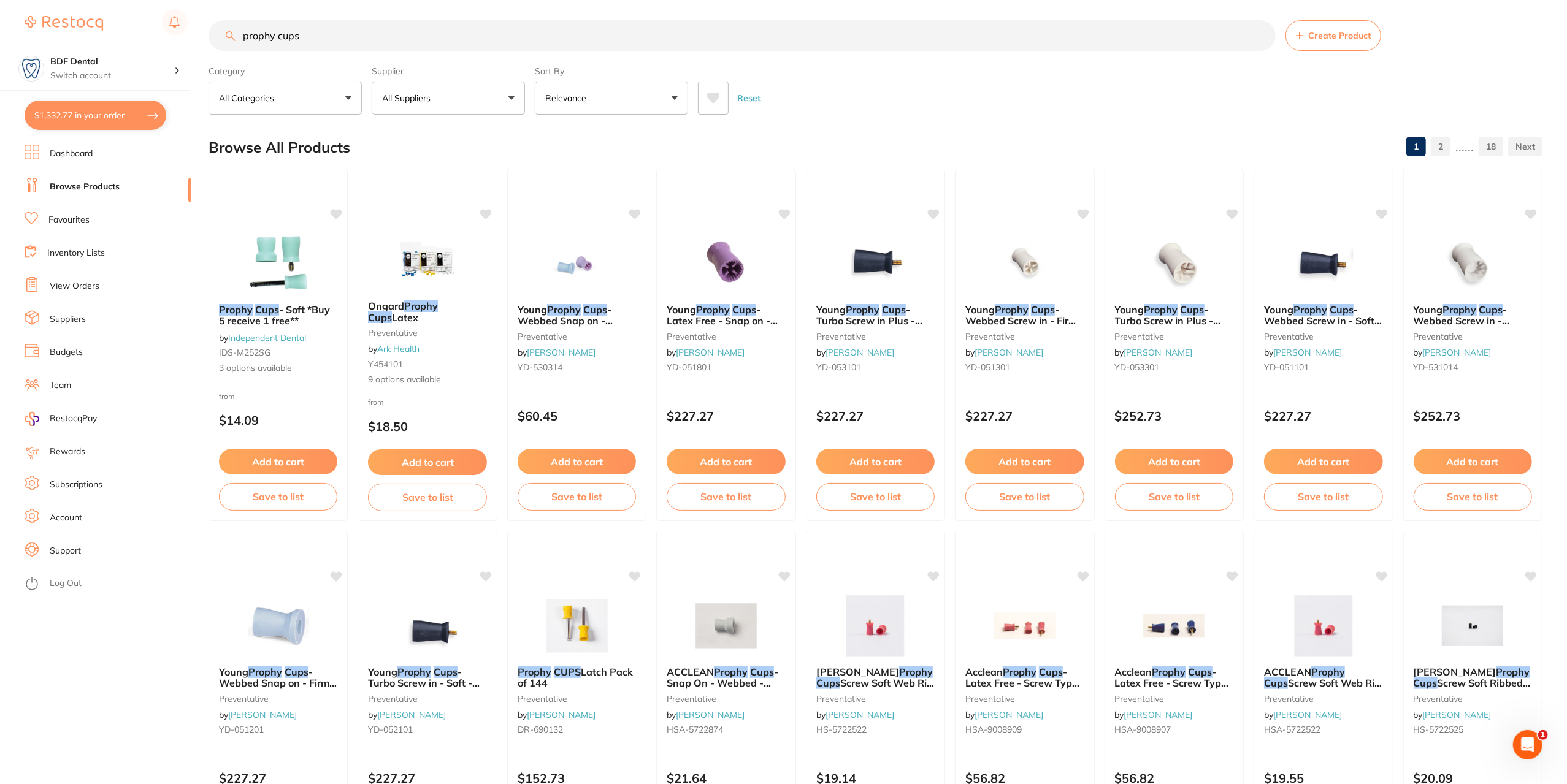
drag, startPoint x: 320, startPoint y: 28, endPoint x: 202, endPoint y: 47, distance: 119.5
click at [202, 47] on div "$1,332.77 BDF Dental Switch account BDF Dental $1,332.77 in your order Dashboar…" at bounding box center [784, 388] width 1567 height 784
type input "hair nets"
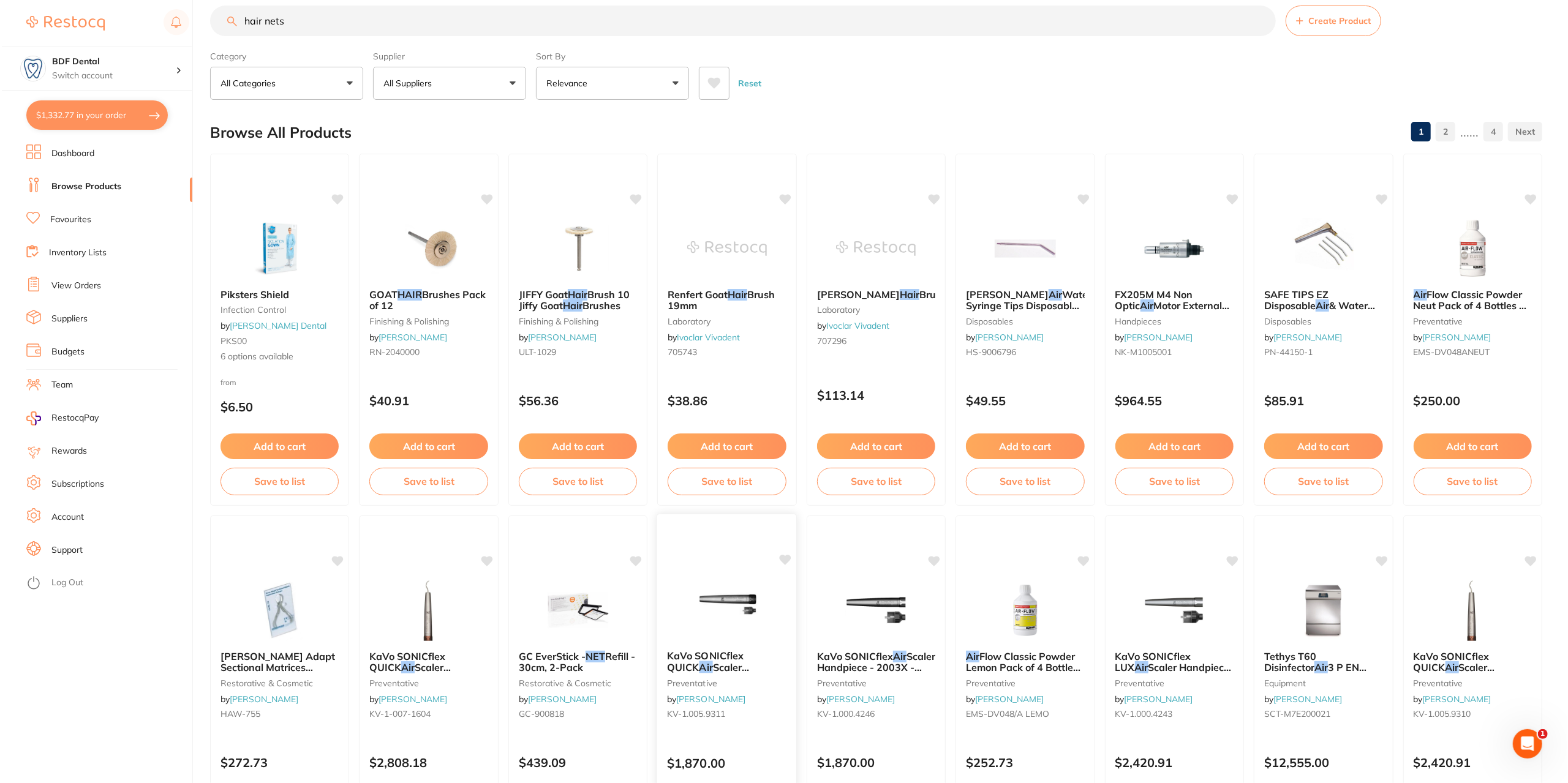
scroll to position [0, 0]
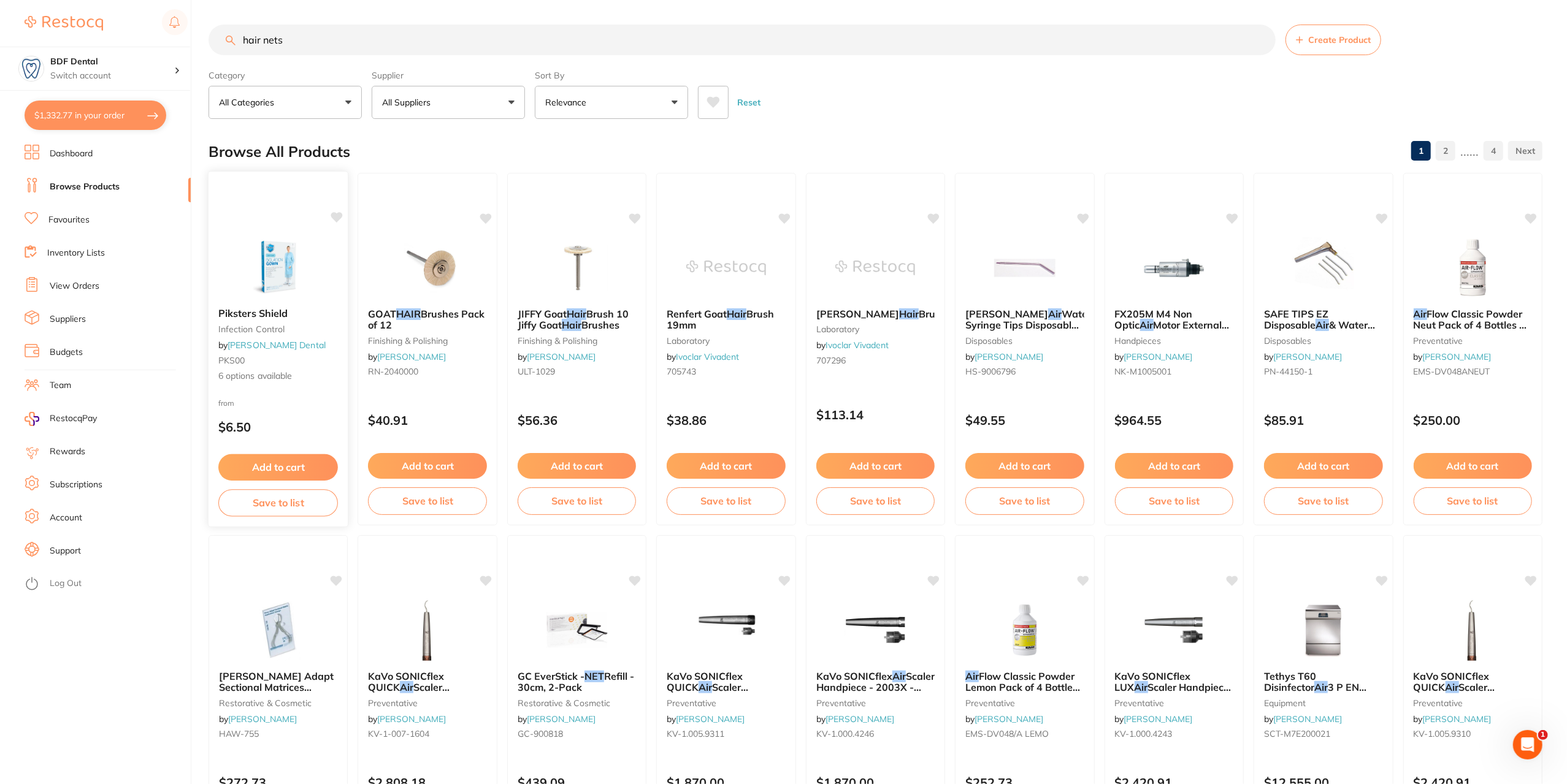
click at [263, 314] on span "Piksters Shield" at bounding box center [252, 314] width 69 height 12
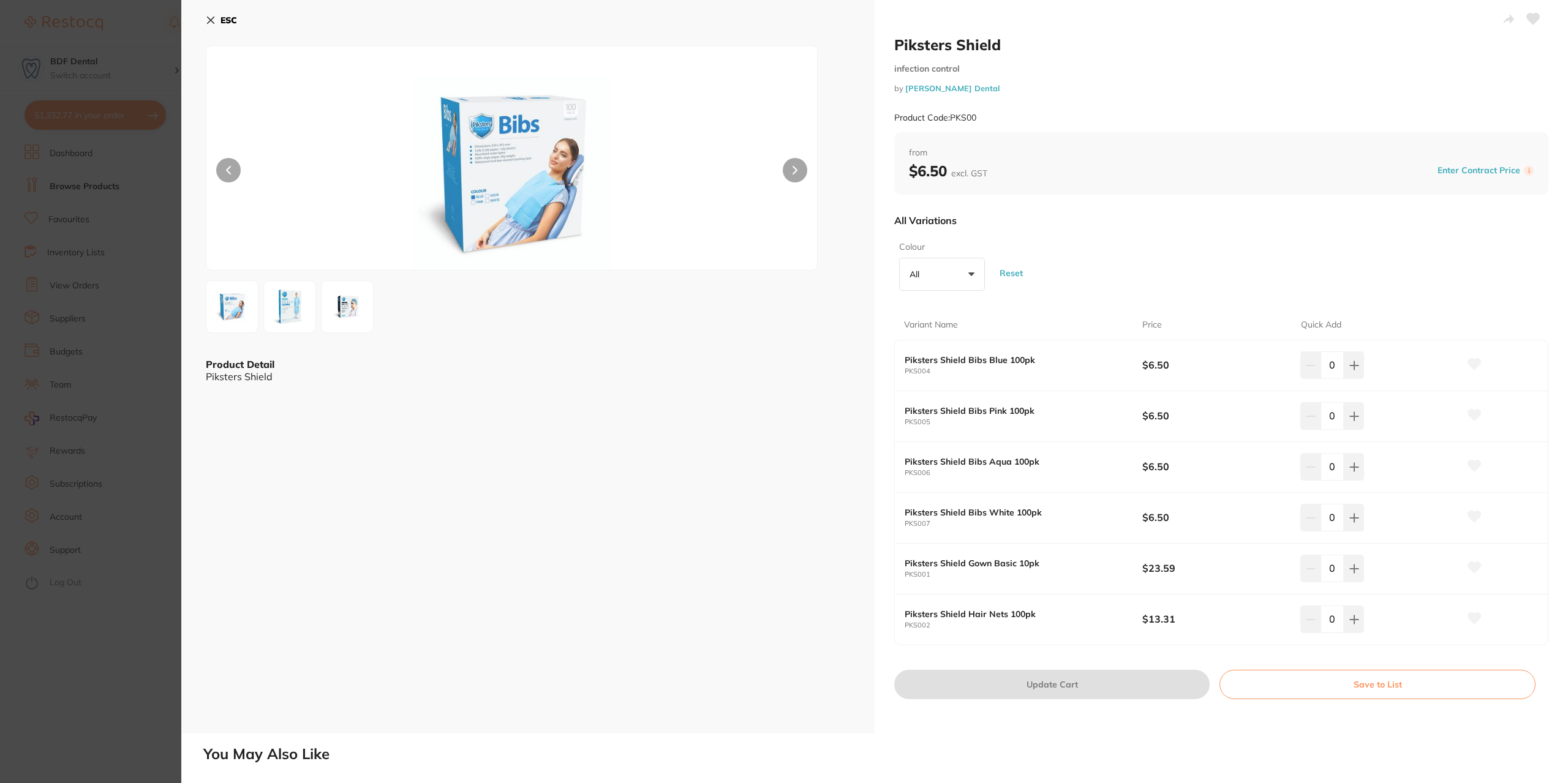
click at [797, 172] on button at bounding box center [795, 170] width 25 height 25
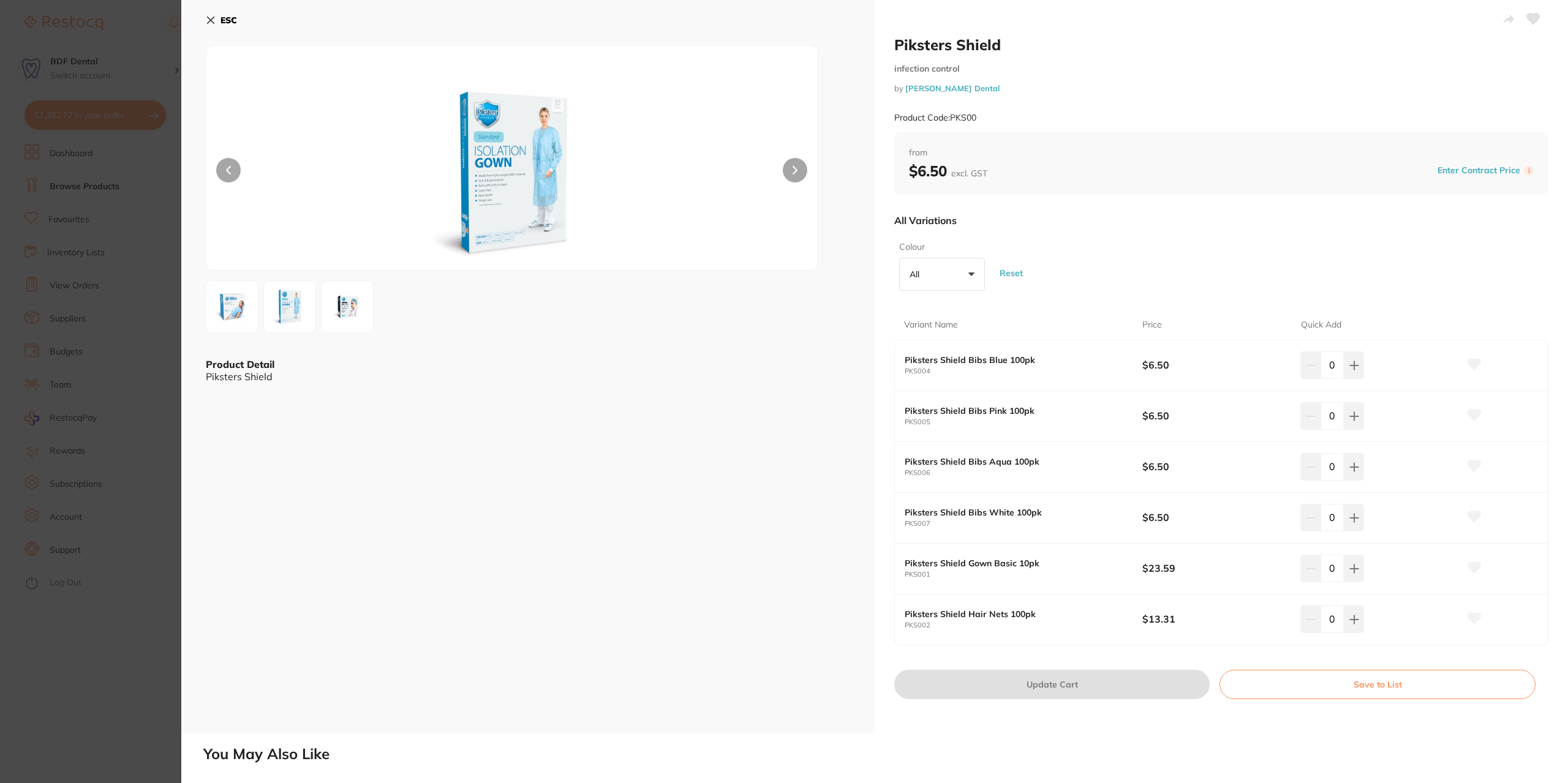
click at [797, 172] on button at bounding box center [795, 170] width 25 height 25
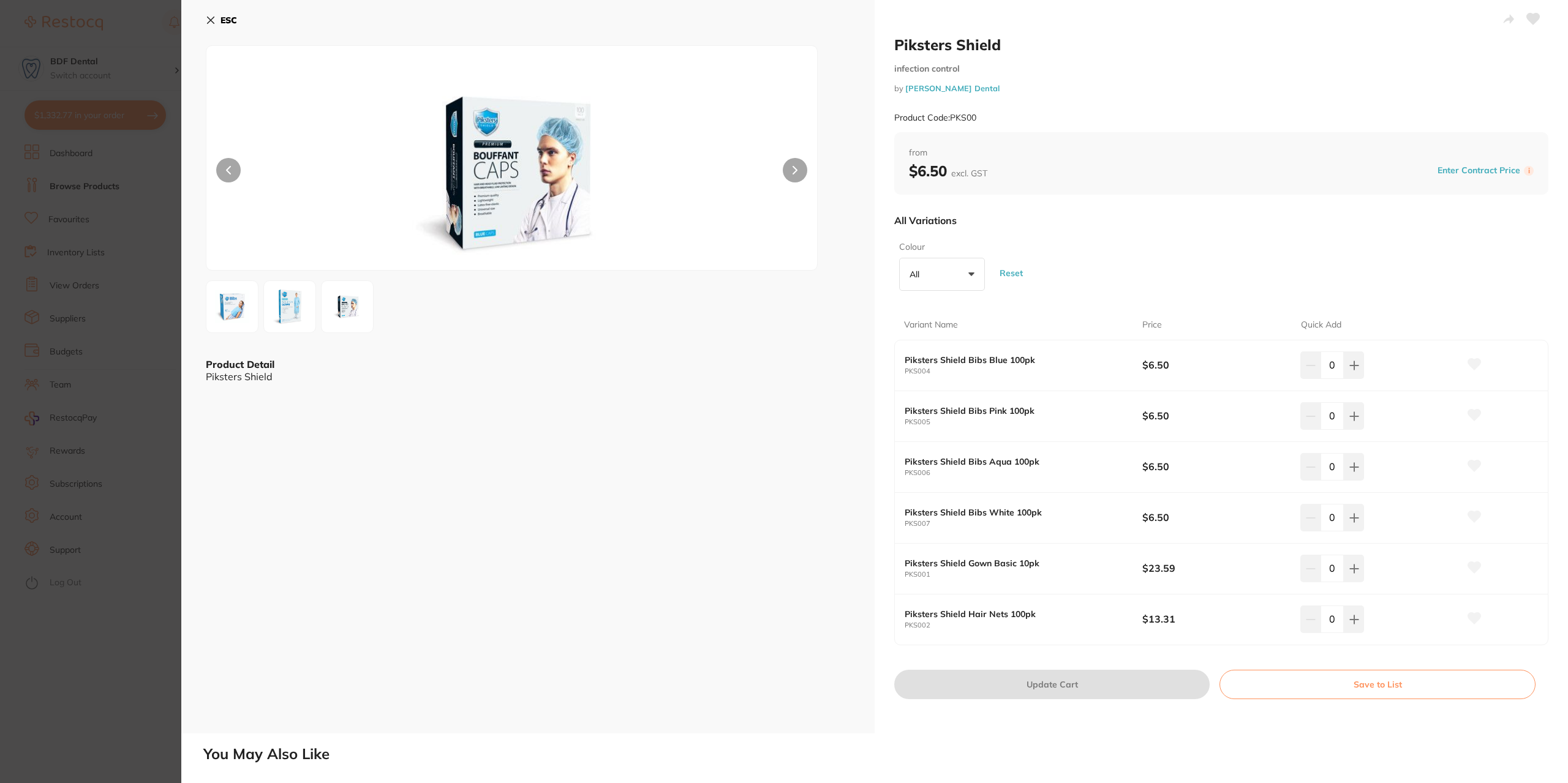
click at [797, 172] on button at bounding box center [795, 170] width 25 height 25
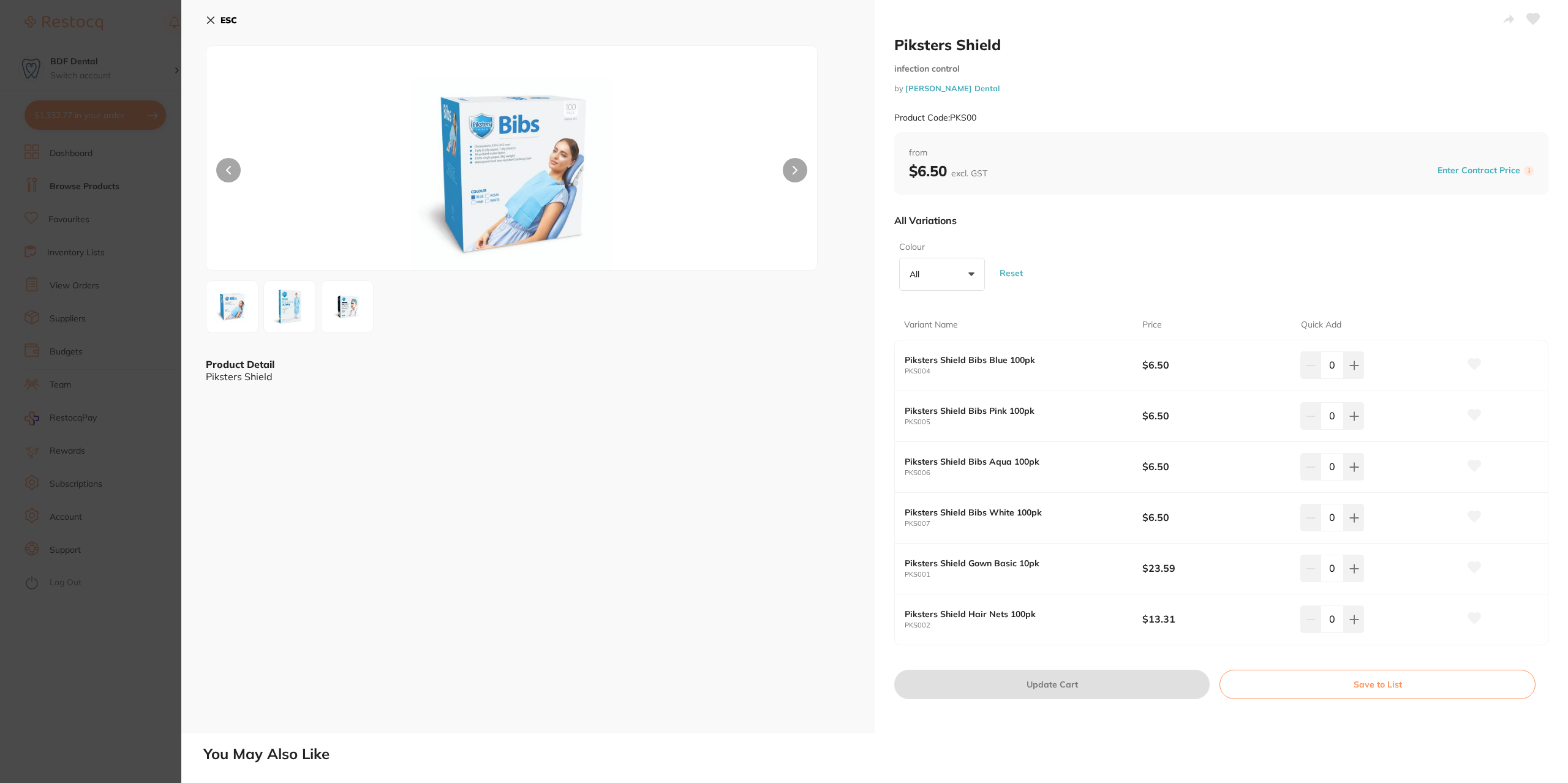
click at [230, 168] on button at bounding box center [229, 170] width 25 height 25
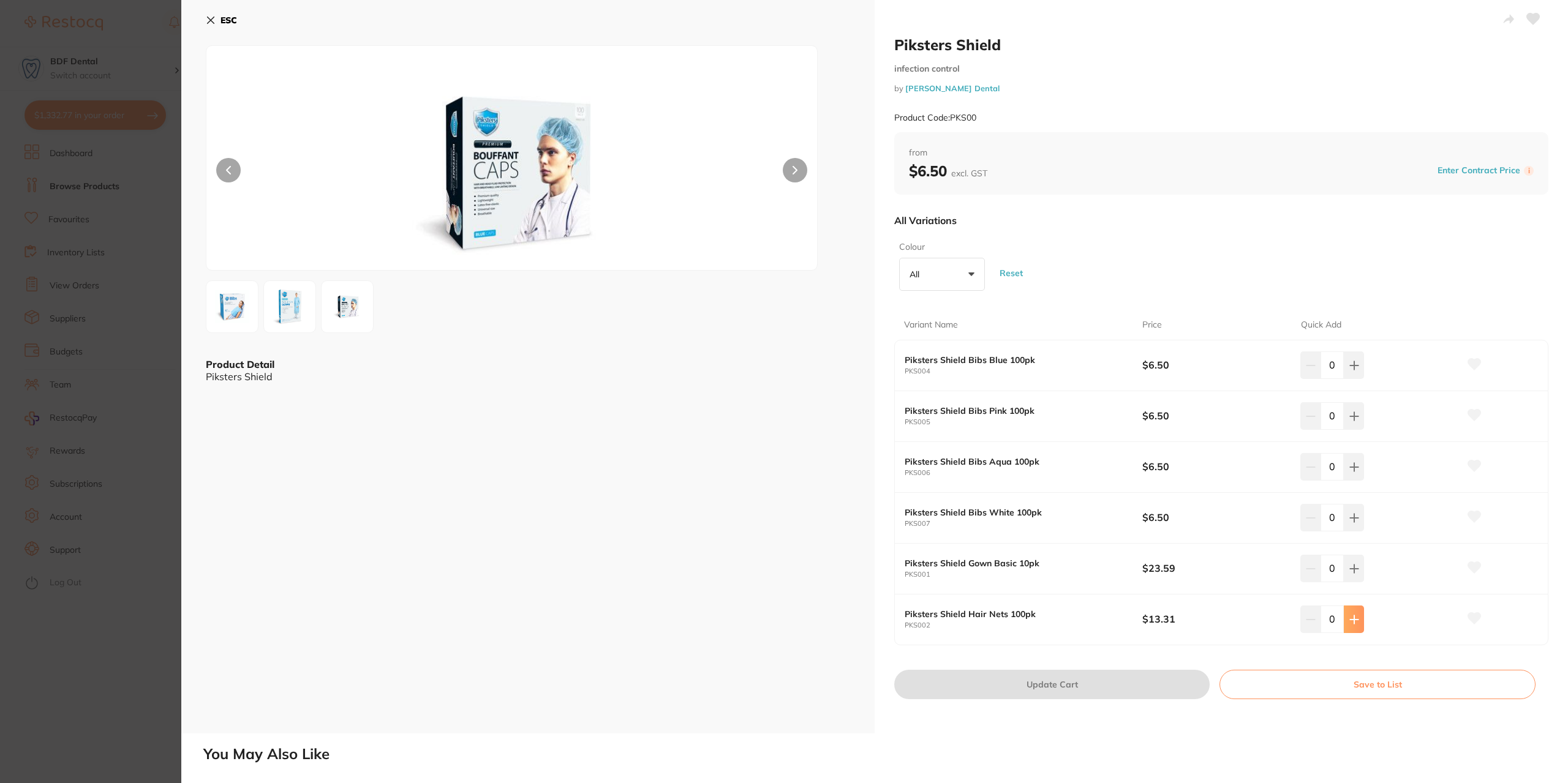
click at [1351, 617] on icon at bounding box center [1354, 620] width 10 height 10
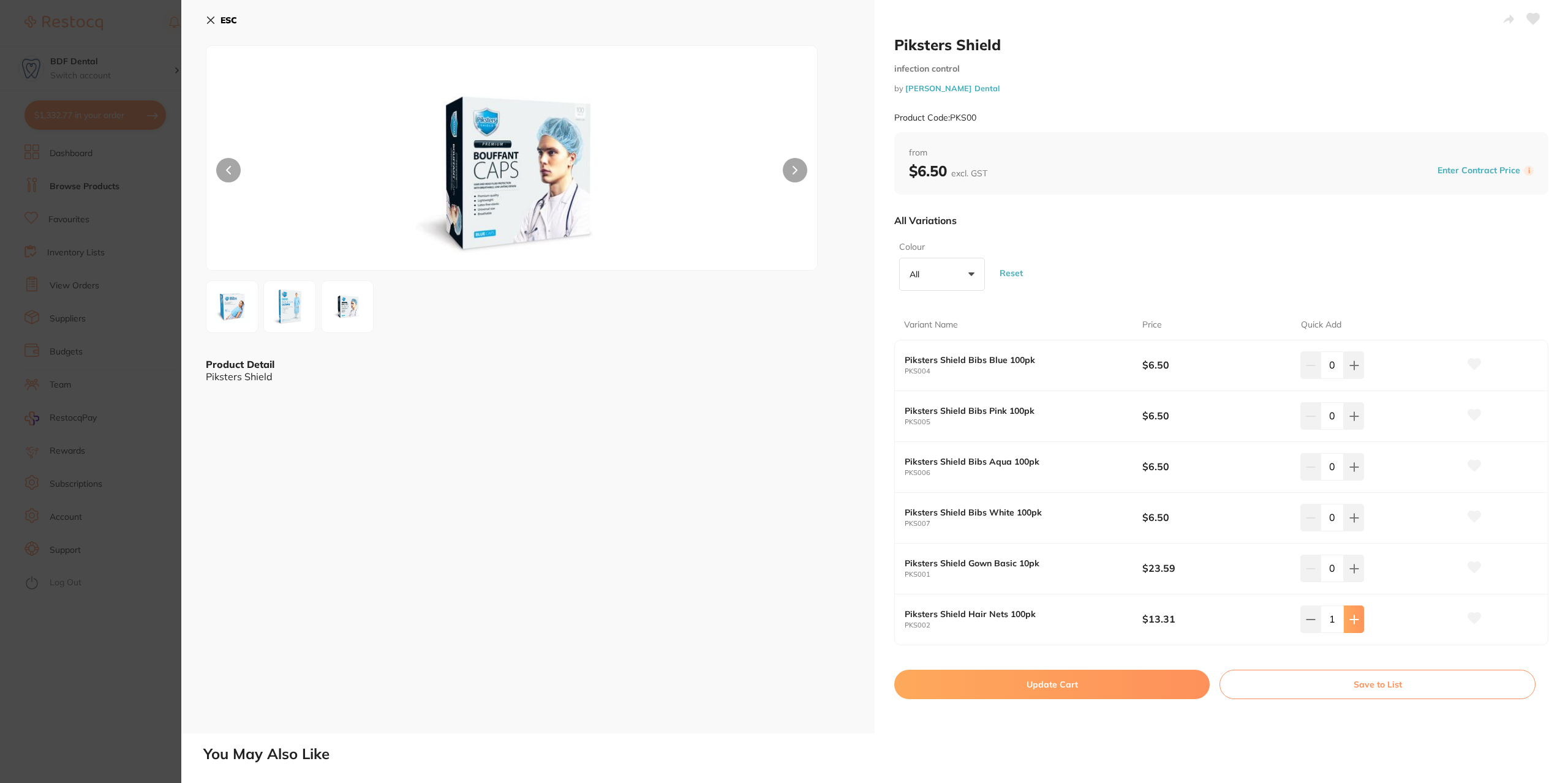
click at [1353, 617] on icon at bounding box center [1354, 620] width 8 height 8
type input "2"
click at [1054, 681] on button "Update Cart" at bounding box center [1052, 684] width 315 height 30
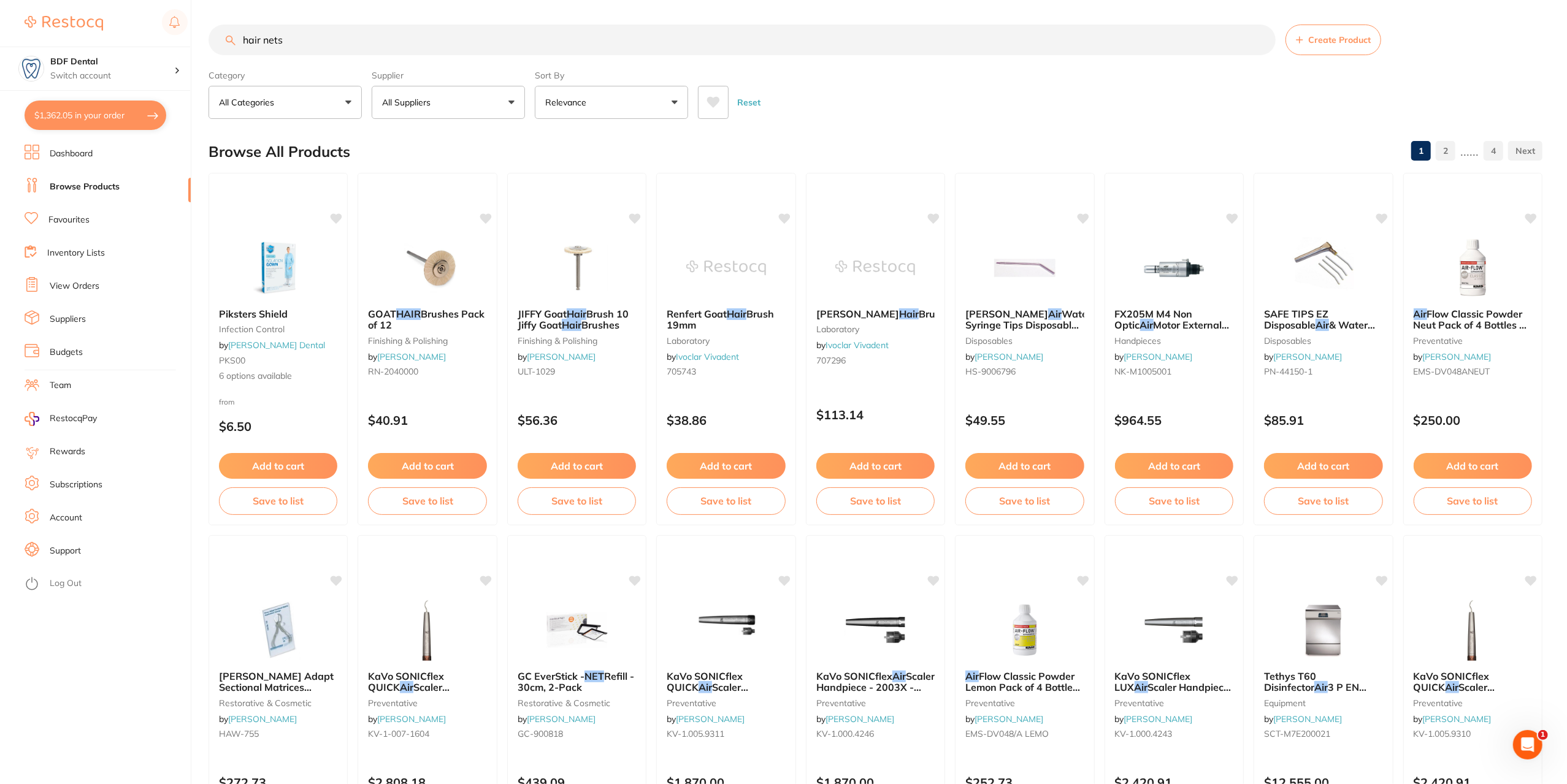
click at [86, 116] on button "$1,362.05 in your order" at bounding box center [96, 115] width 142 height 30
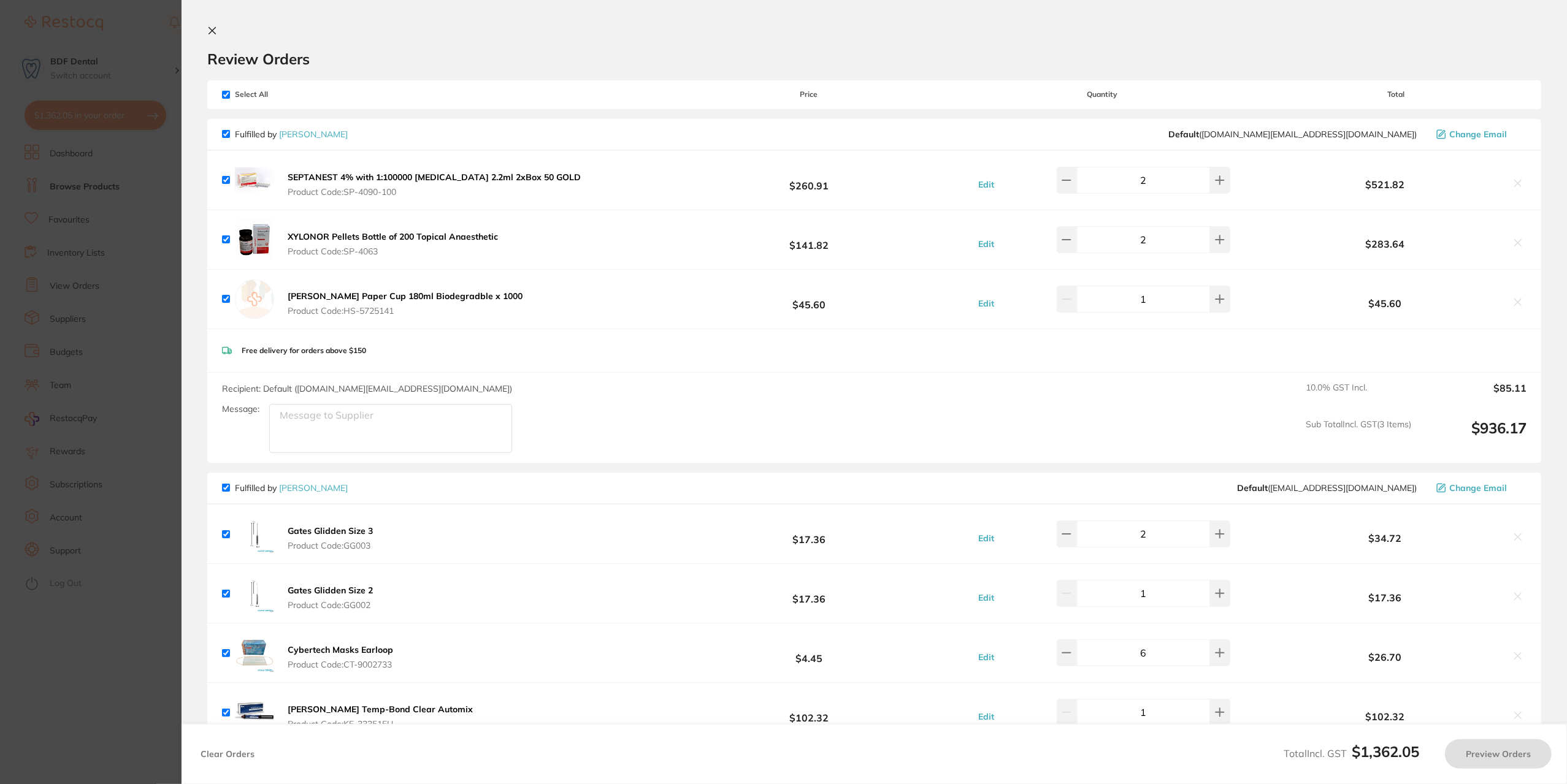
checkbox input "true"
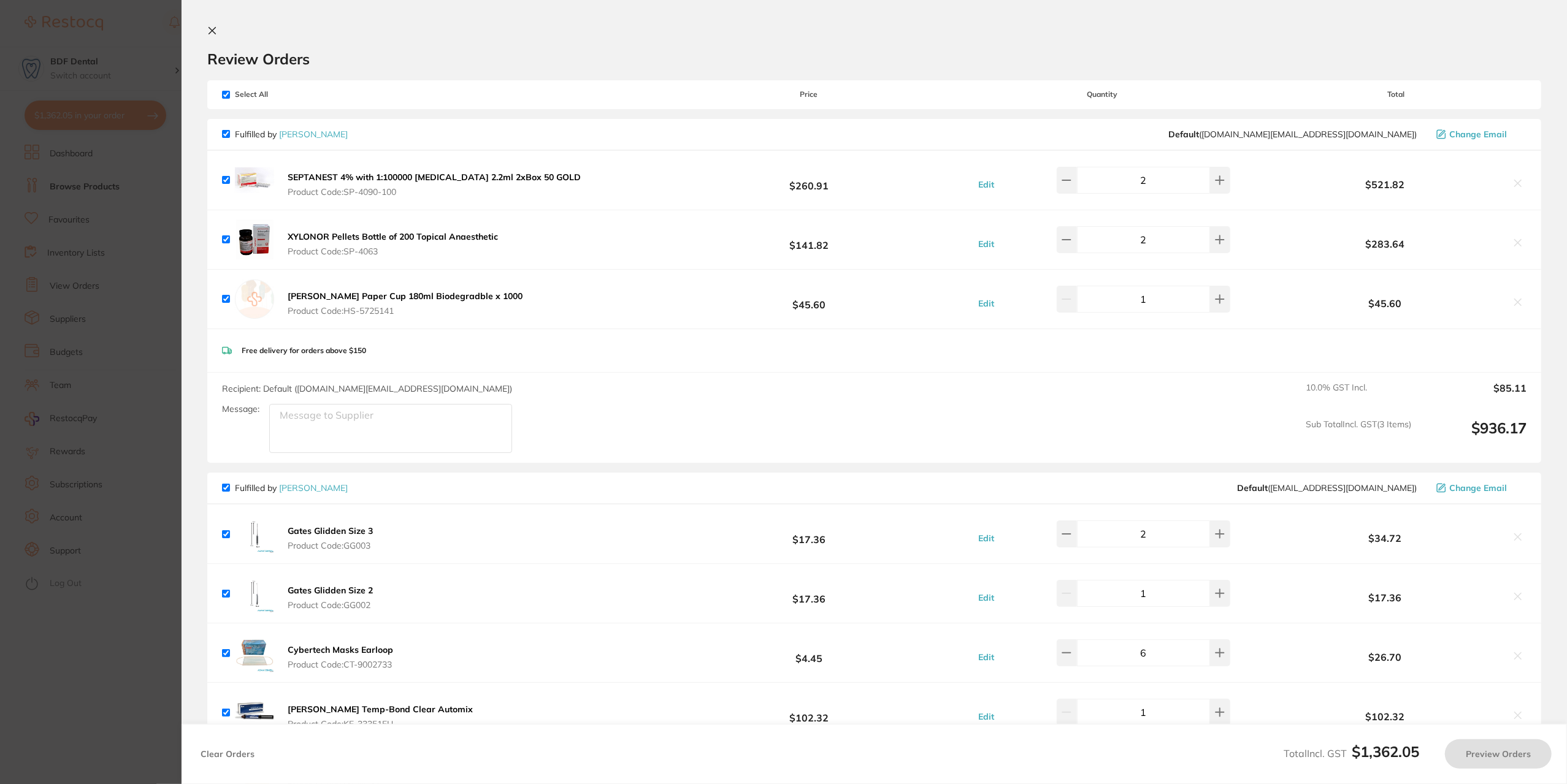
checkbox input "true"
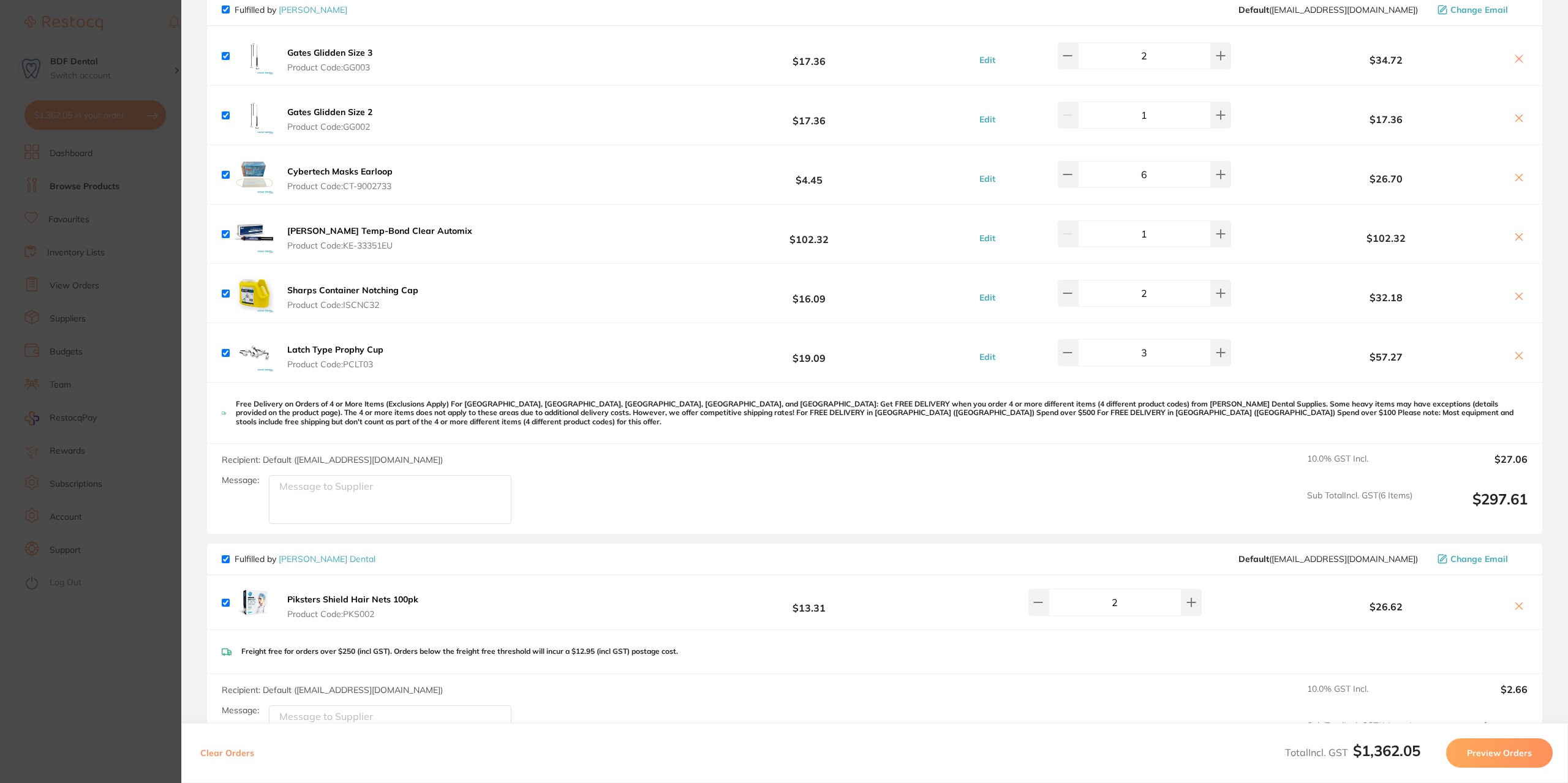
scroll to position [233, 0]
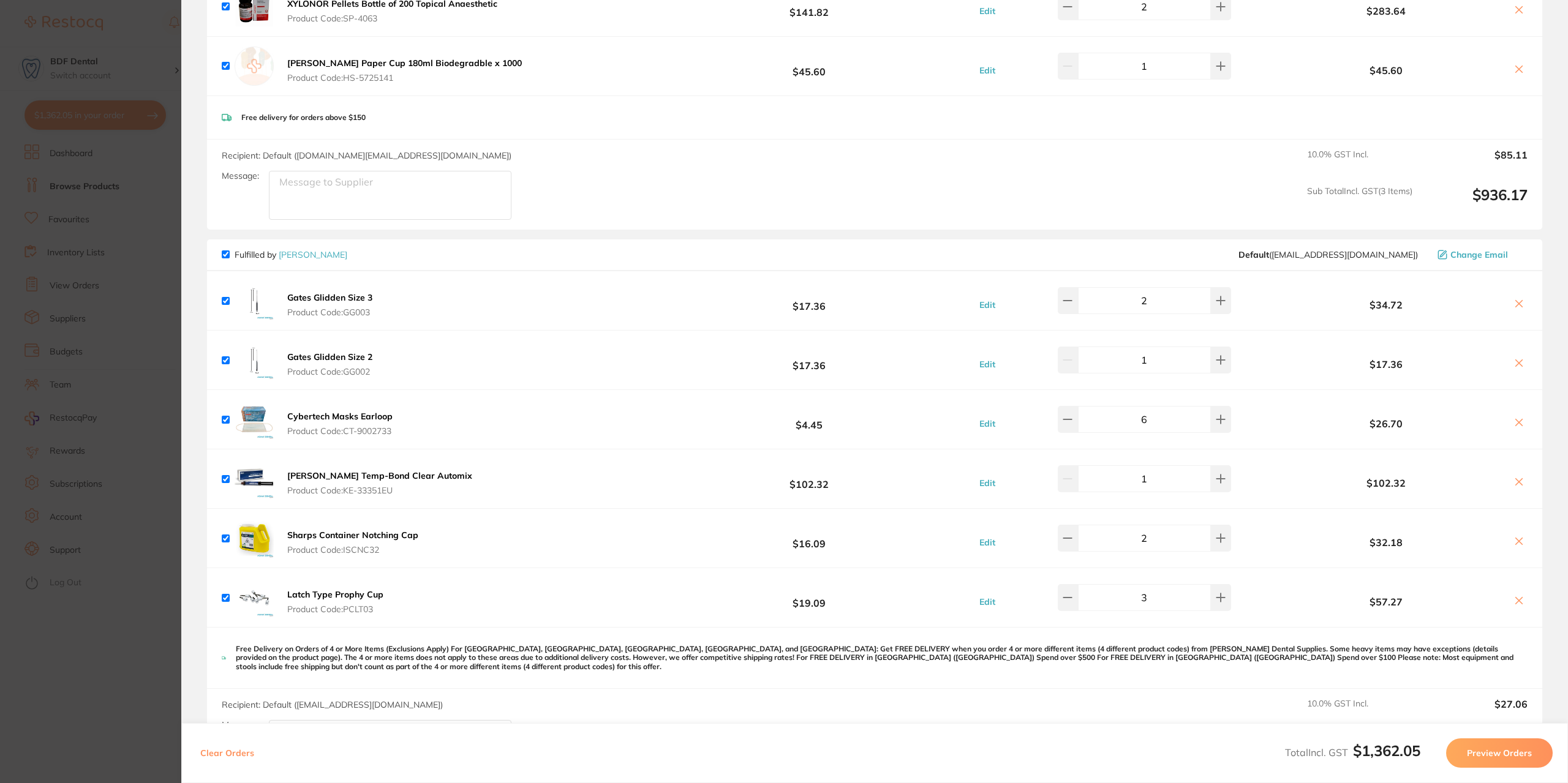
click at [141, 187] on section "Update RRP Set your pre negotiated price for this item. Item Agreed RRP (excl. …" at bounding box center [784, 392] width 1568 height 783
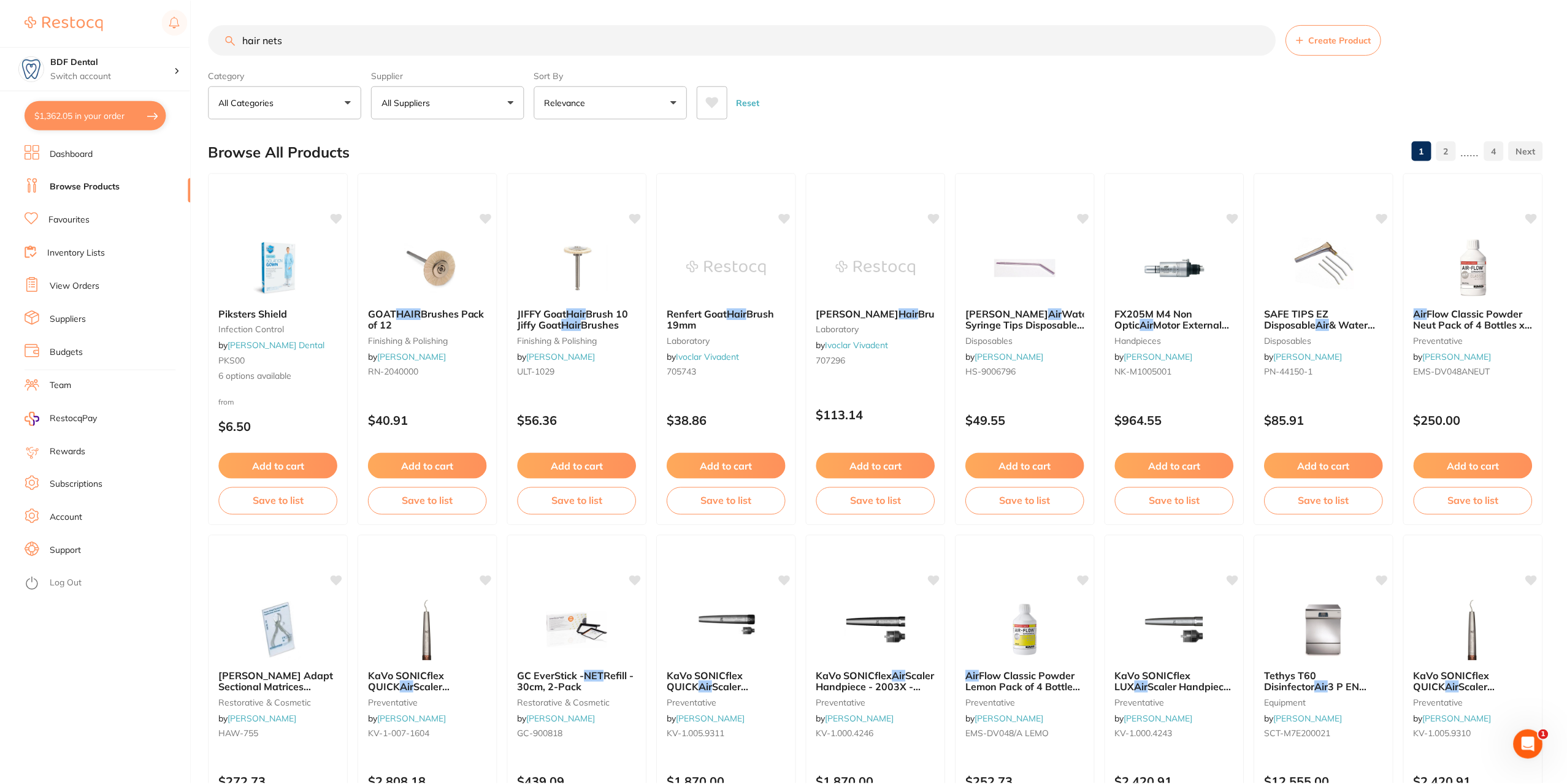
scroll to position [0, 0]
drag, startPoint x: 323, startPoint y: 43, endPoint x: 197, endPoint y: 56, distance: 126.7
click at [198, 56] on div "$1,362.05 BDF Dental Switch account BDF Dental $1,362.05 in your order Dashboar…" at bounding box center [784, 392] width 1567 height 784
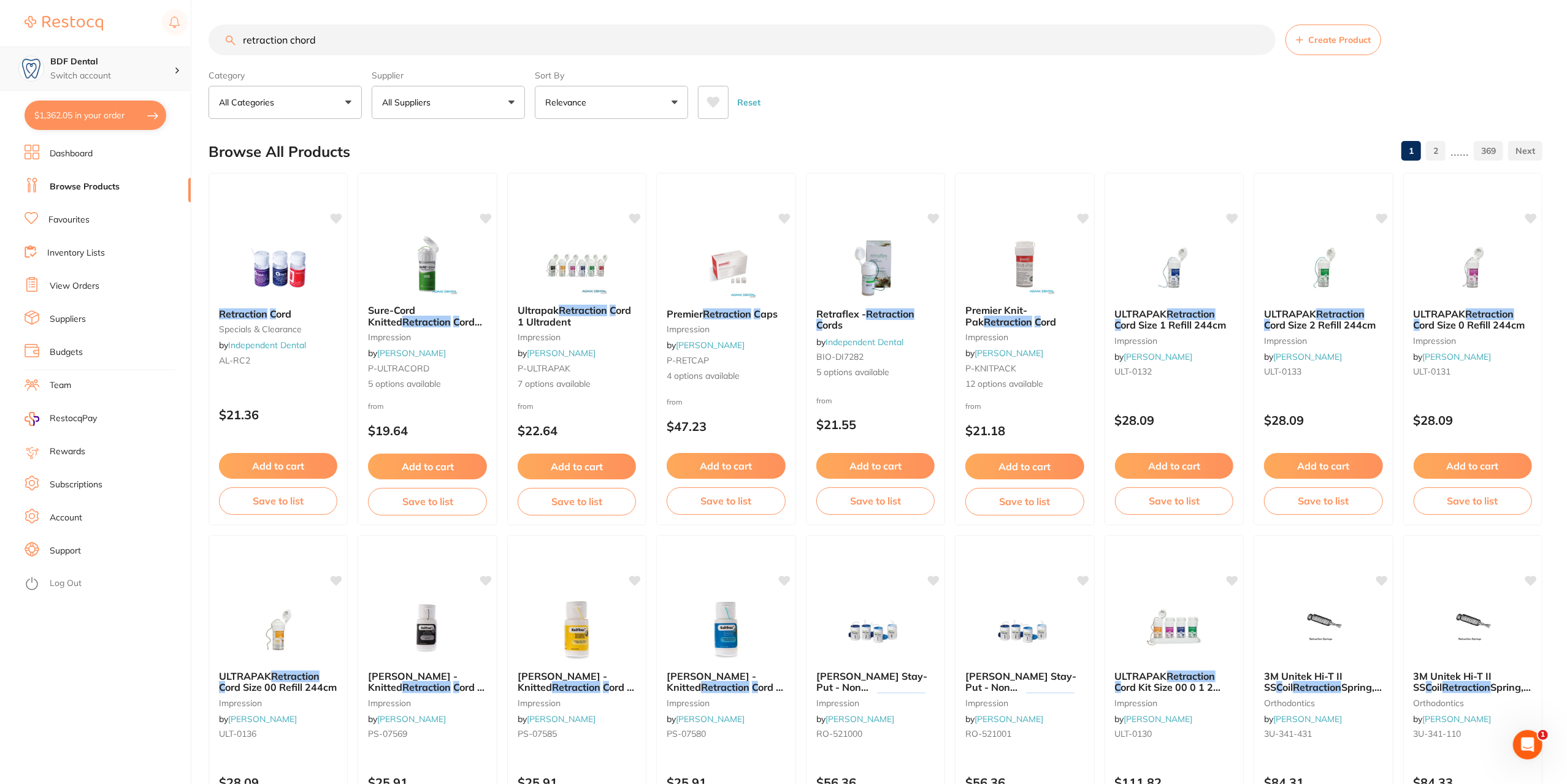
type input "retraction chord"
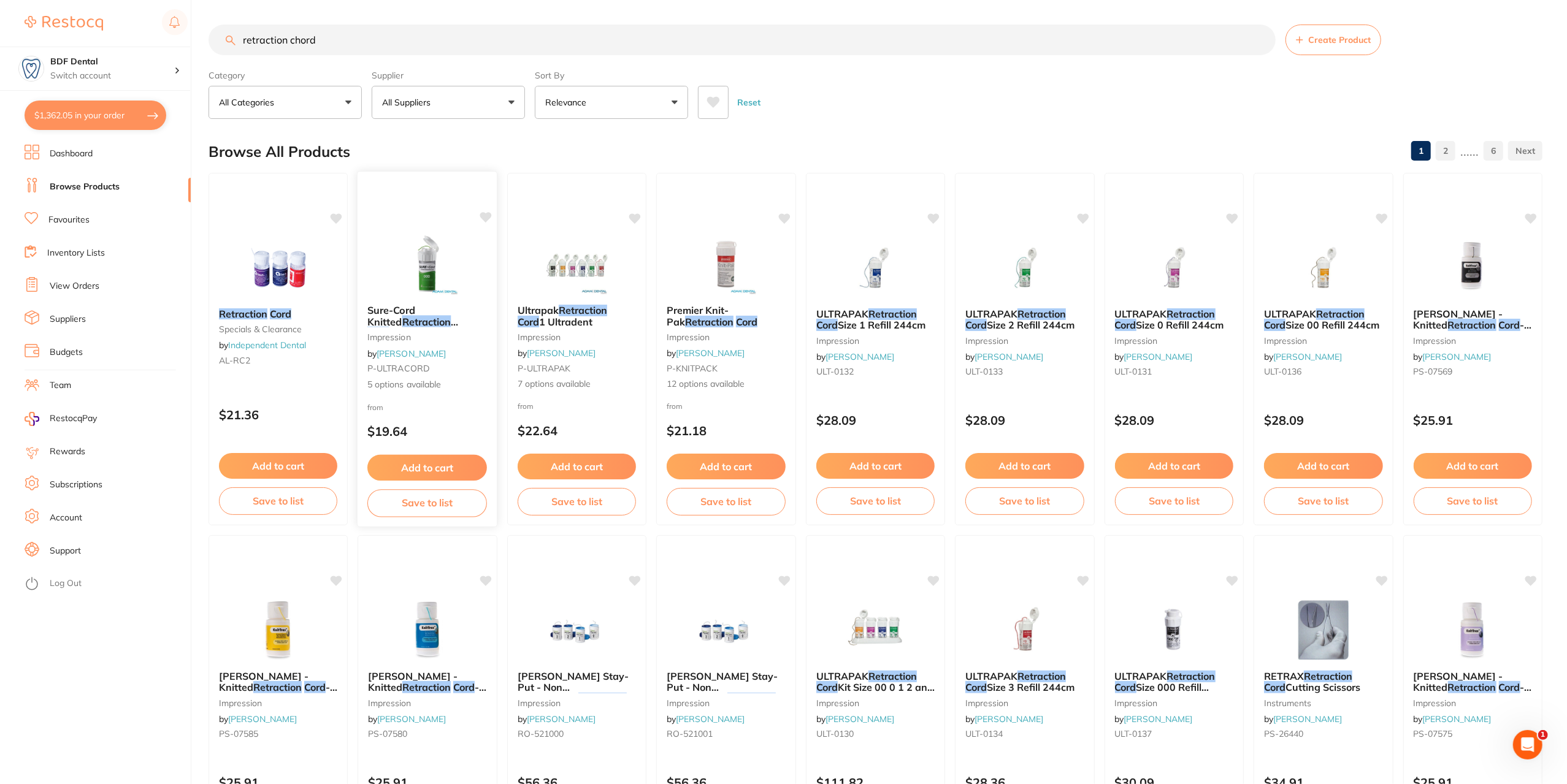
click at [431, 274] on img at bounding box center [428, 264] width 80 height 62
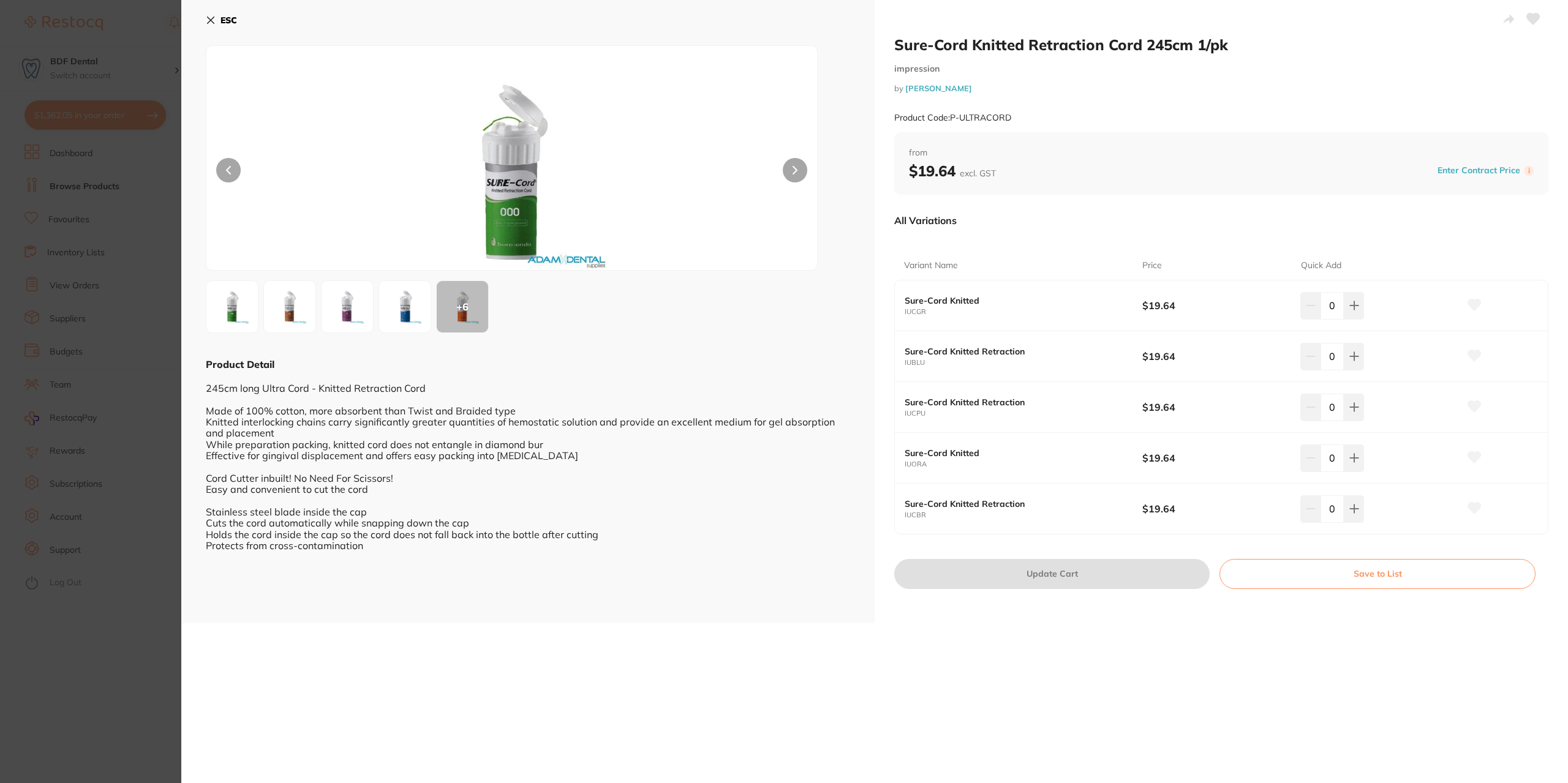
scroll to position [233, 0]
click at [414, 307] on img at bounding box center [405, 307] width 44 height 44
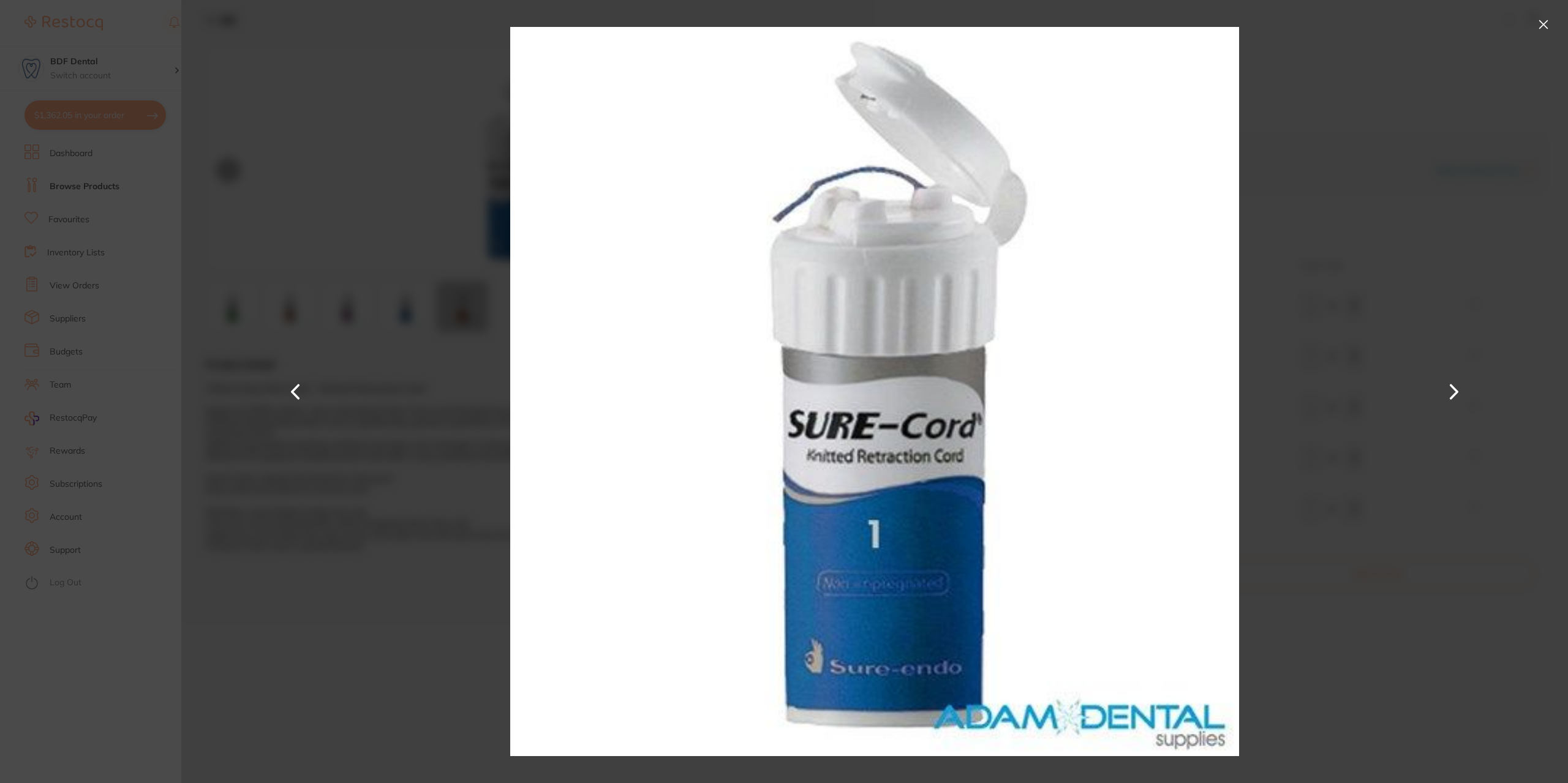
click at [1446, 391] on button at bounding box center [1453, 392] width 30 height 392
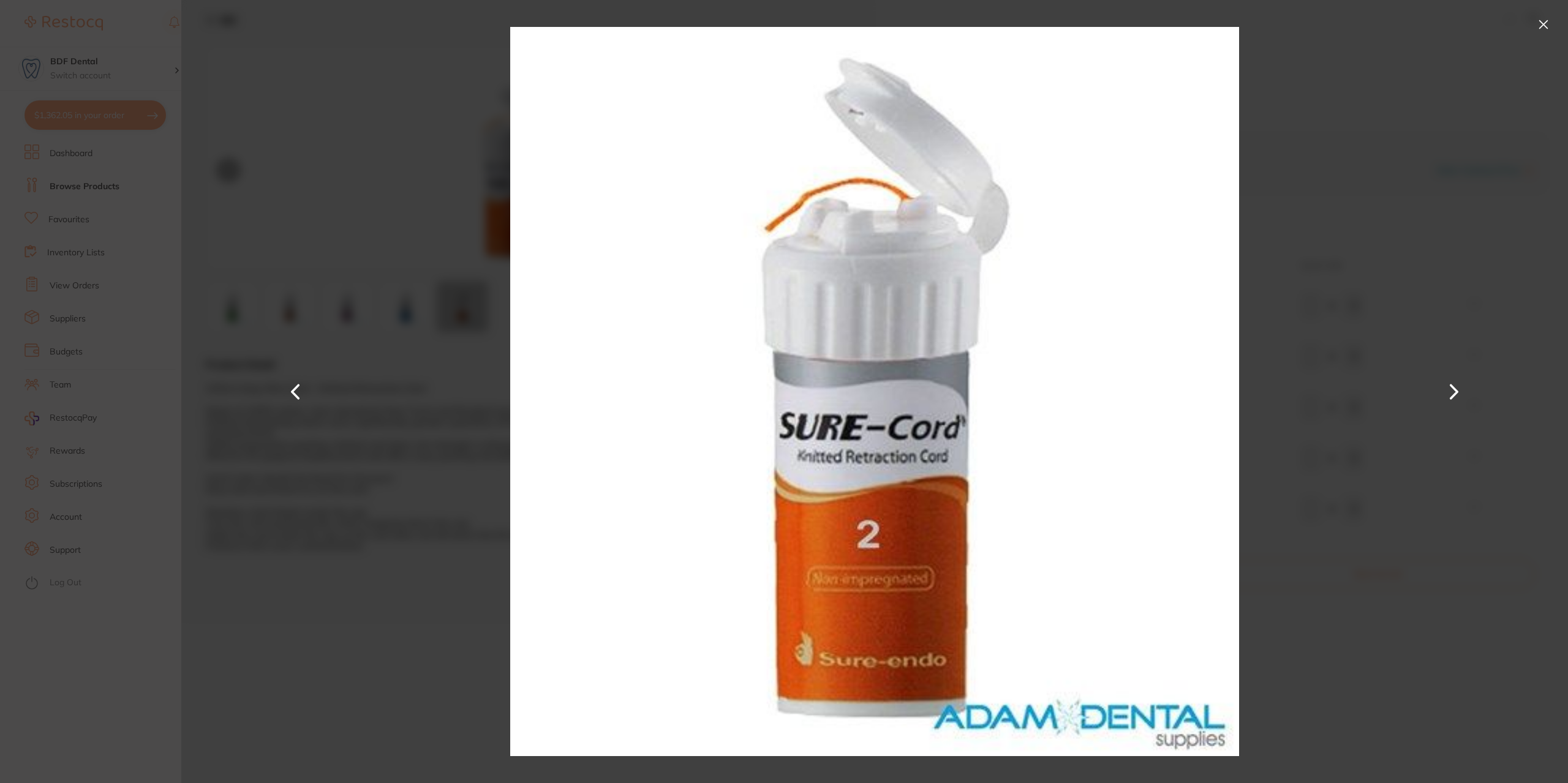
click at [1446, 391] on button at bounding box center [1453, 392] width 30 height 392
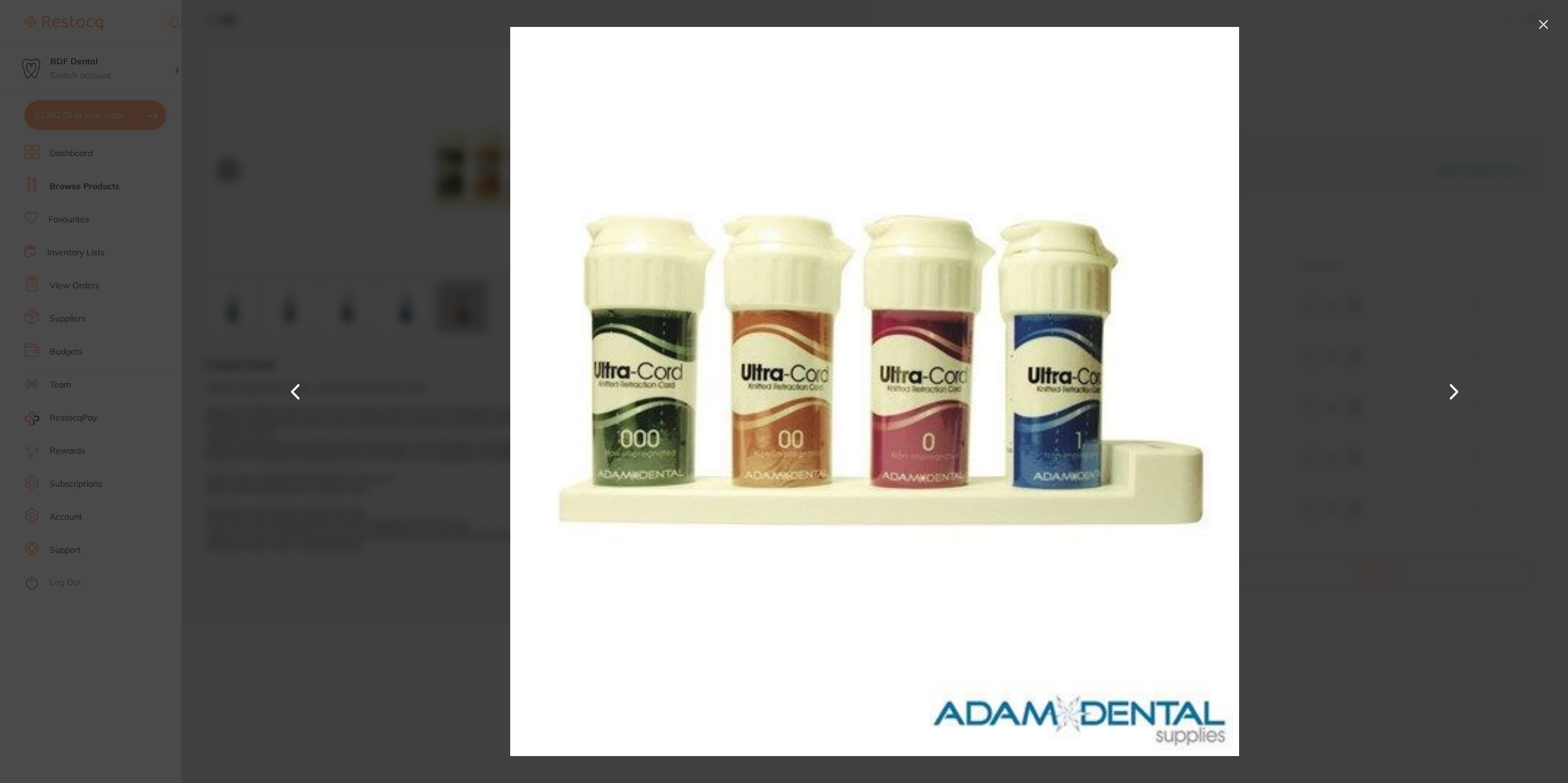
click at [1446, 391] on button at bounding box center [1453, 392] width 30 height 392
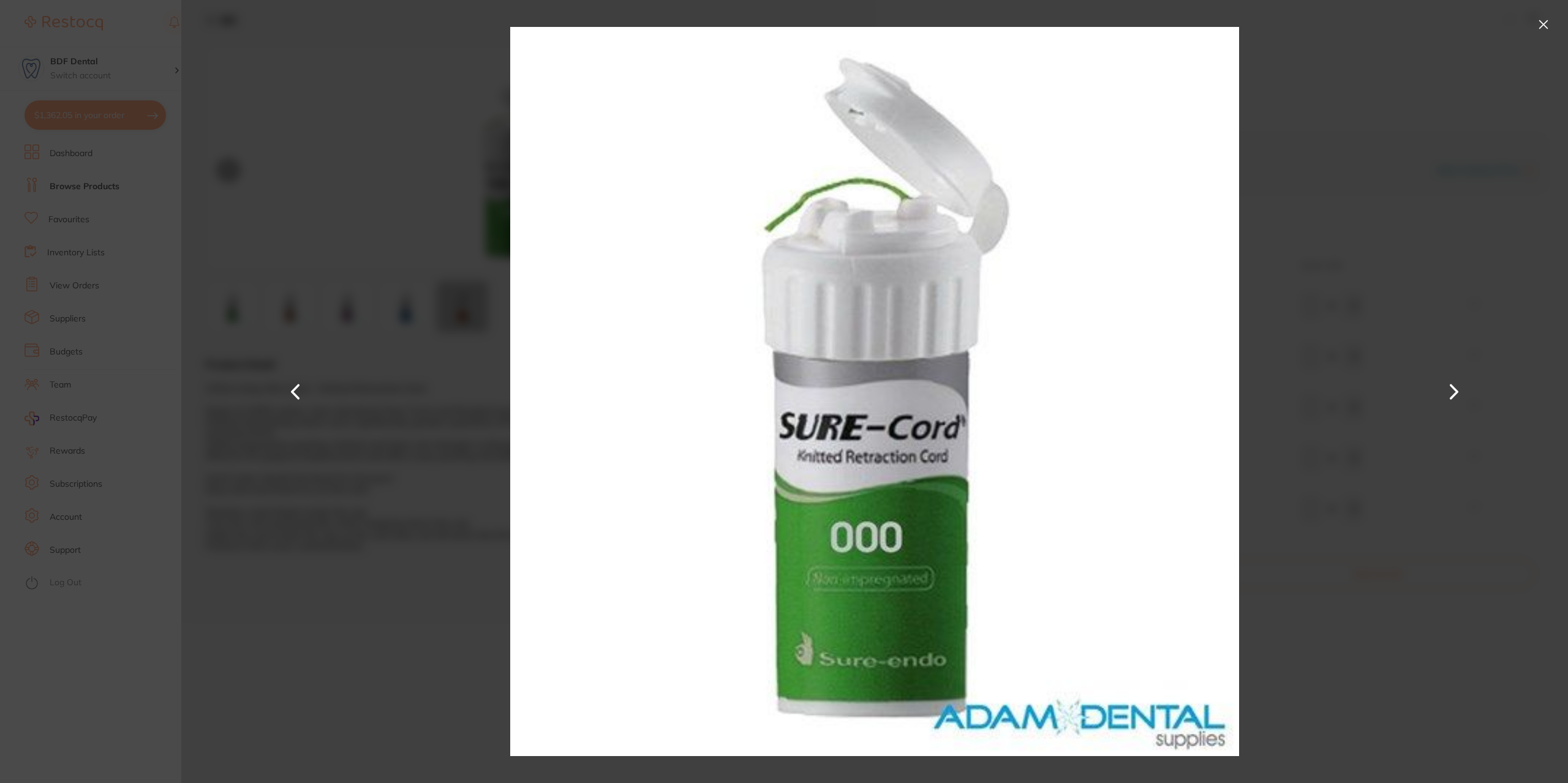
click at [1446, 391] on button at bounding box center [1453, 392] width 30 height 392
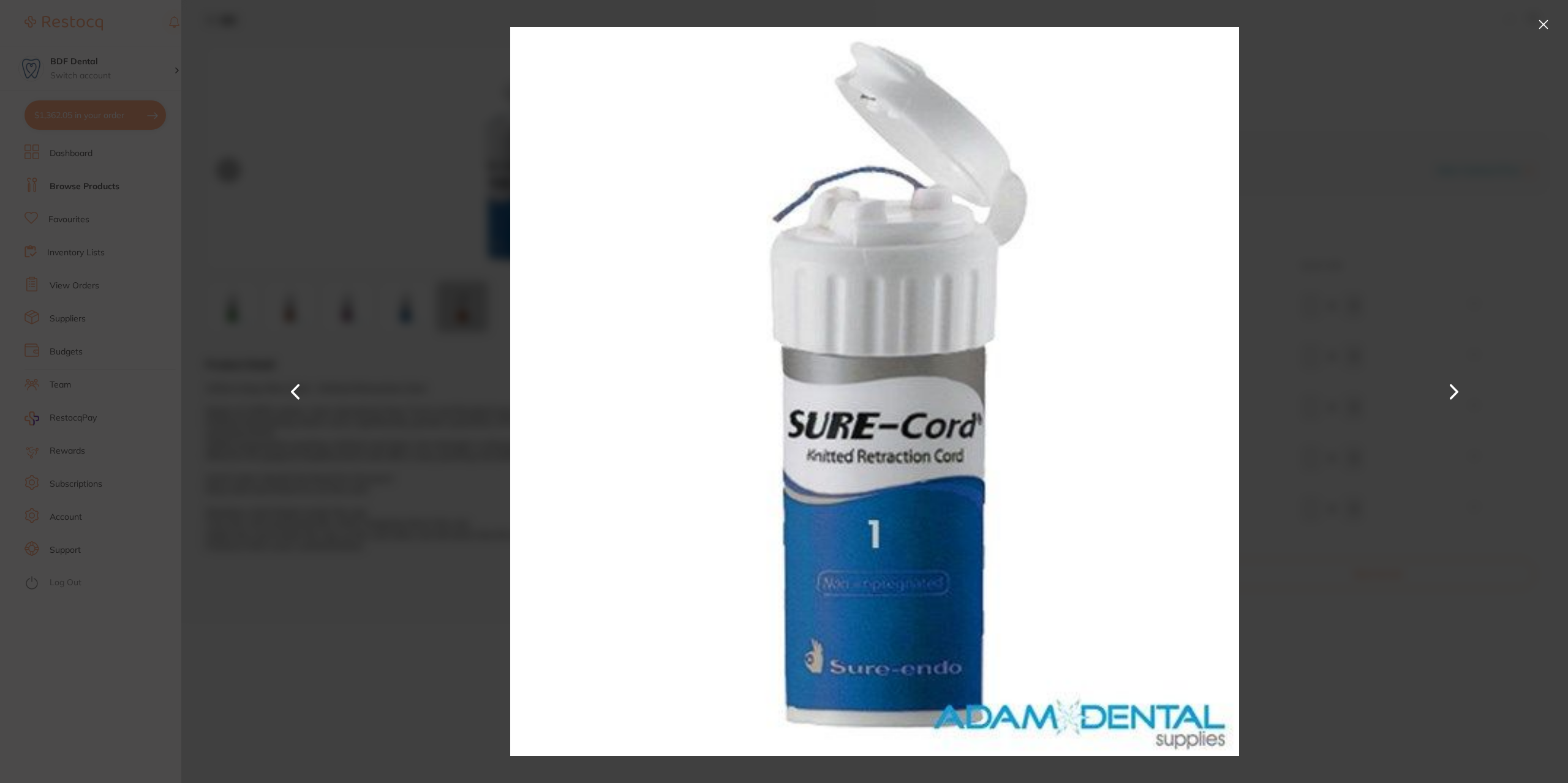
click at [1446, 391] on button at bounding box center [1453, 392] width 30 height 392
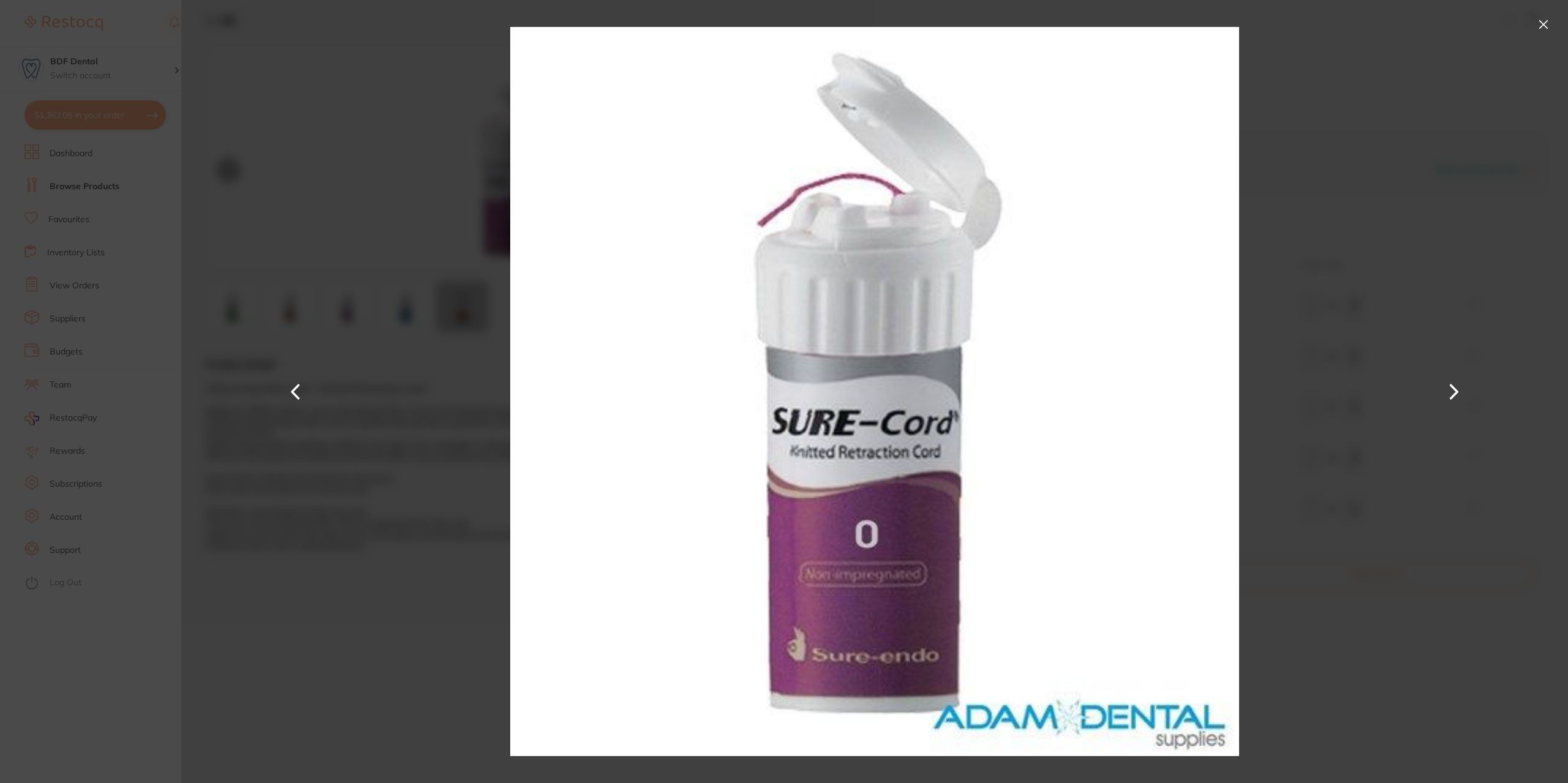
click at [1449, 386] on button at bounding box center [1453, 392] width 30 height 392
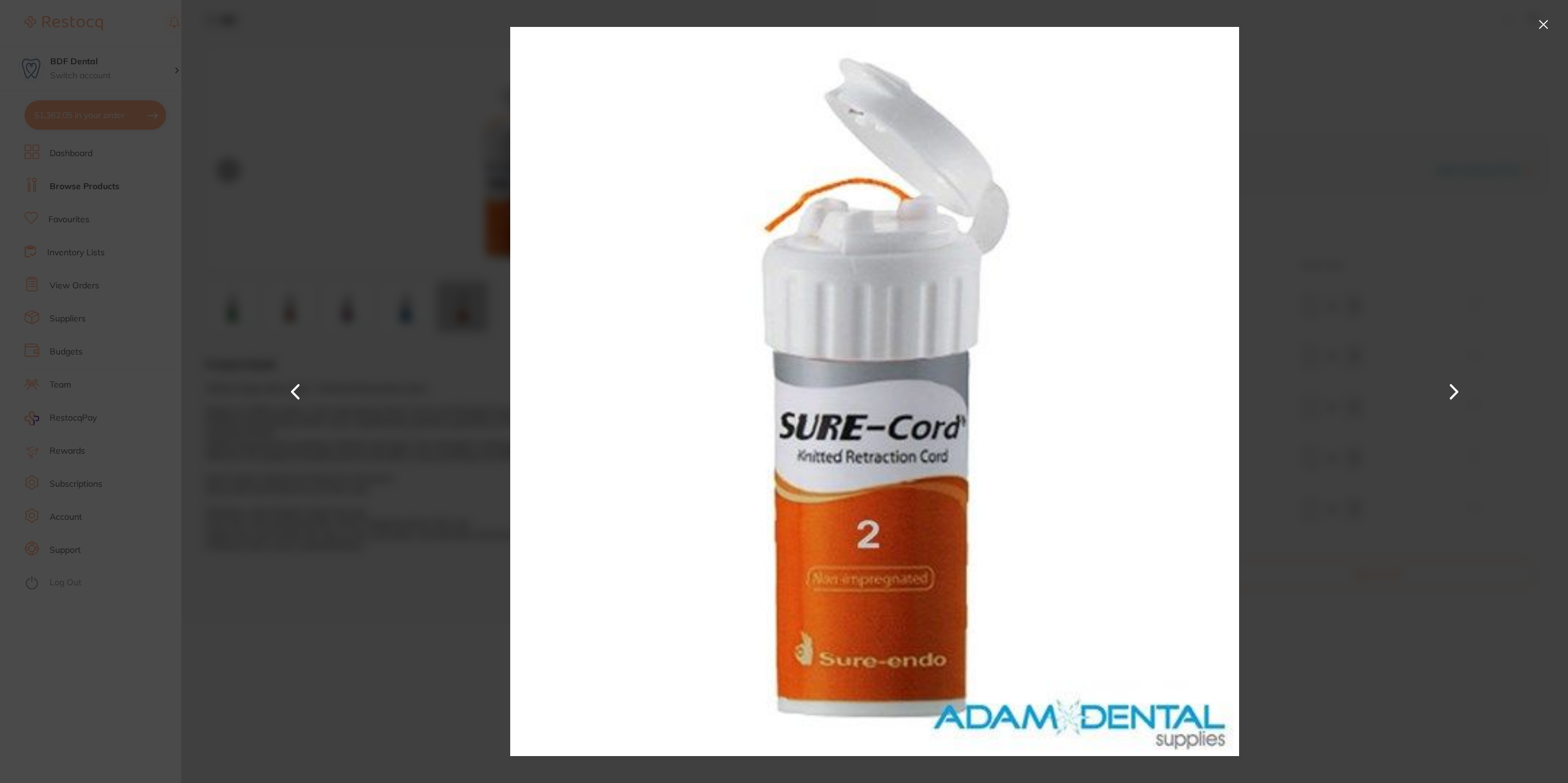
click at [1541, 18] on button at bounding box center [1543, 24] width 20 height 20
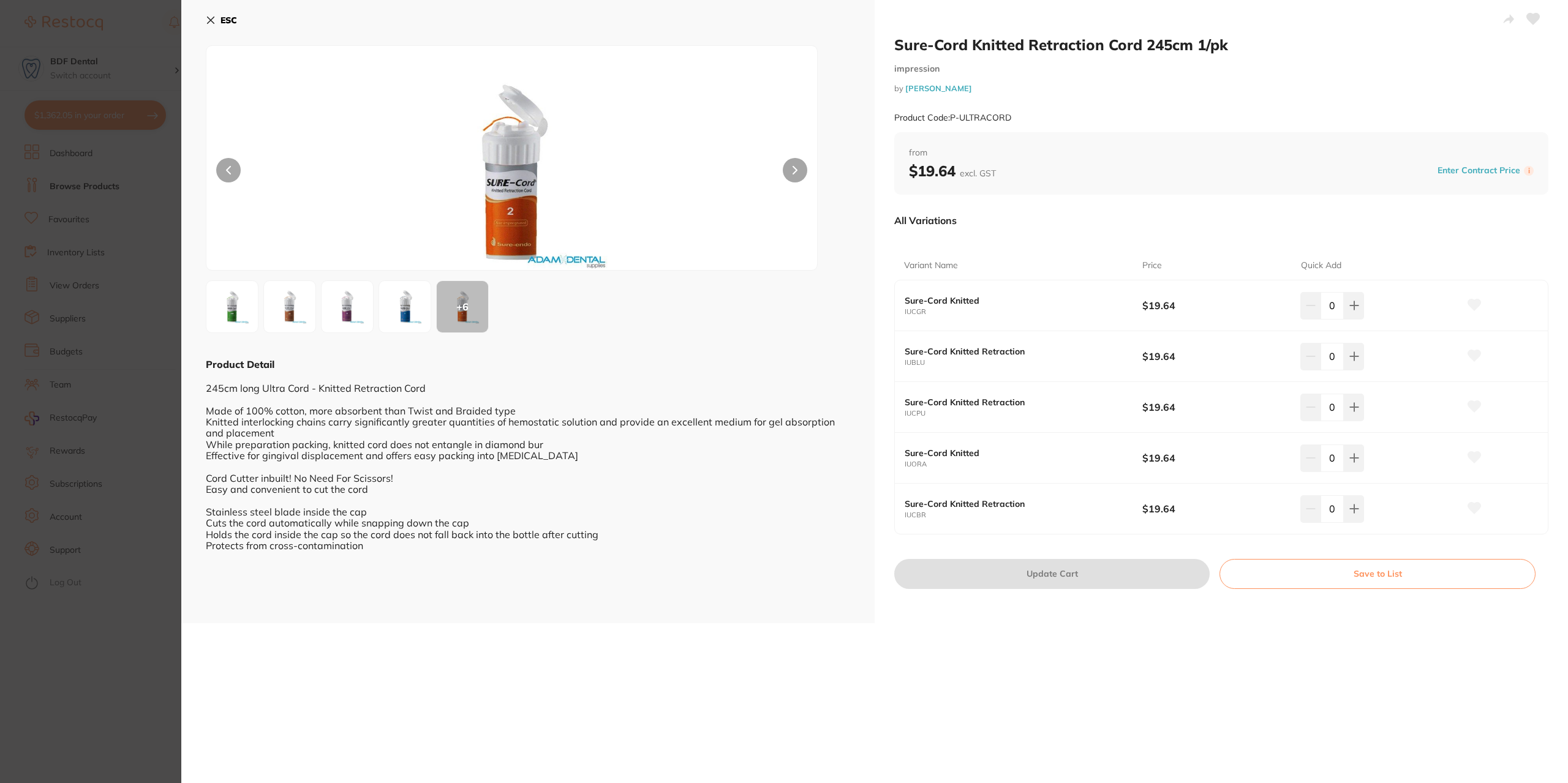
click at [234, 174] on button at bounding box center [229, 170] width 25 height 25
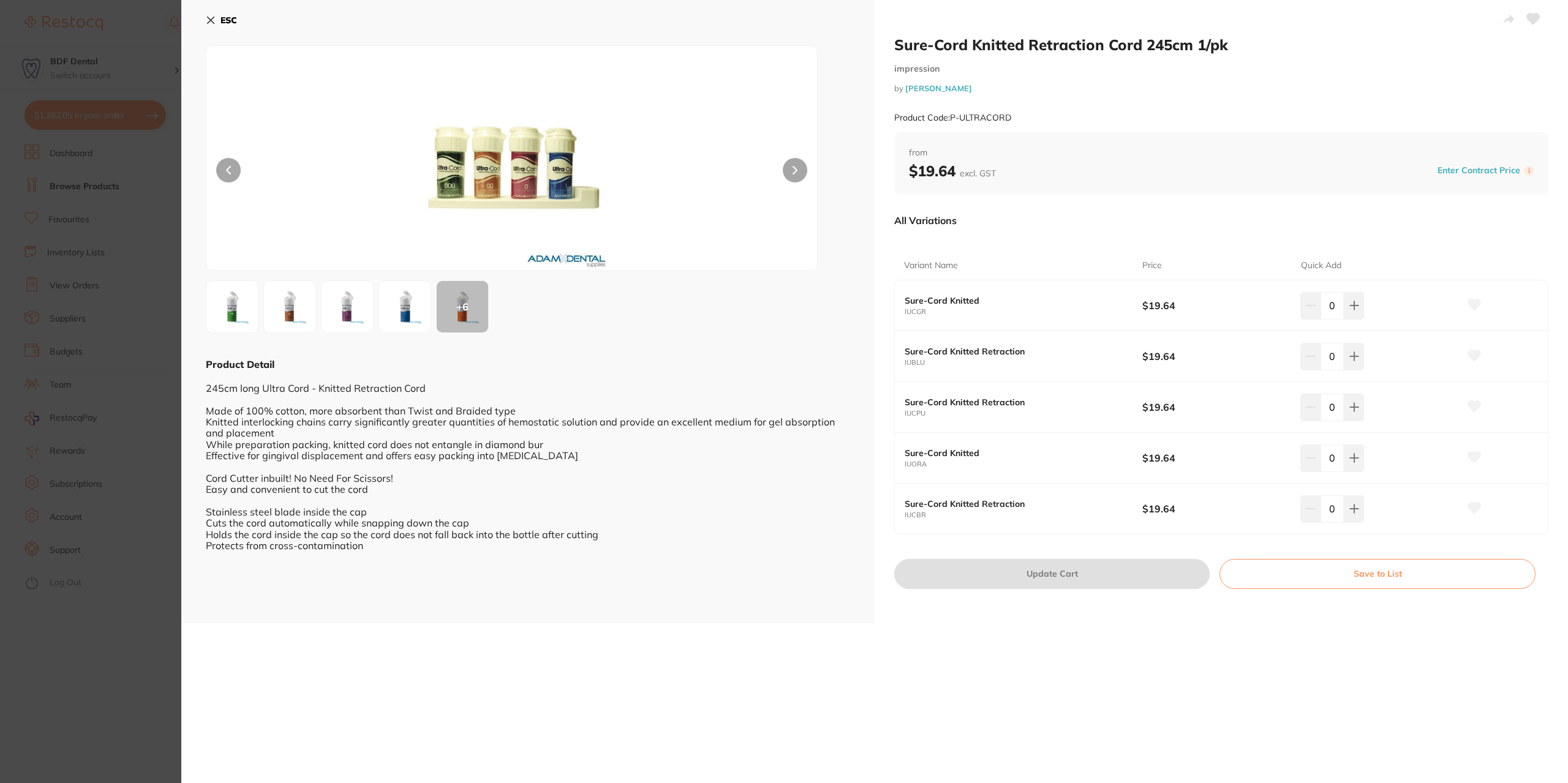
click at [487, 155] on img at bounding box center [511, 173] width 366 height 194
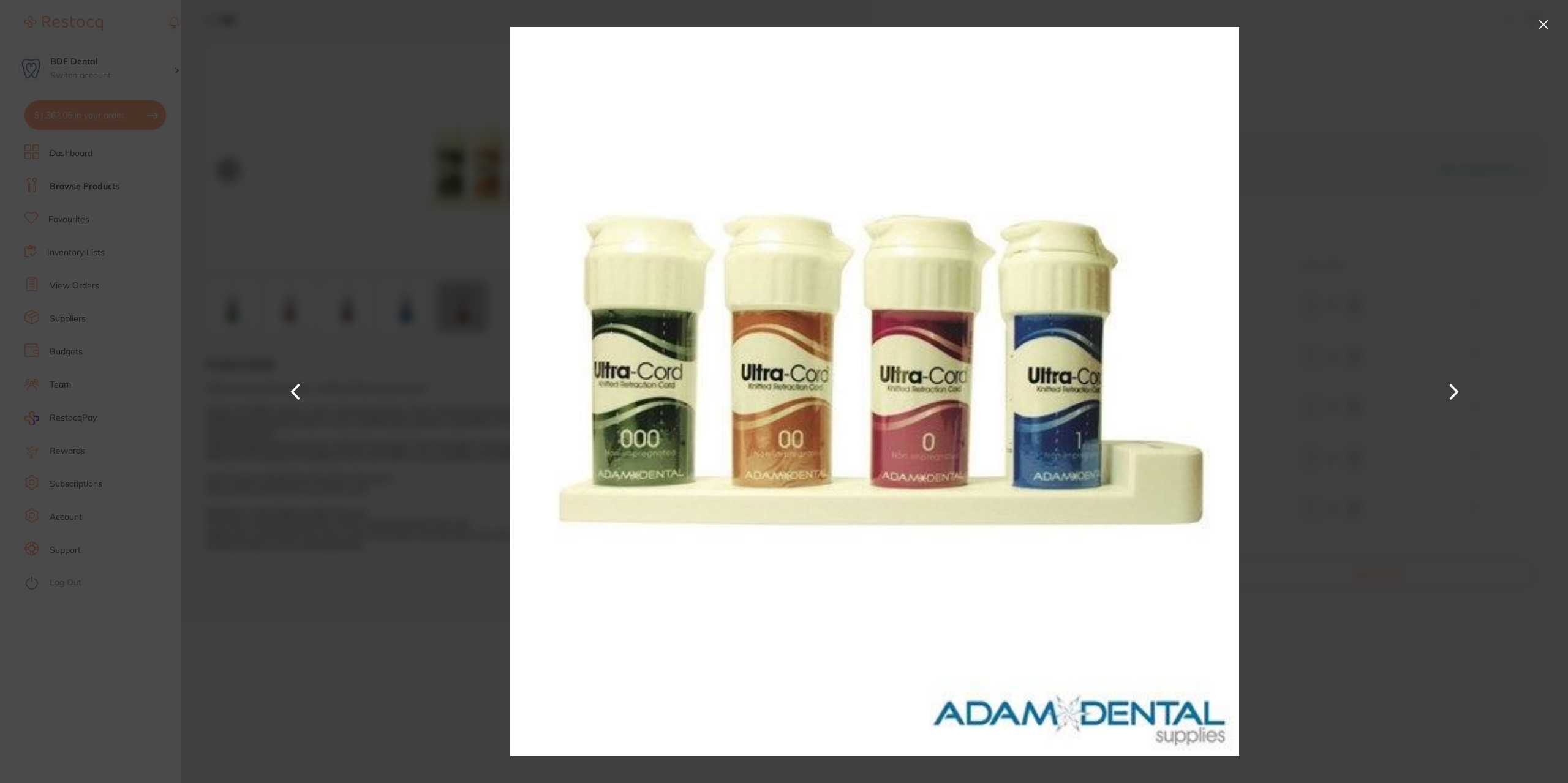
click at [1545, 21] on button at bounding box center [1543, 24] width 20 height 20
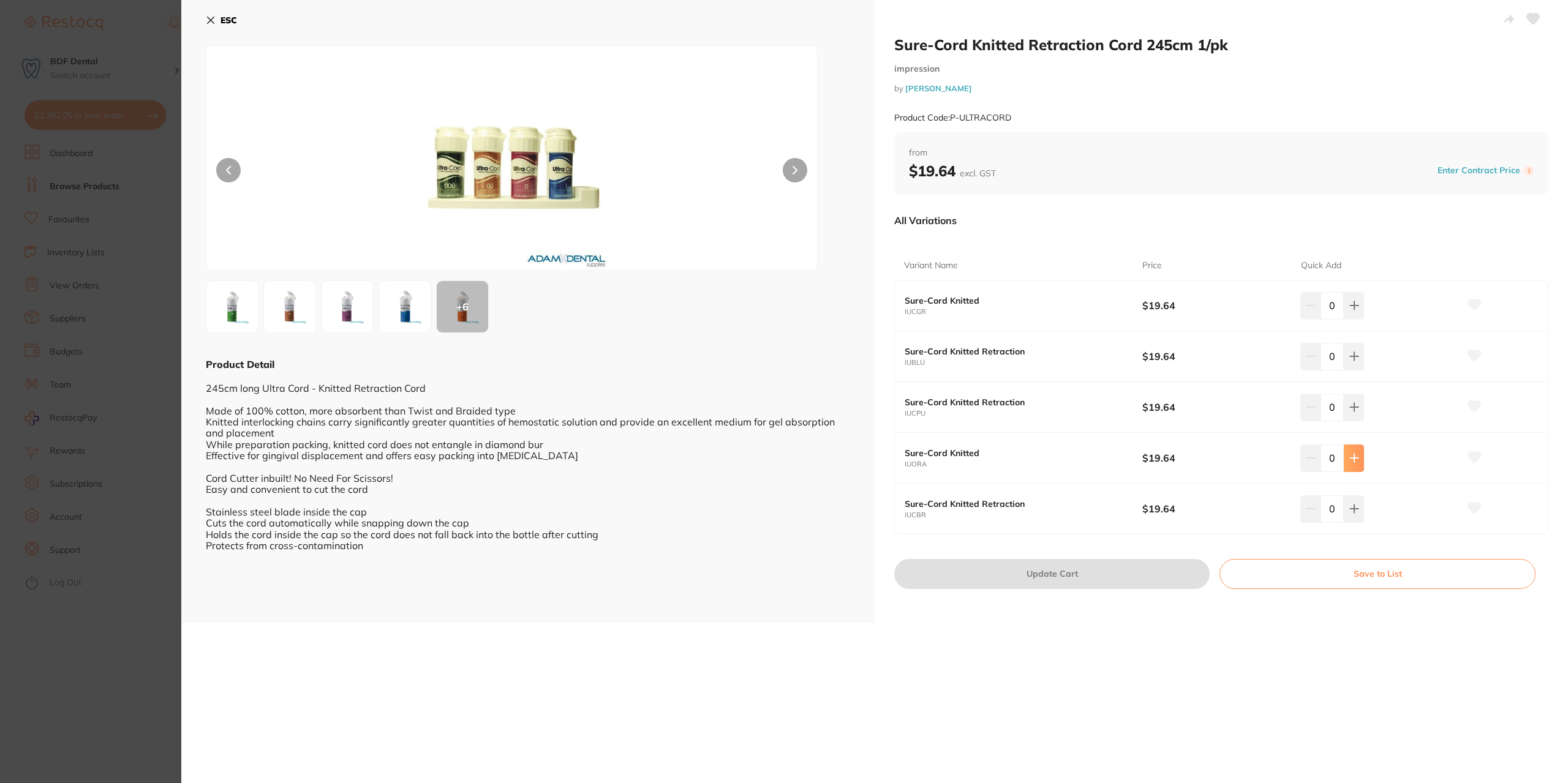
click at [1349, 462] on icon at bounding box center [1354, 458] width 10 height 10
click at [1352, 460] on icon at bounding box center [1354, 459] width 8 height 8
type input "2"
click at [1056, 567] on button "Update Cart" at bounding box center [1052, 574] width 315 height 30
checkbox input "false"
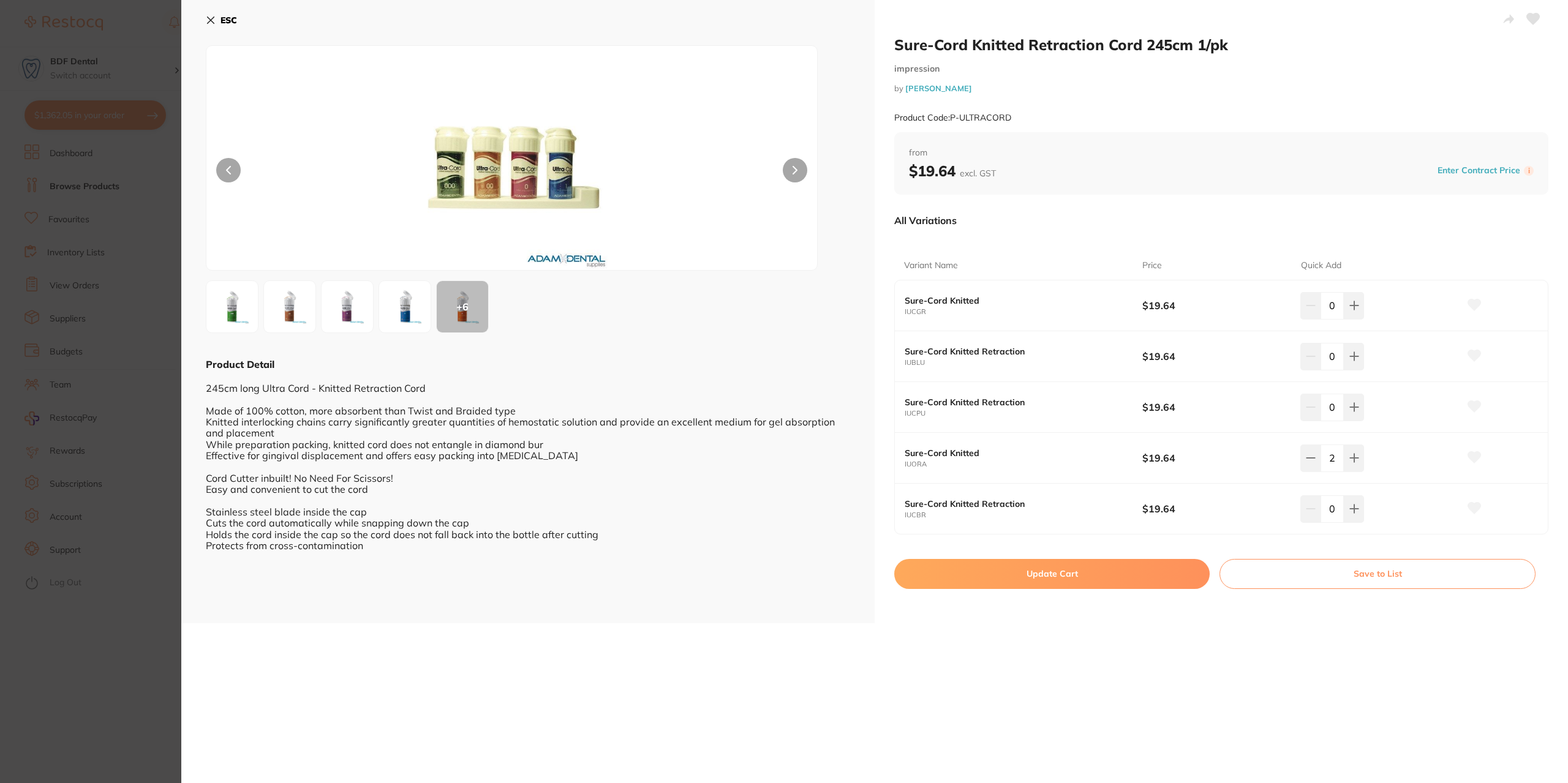
checkbox input "false"
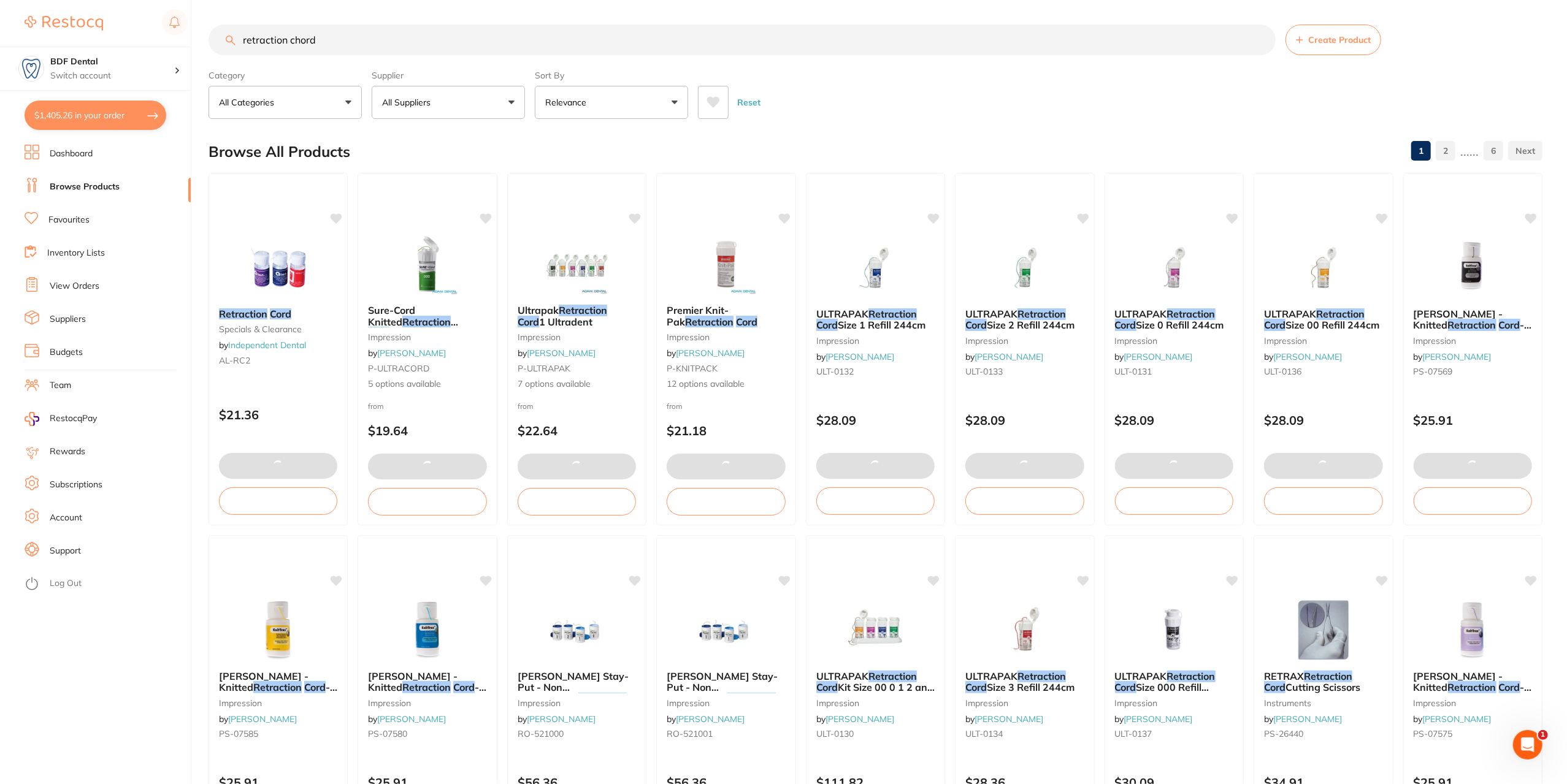
click at [74, 122] on button "$1,405.26 in your order" at bounding box center [96, 115] width 142 height 30
checkbox input "true"
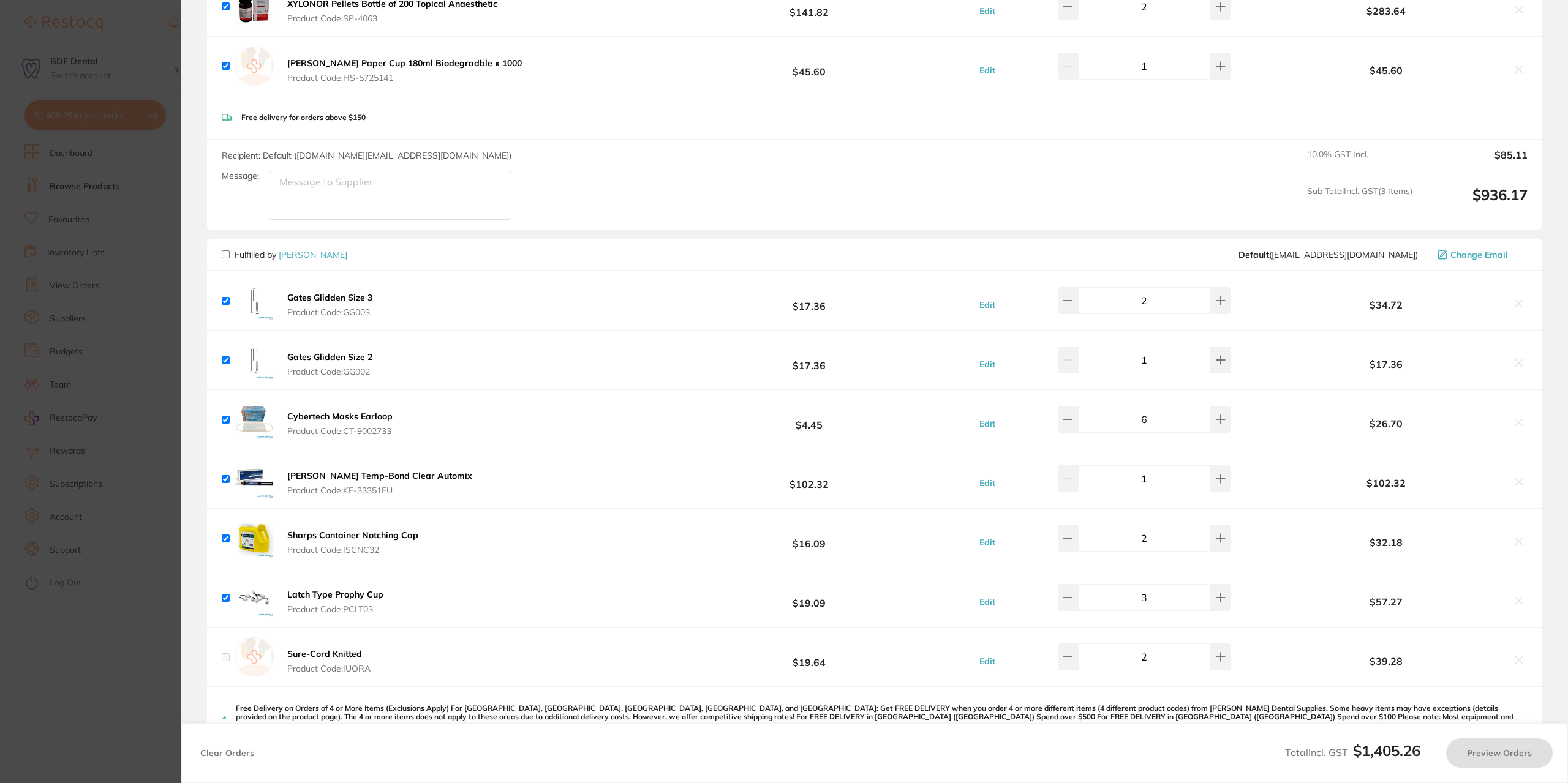
checkbox input "false"
checkbox input "true"
click at [339, 659] on button "Sure-Cord Knitted Product Code: IUORA" at bounding box center [329, 661] width 91 height 25
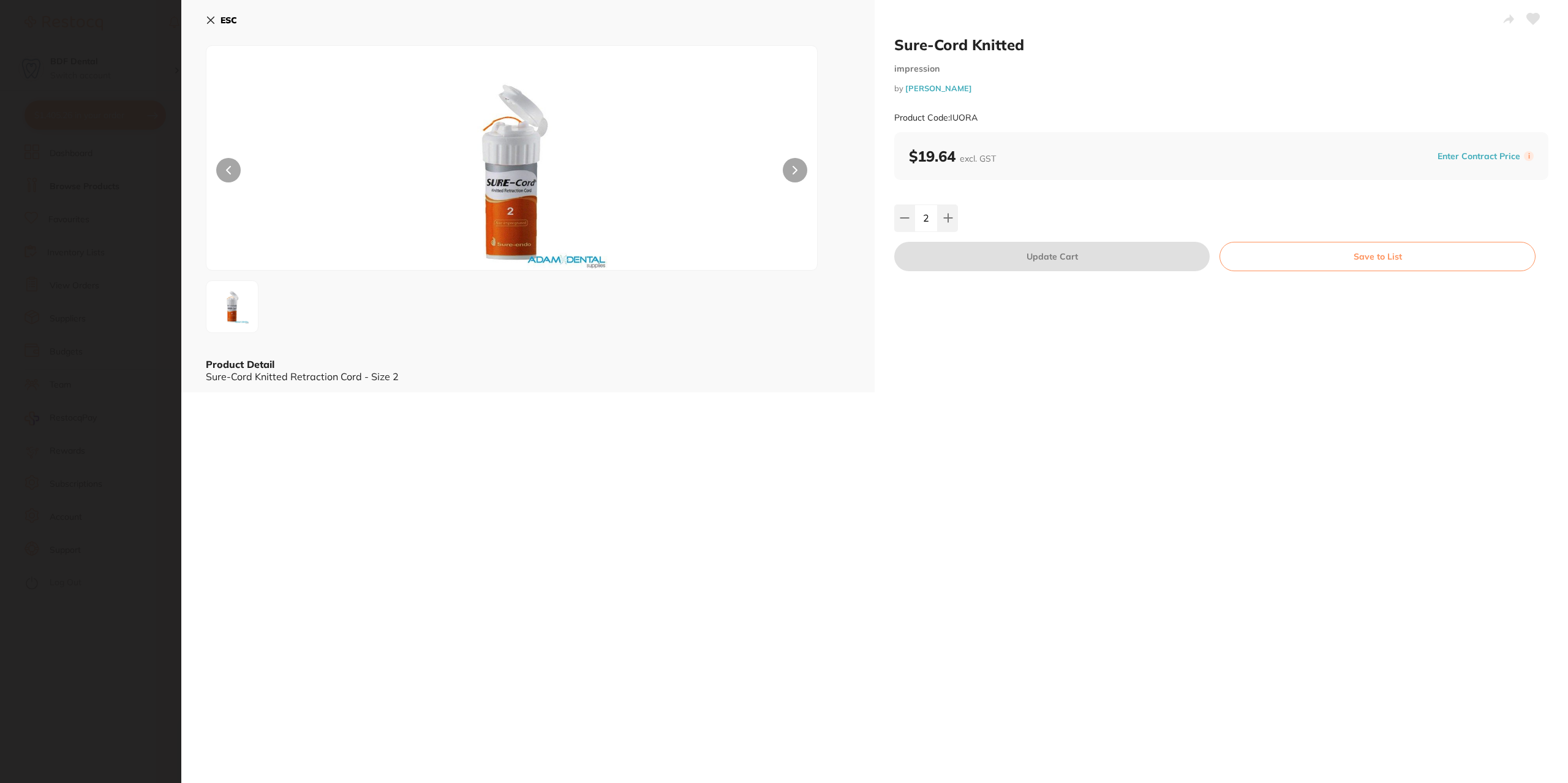
click at [212, 16] on icon at bounding box center [211, 20] width 10 height 10
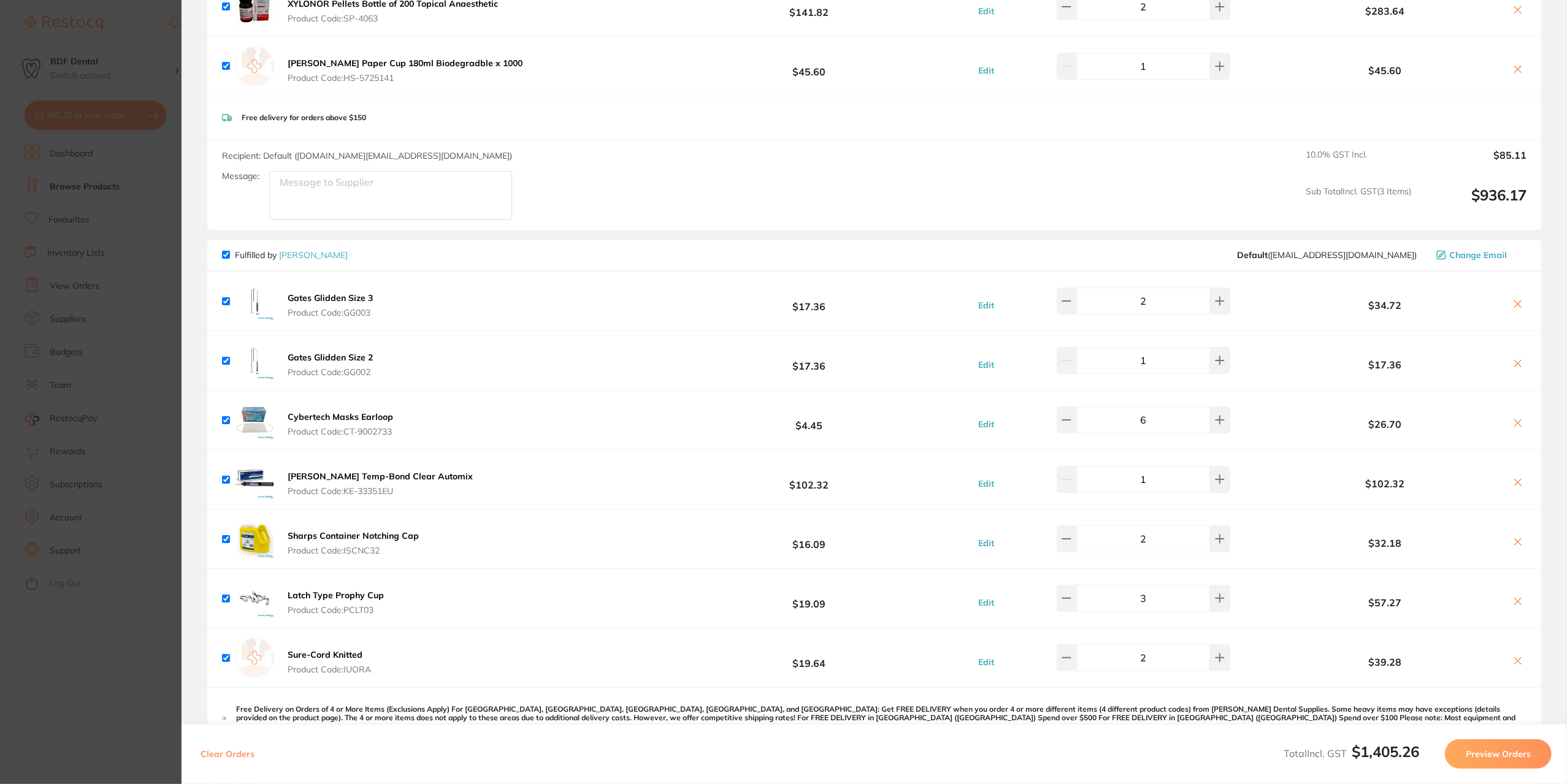
click at [1516, 658] on icon at bounding box center [1518, 662] width 7 height 7
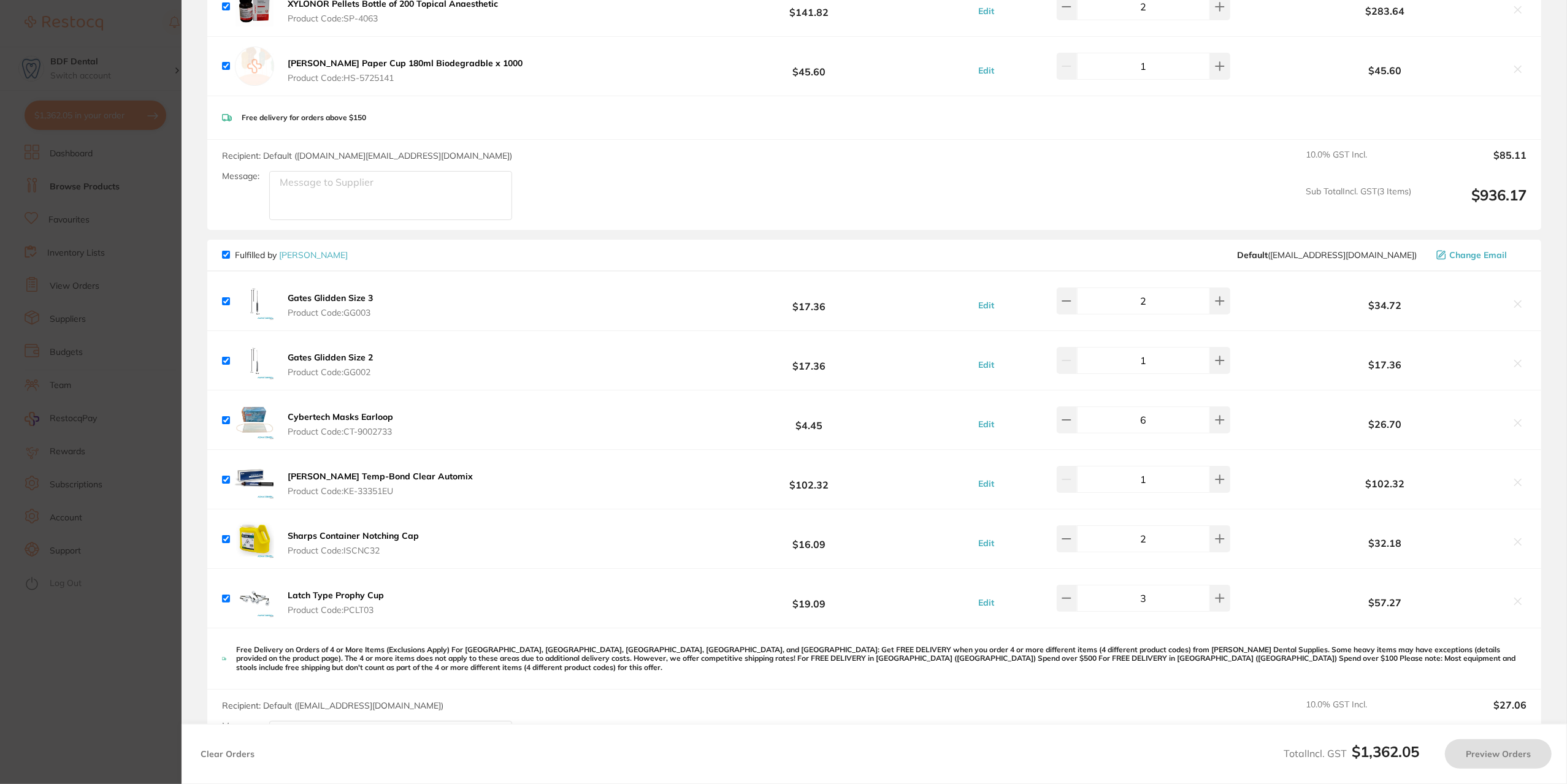
checkbox input "true"
click at [162, 182] on section "Update RRP Set your pre negotiated price for this item. Item Agreed RRP (excl. …" at bounding box center [785, 392] width 1570 height 784
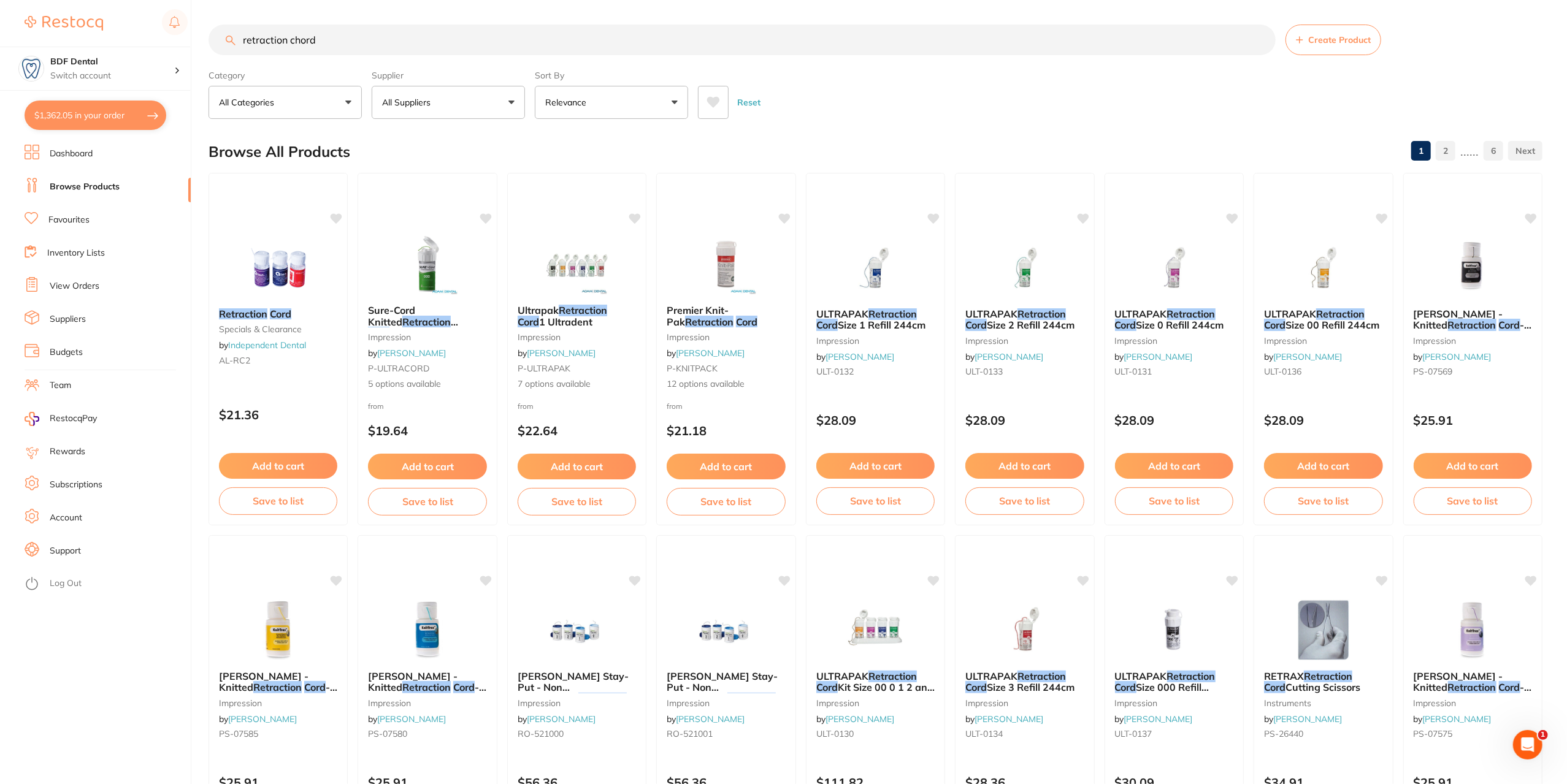
click at [243, 41] on input "retraction chord" at bounding box center [742, 40] width 1067 height 31
type input "00 retraction chord"
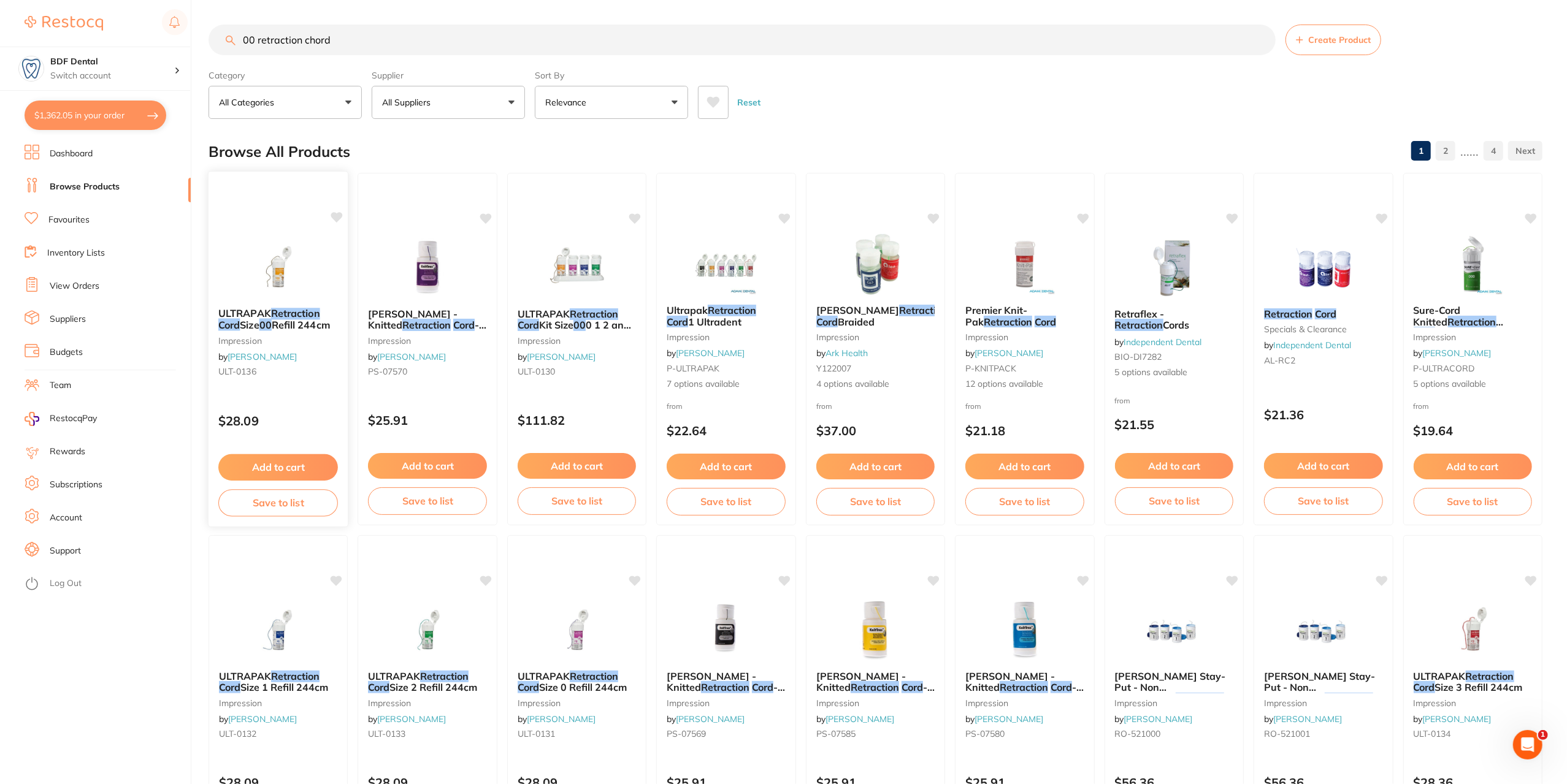
click at [293, 303] on div "ULTRAPAK Retraction Cord Size 00 Refill 244cm impression by Henry Schein Halas …" at bounding box center [278, 345] width 140 height 94
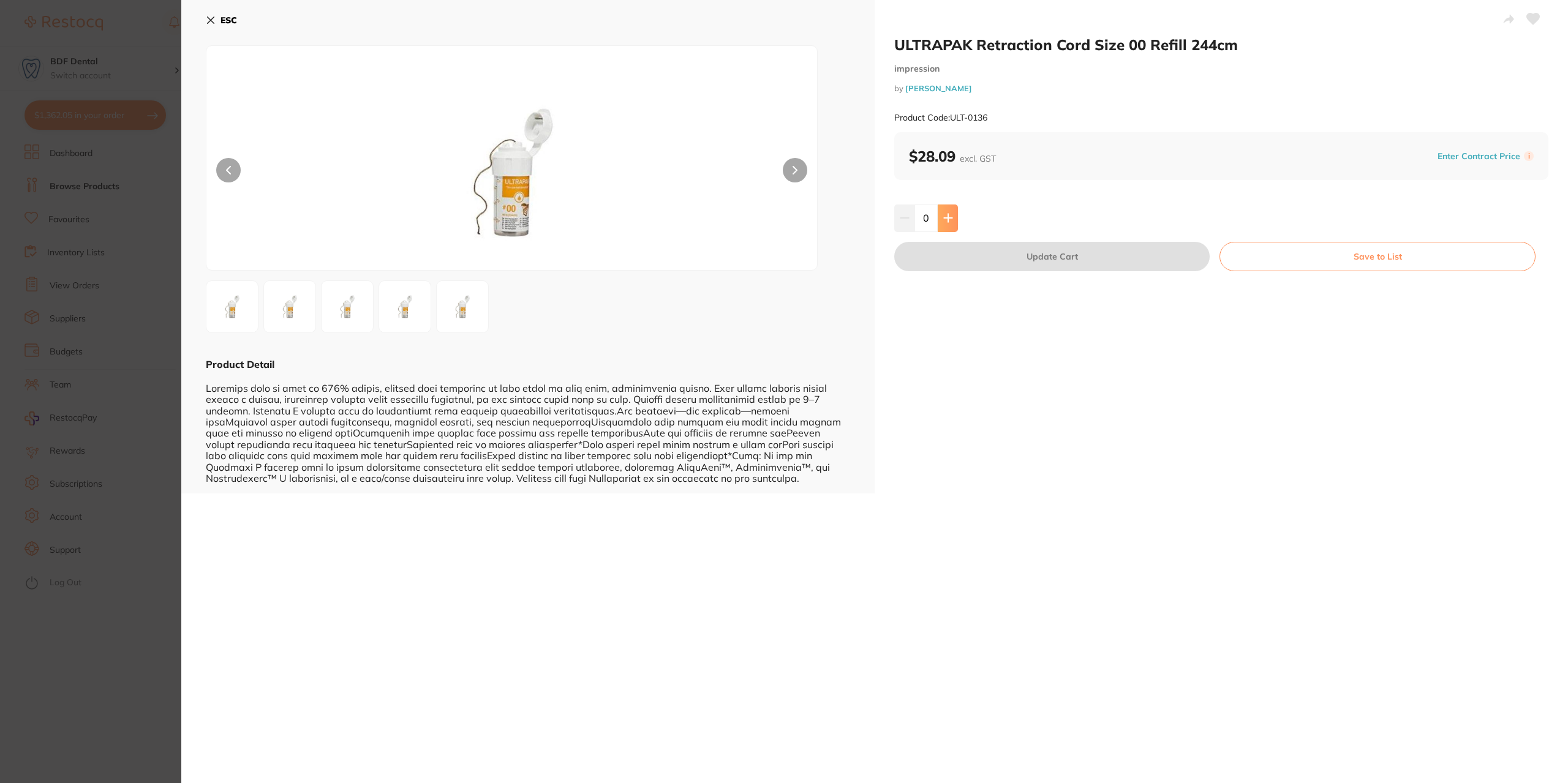
click at [948, 218] on icon at bounding box center [948, 218] width 10 height 10
type input "1"
click at [209, 21] on icon at bounding box center [211, 21] width 7 height 7
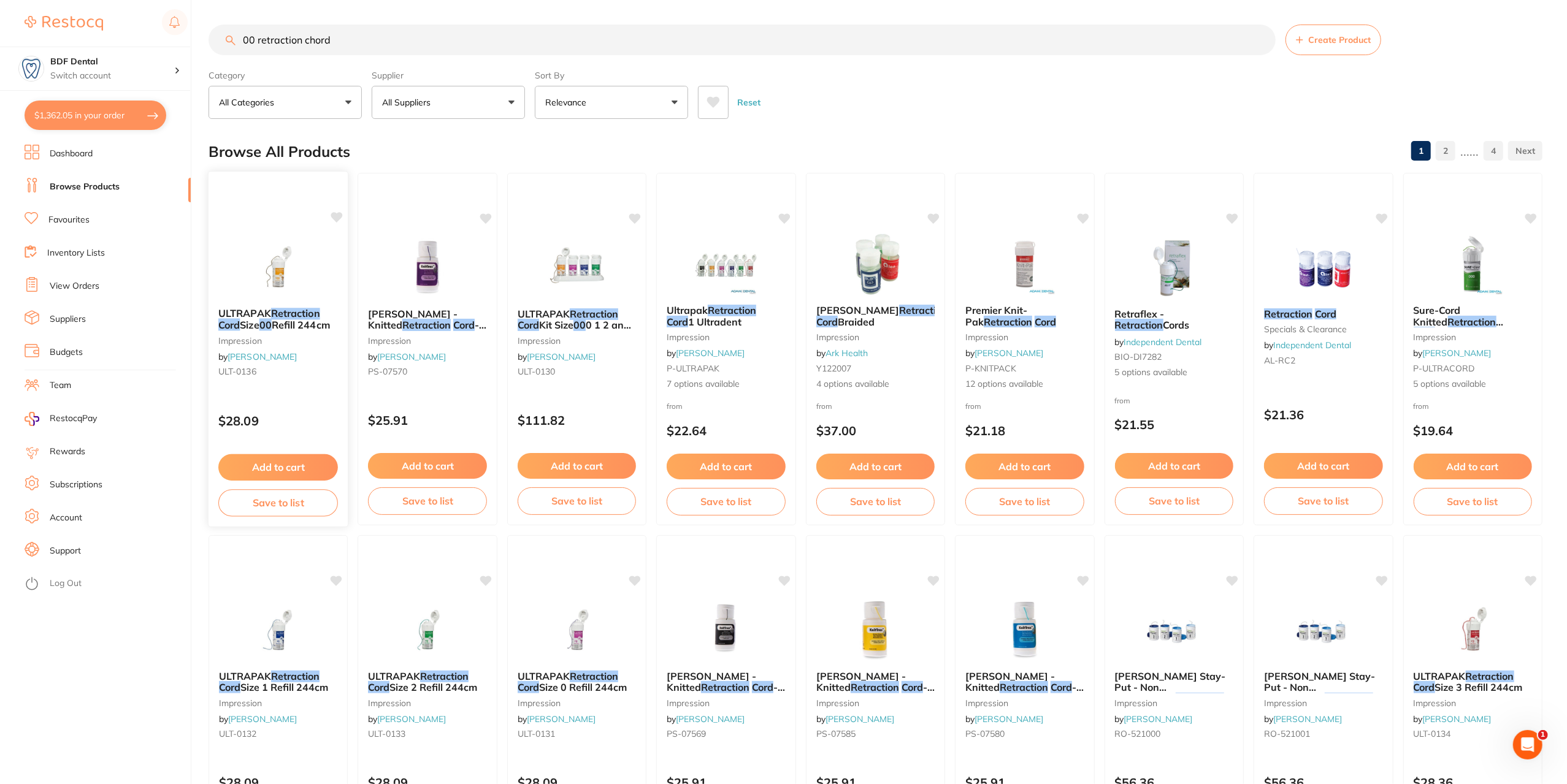
click at [279, 468] on button "Add to cart" at bounding box center [278, 468] width 120 height 26
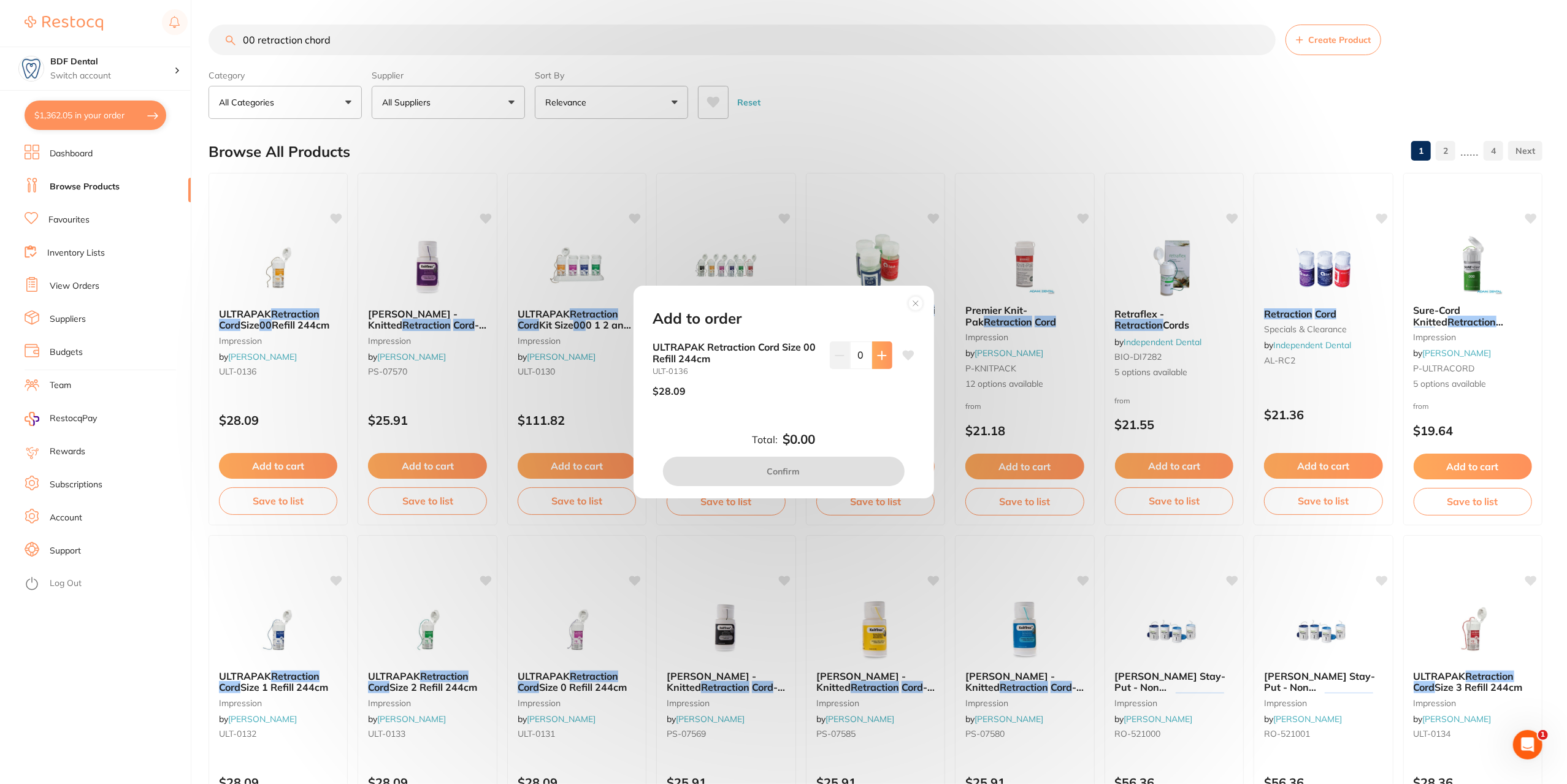
click at [872, 350] on button at bounding box center [882, 355] width 20 height 27
type input "1"
click at [806, 470] on button "Confirm" at bounding box center [784, 471] width 241 height 30
checkbox input "false"
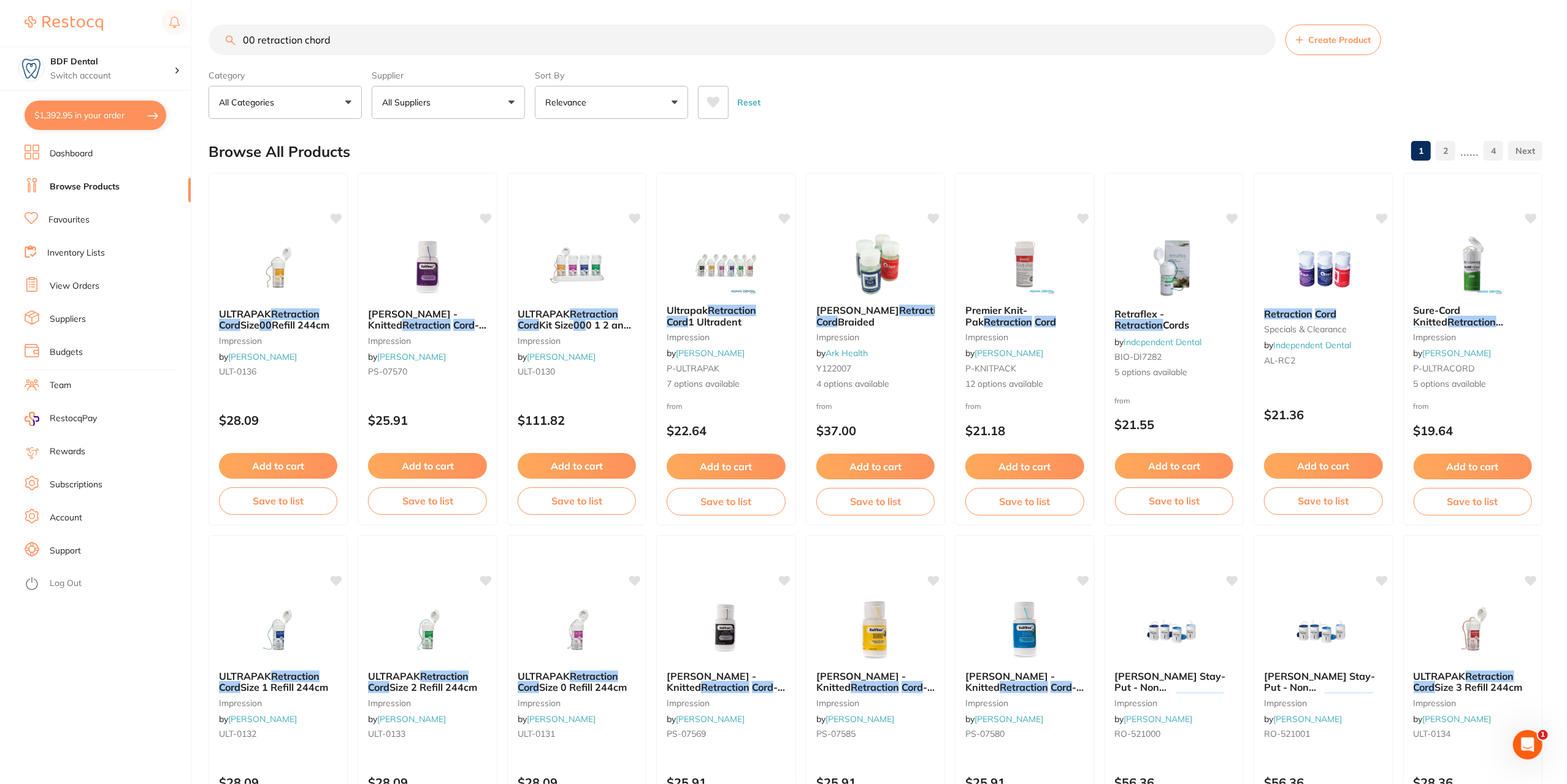
click at [133, 118] on button "$1,392.95 in your order" at bounding box center [96, 115] width 142 height 30
checkbox input "true"
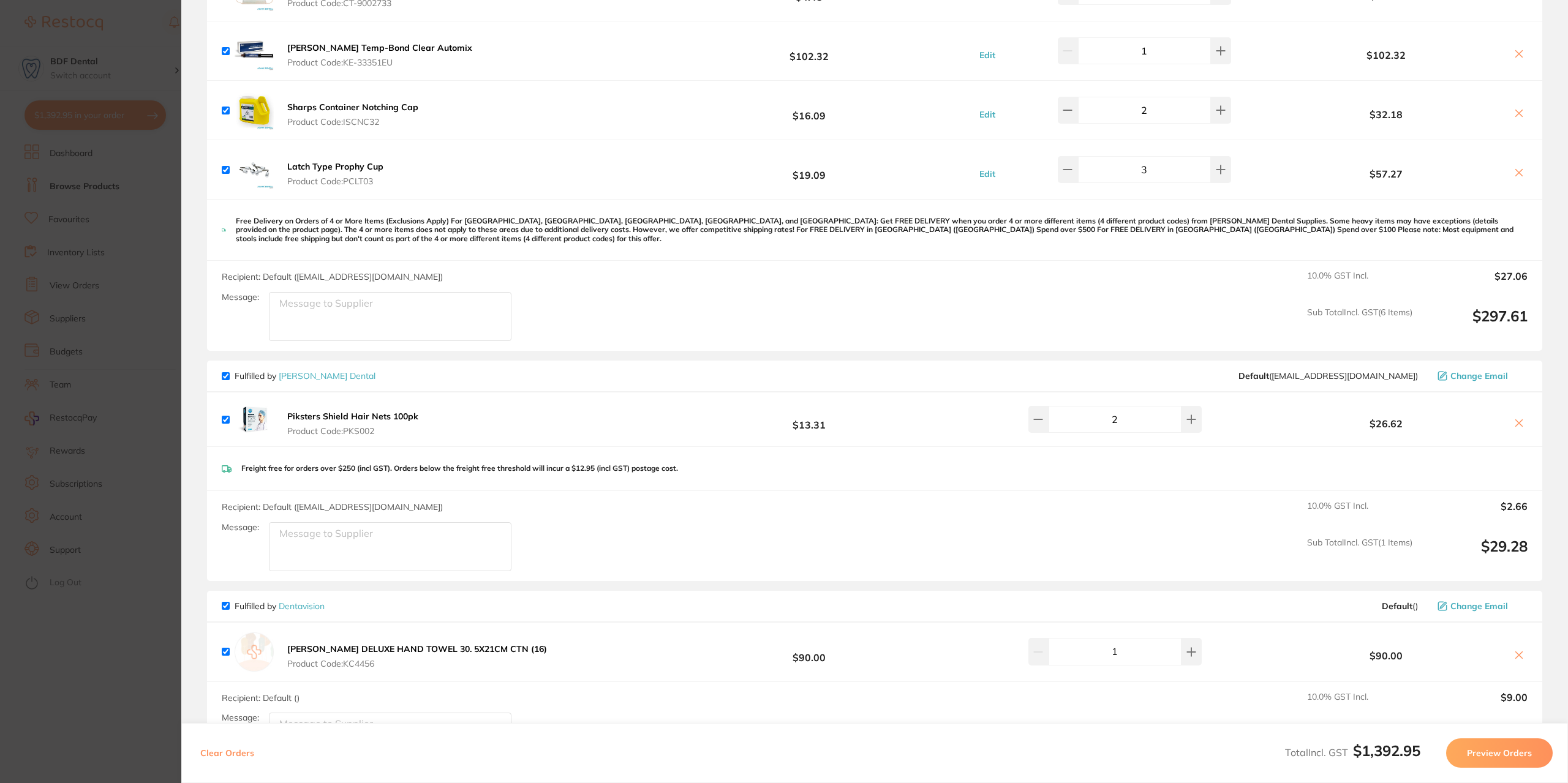
scroll to position [723, 0]
click at [116, 334] on section "Update RRP Set your pre negotiated price for this item. Item Agreed RRP (excl. …" at bounding box center [784, 392] width 1568 height 783
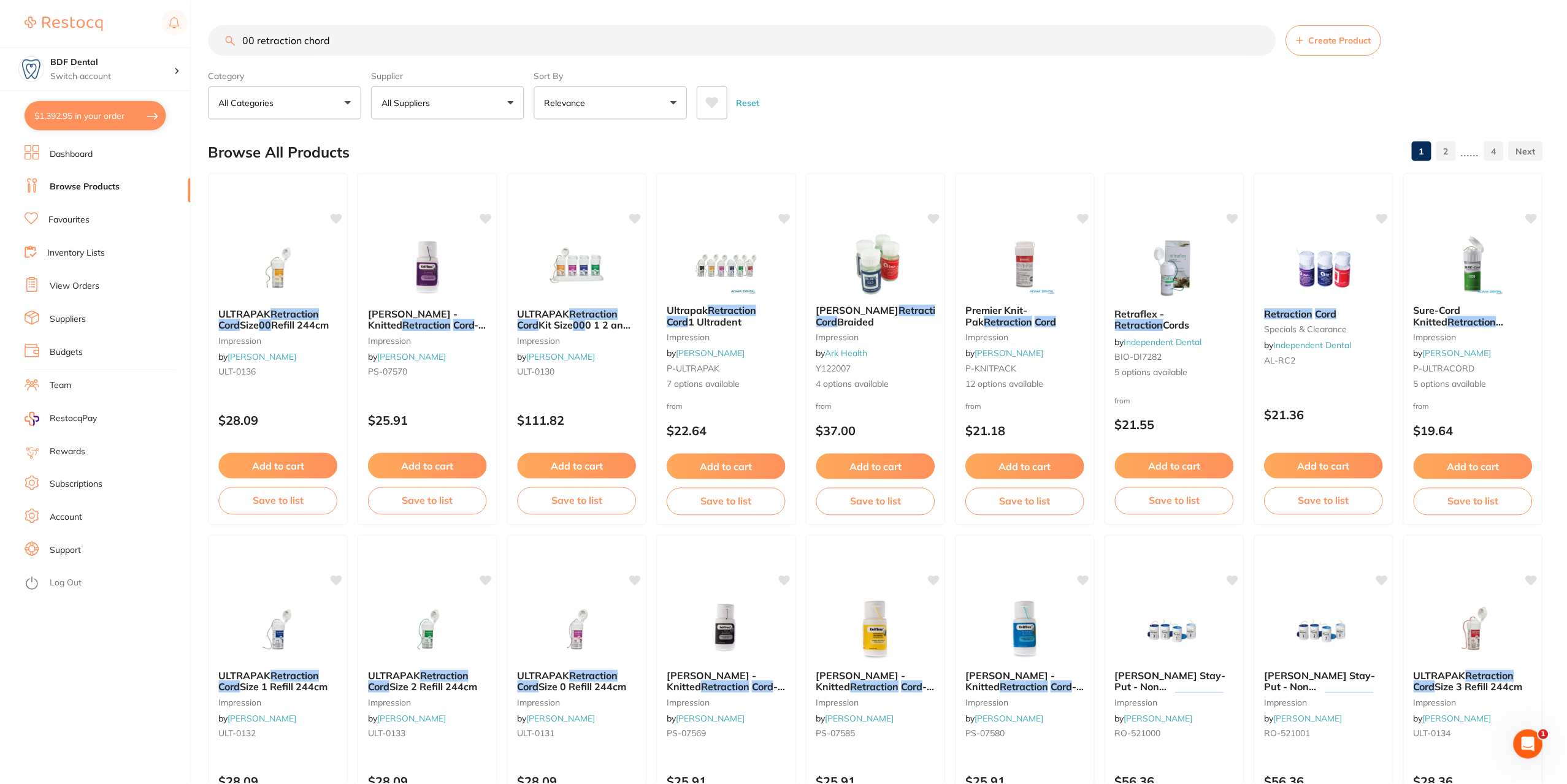
scroll to position [0, 0]
drag, startPoint x: 345, startPoint y: 43, endPoint x: 210, endPoint y: 54, distance: 135.4
click at [210, 54] on div "00 retraction chord Create Product" at bounding box center [875, 40] width 1334 height 31
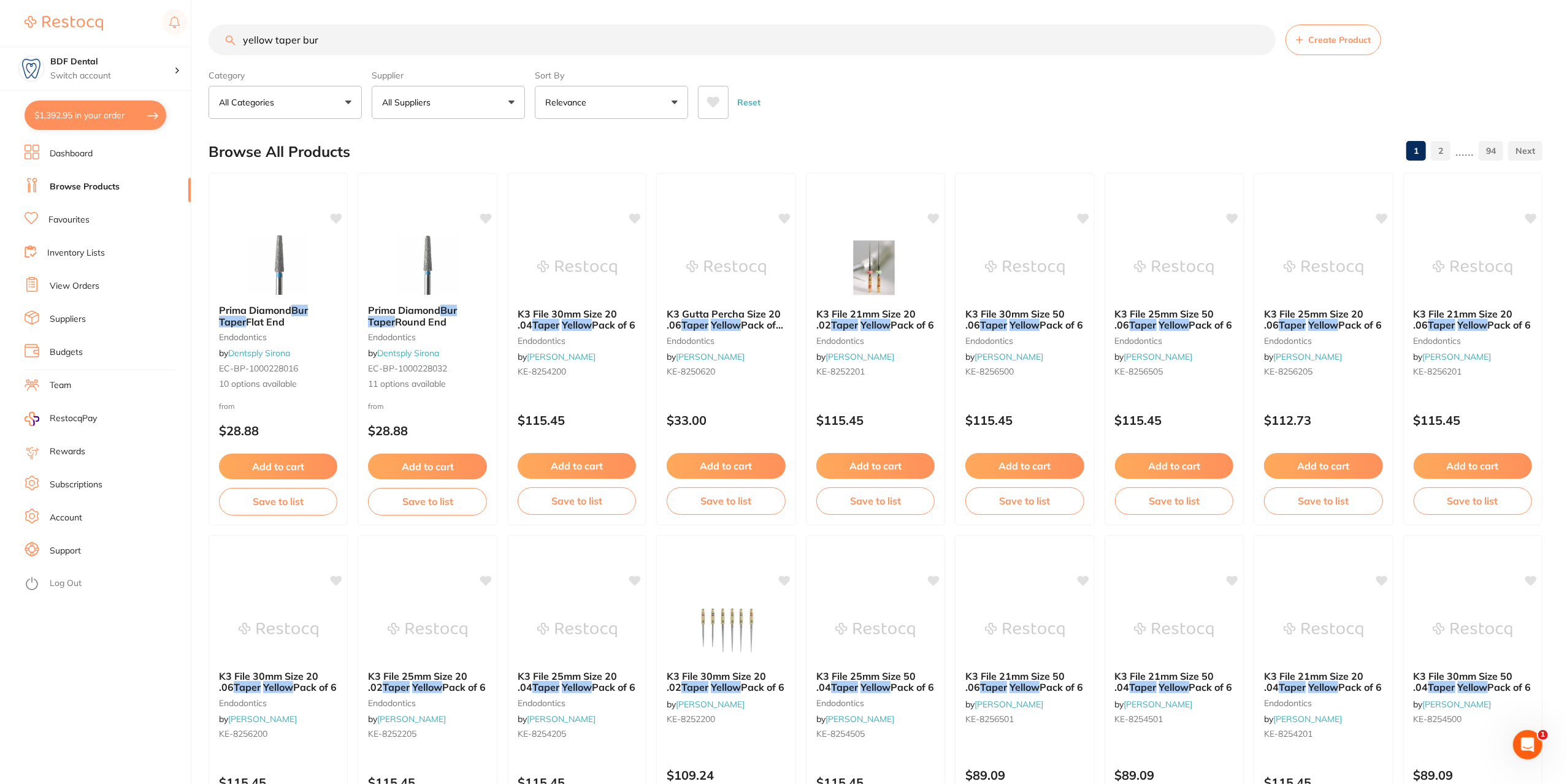
drag, startPoint x: 297, startPoint y: 37, endPoint x: 271, endPoint y: 47, distance: 27.9
click at [271, 47] on input "yellow taper bur" at bounding box center [742, 40] width 1067 height 31
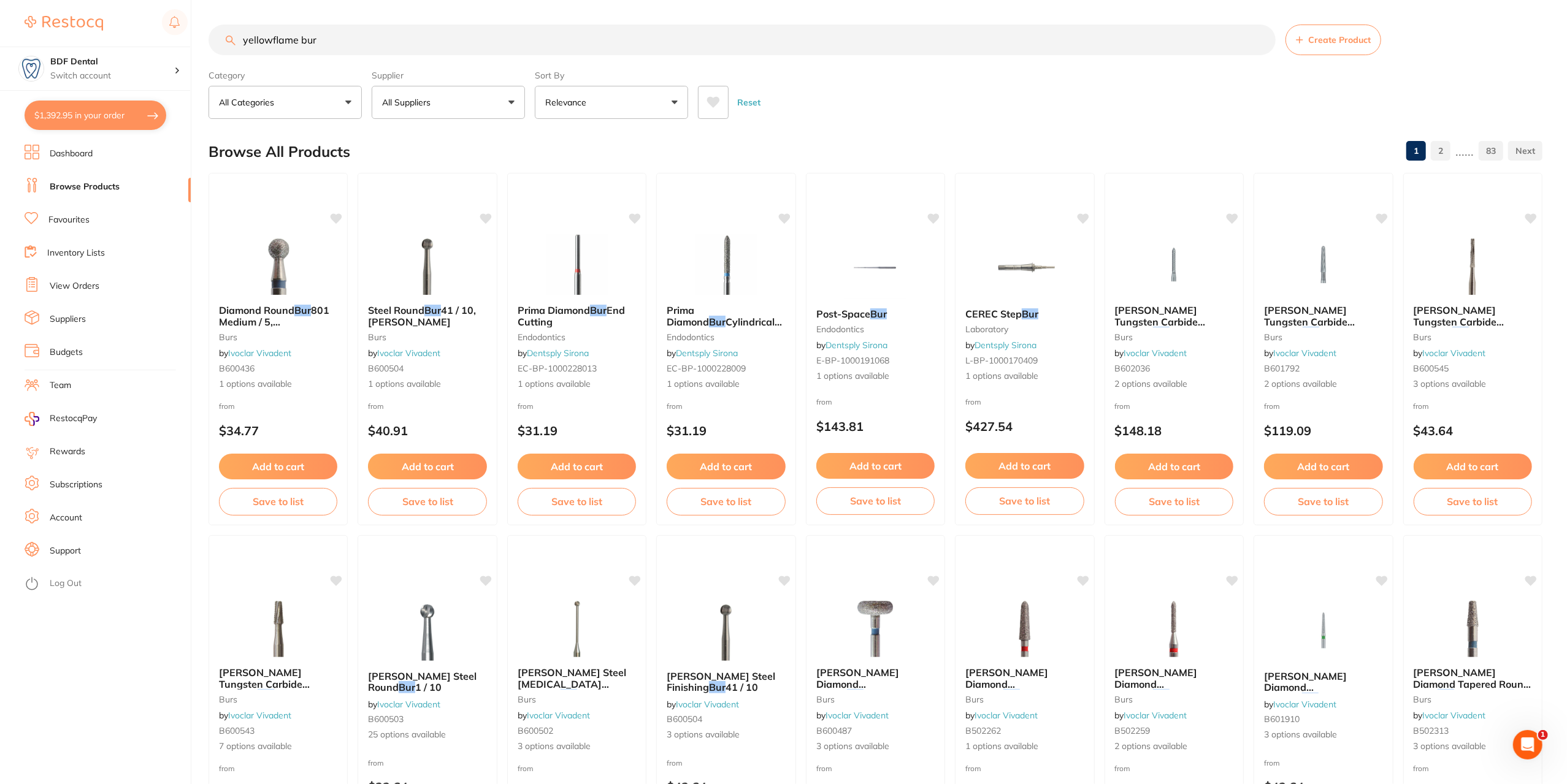
click at [271, 38] on input "yellowflame bur" at bounding box center [742, 40] width 1067 height 31
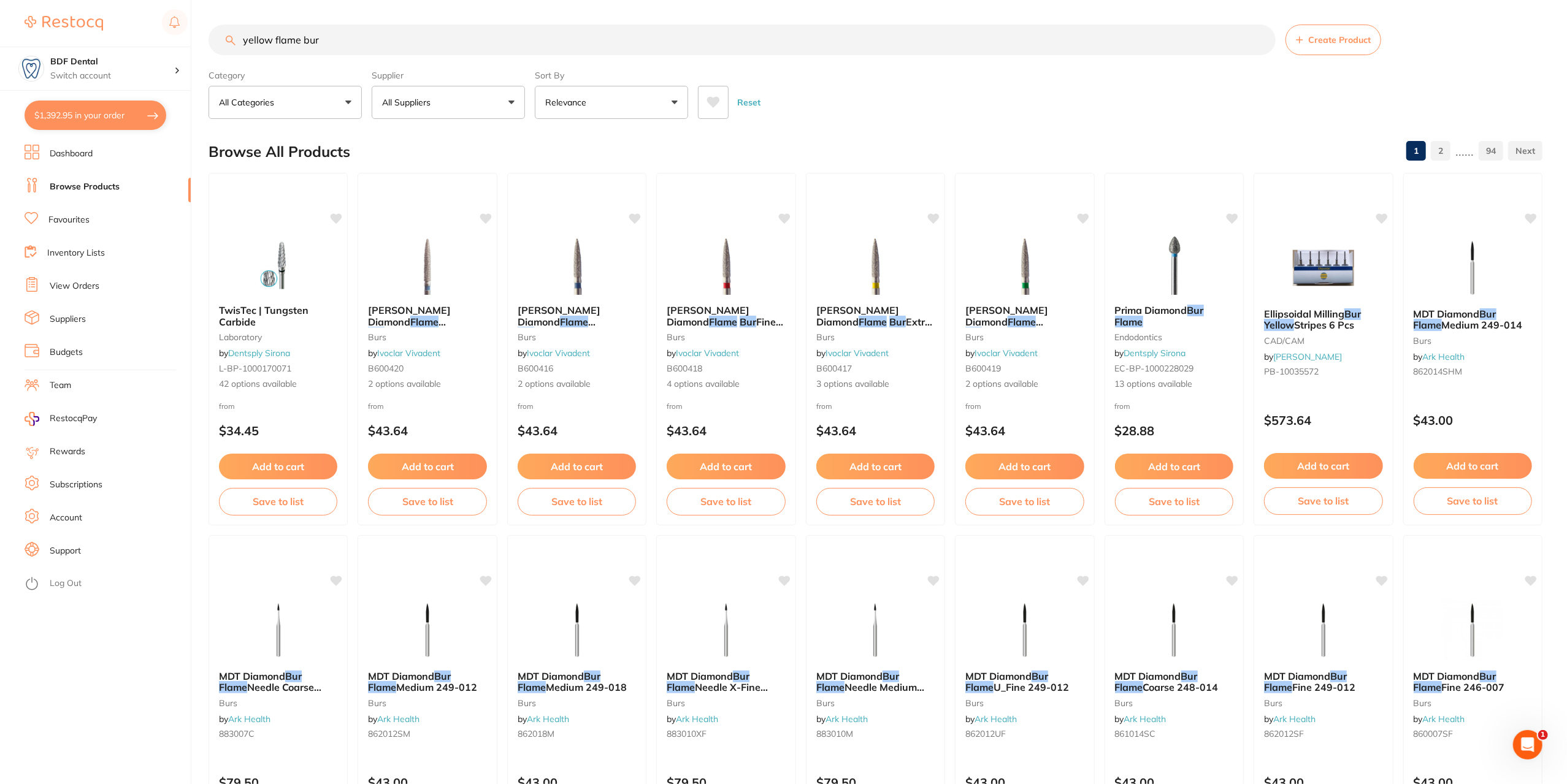
click at [517, 101] on button "All Suppliers" at bounding box center [448, 102] width 153 height 33
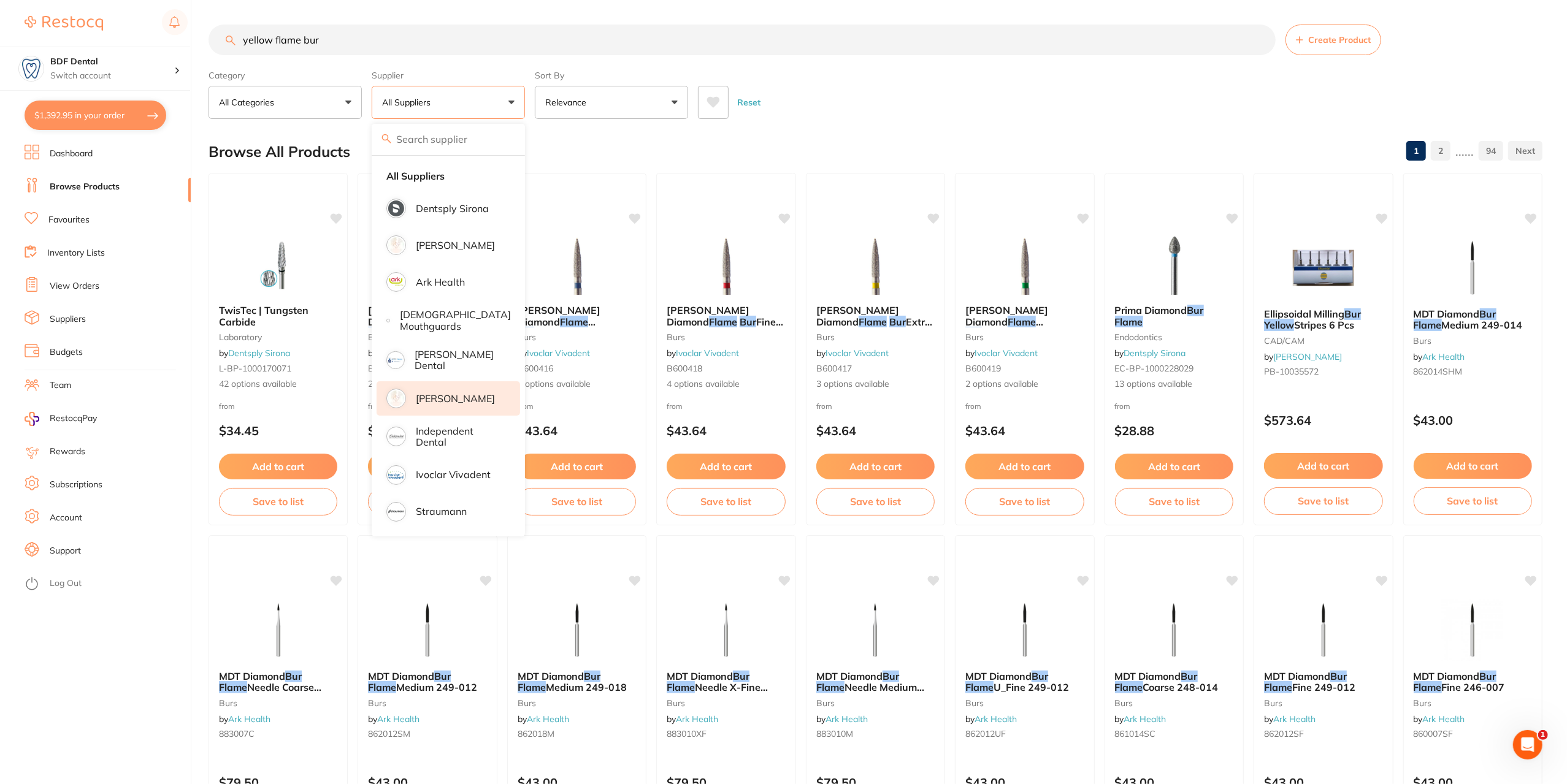
click at [453, 399] on p "[PERSON_NAME]" at bounding box center [455, 399] width 79 height 11
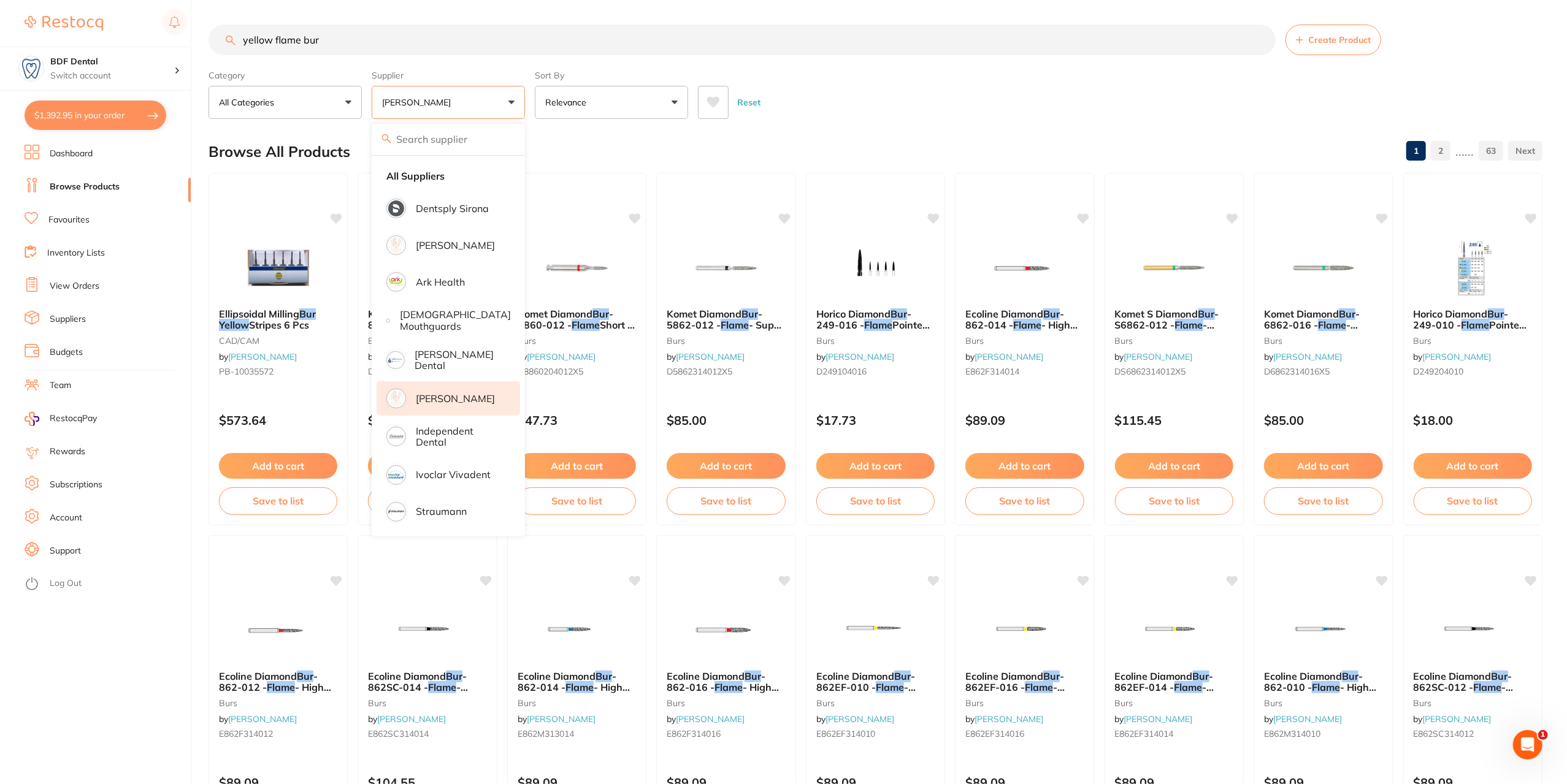
click at [1039, 101] on div "Reset" at bounding box center [1115, 98] width 834 height 43
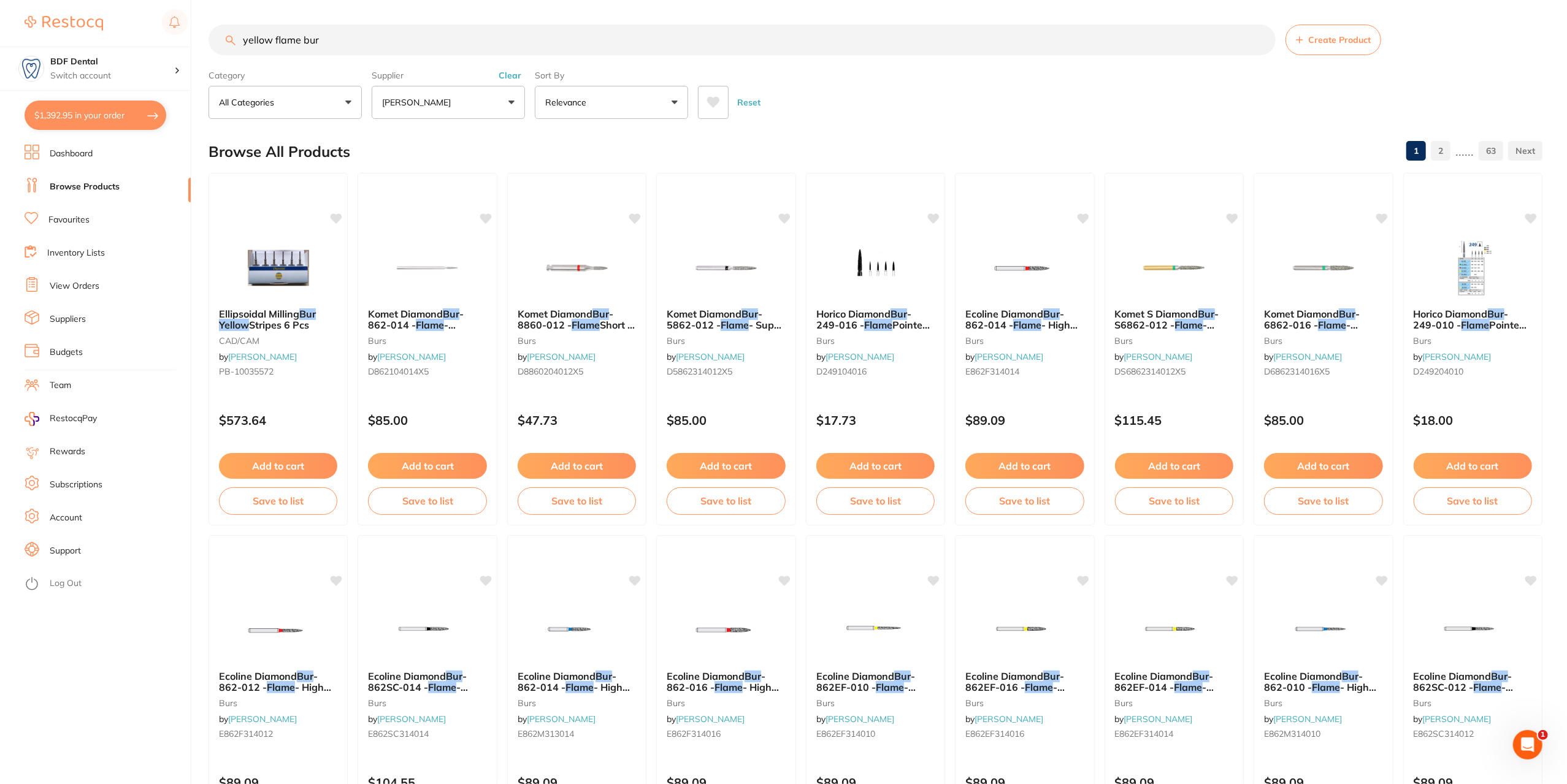
drag, startPoint x: 272, startPoint y: 39, endPoint x: 232, endPoint y: 51, distance: 41.8
click at [233, 51] on input "yellow flame bur" at bounding box center [742, 40] width 1067 height 31
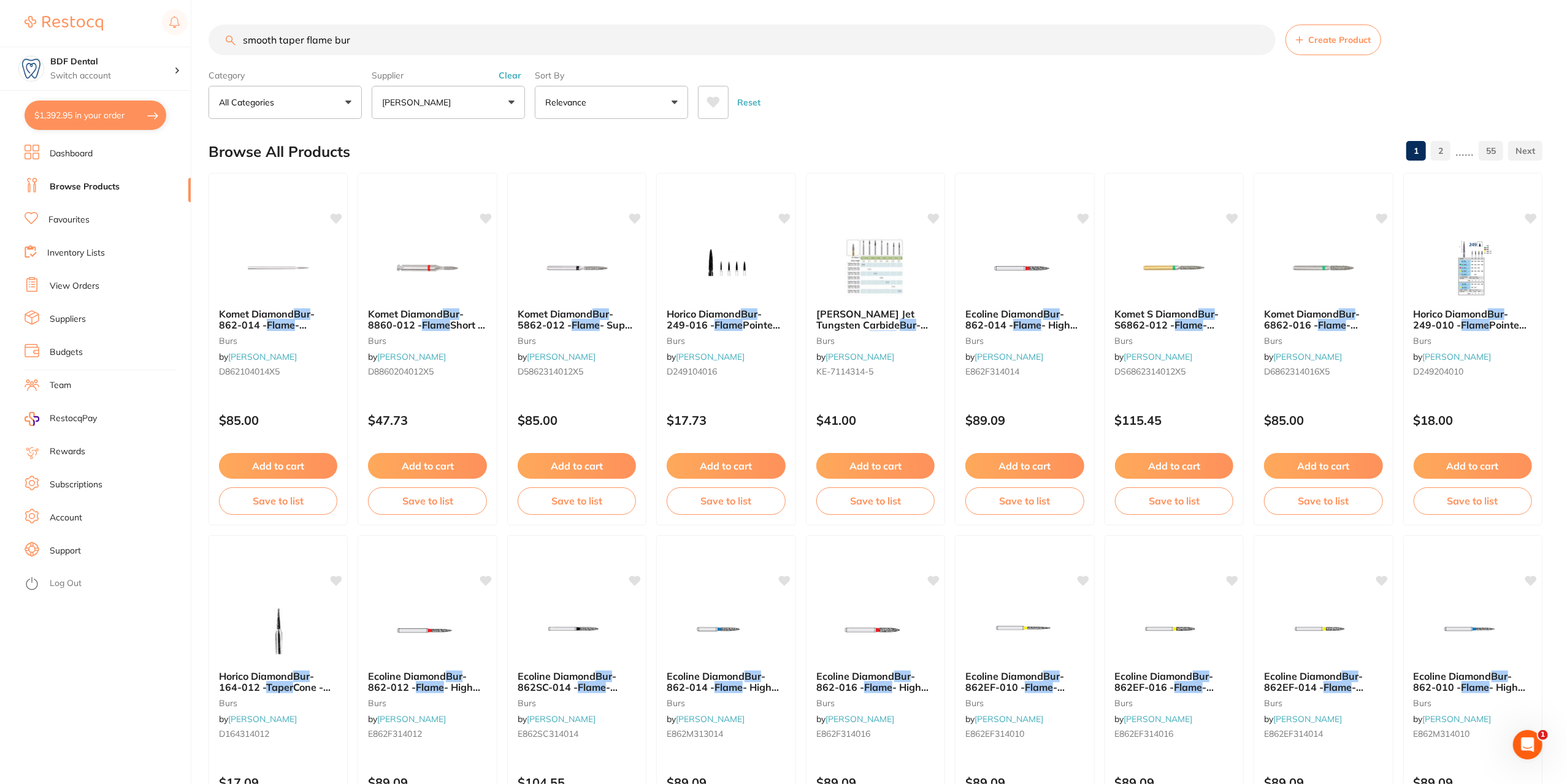
drag, startPoint x: 329, startPoint y: 40, endPoint x: 307, endPoint y: 43, distance: 22.2
click at [307, 43] on input "smooth taper flame bur" at bounding box center [742, 40] width 1067 height 31
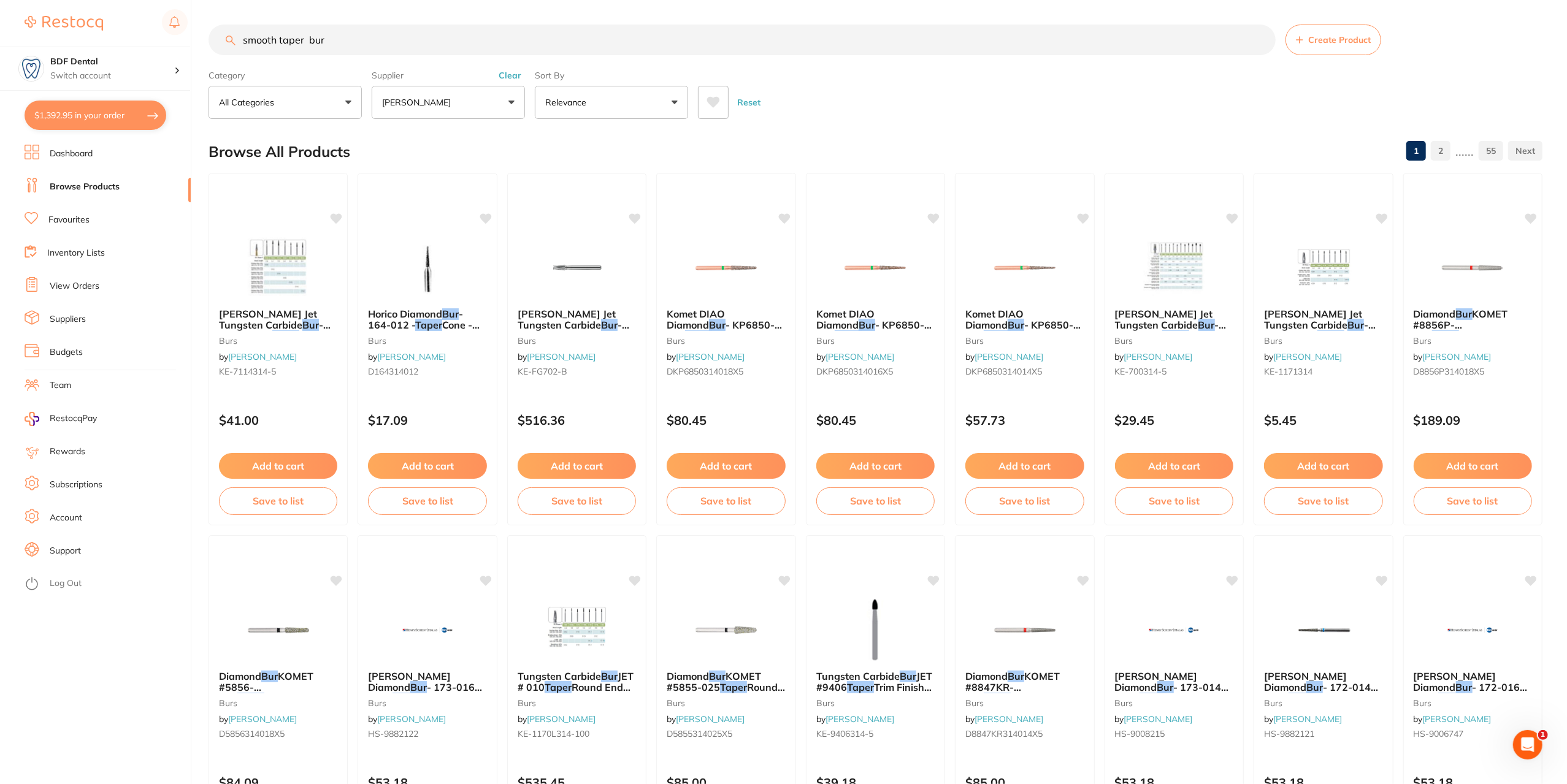
click at [275, 40] on input "smooth taper bur" at bounding box center [742, 40] width 1067 height 31
click at [274, 40] on input "taper bur" at bounding box center [743, 40] width 1070 height 31
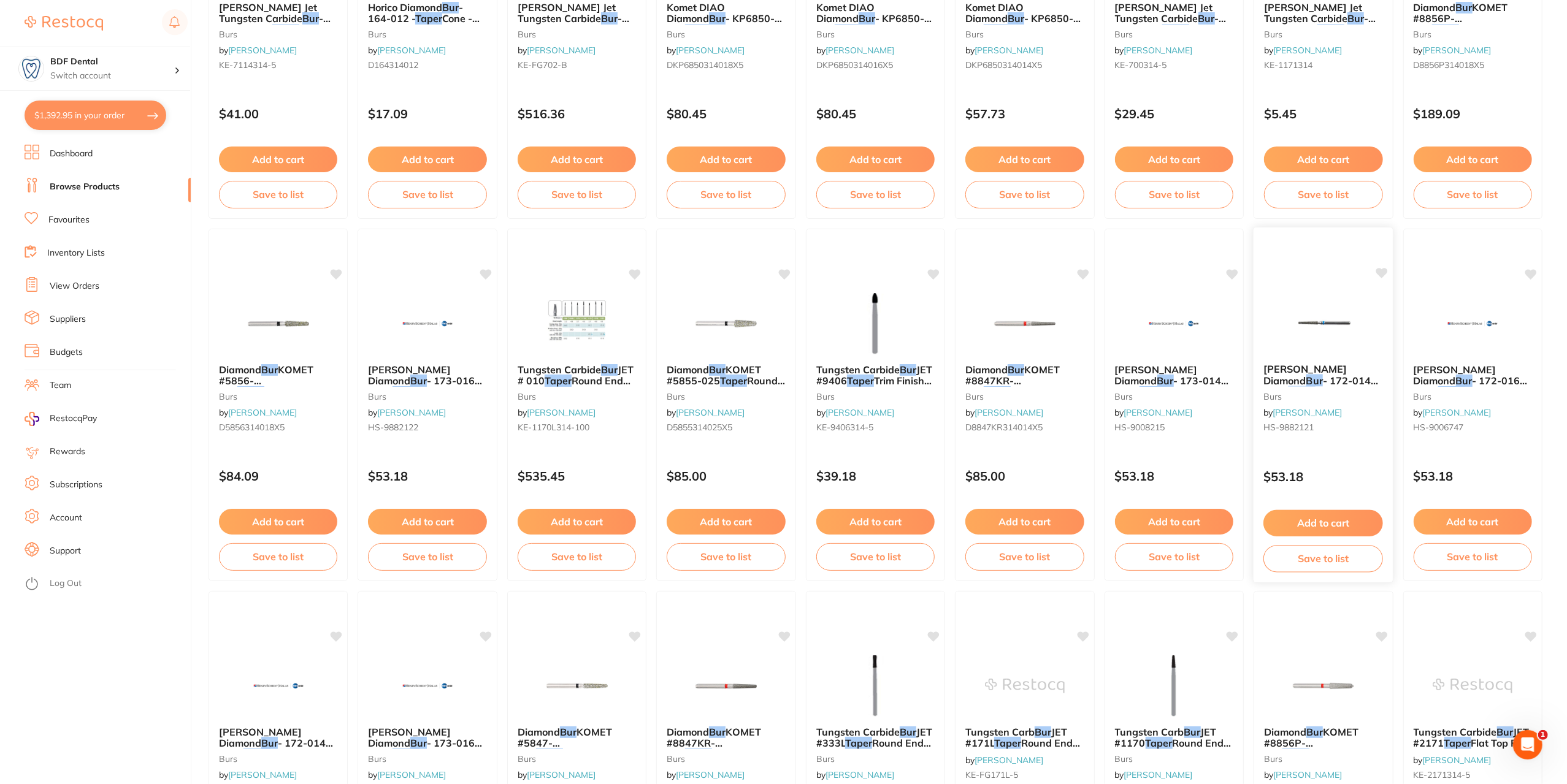
scroll to position [368, 0]
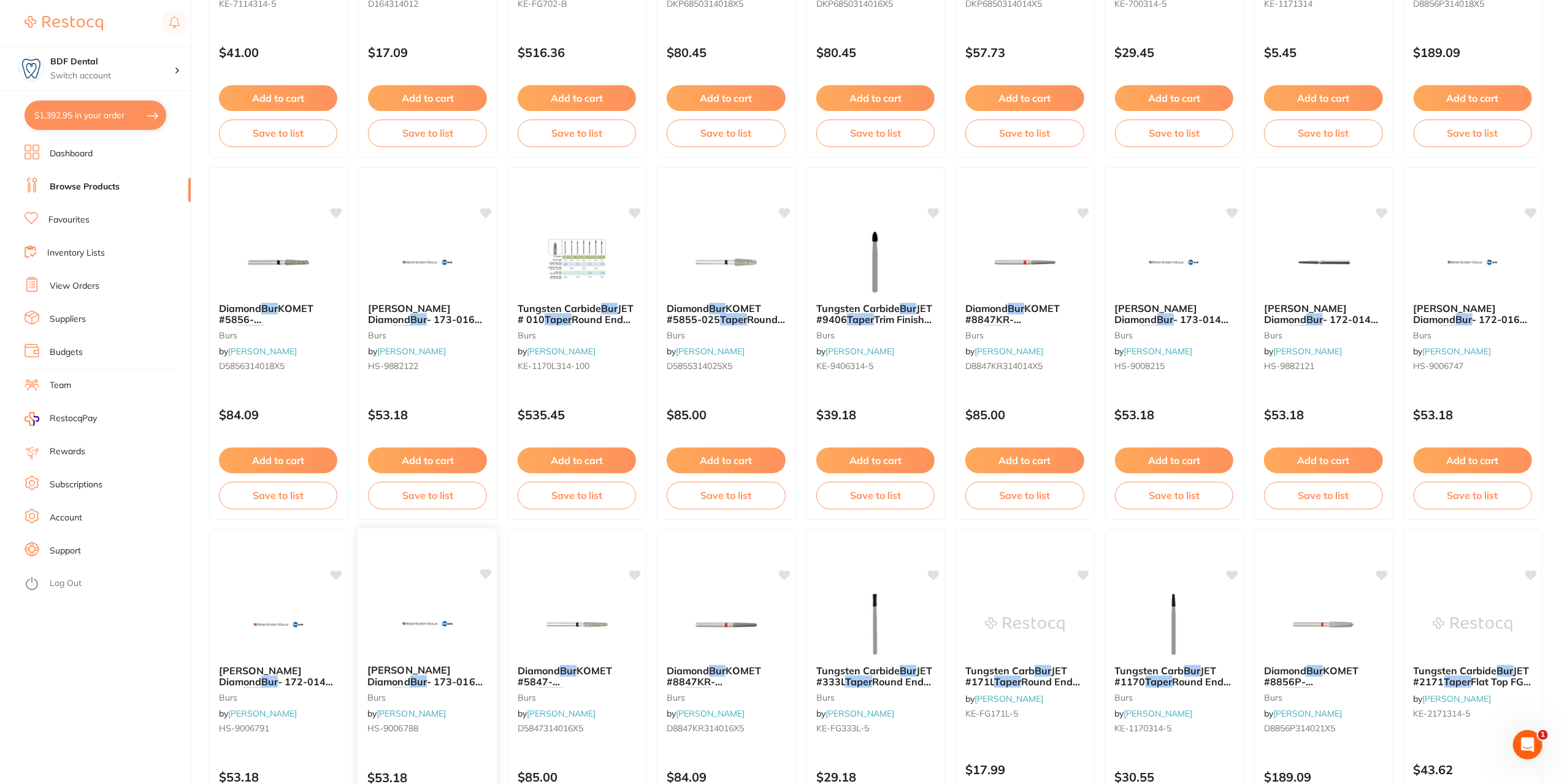
click at [444, 633] on img at bounding box center [428, 624] width 80 height 62
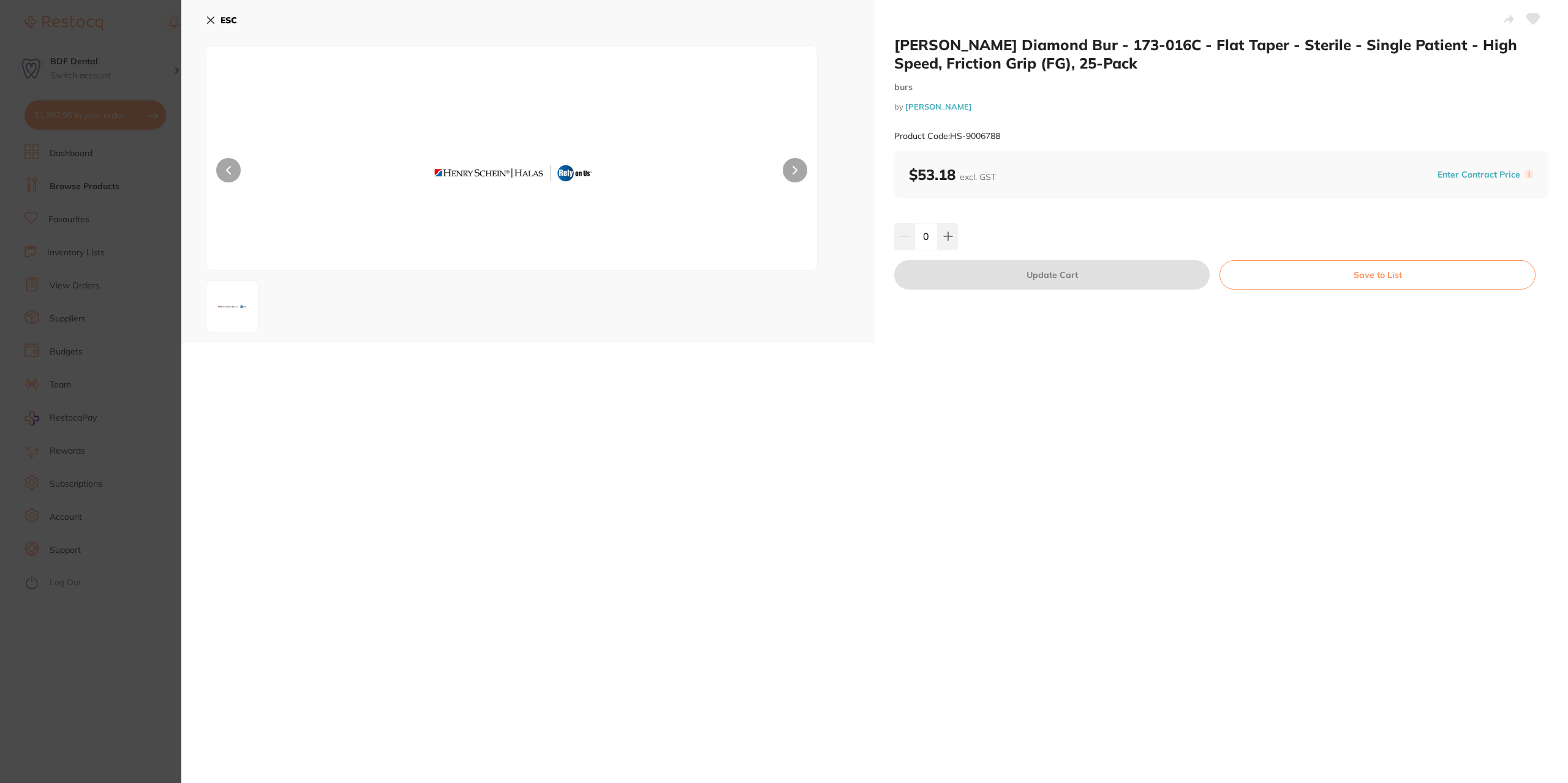
click at [213, 16] on icon at bounding box center [211, 20] width 10 height 10
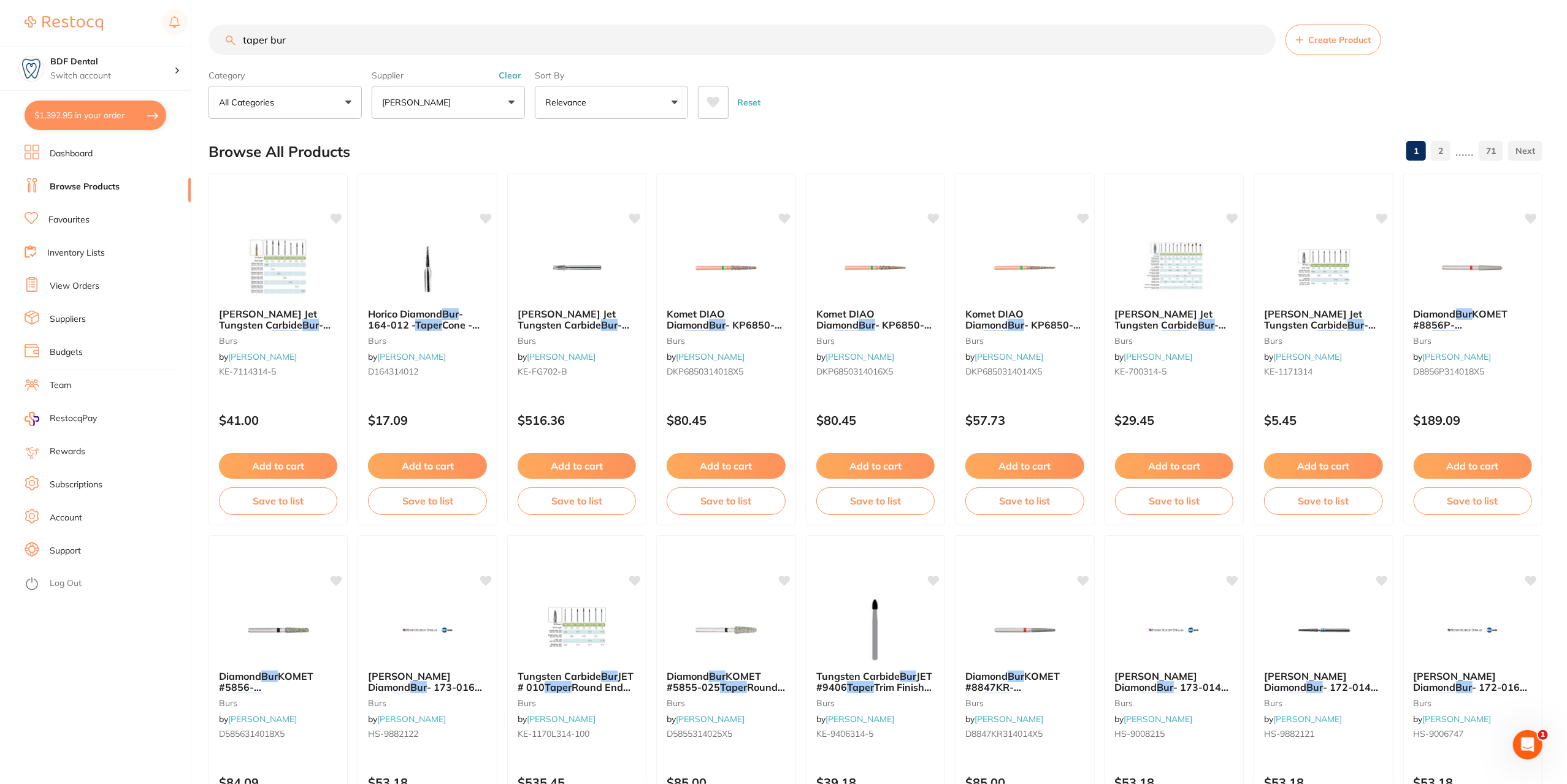
drag, startPoint x: 313, startPoint y: 34, endPoint x: 217, endPoint y: 45, distance: 96.6
click at [217, 45] on input "taper bur" at bounding box center [742, 40] width 1067 height 31
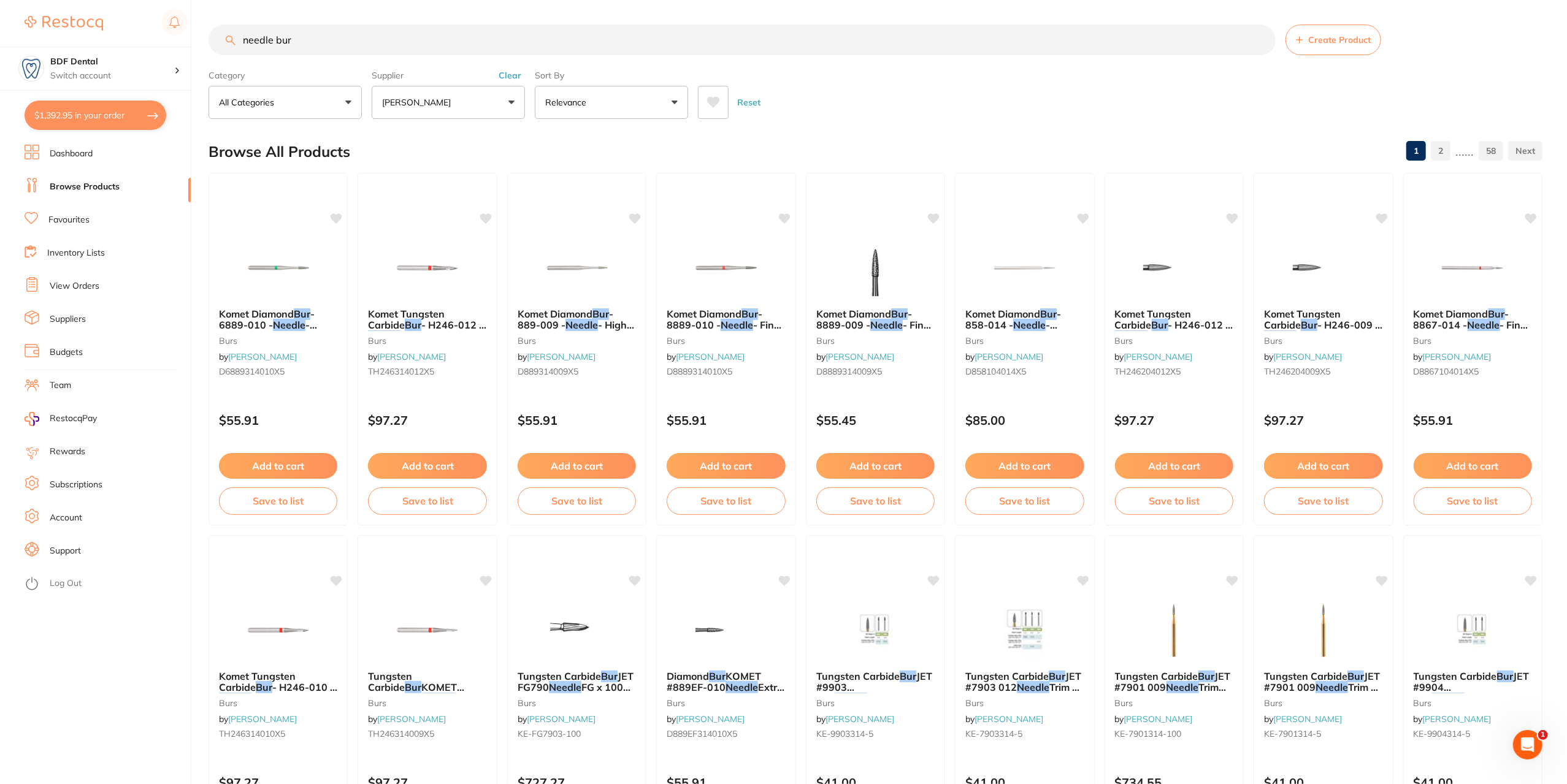
click at [445, 107] on p "[PERSON_NAME]" at bounding box center [418, 102] width 74 height 12
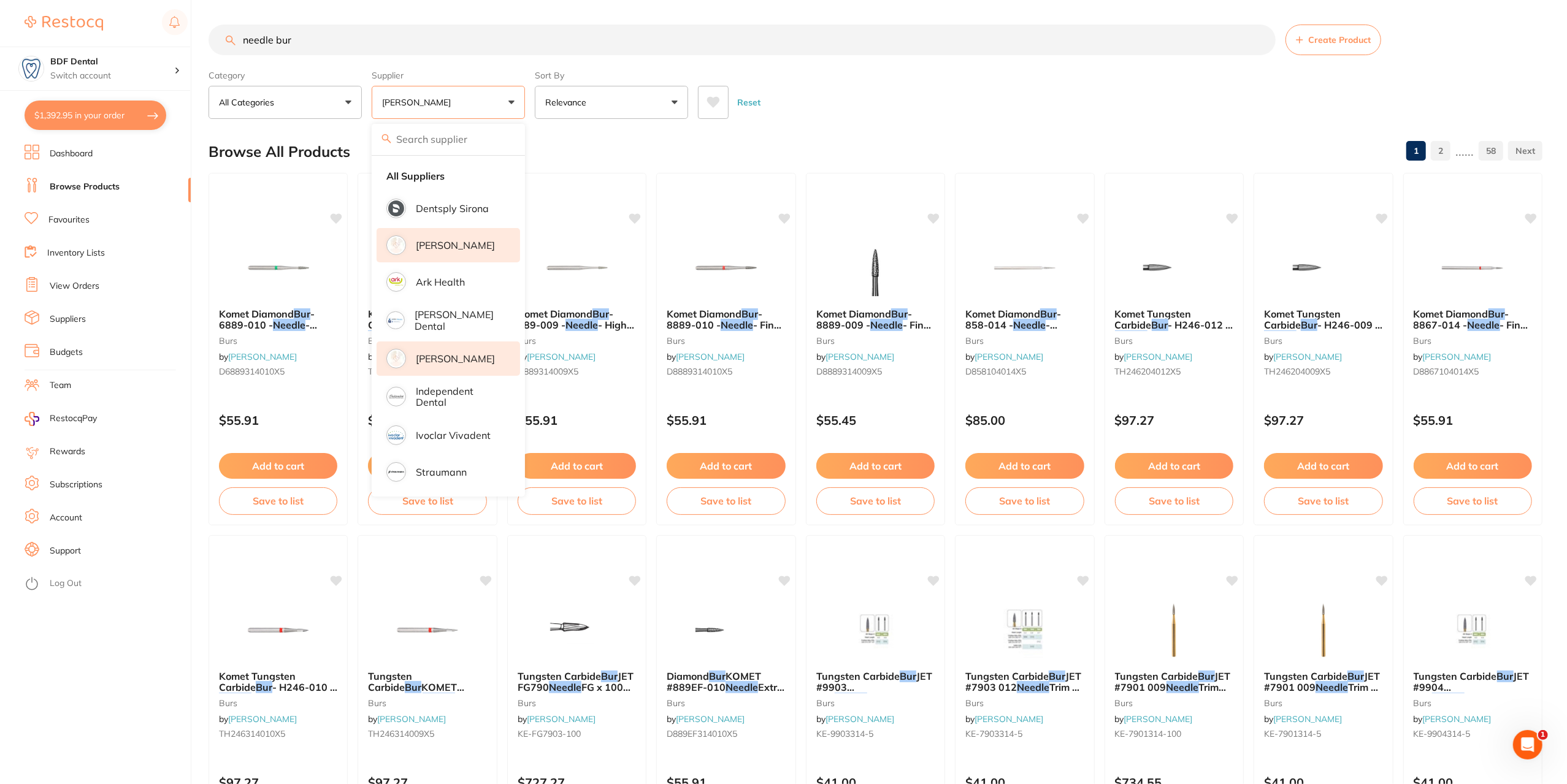
click at [443, 247] on p "[PERSON_NAME]" at bounding box center [455, 246] width 79 height 11
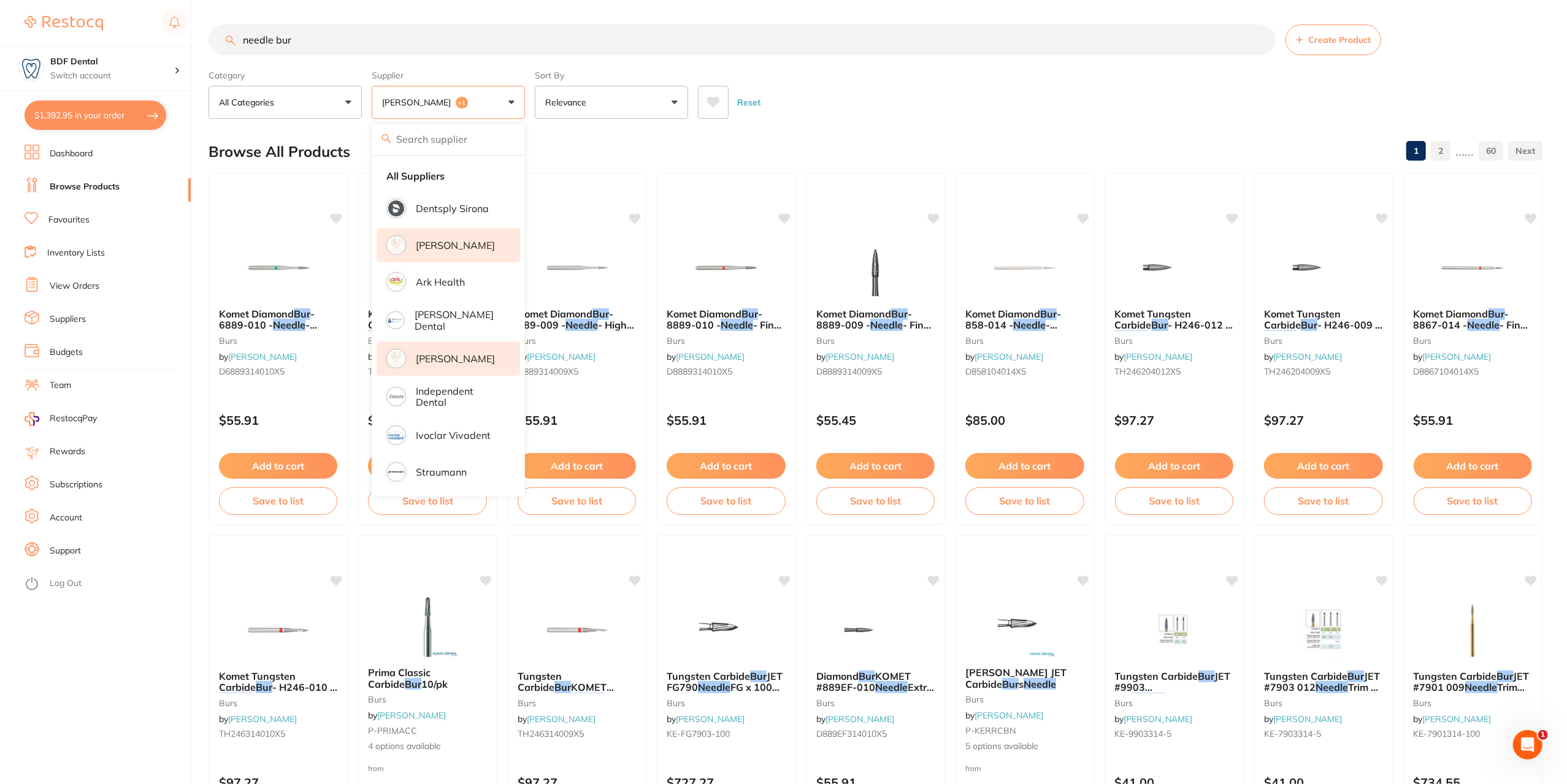
click at [710, 137] on div "Browse All Products 1 2 ...... 60" at bounding box center [875, 152] width 1334 height 41
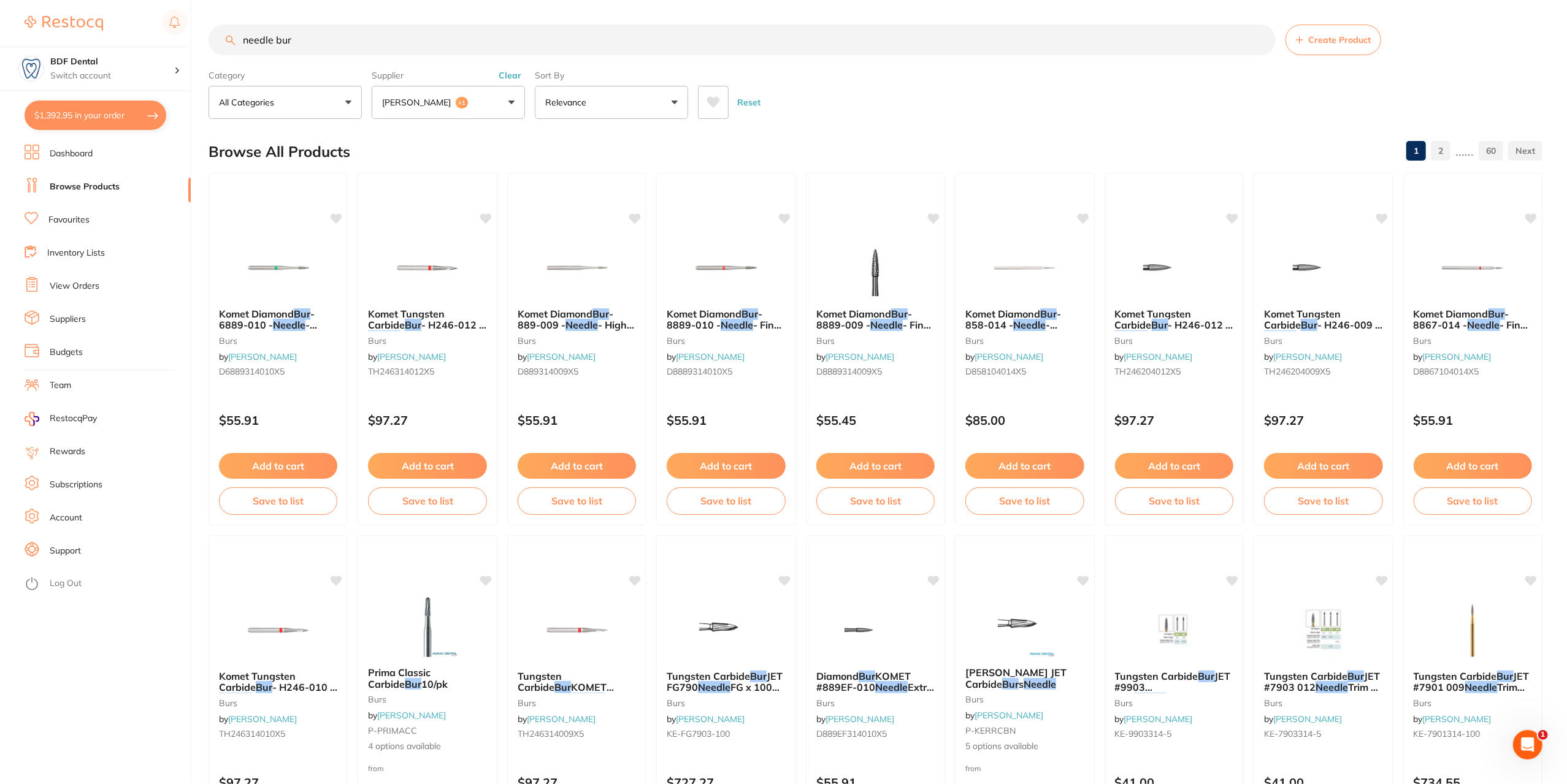
drag, startPoint x: 273, startPoint y: 41, endPoint x: 226, endPoint y: 50, distance: 47.9
click at [226, 50] on input "needle bur" at bounding box center [742, 40] width 1067 height 31
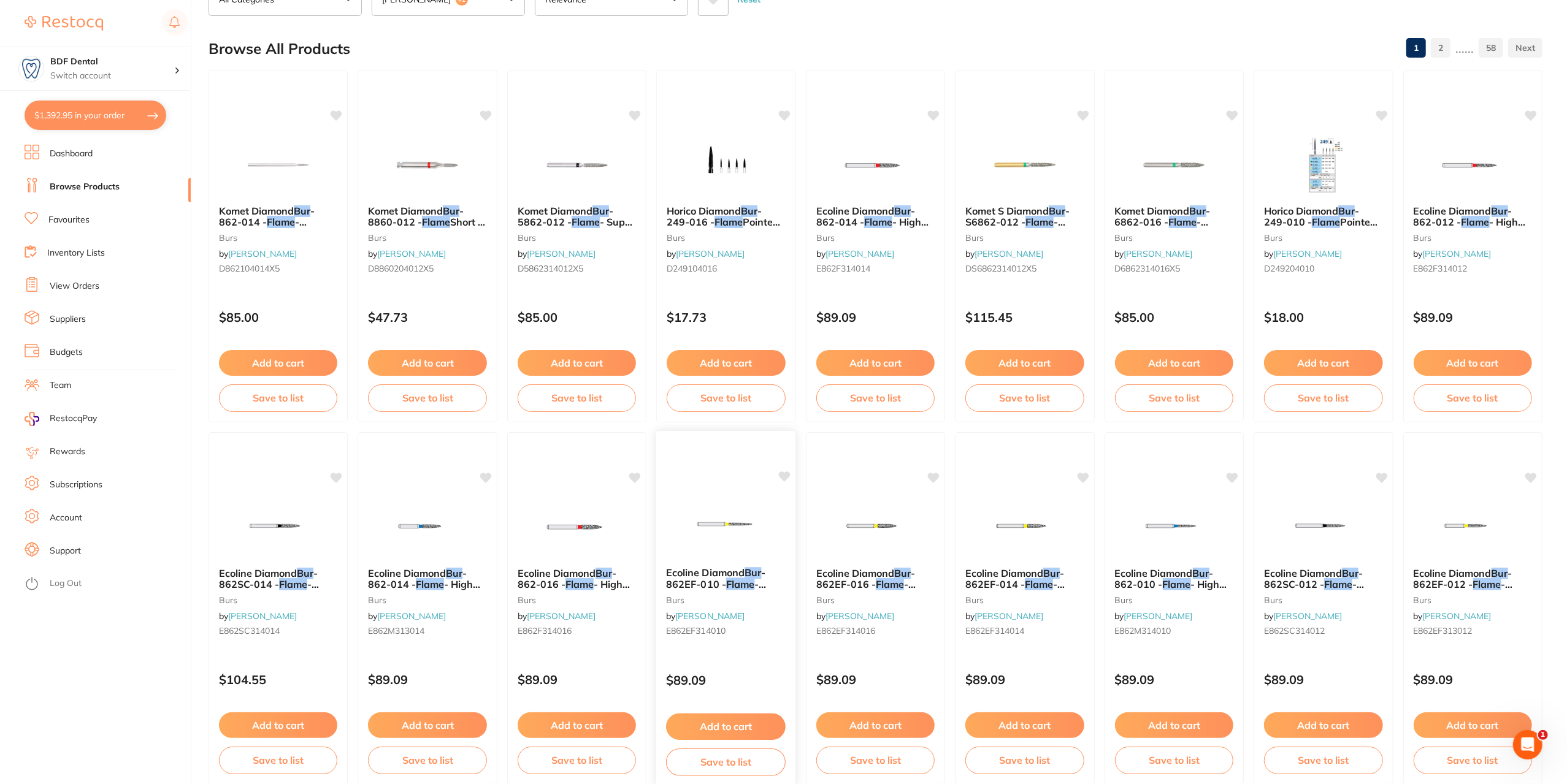
scroll to position [122, 0]
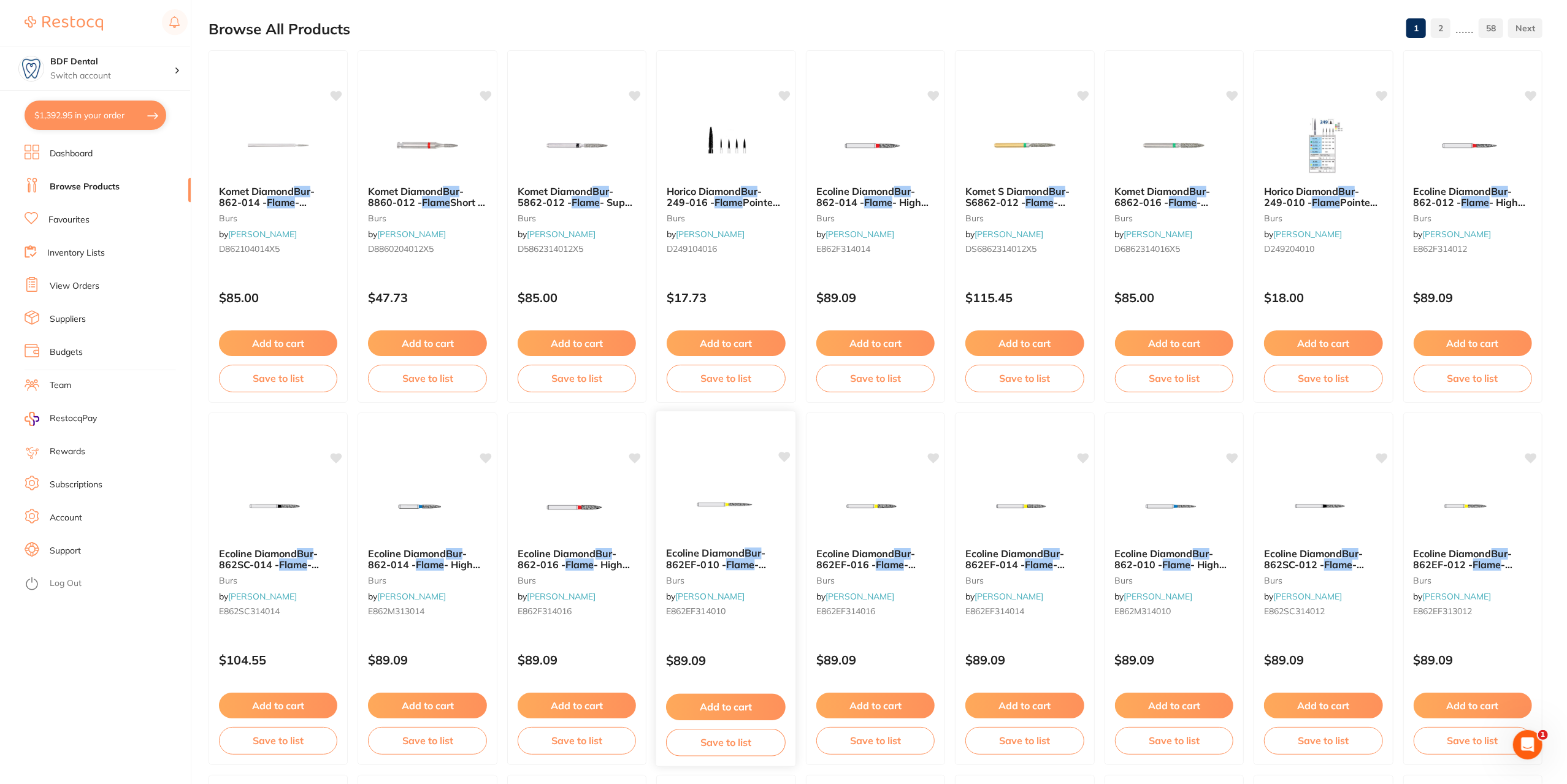
type input "flame bur"
click at [706, 552] on span "Ecoline Diamond" at bounding box center [705, 553] width 78 height 12
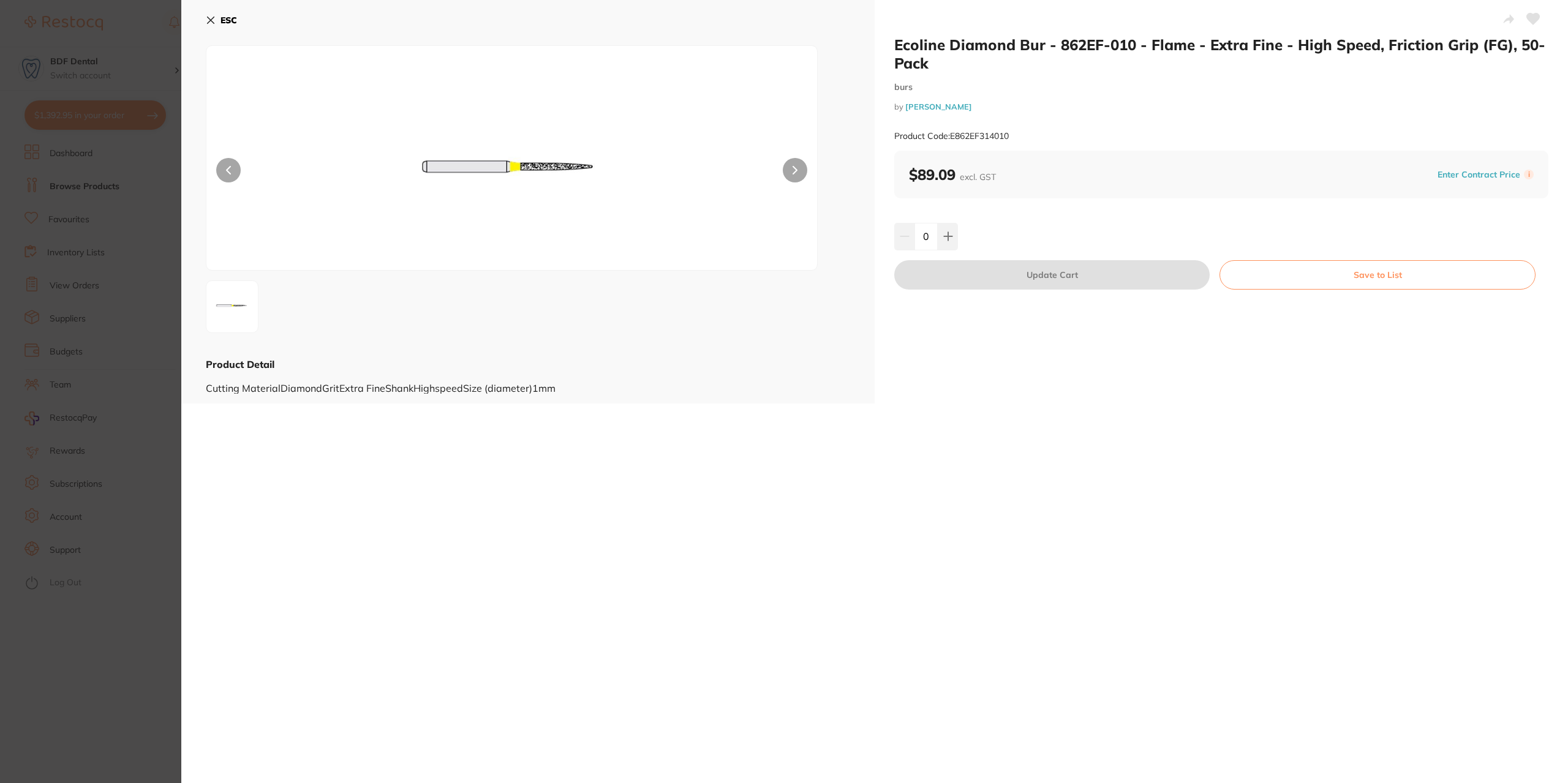
drag, startPoint x: 642, startPoint y: 139, endPoint x: 1023, endPoint y: 345, distance: 433.1
click at [1023, 345] on div "Ecoline Diamond Bur - 862EF-010 - Flame - Extra Fine - High Speed, Friction Gri…" at bounding box center [1220, 202] width 693 height 404
drag, startPoint x: 1020, startPoint y: 319, endPoint x: 1122, endPoint y: 38, distance: 298.9
drag, startPoint x: 1122, startPoint y: 38, endPoint x: 348, endPoint y: 385, distance: 848.2
drag, startPoint x: 348, startPoint y: 385, endPoint x: 521, endPoint y: 190, distance: 260.7
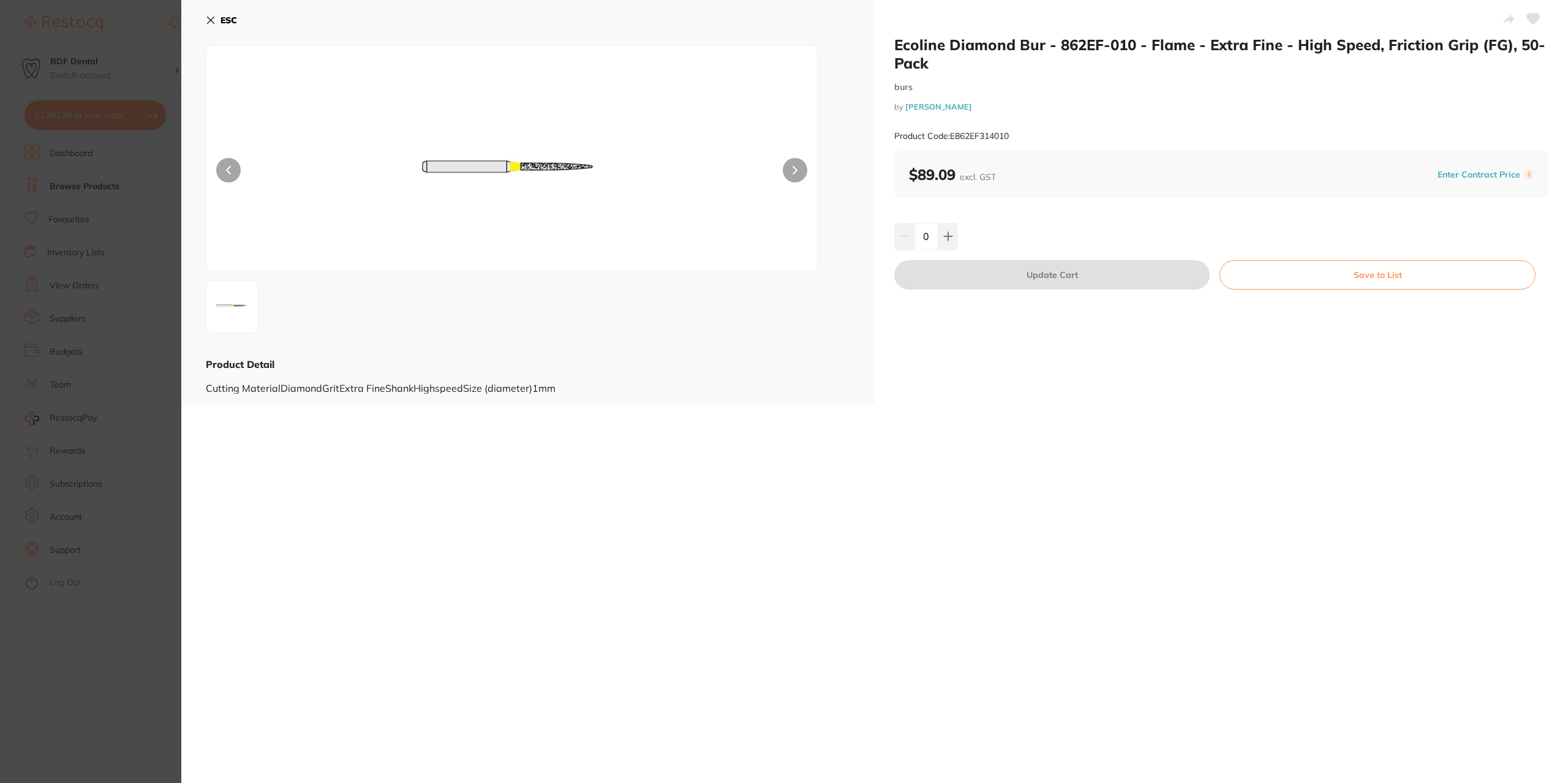
drag, startPoint x: 521, startPoint y: 190, endPoint x: 381, endPoint y: 148, distance: 146.2
click at [145, 194] on section "Ecoline Diamond Bur - 862EF-010 - Flame - Extra Fine - High Speed, Friction Gri…" at bounding box center [784, 392] width 1568 height 783
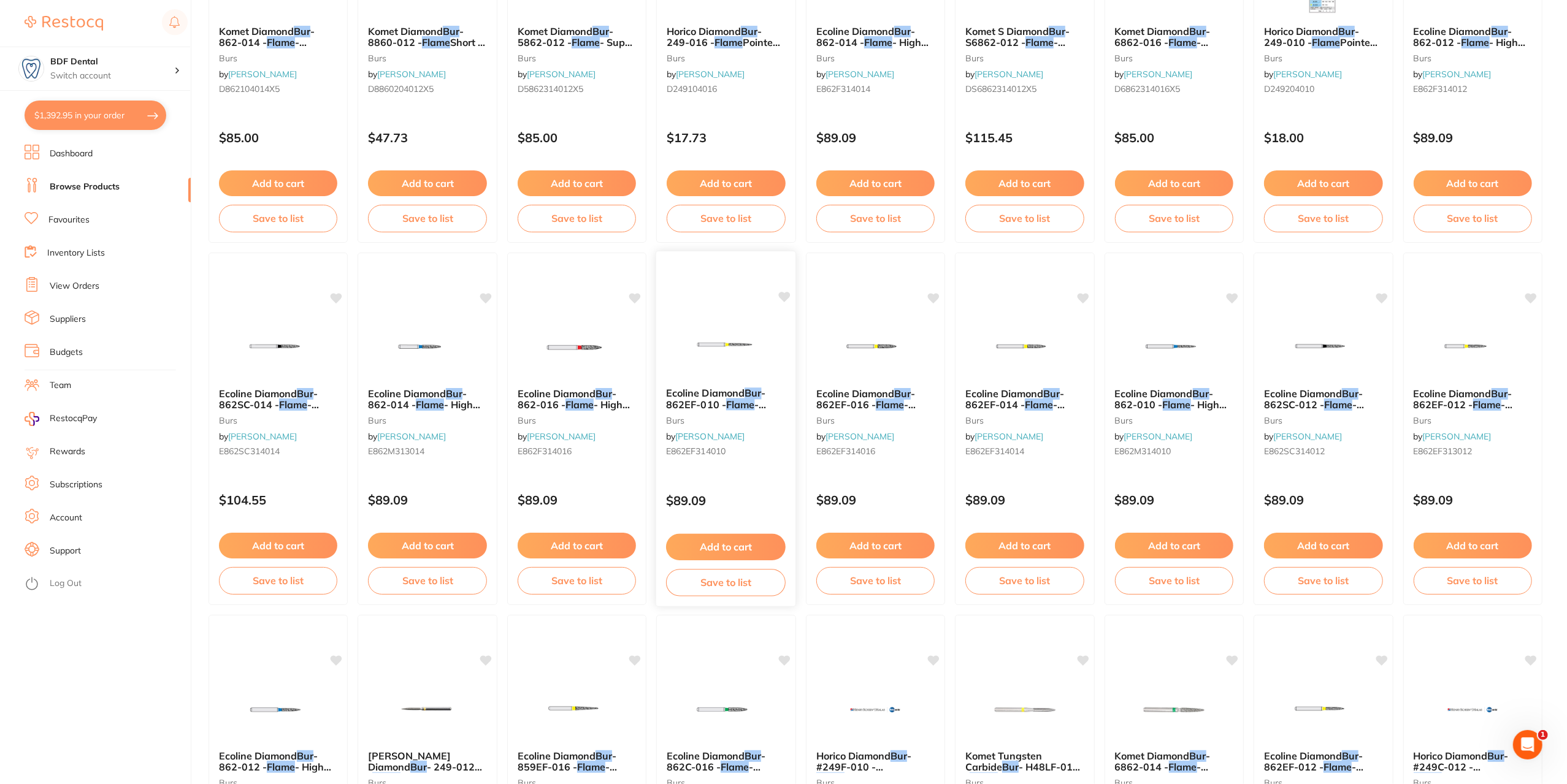
scroll to position [307, 0]
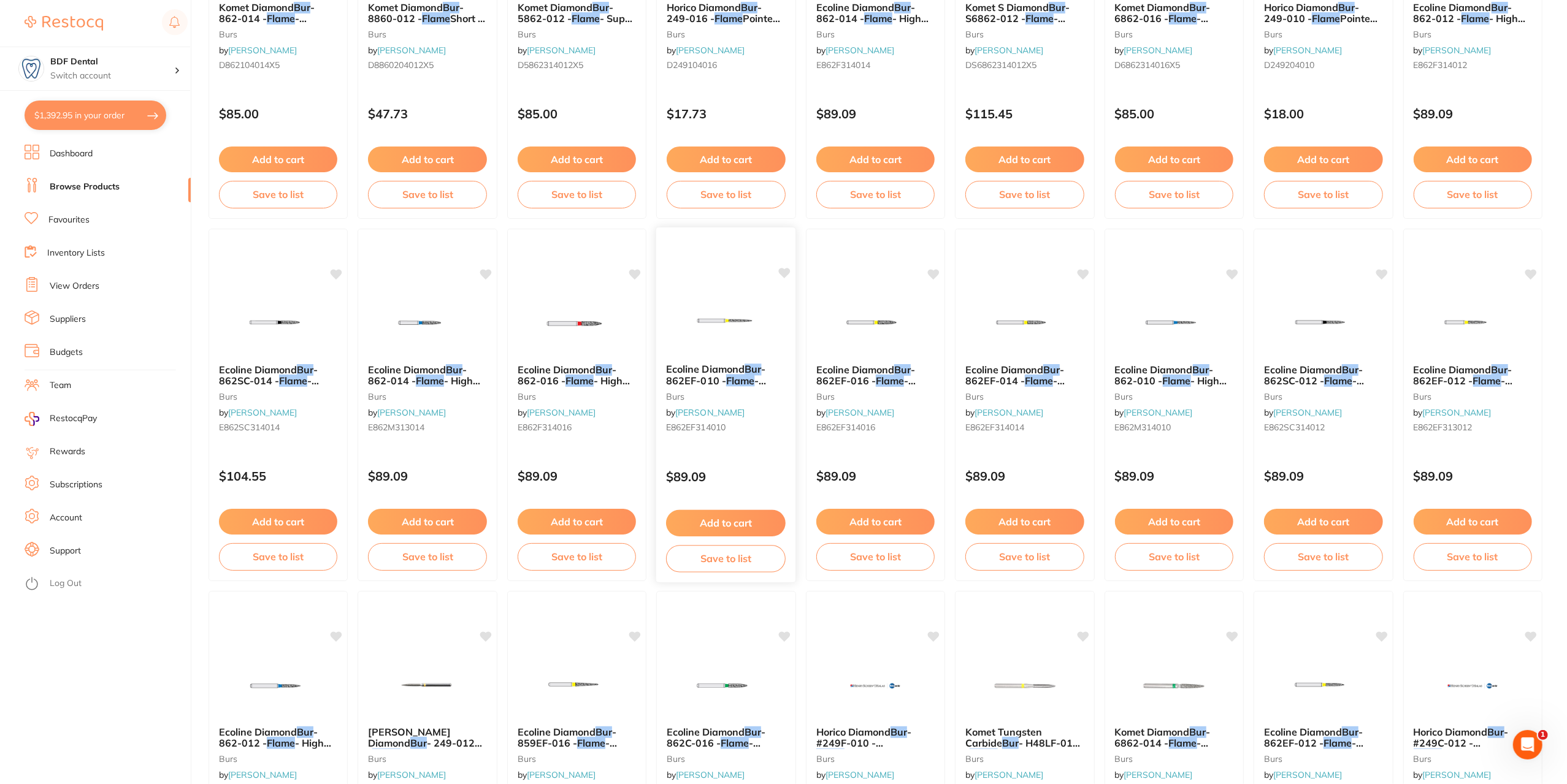
click at [706, 371] on span "Ecoline Diamond" at bounding box center [705, 369] width 78 height 12
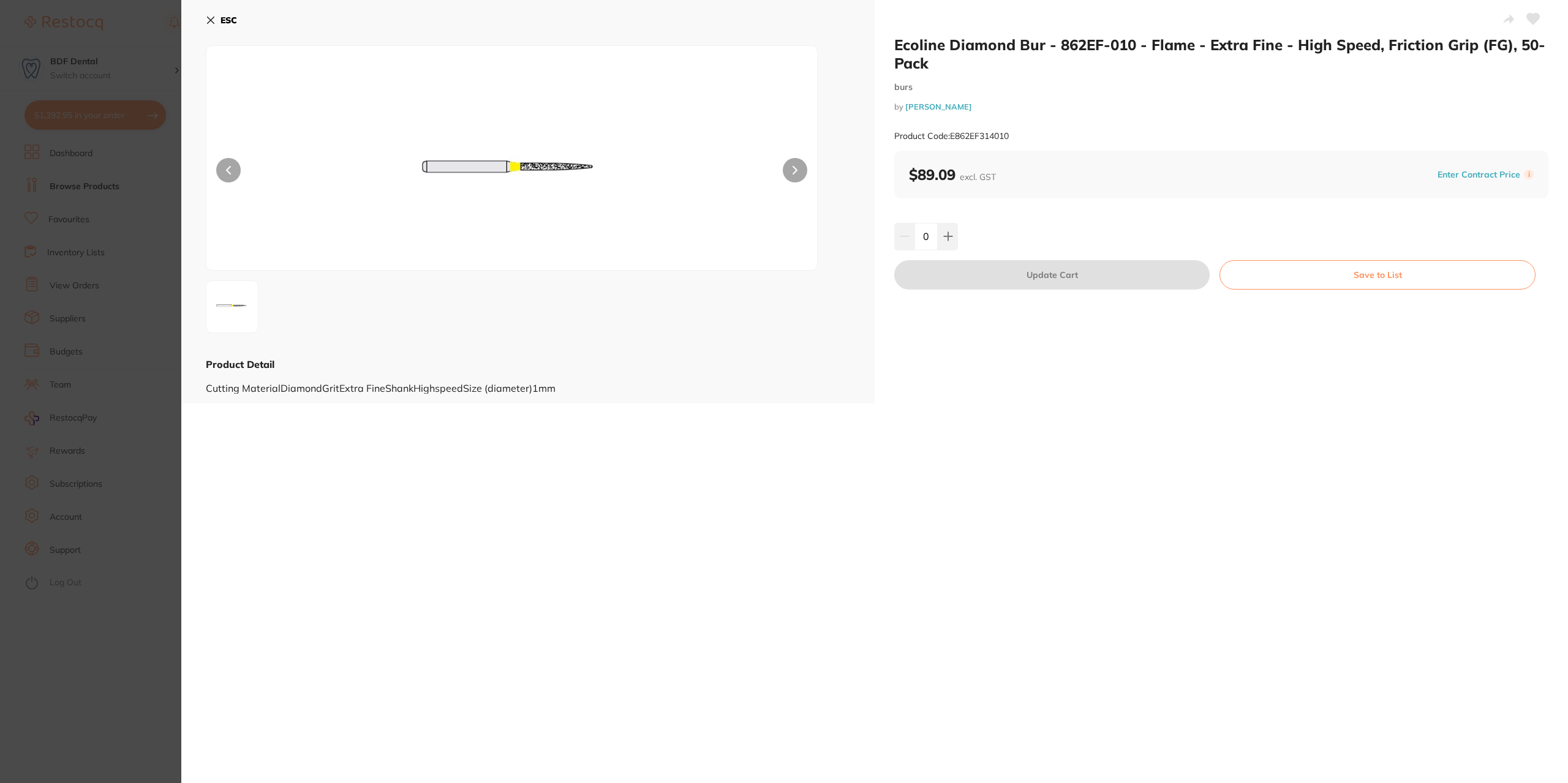
click at [209, 14] on button "ESC" at bounding box center [221, 20] width 31 height 21
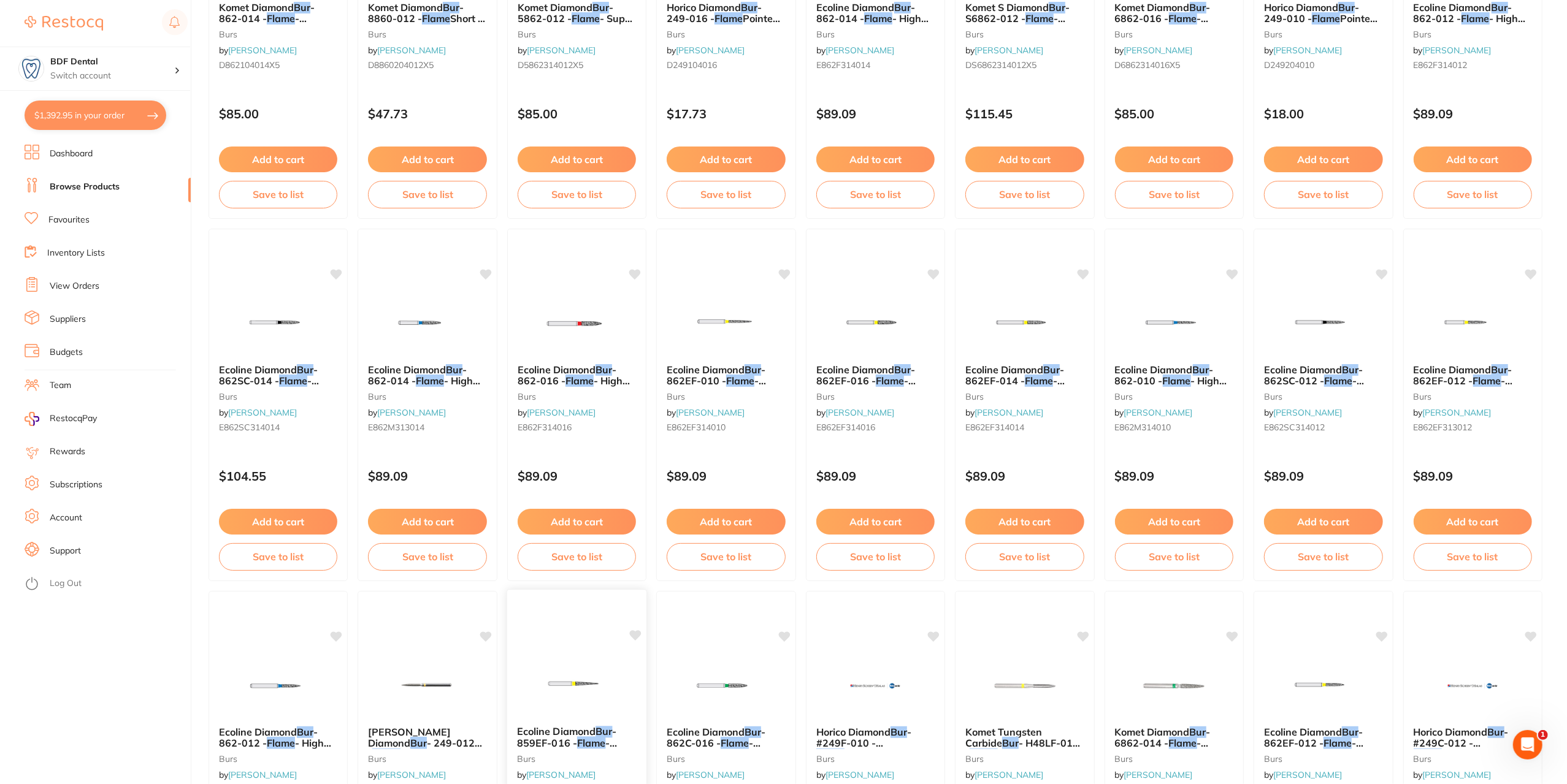
scroll to position [429, 0]
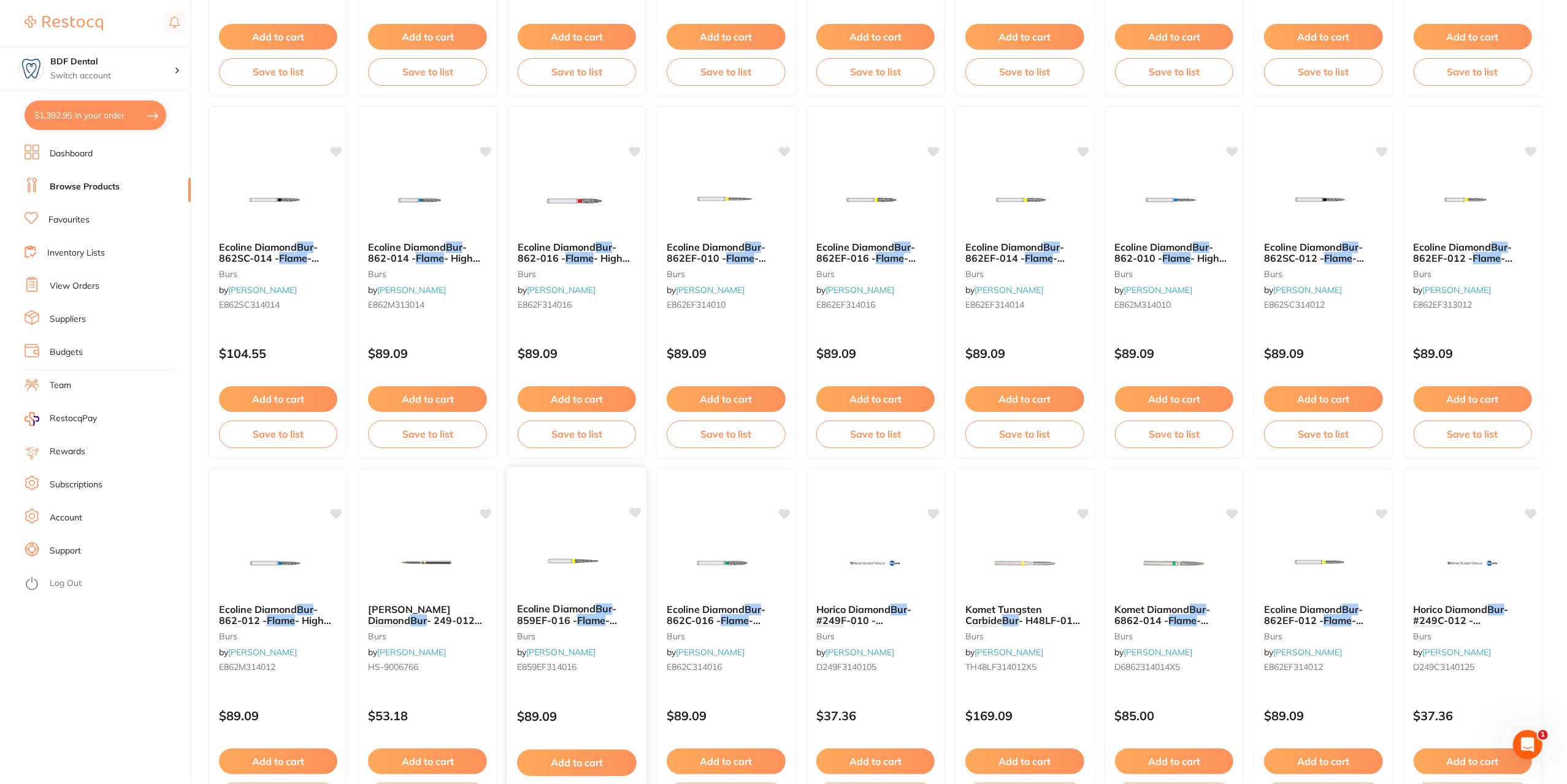
click at [563, 603] on span "Ecoline Diamond" at bounding box center [556, 609] width 78 height 12
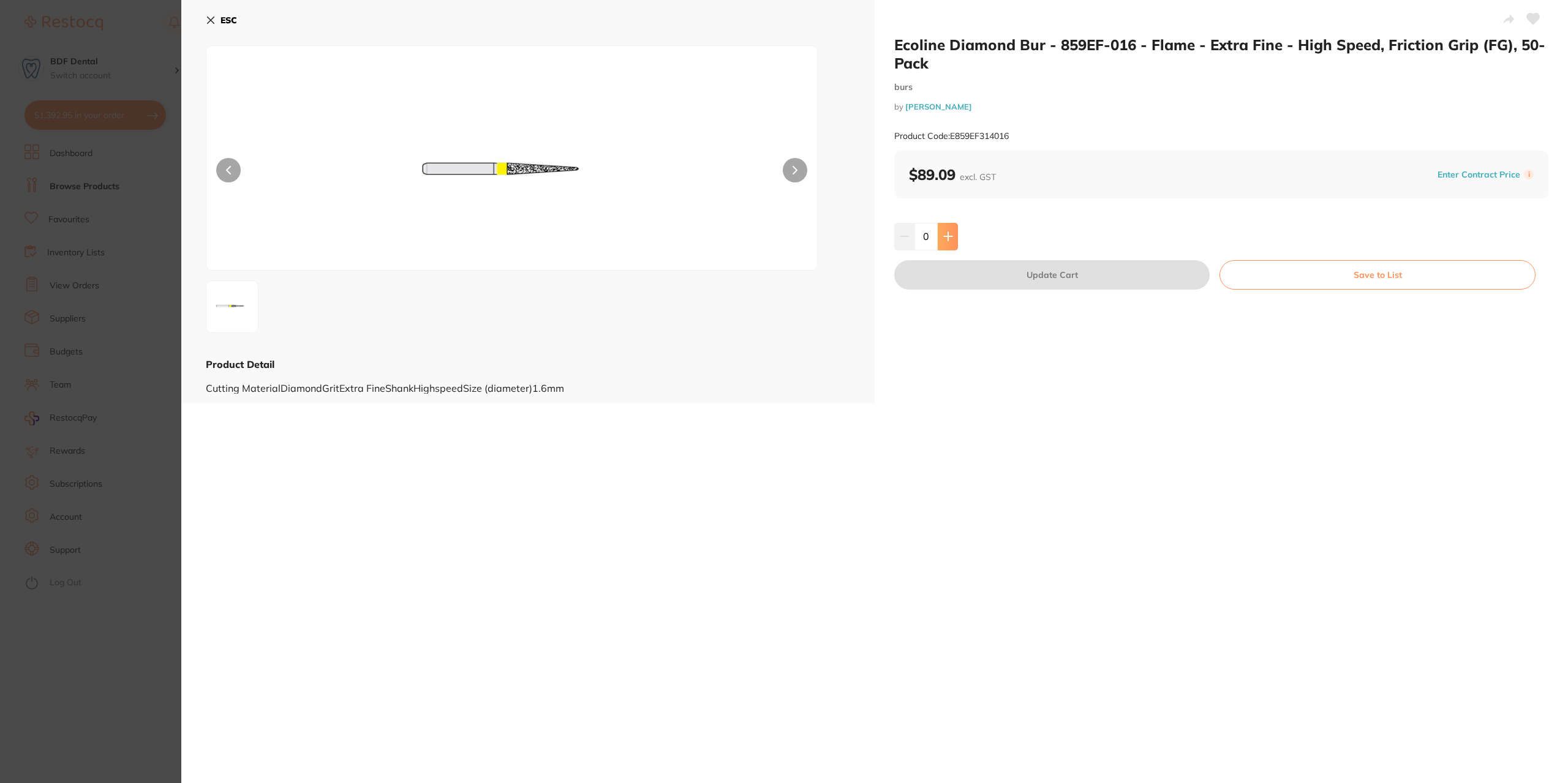
click at [946, 239] on icon at bounding box center [948, 237] width 8 height 8
type input "1"
click at [1072, 274] on button "Update Cart" at bounding box center [1052, 275] width 315 height 30
checkbox input "false"
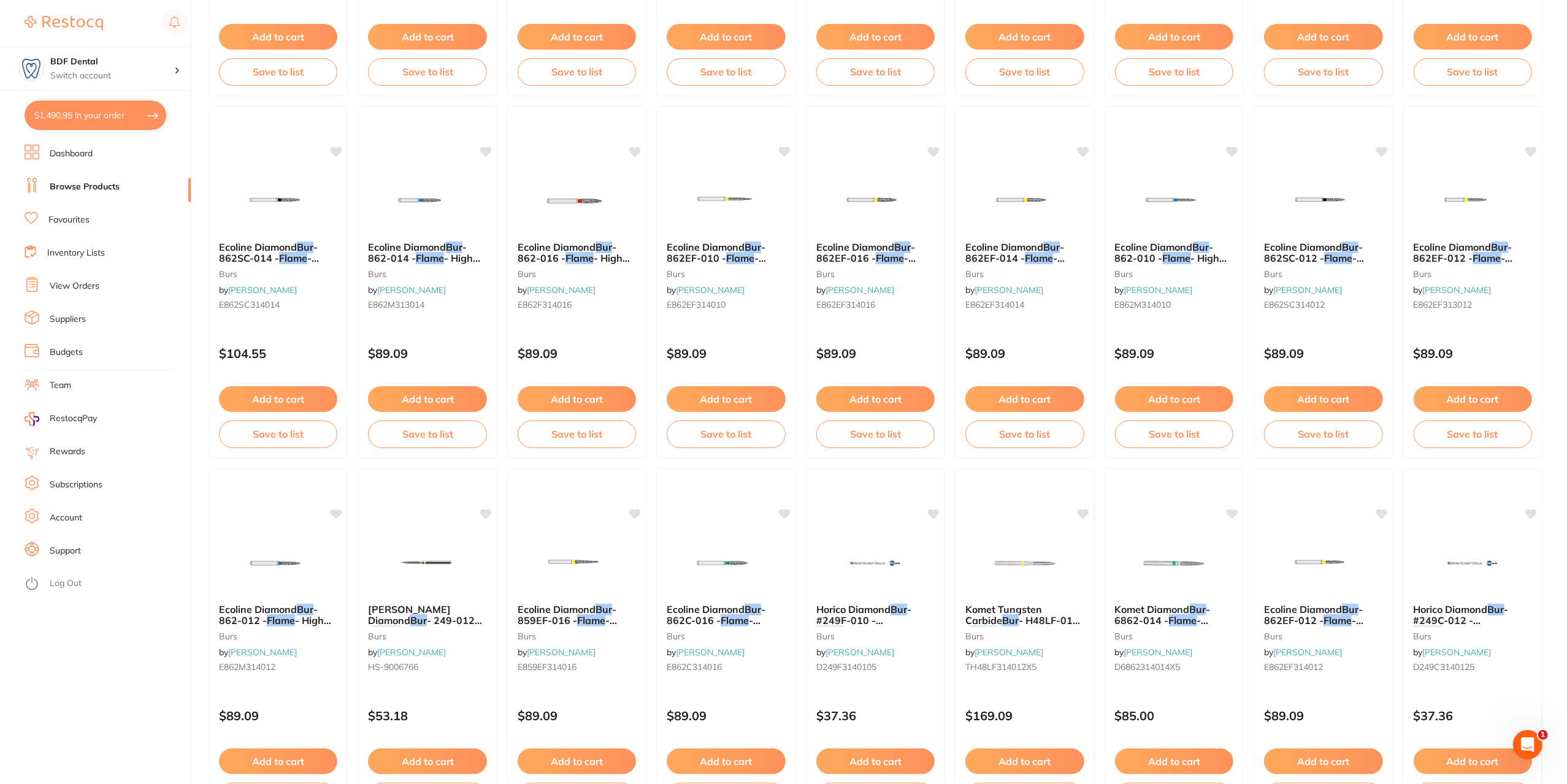
scroll to position [788, 0]
click at [137, 116] on button "$1,490.95 in your order" at bounding box center [96, 115] width 142 height 30
checkbox input "true"
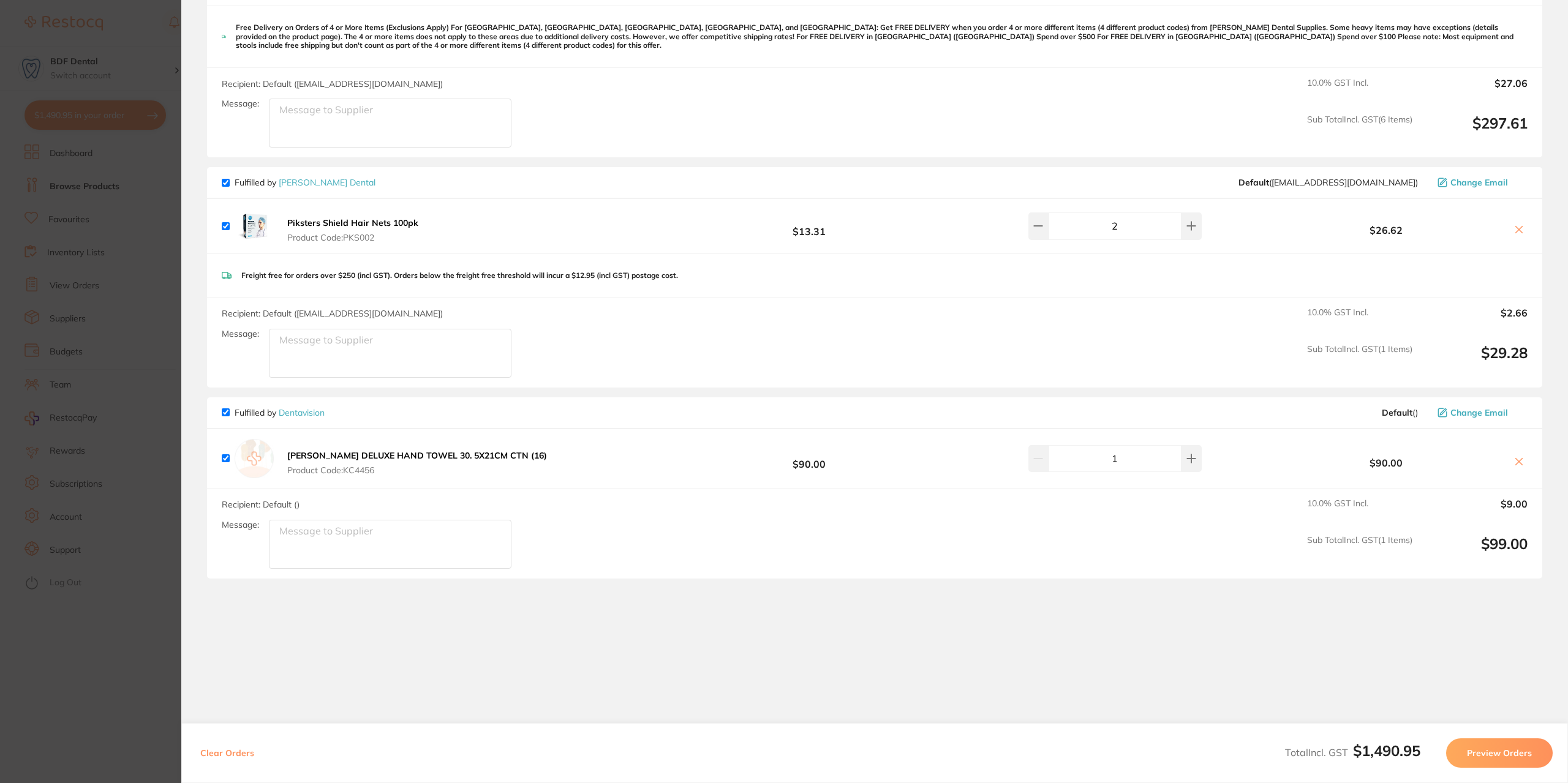
scroll to position [980, 0]
click at [1506, 752] on button "Preview Orders" at bounding box center [1499, 753] width 106 height 30
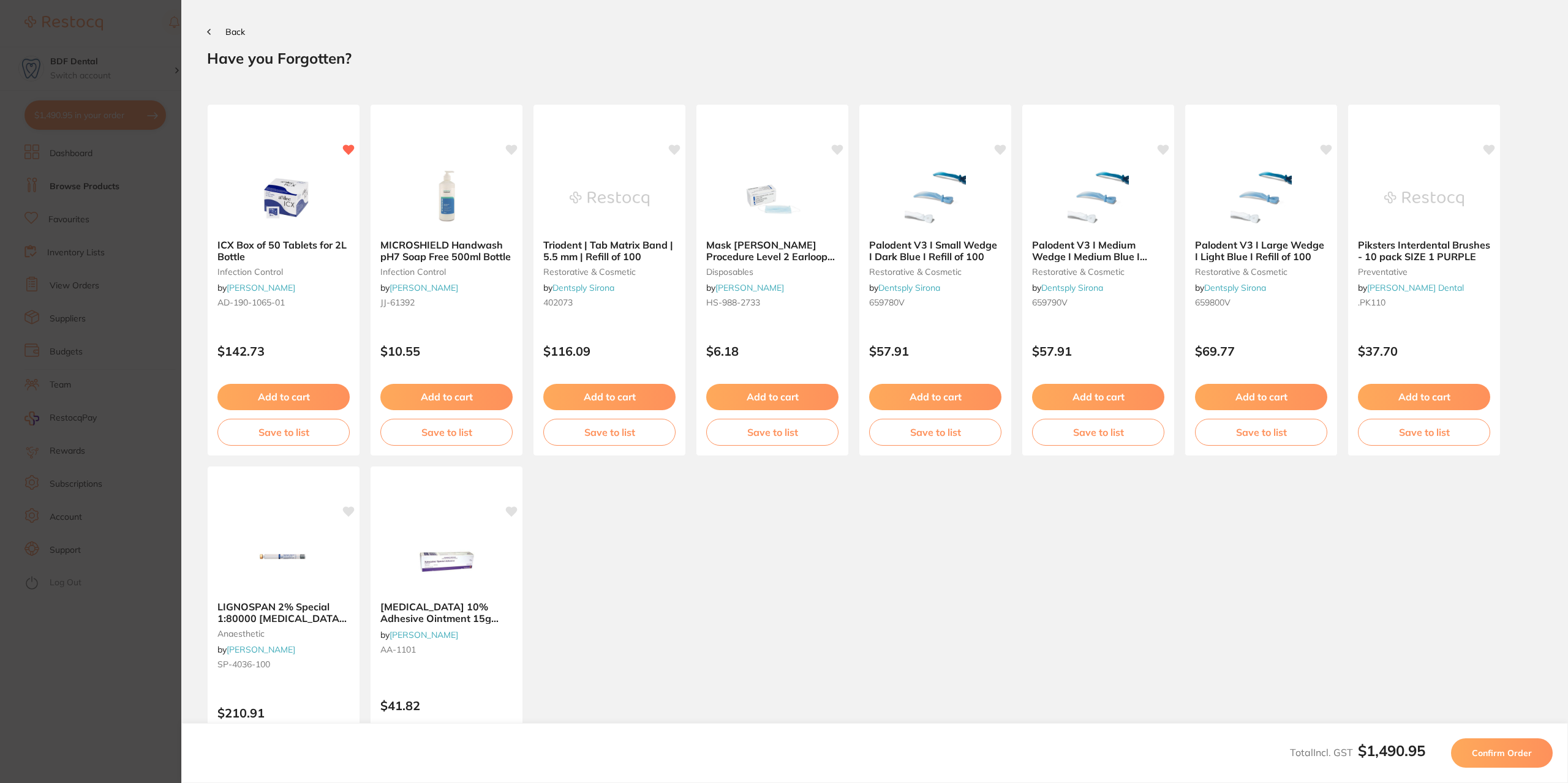
scroll to position [0, 0]
click at [1503, 748] on span "Confirm Order" at bounding box center [1501, 753] width 60 height 11
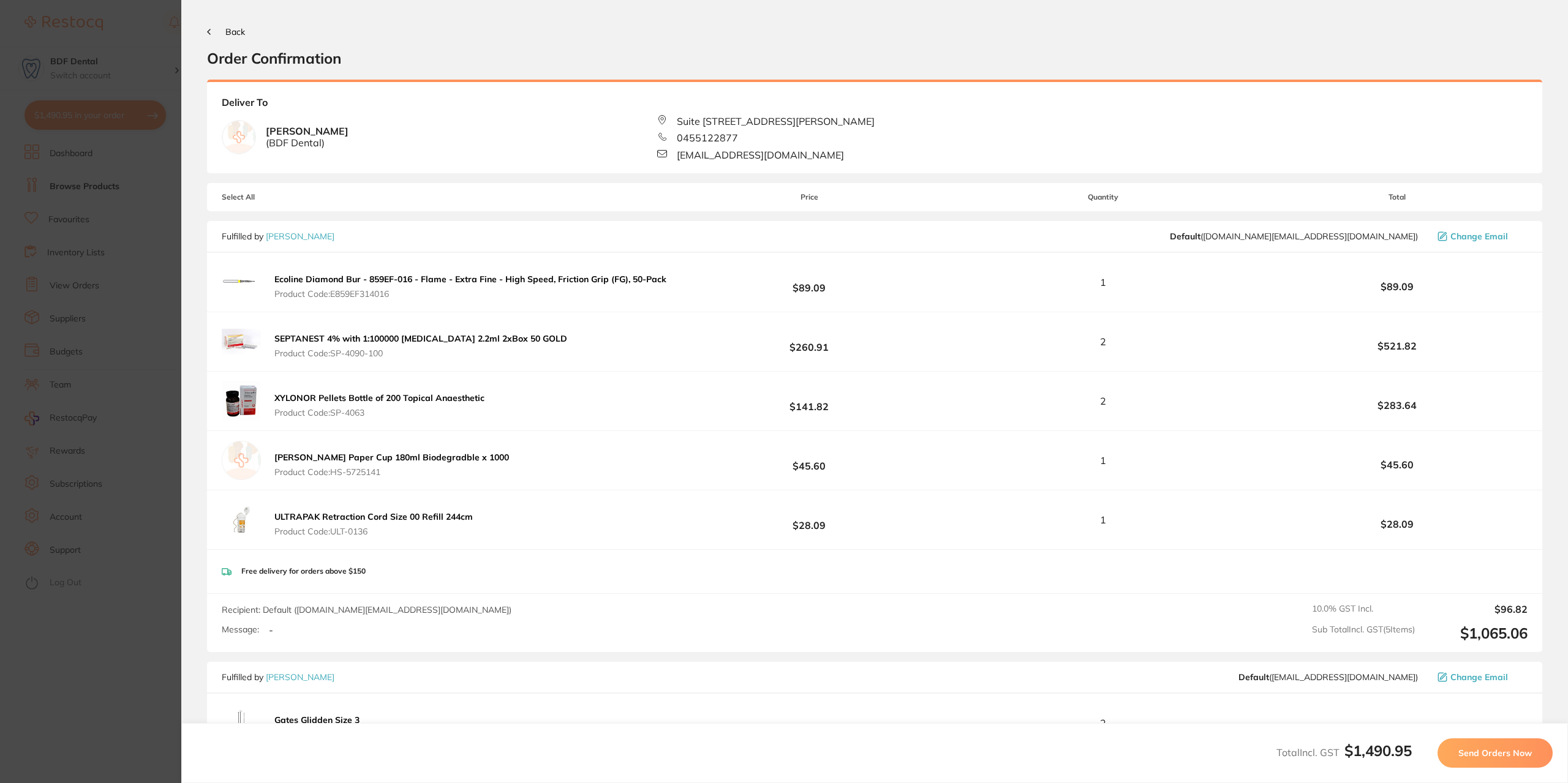
click at [1511, 751] on span "Send Orders Now" at bounding box center [1495, 753] width 73 height 11
